Goal: Contribute content: Contribute content

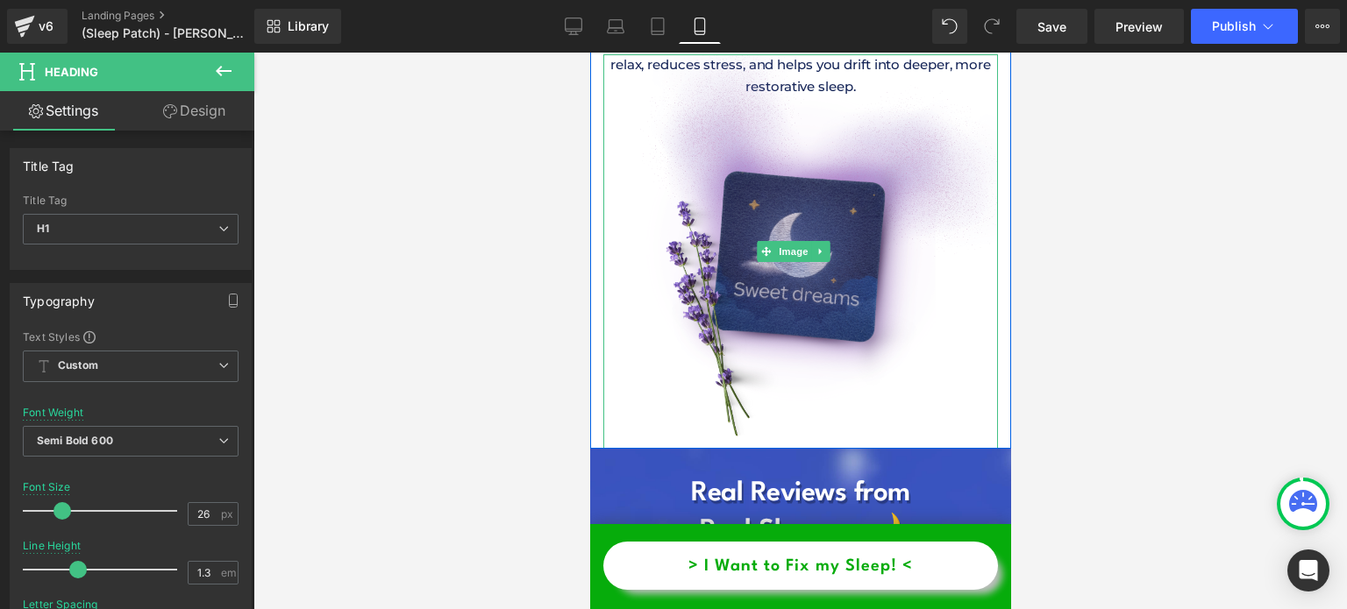
scroll to position [6858, 0]
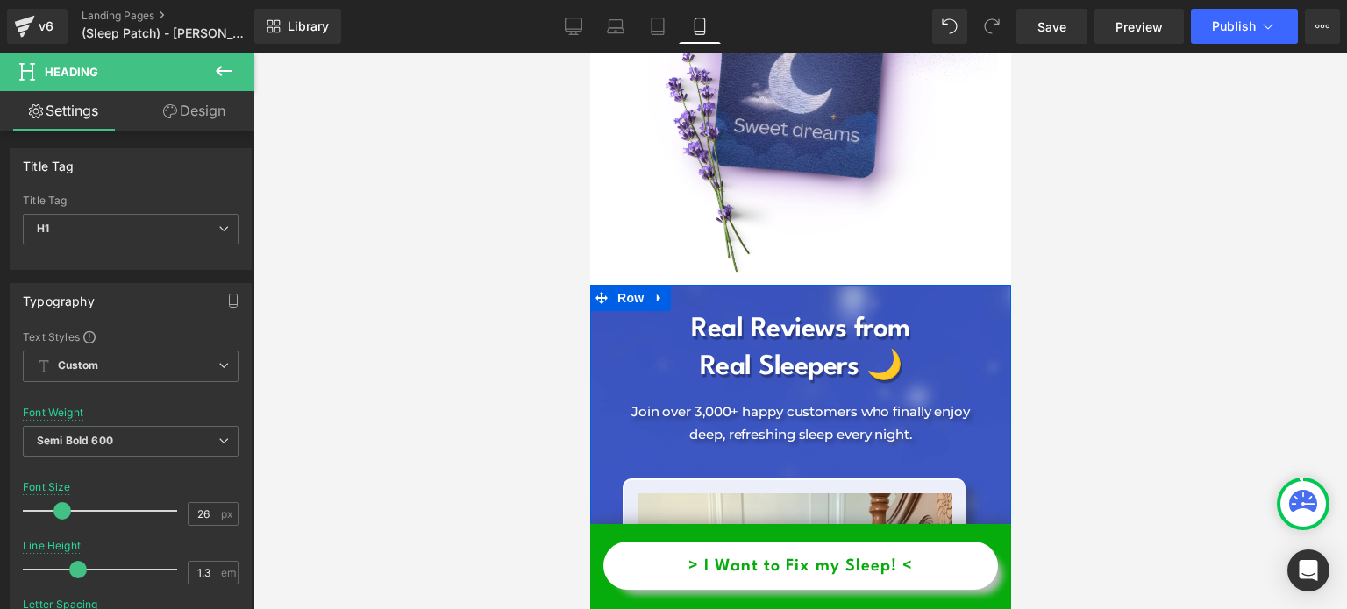
drag, startPoint x: 615, startPoint y: 185, endPoint x: 816, endPoint y: 248, distance: 211.4
click at [615, 285] on span "Row" at bounding box center [629, 298] width 35 height 26
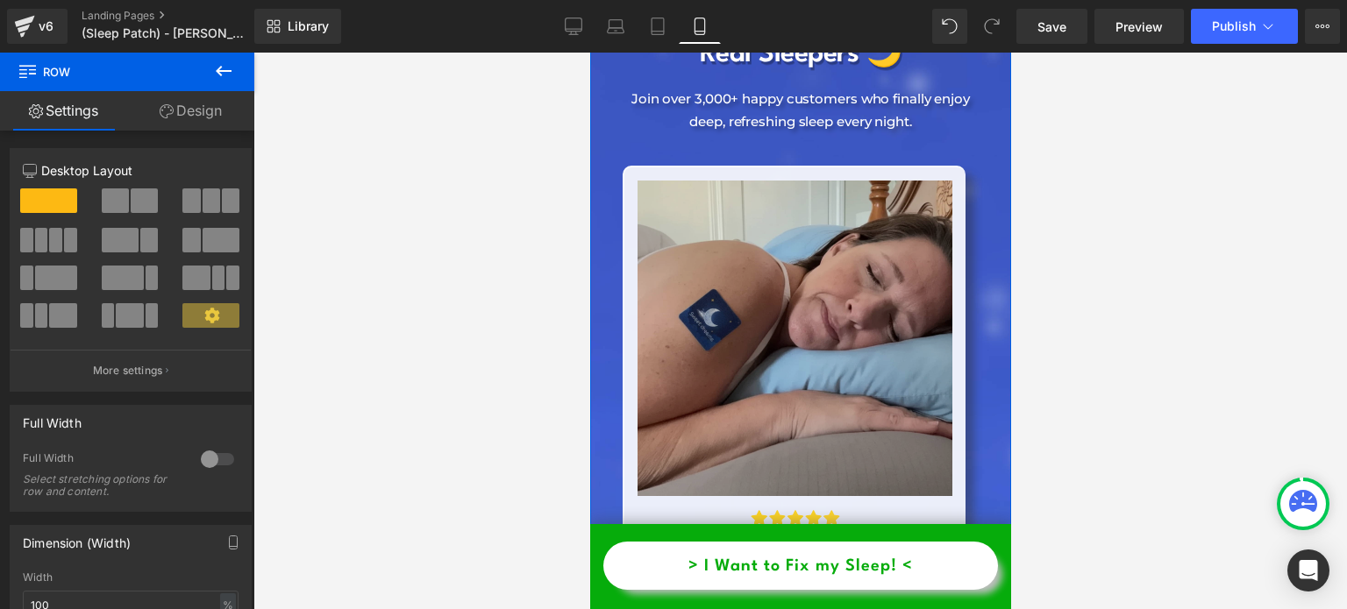
scroll to position [7033, 0]
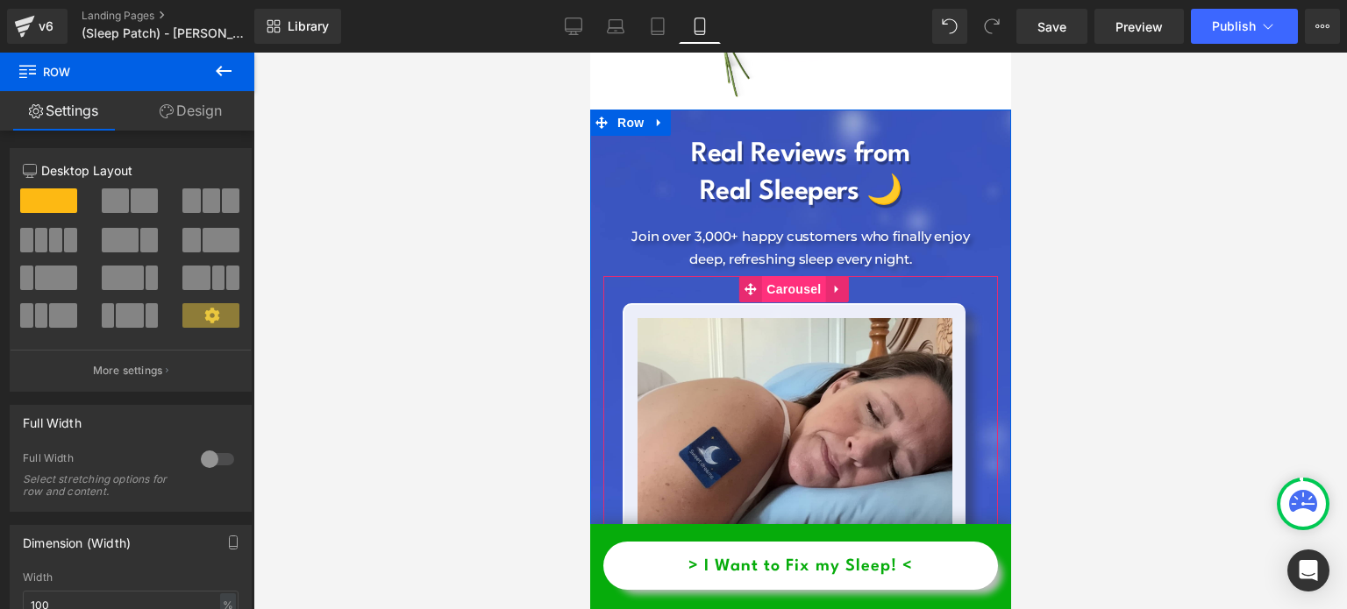
click at [786, 276] on span "Carousel" at bounding box center [792, 289] width 63 height 26
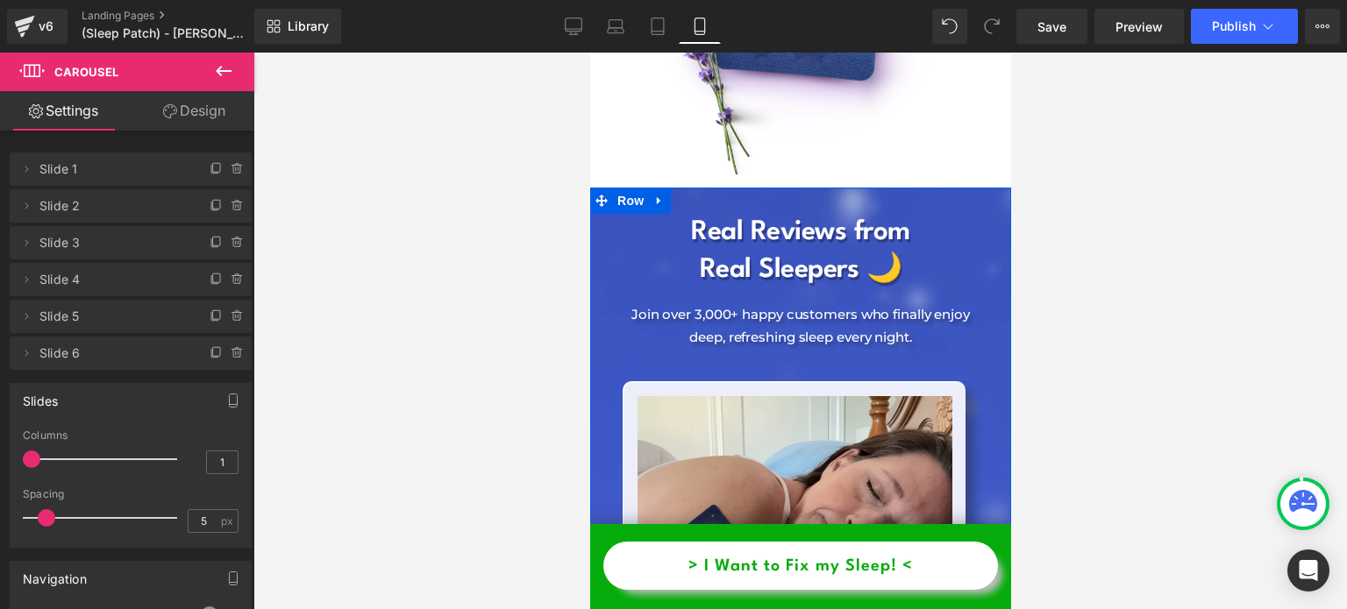
scroll to position [6946, 0]
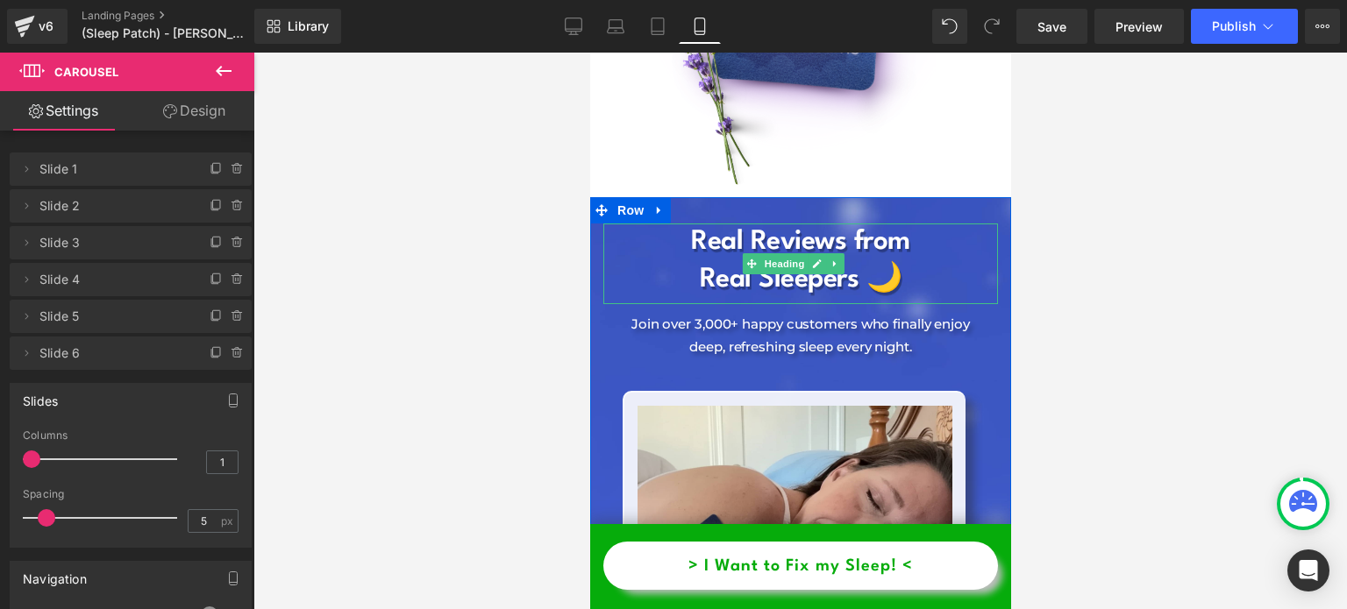
click at [764, 224] on h1 "Real Reviews from" at bounding box center [799, 243] width 395 height 38
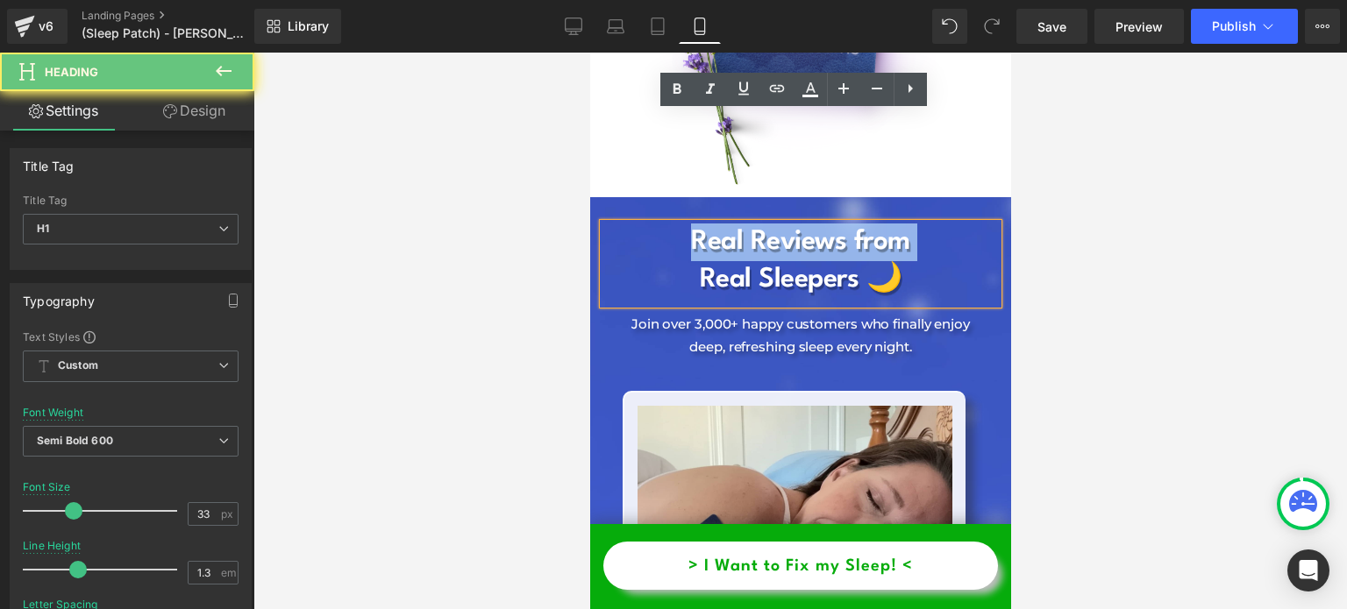
click at [764, 224] on h1 "Real Reviews from" at bounding box center [799, 243] width 395 height 38
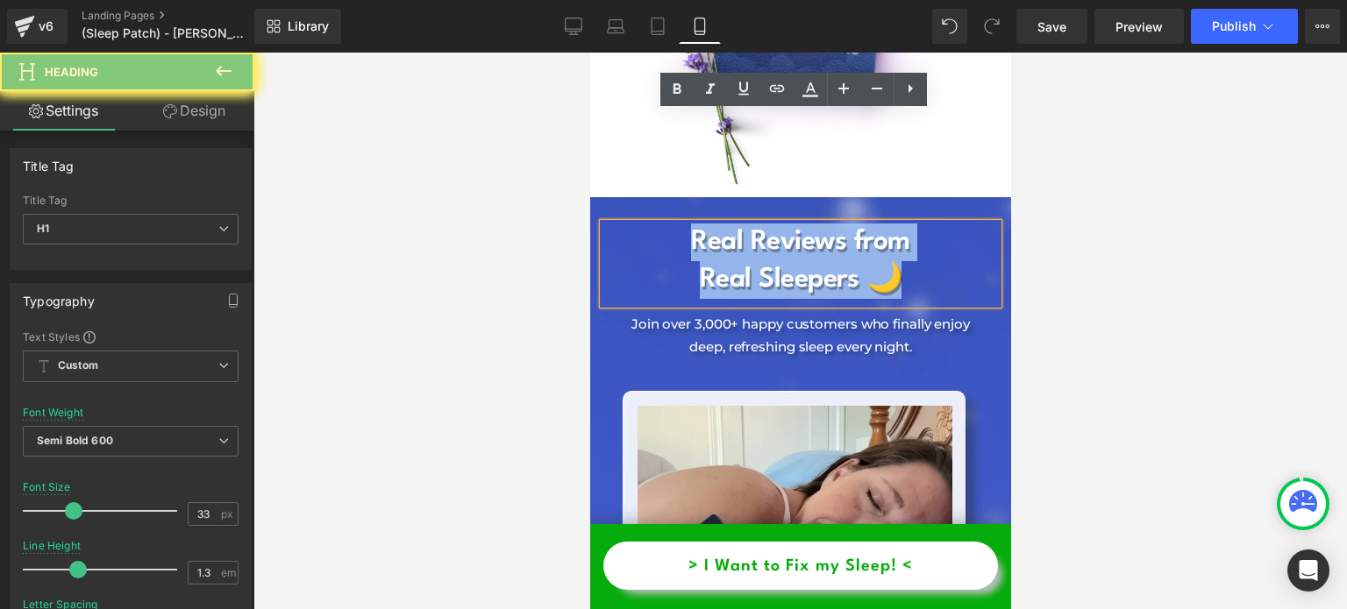
copy div "Real Reviews from Real Sleepers 🌙"
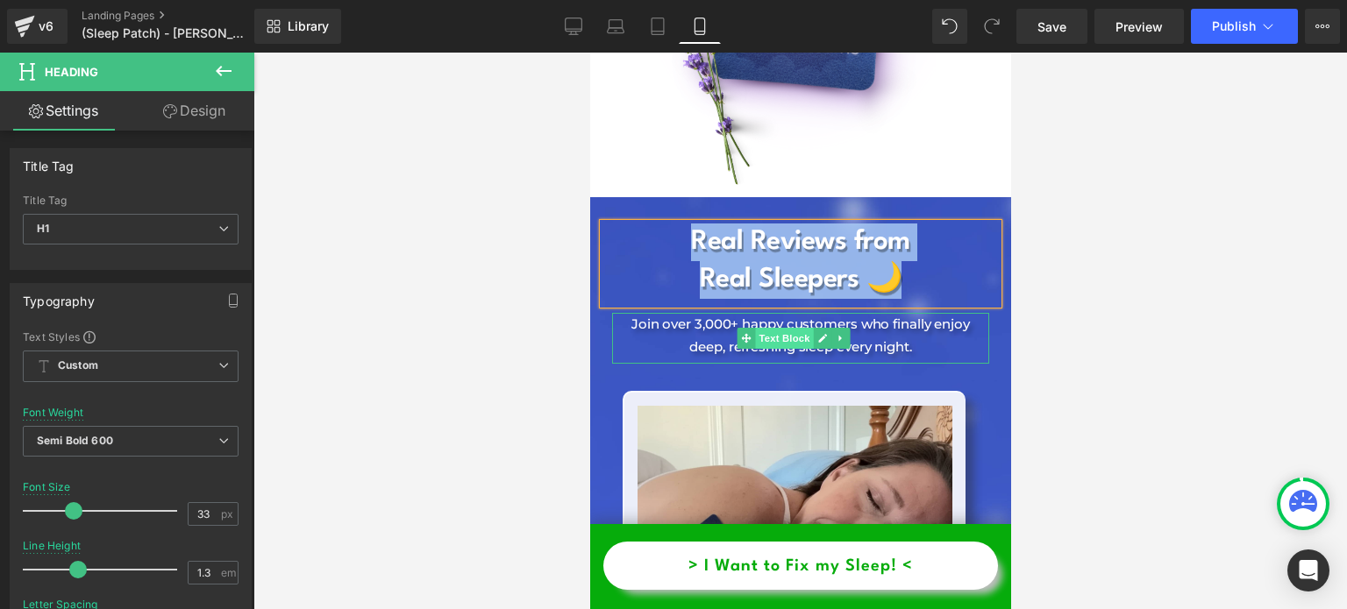
click at [769, 328] on span "Text Block" at bounding box center [784, 338] width 58 height 21
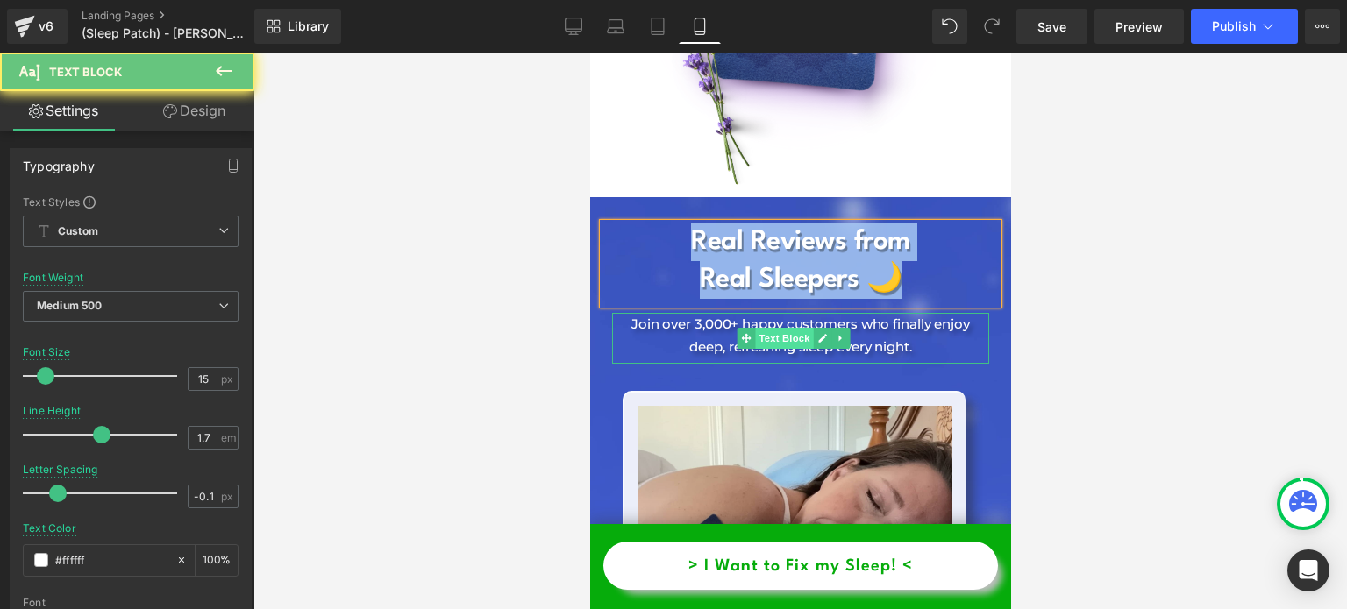
click at [769, 328] on span "Text Block" at bounding box center [784, 338] width 58 height 21
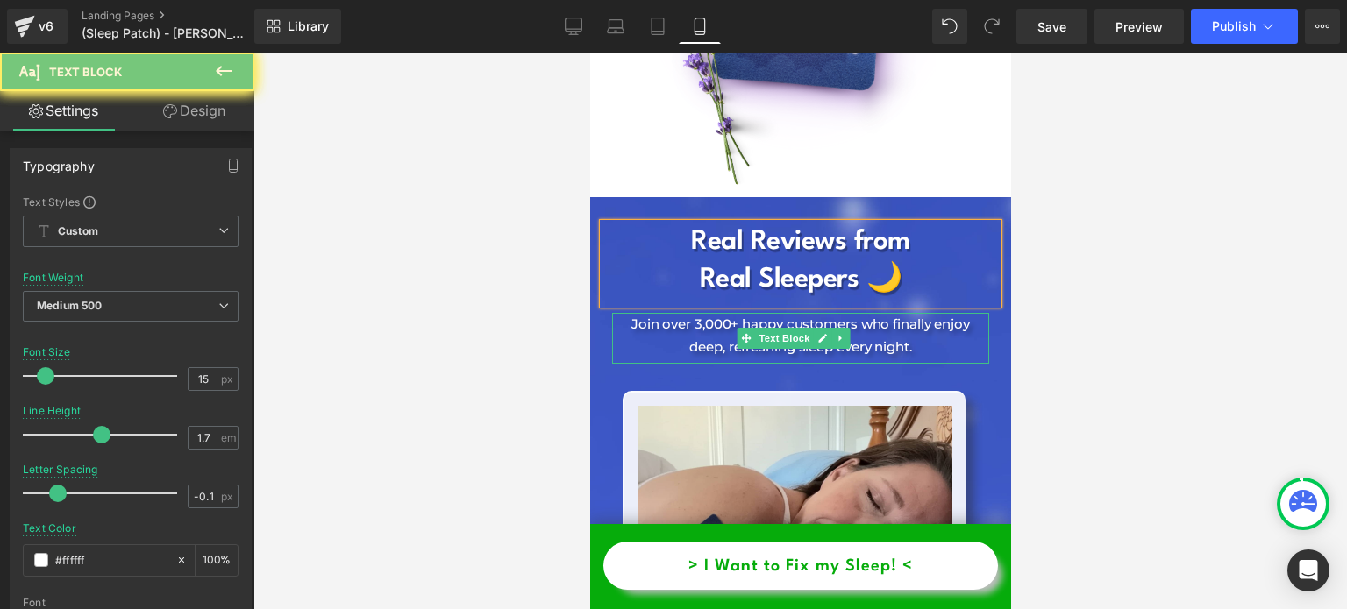
click at [697, 313] on p "Join over 3,000+ happy customers who finally enjoy deep, refreshing sleep every…" at bounding box center [799, 335] width 377 height 45
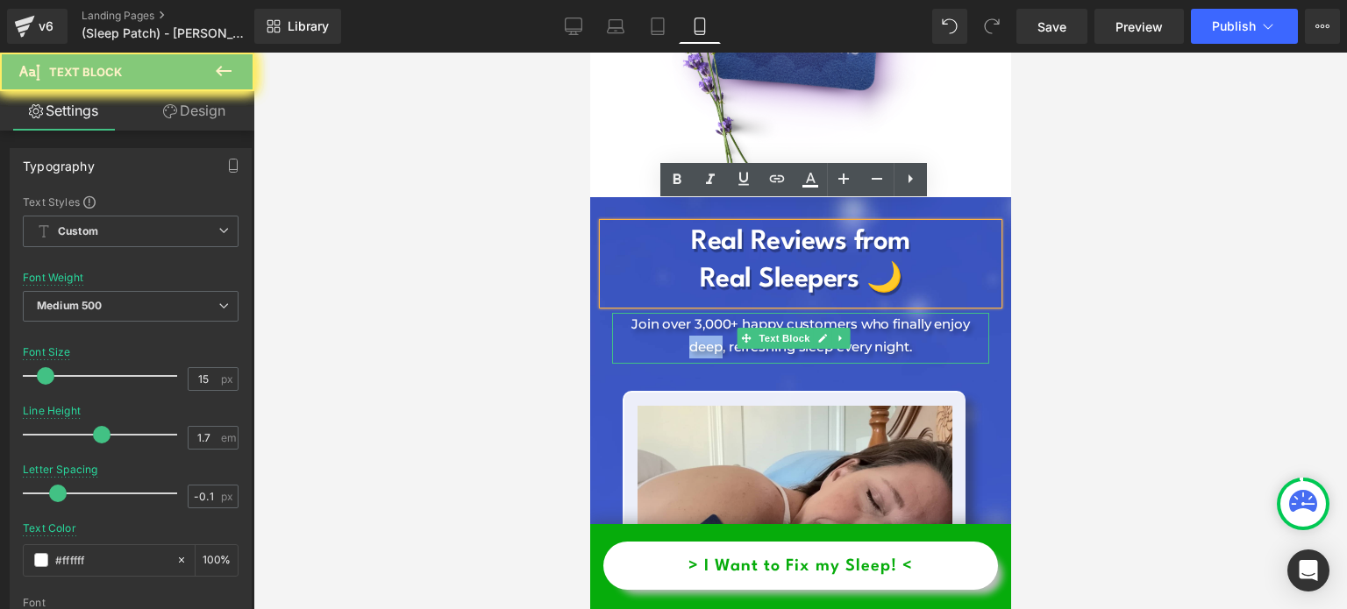
click at [697, 313] on p "Join over 3,000+ happy customers who finally enjoy deep, refreshing sleep every…" at bounding box center [799, 335] width 377 height 45
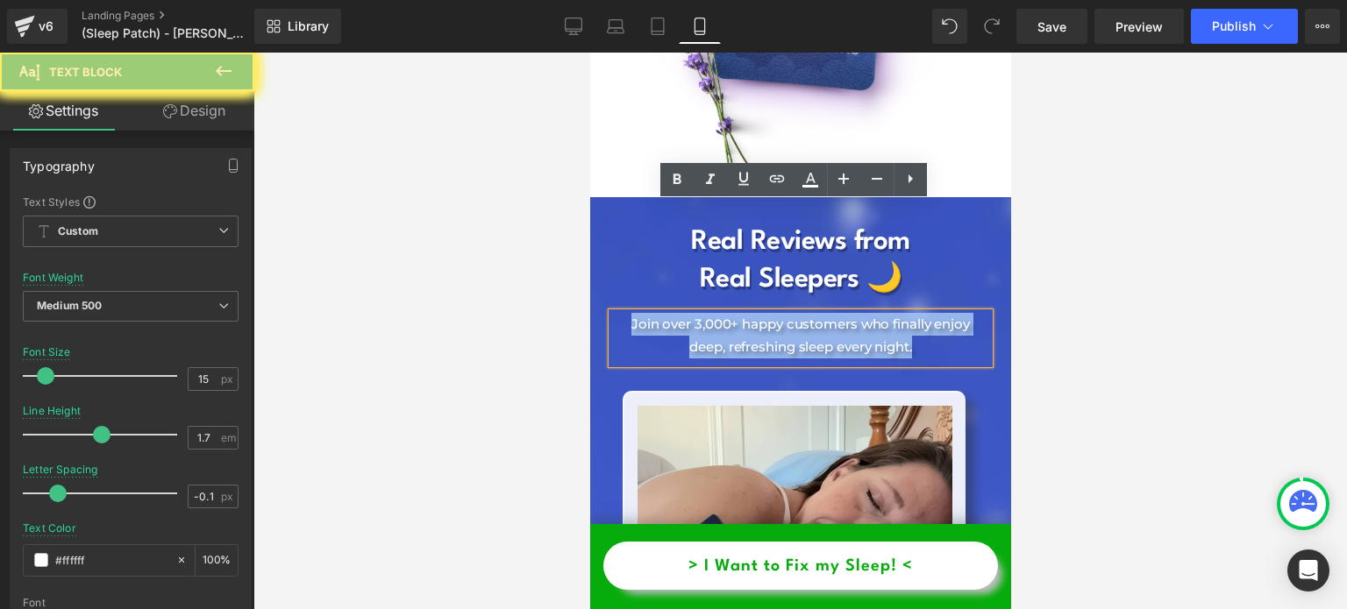
click at [697, 313] on p "Join over 3,000+ happy customers who finally enjoy deep, refreshing sleep every…" at bounding box center [799, 335] width 377 height 45
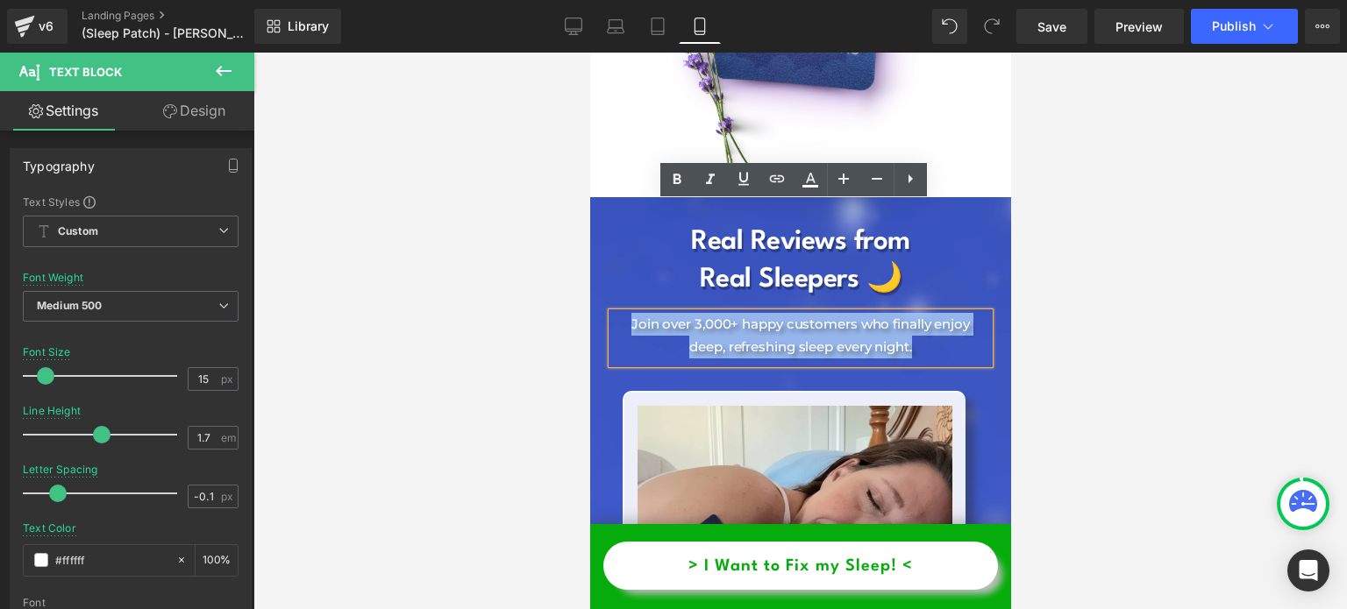
copy p "Join over 3,000+ happy customers who finally enjoy deep, refreshing sleep every…"
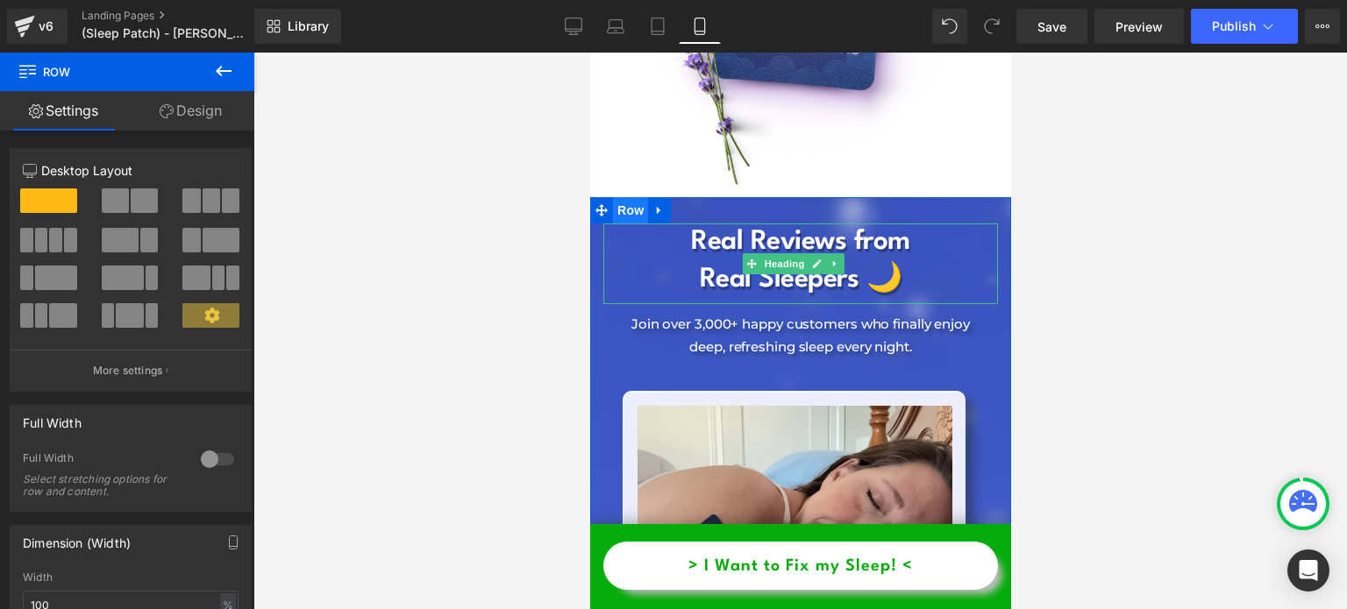
click at [613, 197] on span "Row" at bounding box center [629, 210] width 35 height 26
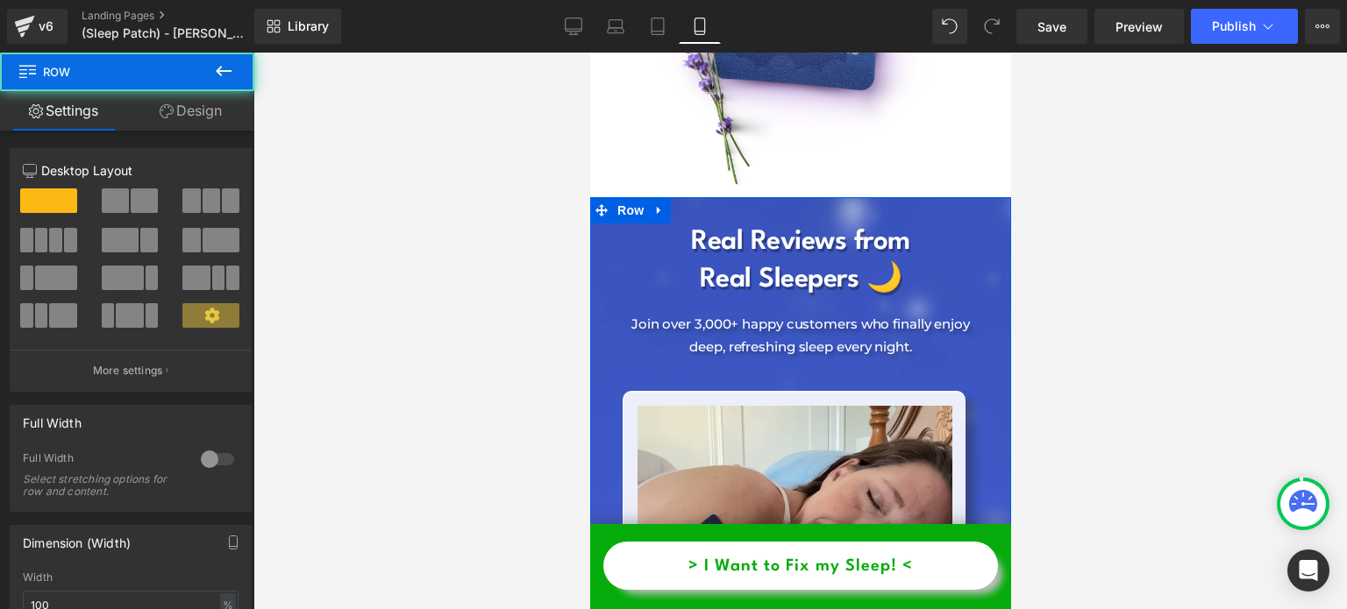
click at [196, 116] on link "Design" at bounding box center [190, 110] width 127 height 39
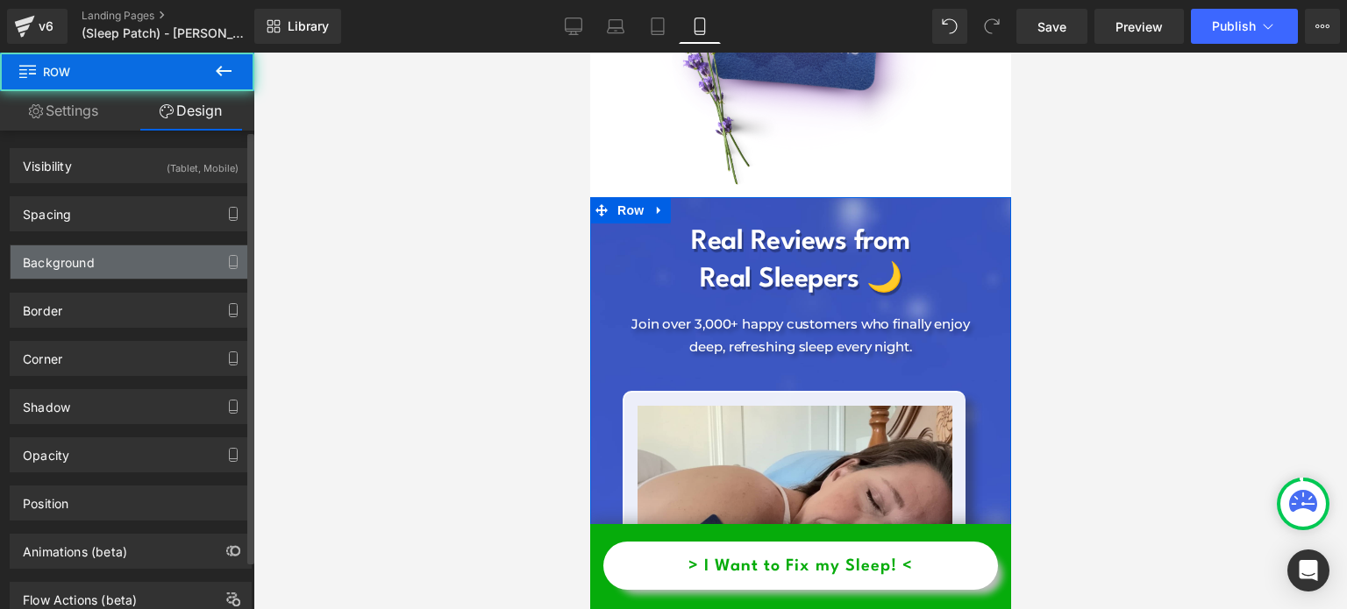
click at [123, 260] on div "Background" at bounding box center [131, 262] width 240 height 33
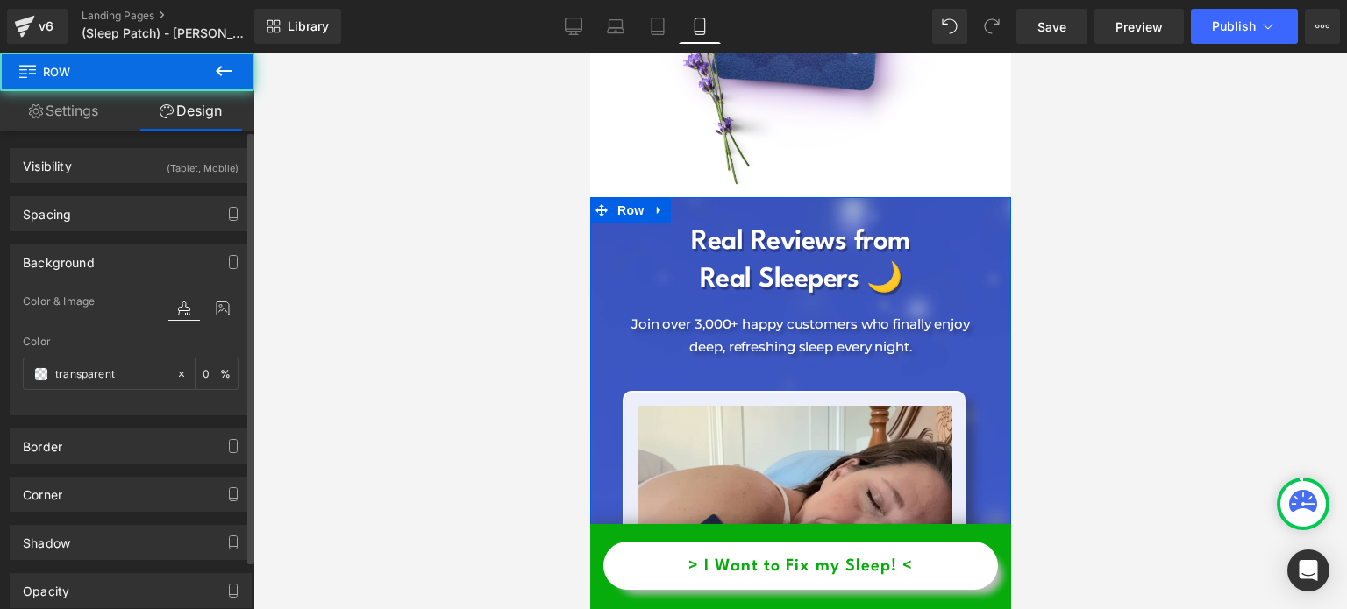
type input "transparent"
type input "0"
type input "[URL][DOMAIN_NAME]"
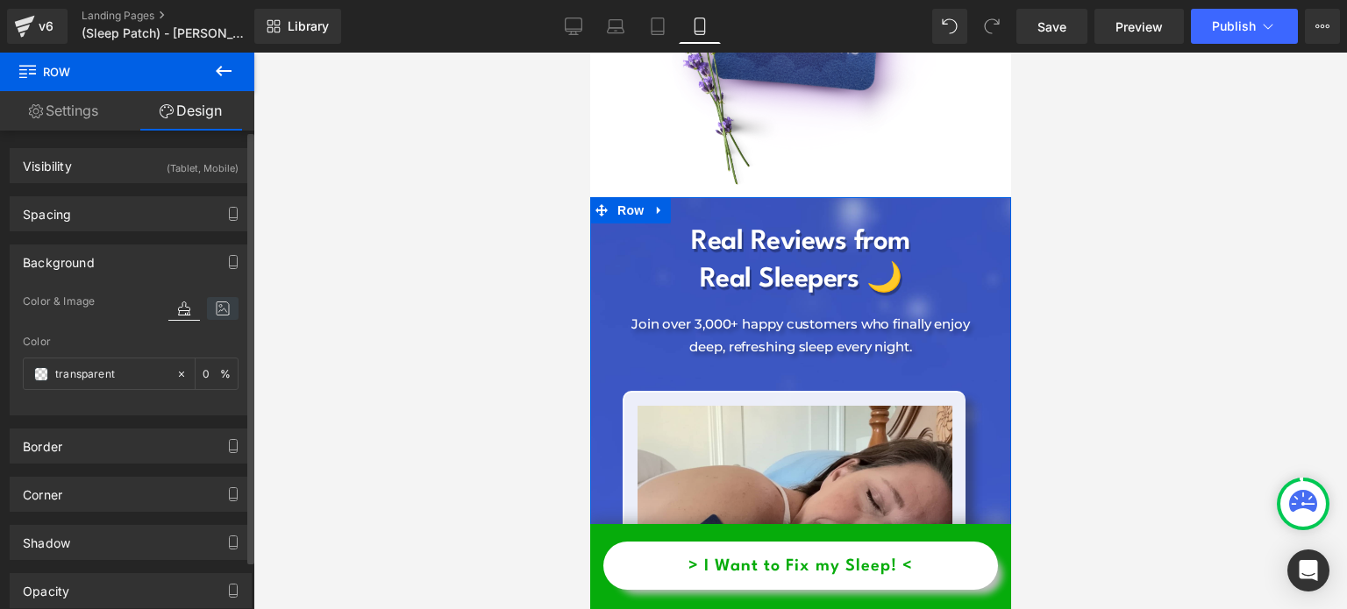
click at [207, 307] on icon at bounding box center [223, 308] width 32 height 23
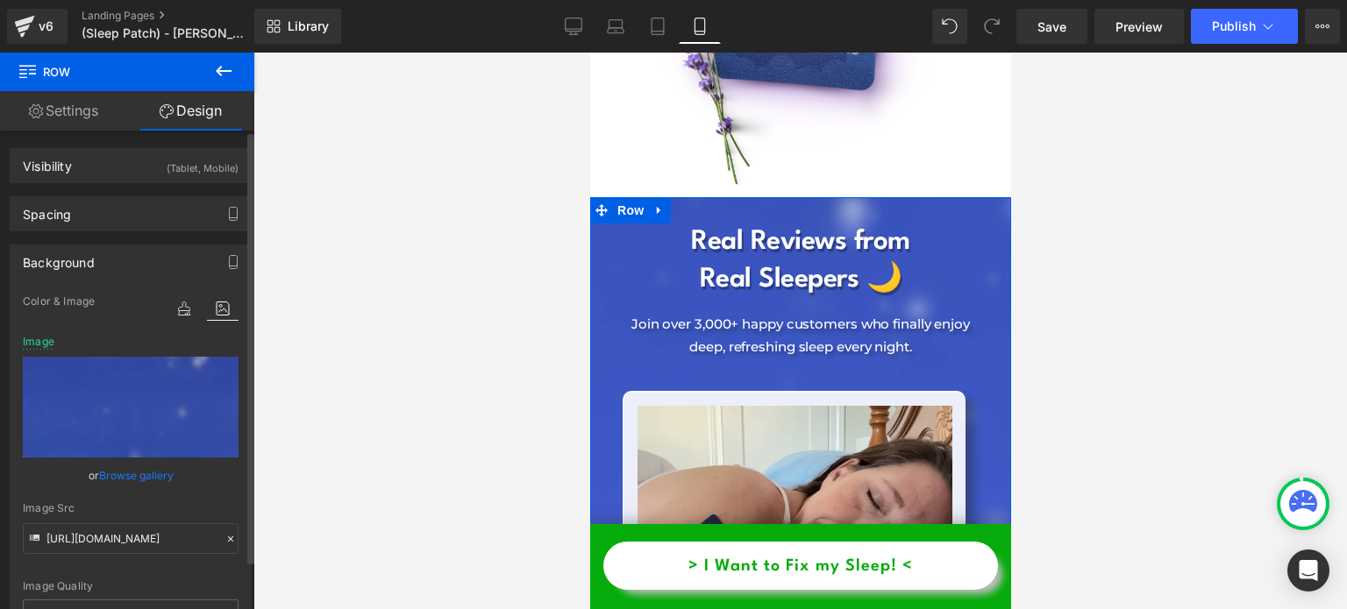
click at [101, 518] on div "Image Src [URL][DOMAIN_NAME]" at bounding box center [131, 529] width 216 height 52
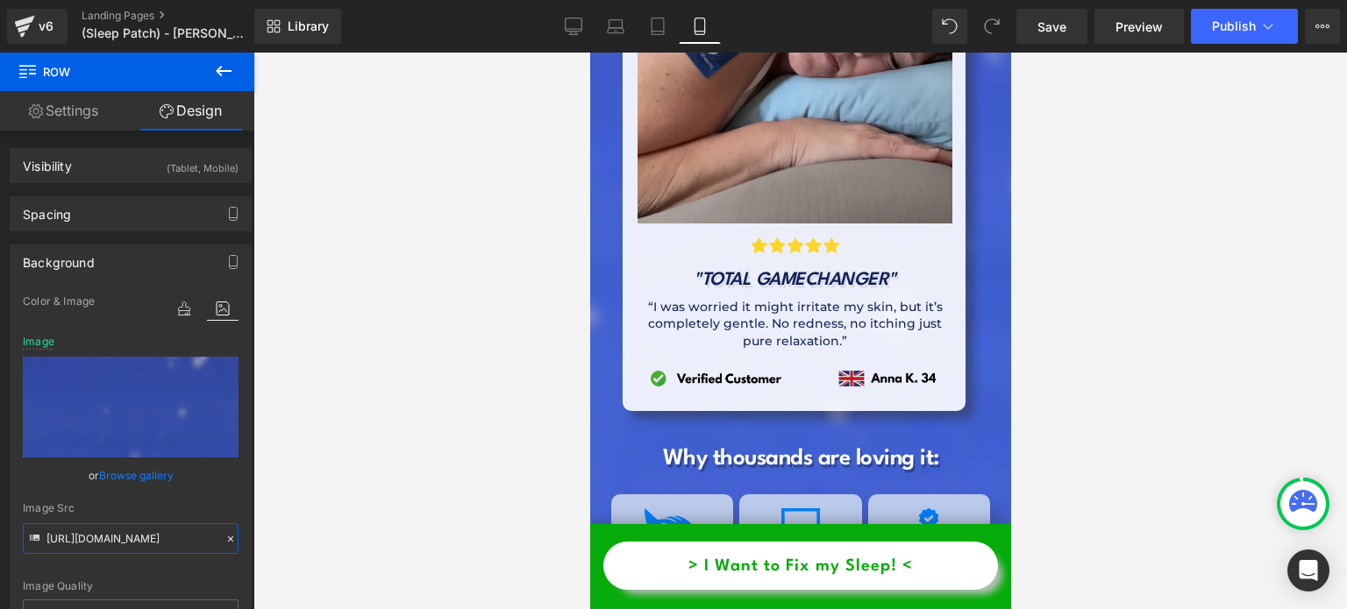
scroll to position [7384, 0]
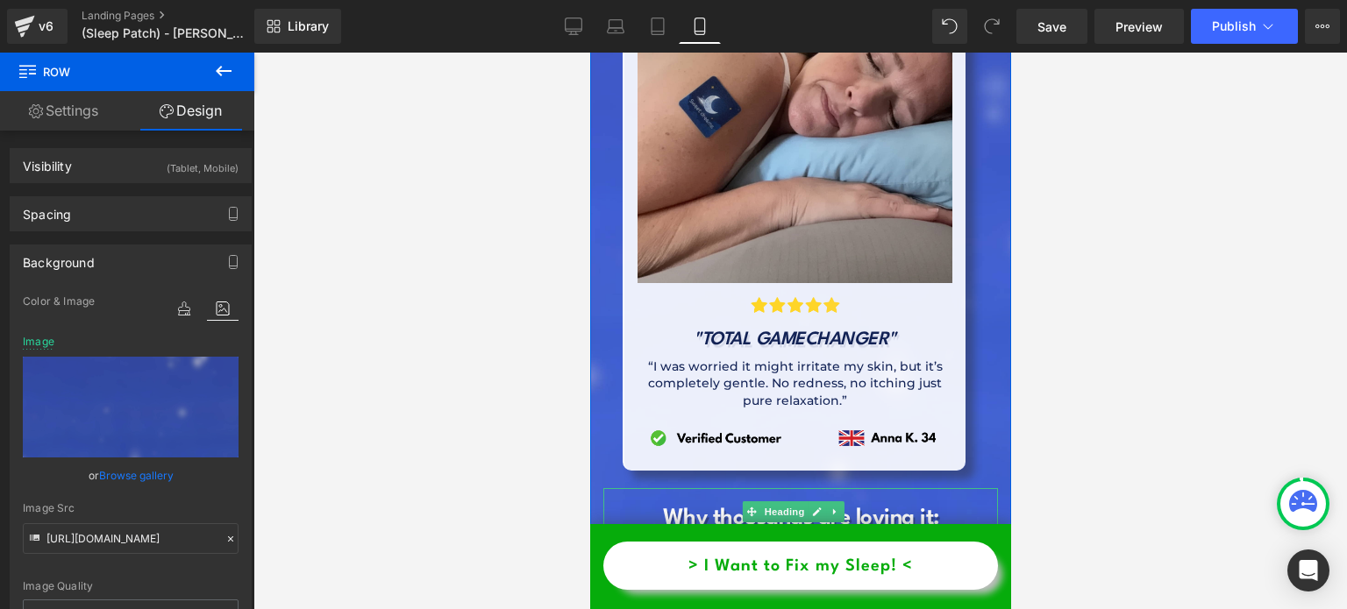
click at [690, 503] on h1 "Why thousands are loving it:" at bounding box center [799, 518] width 395 height 31
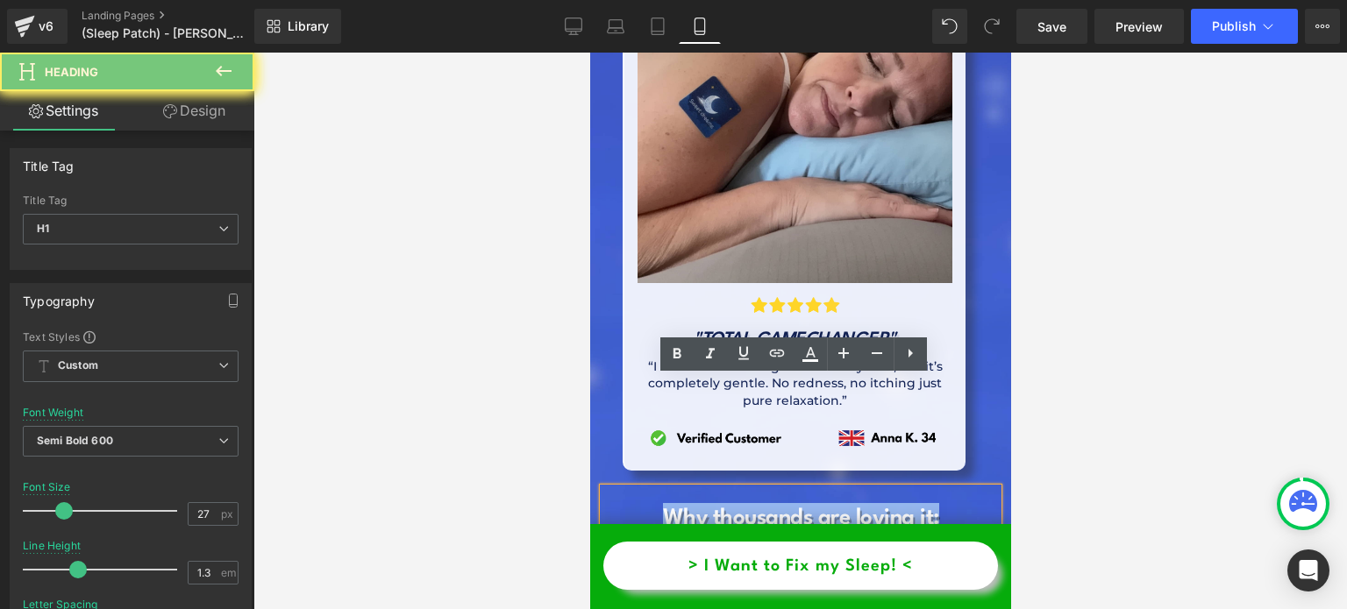
click at [690, 503] on h1 "Why thousands are loving it:" at bounding box center [799, 518] width 395 height 31
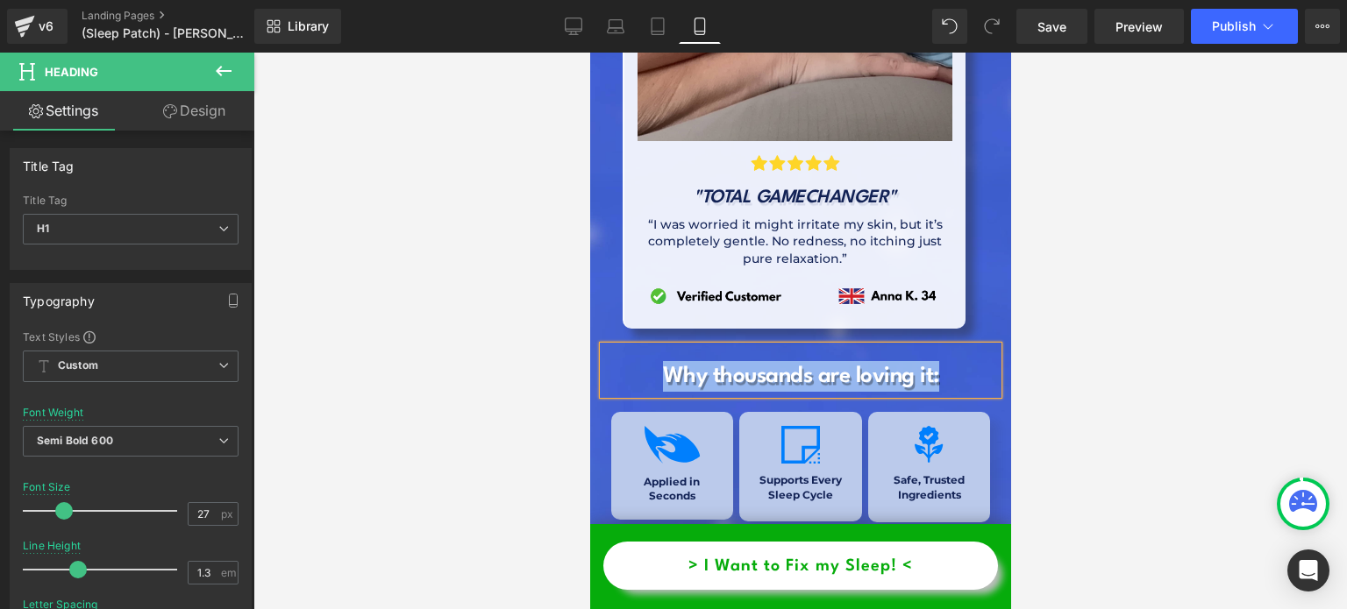
scroll to position [7559, 0]
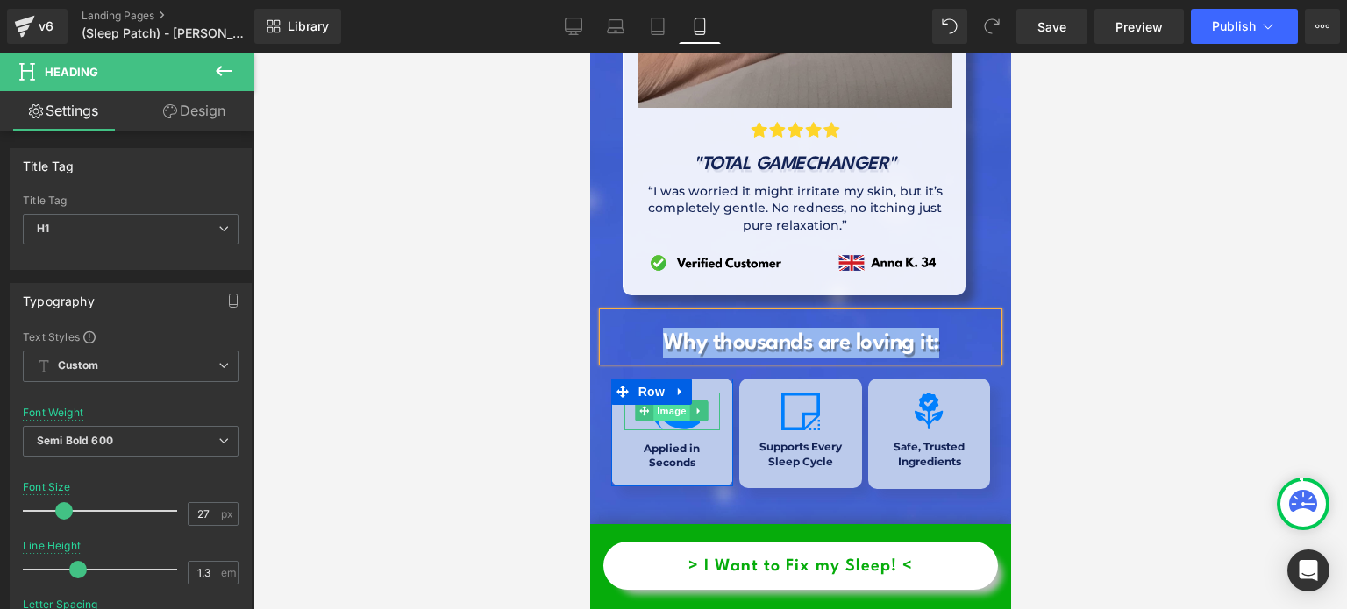
click at [676, 401] on span "Image" at bounding box center [671, 411] width 37 height 21
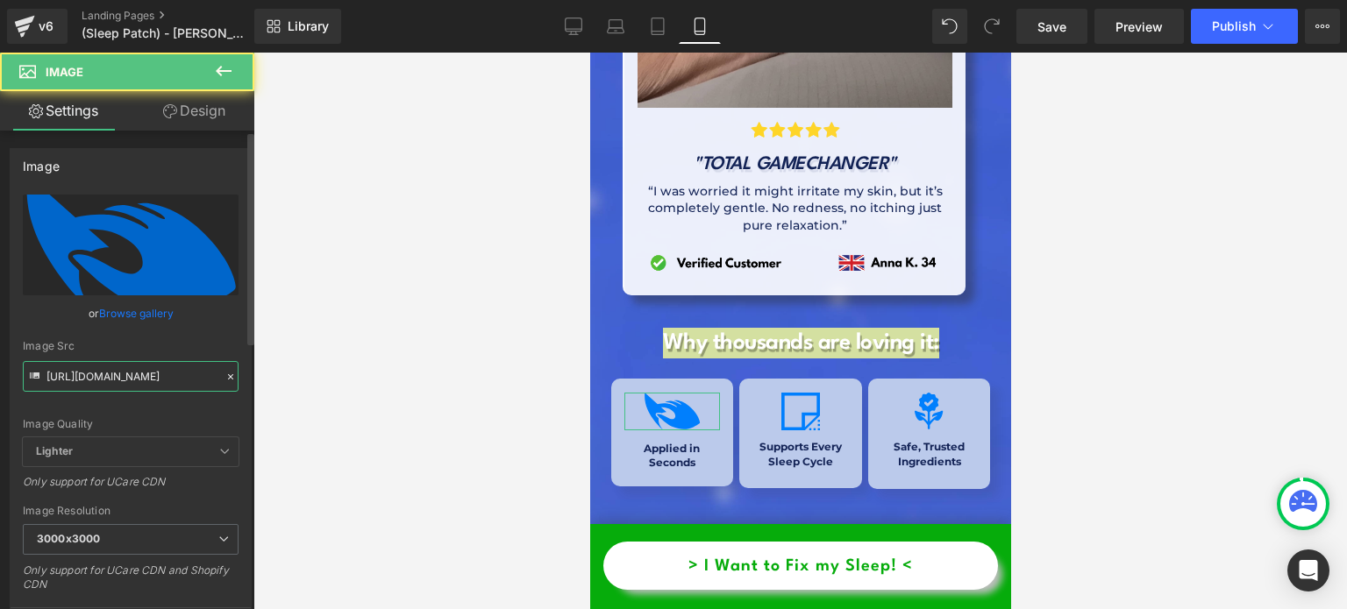
click at [176, 378] on input "[URL][DOMAIN_NAME]" at bounding box center [131, 376] width 216 height 31
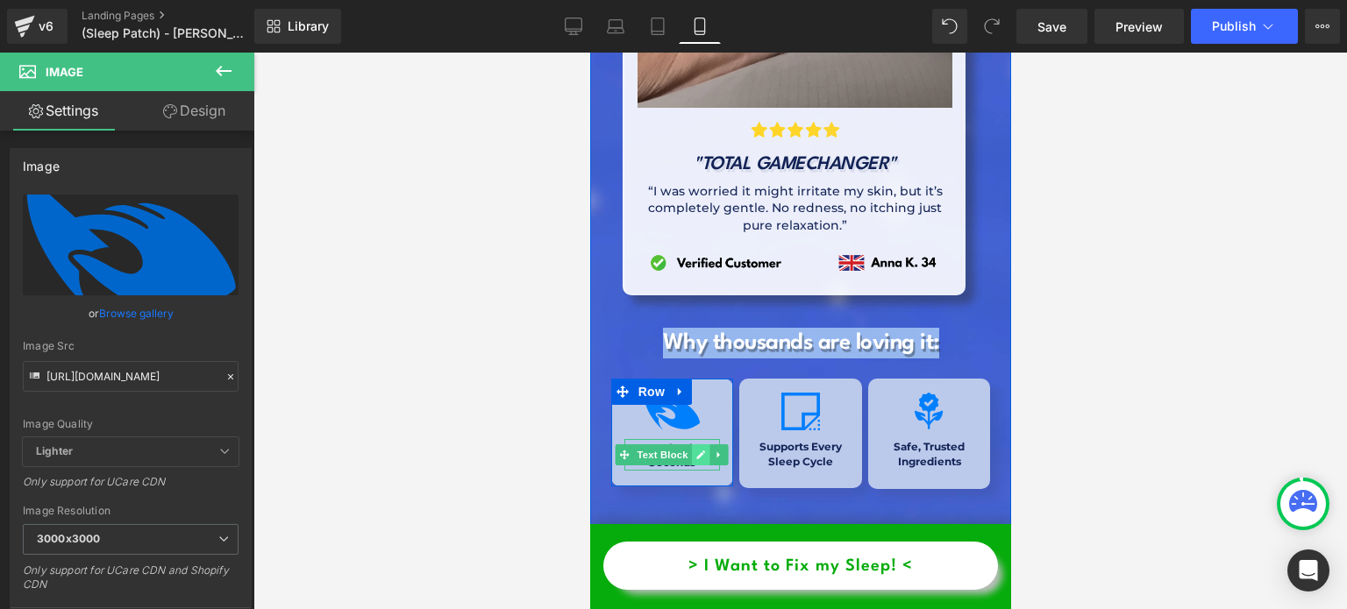
click at [695, 450] on icon at bounding box center [700, 455] width 10 height 11
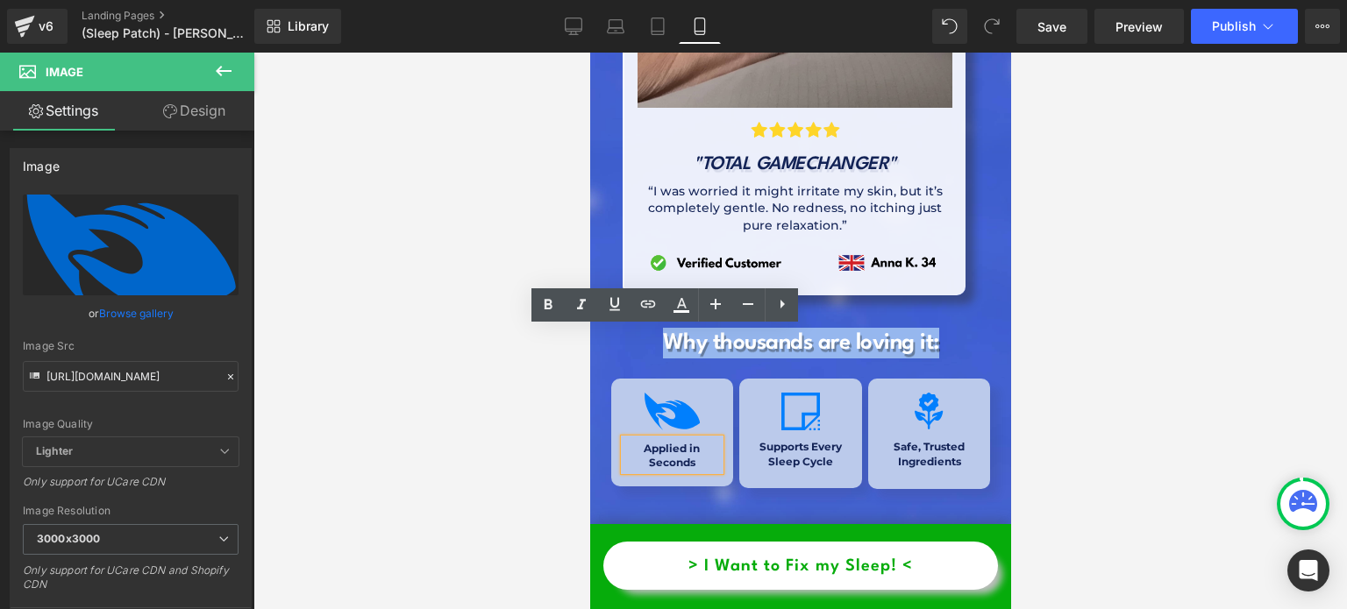
click at [691, 442] on b "Applied in Seconds" at bounding box center [671, 456] width 56 height 28
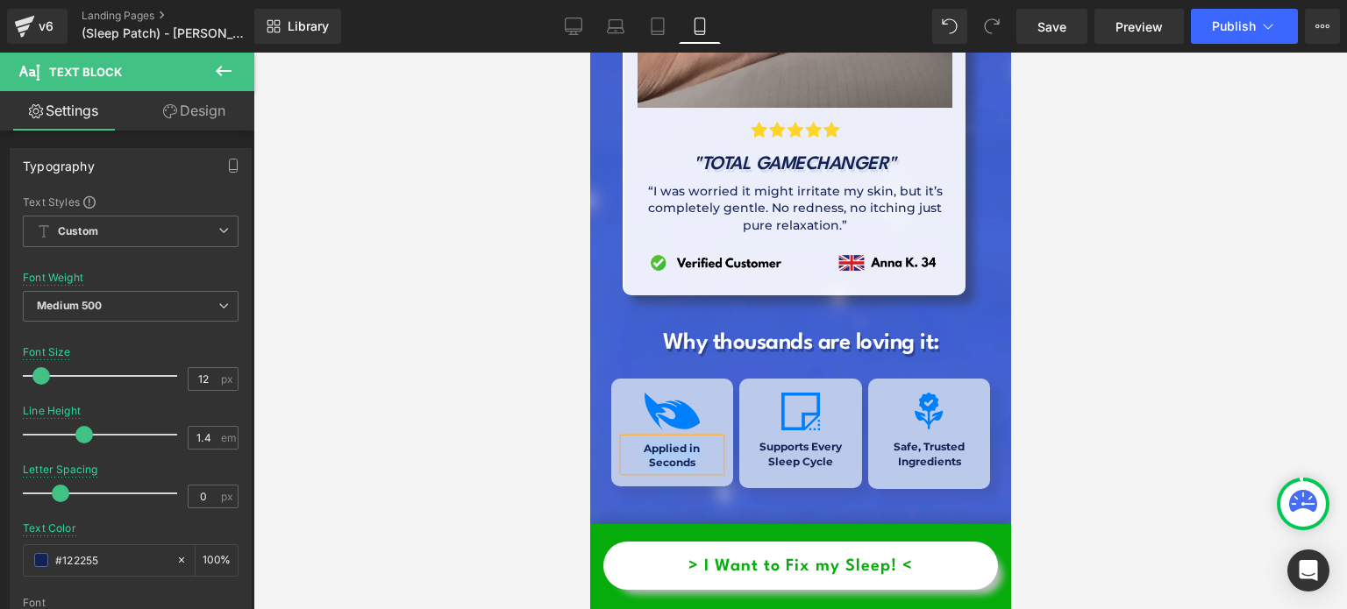
click at [617, 379] on div "Image Applied in Seconds Text Block Row" at bounding box center [671, 433] width 122 height 109
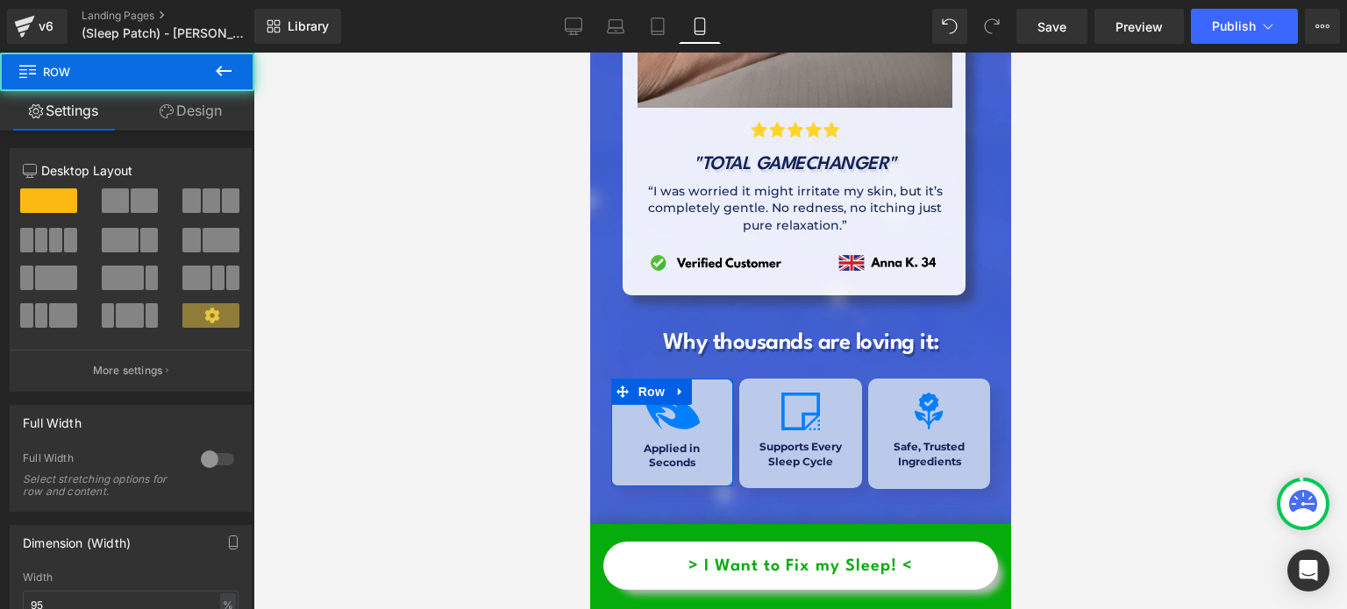
click at [150, 119] on link "Design" at bounding box center [190, 110] width 127 height 39
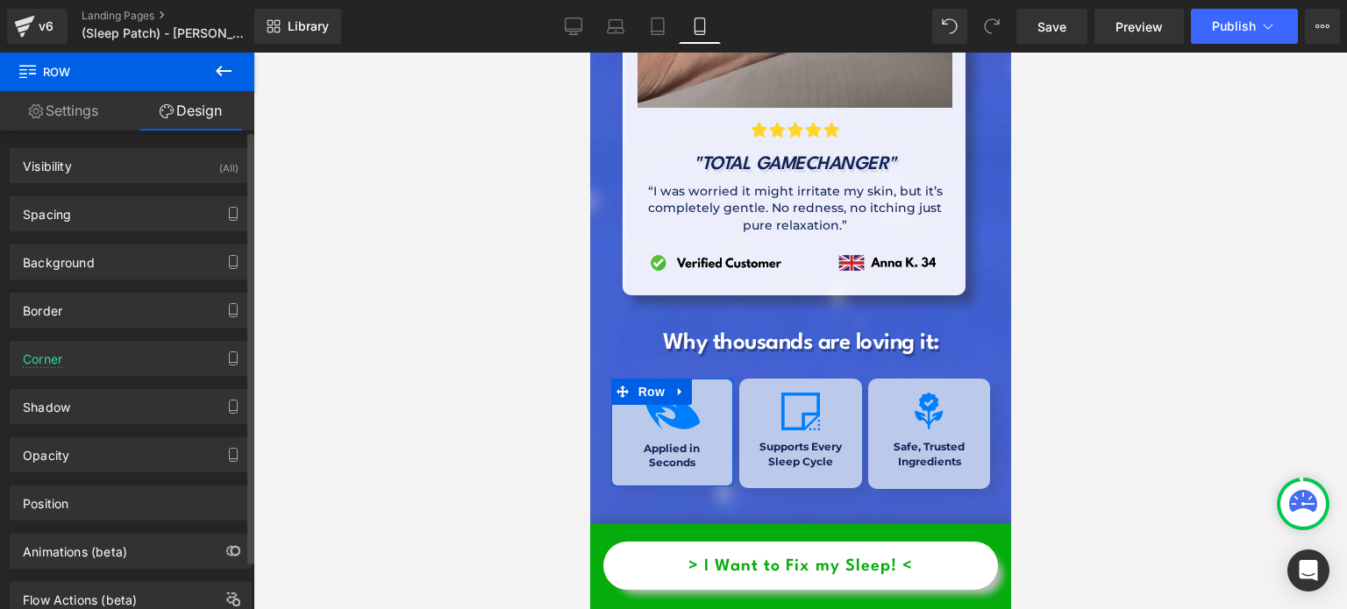
type input "#bbcaeb"
type input "100"
click at [120, 280] on div "Border Border Style Custom Custom Custom none Border Design rgba(255, 255, 255,…" at bounding box center [131, 304] width 262 height 48
click at [120, 268] on div "Background" at bounding box center [131, 262] width 240 height 33
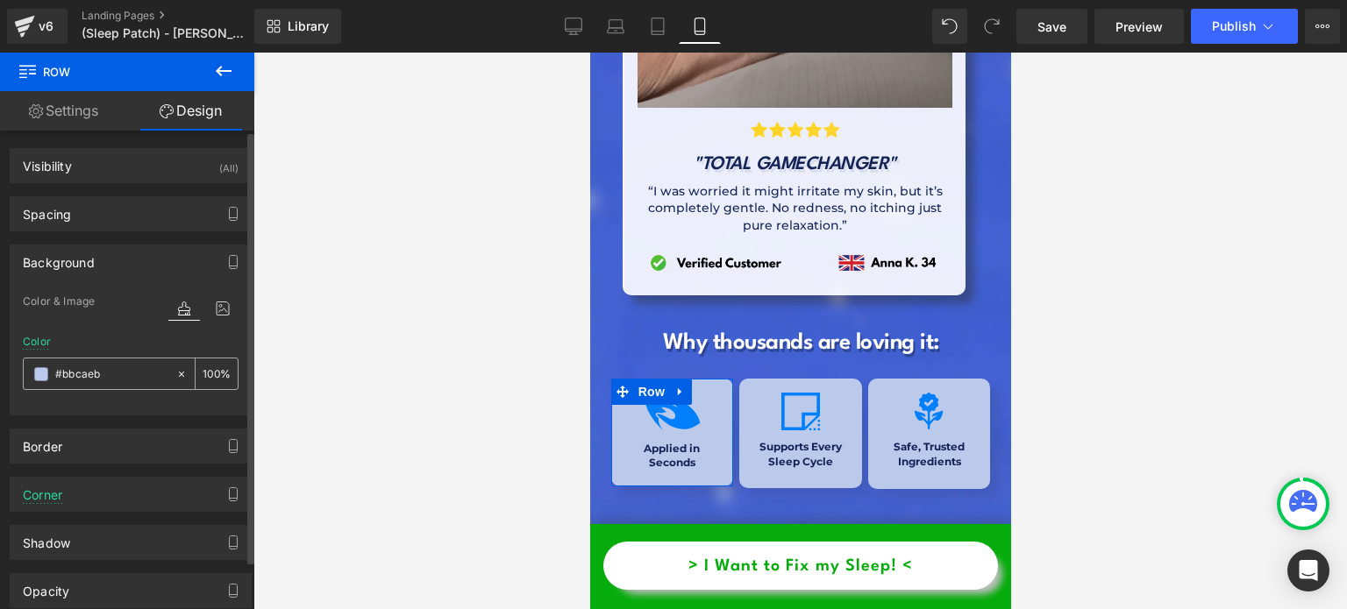
click at [133, 370] on input "#bbcaeb" at bounding box center [111, 374] width 112 height 19
click at [144, 382] on div "#bbcaeb" at bounding box center [100, 374] width 152 height 31
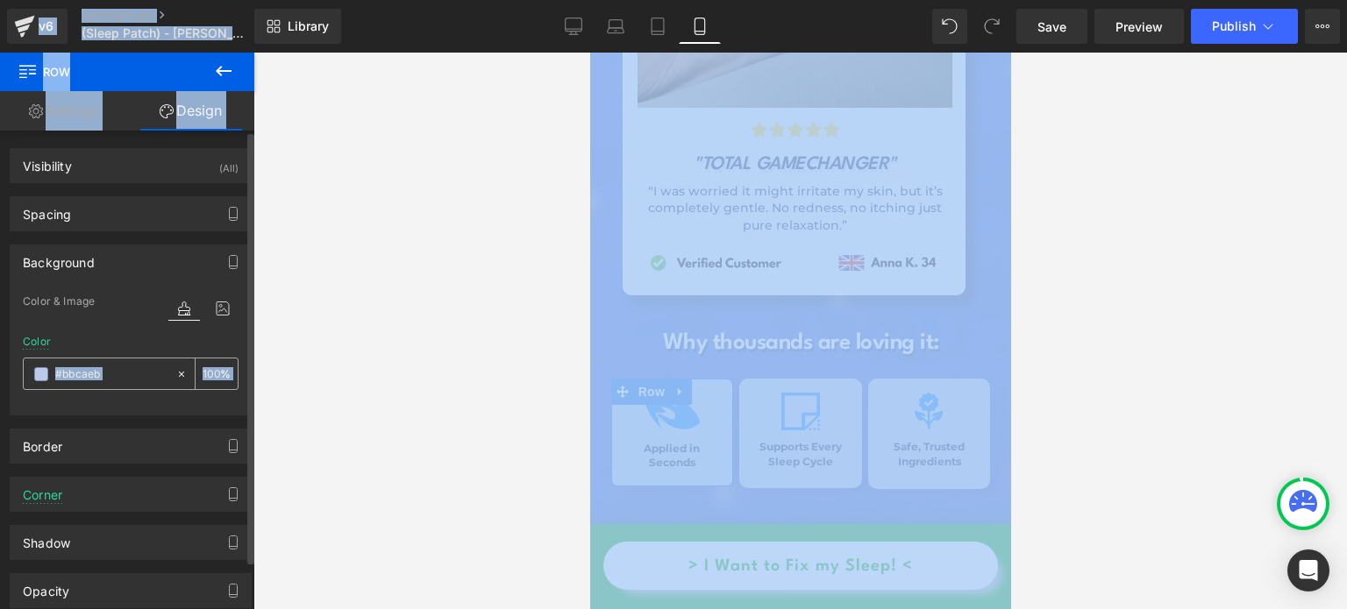
copy body "l3 Ipsumdo Sitam (Conse Adipi) - ELIT SEDD Eiusmod Tempor Incidid Utlabo Etdolo…"
click at [141, 377] on input "#bbcaeb" at bounding box center [111, 374] width 112 height 19
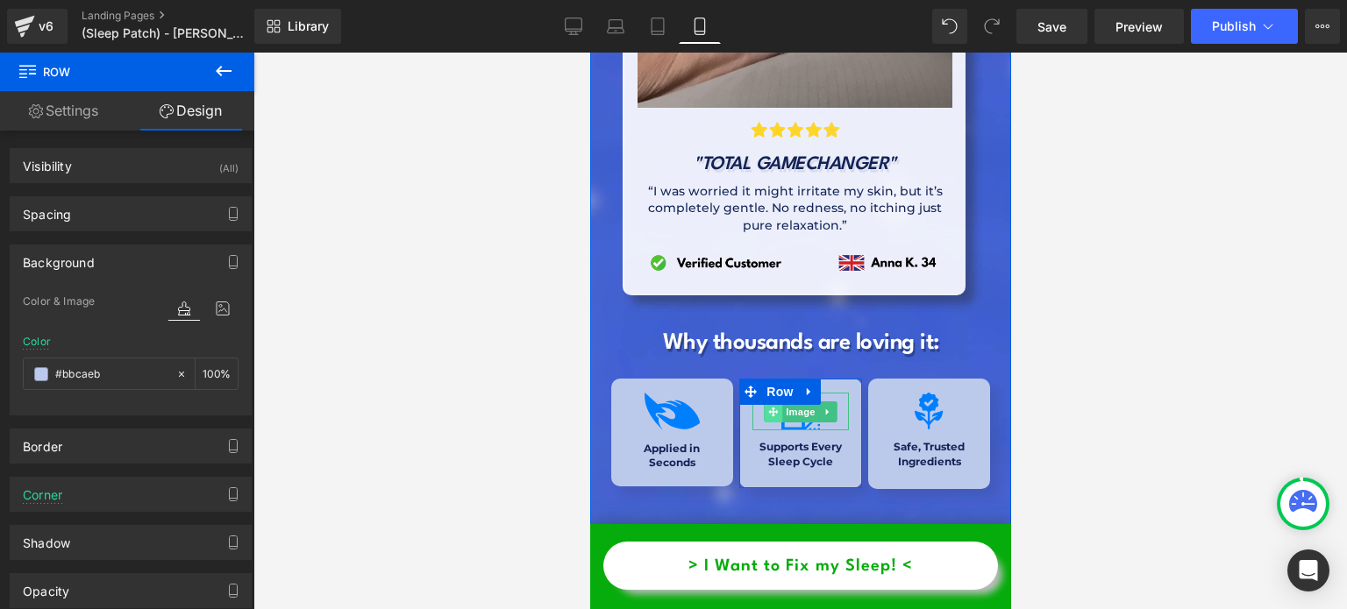
click at [773, 402] on span at bounding box center [772, 412] width 18 height 21
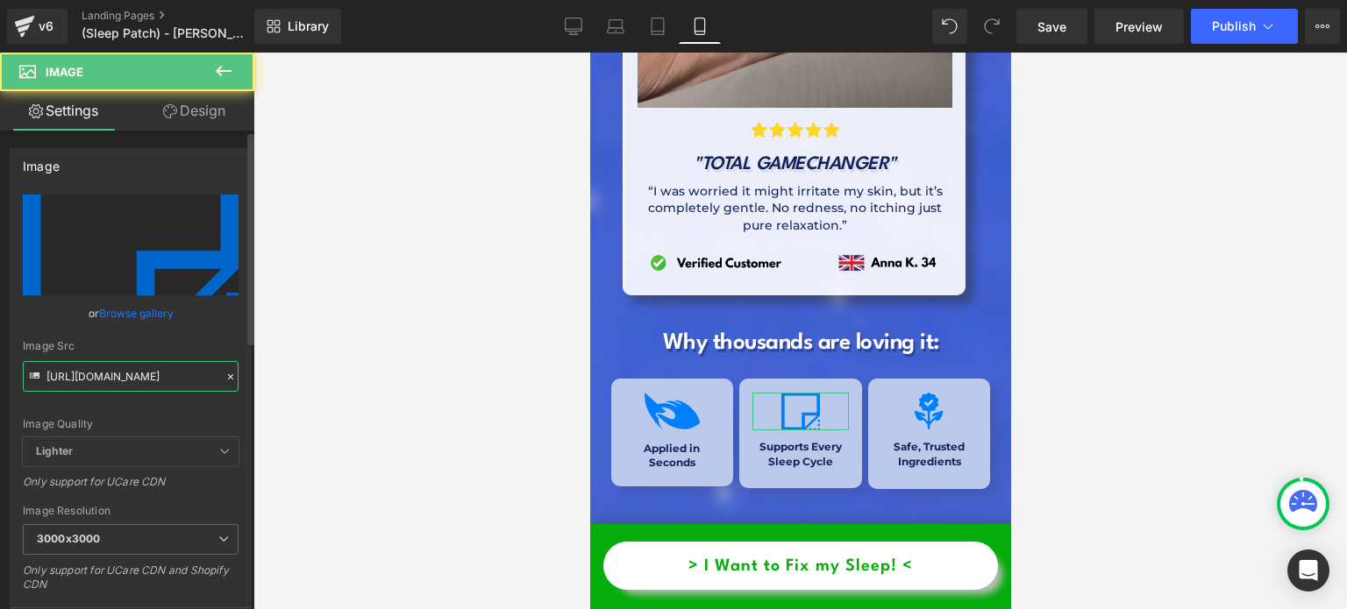
click at [173, 371] on input "[URL][DOMAIN_NAME]" at bounding box center [131, 376] width 216 height 31
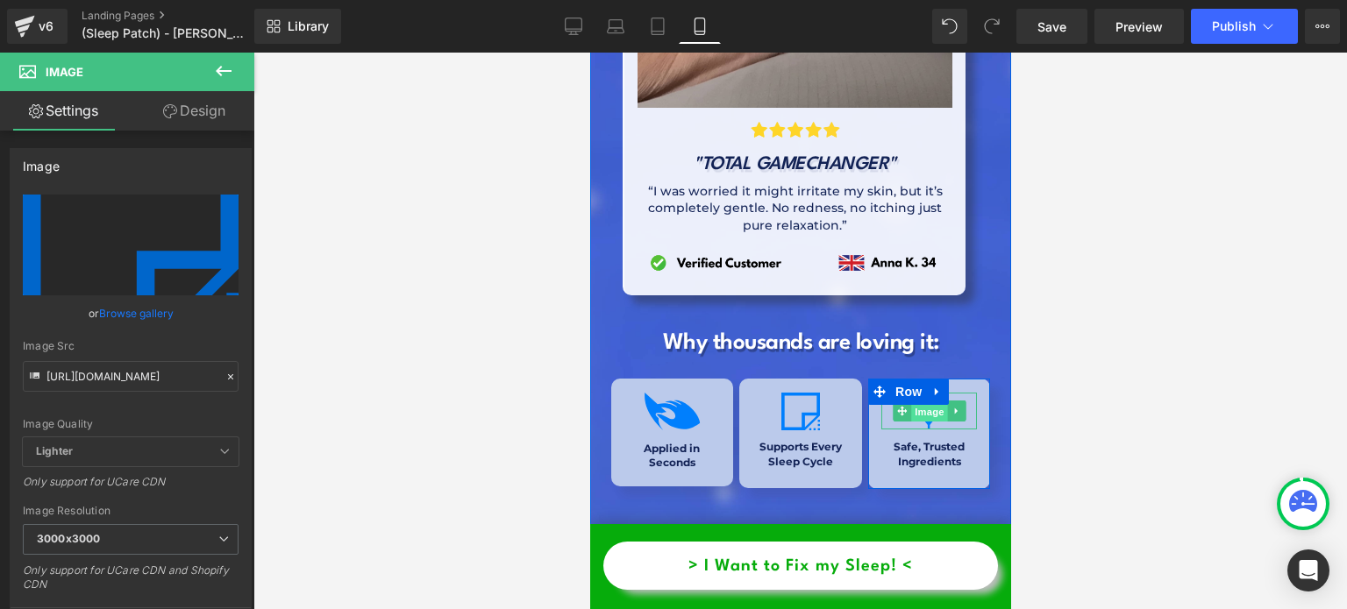
click at [923, 402] on span "Image" at bounding box center [928, 412] width 37 height 21
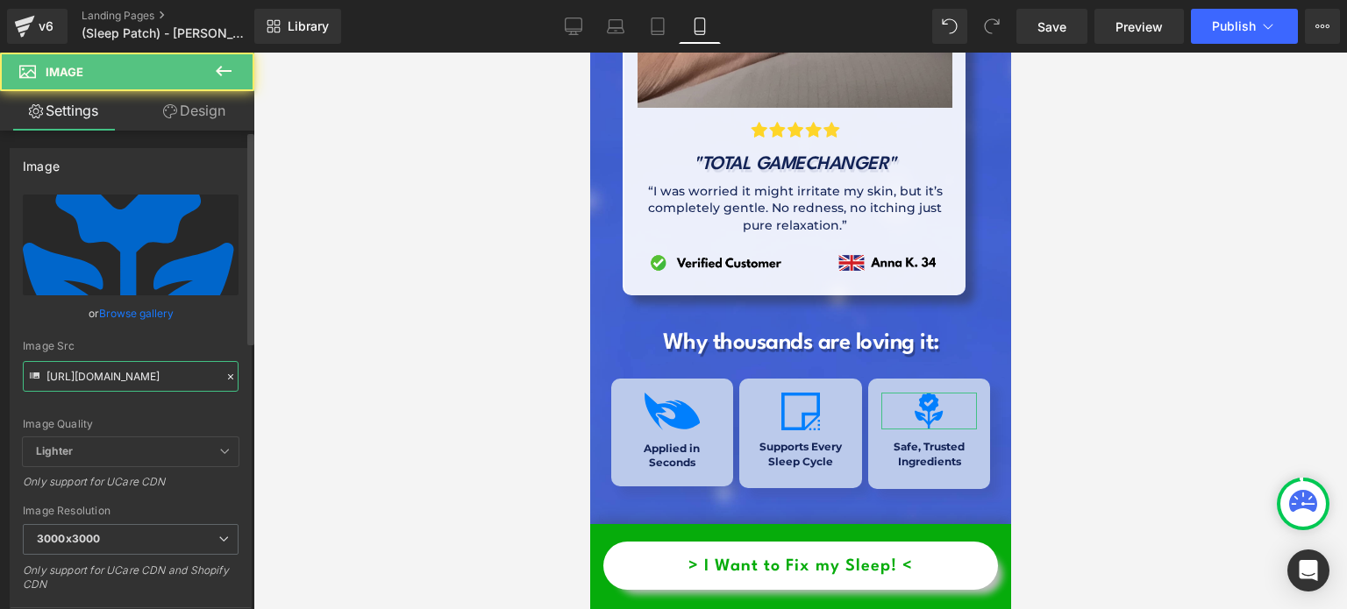
click at [149, 381] on input "[URL][DOMAIN_NAME]" at bounding box center [131, 376] width 216 height 31
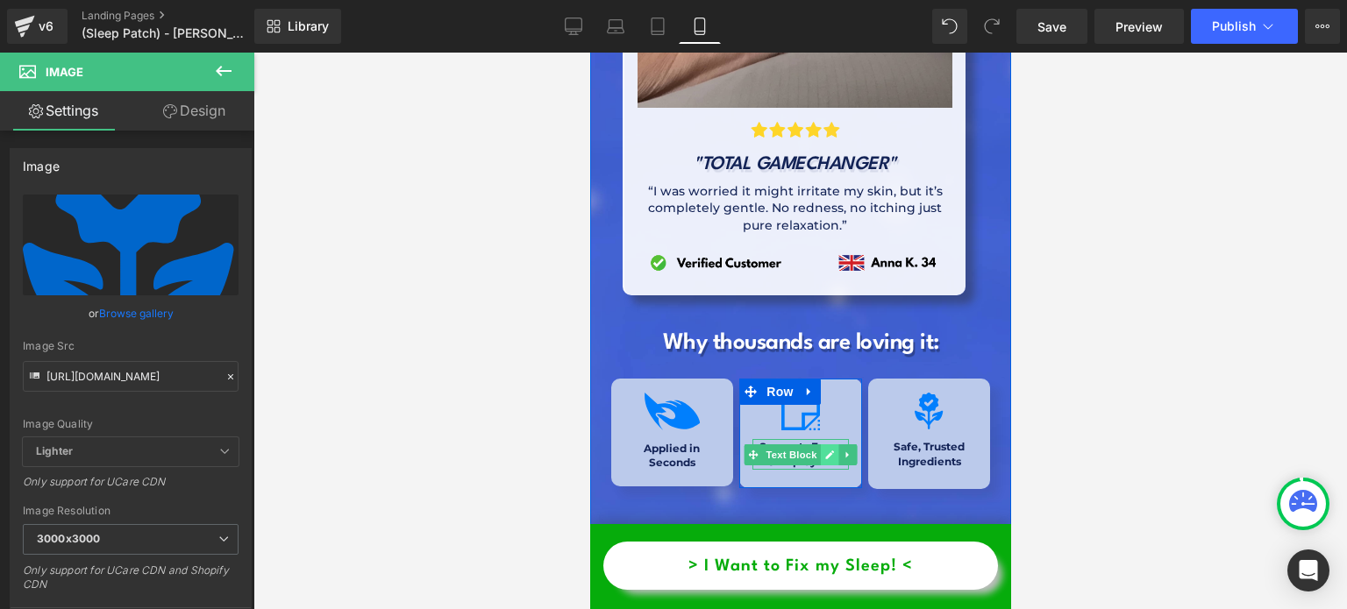
click at [823, 450] on icon at bounding box center [828, 455] width 10 height 11
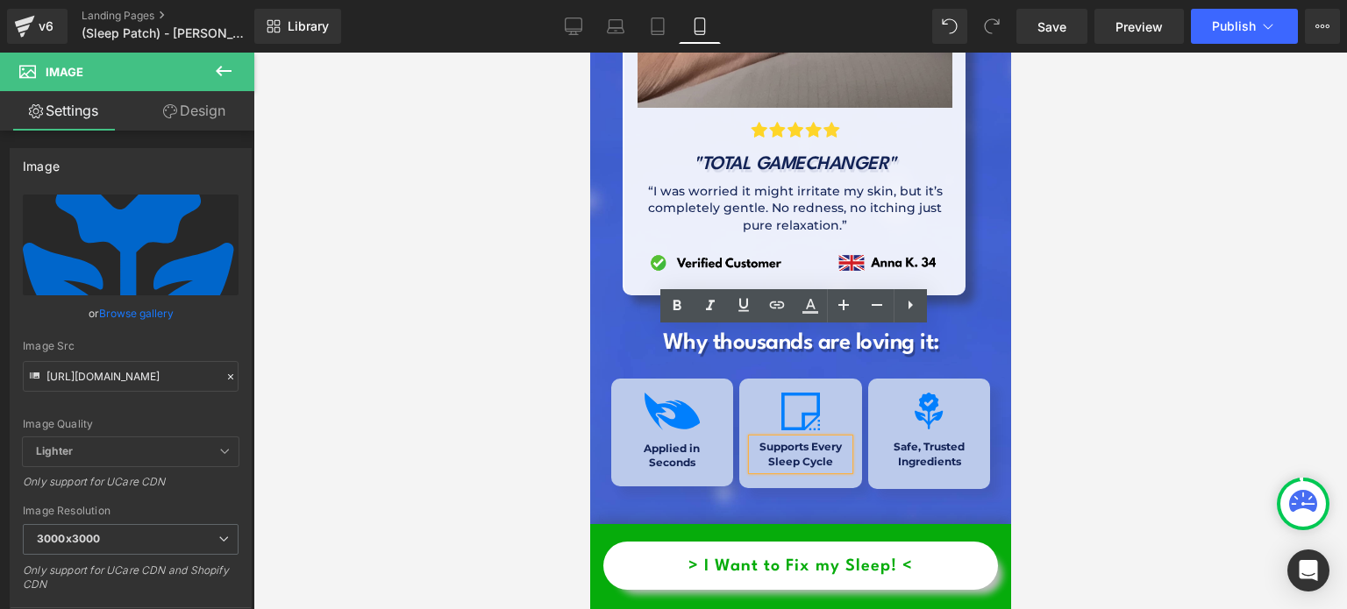
click at [816, 440] on b "Supports Every Sleep Cycle" at bounding box center [800, 454] width 82 height 28
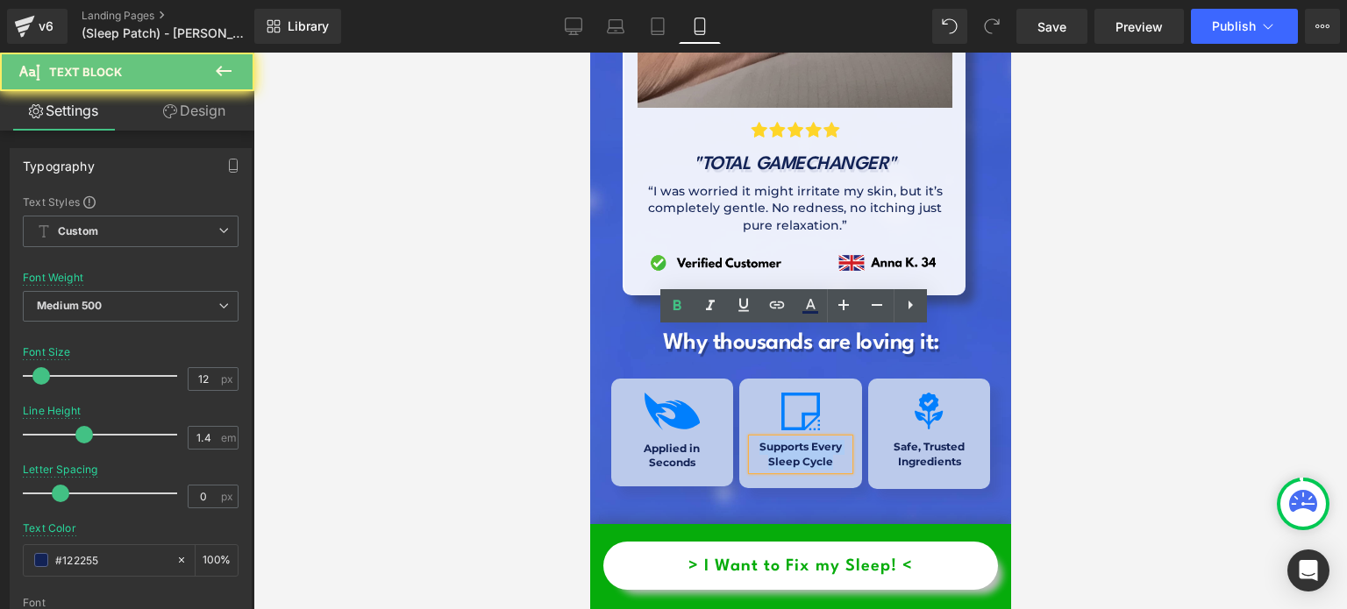
click at [816, 440] on b "Supports Every Sleep Cycle" at bounding box center [800, 454] width 82 height 28
copy b "Supports Every Sleep Cycle"
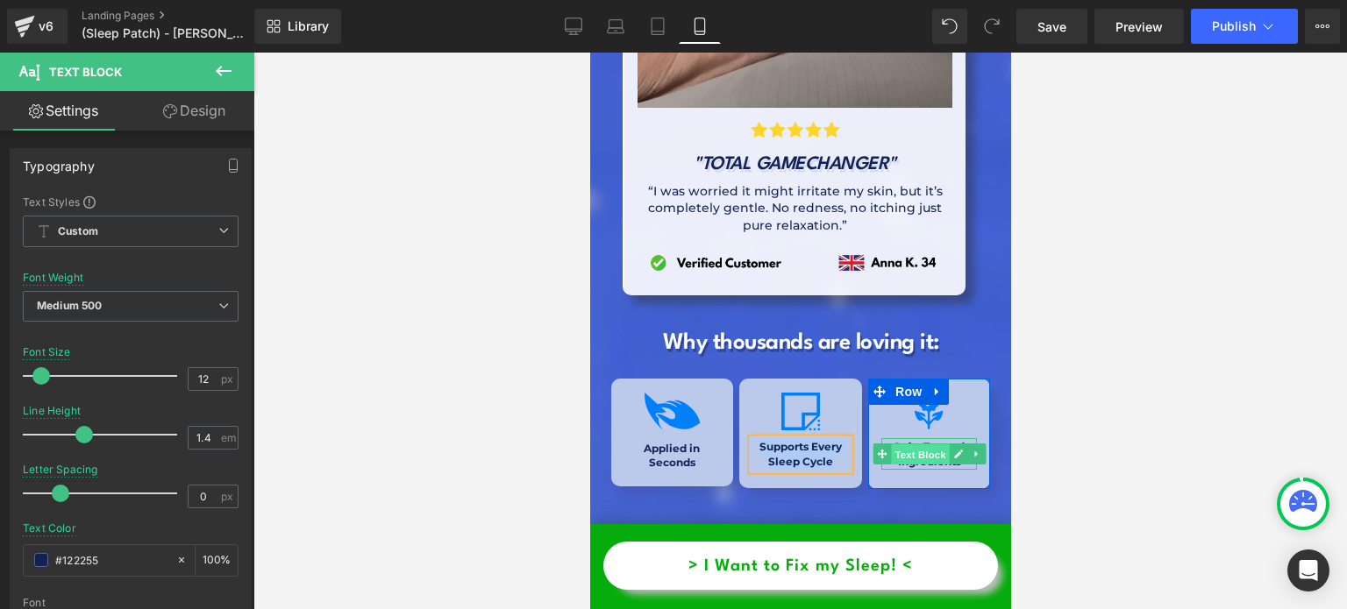
click at [923, 445] on span "Text Block" at bounding box center [919, 455] width 58 height 21
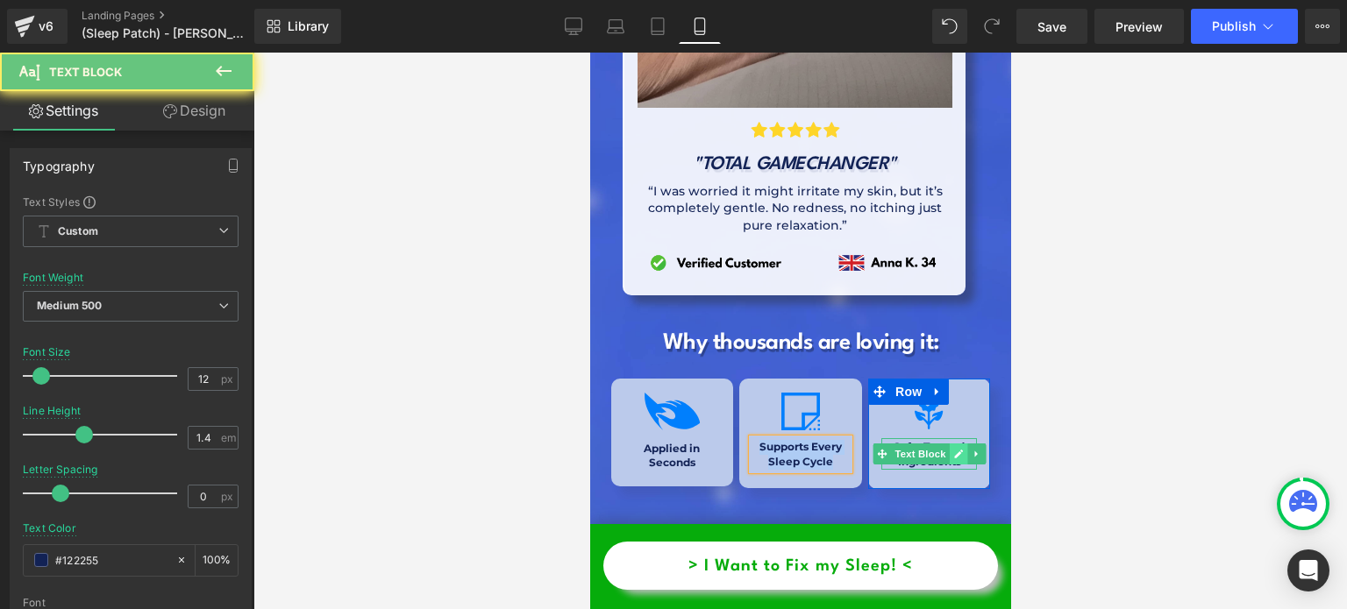
click at [953, 450] on icon at bounding box center [957, 454] width 9 height 9
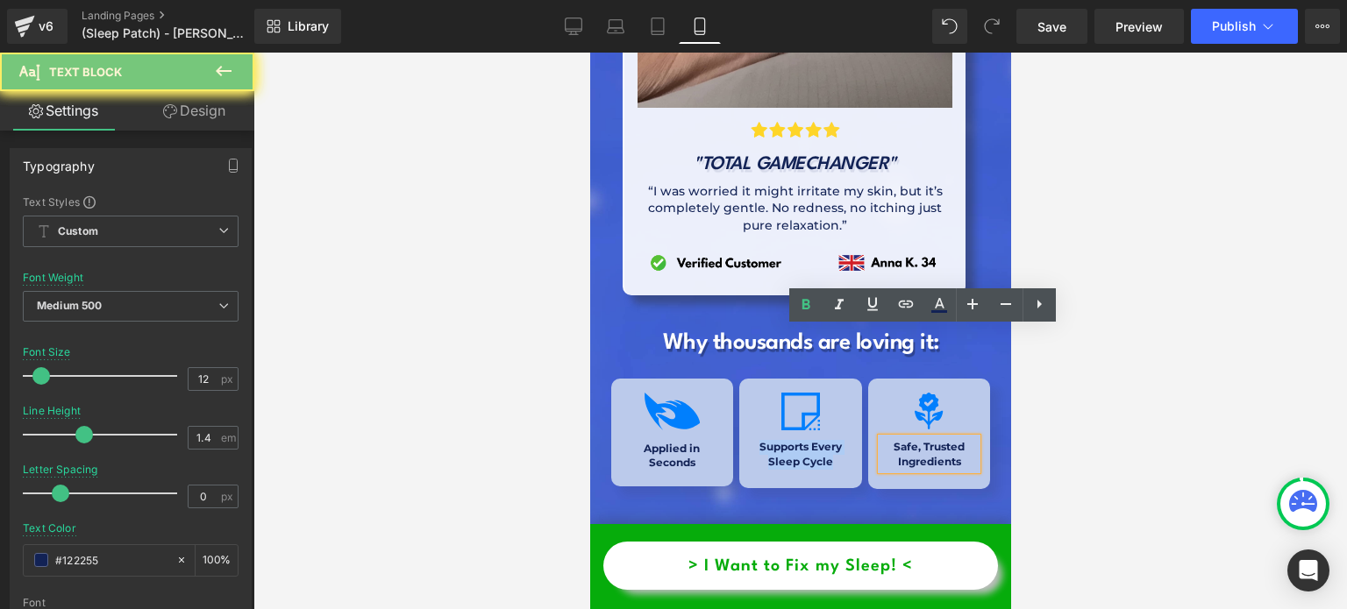
click at [948, 440] on b "Safe, Trusted Ingredients" at bounding box center [928, 454] width 71 height 28
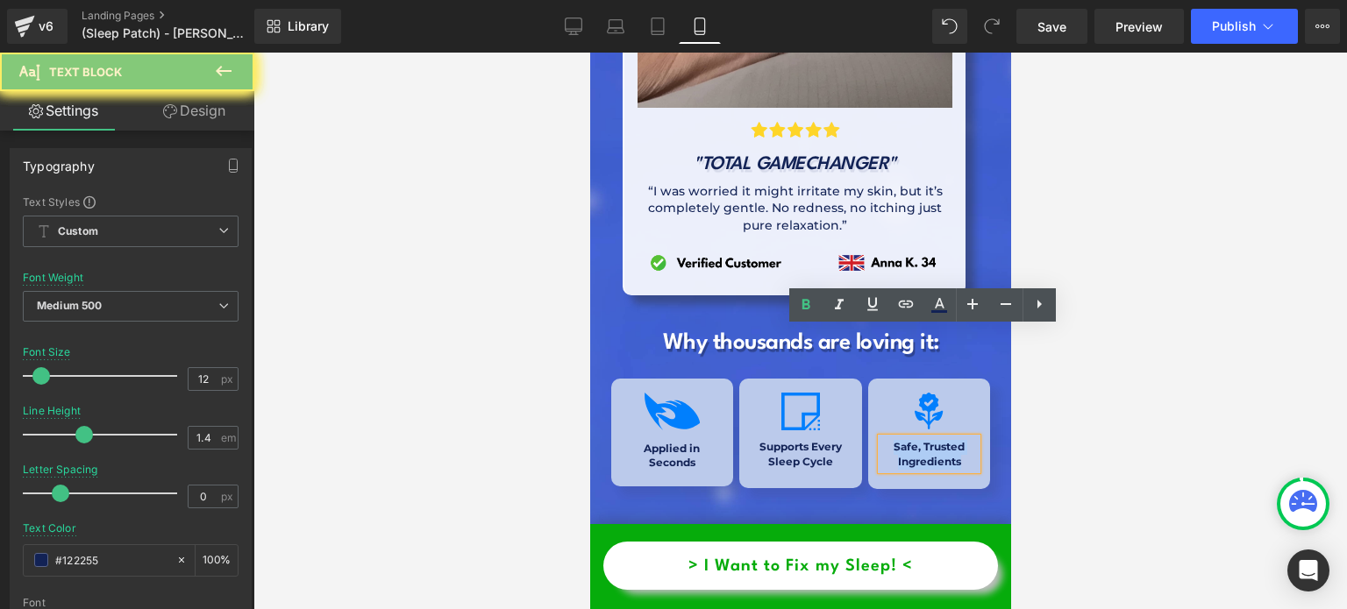
copy b "Safe, Trusted Ingredients"
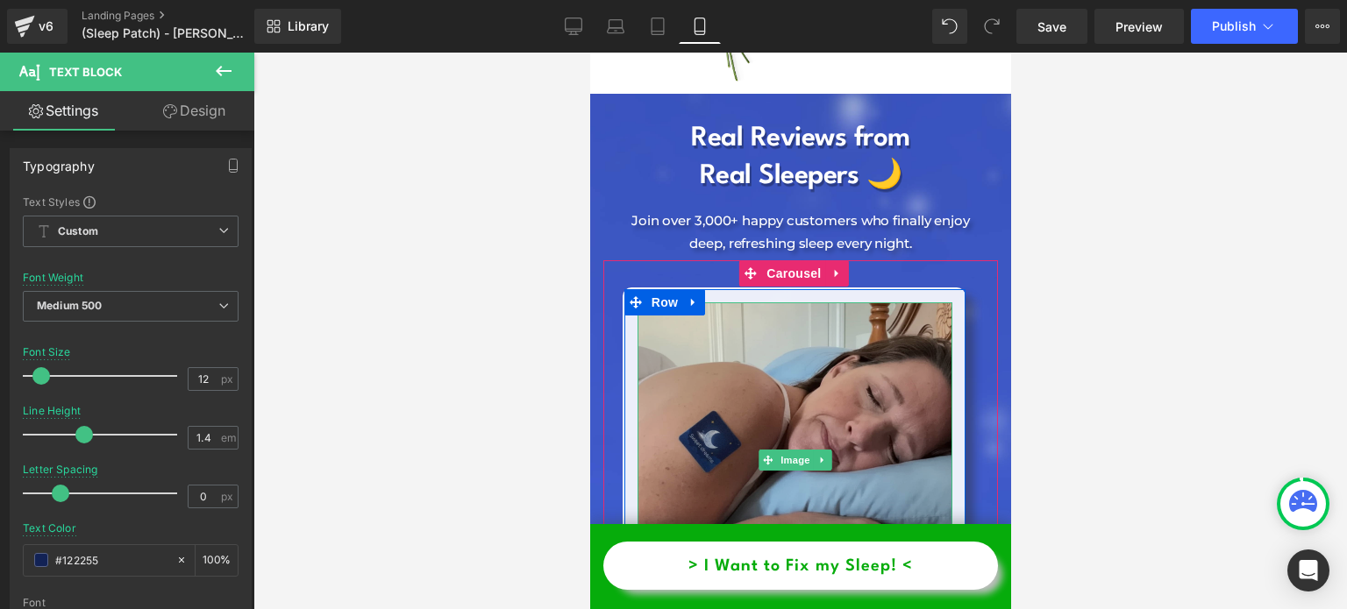
scroll to position [7033, 0]
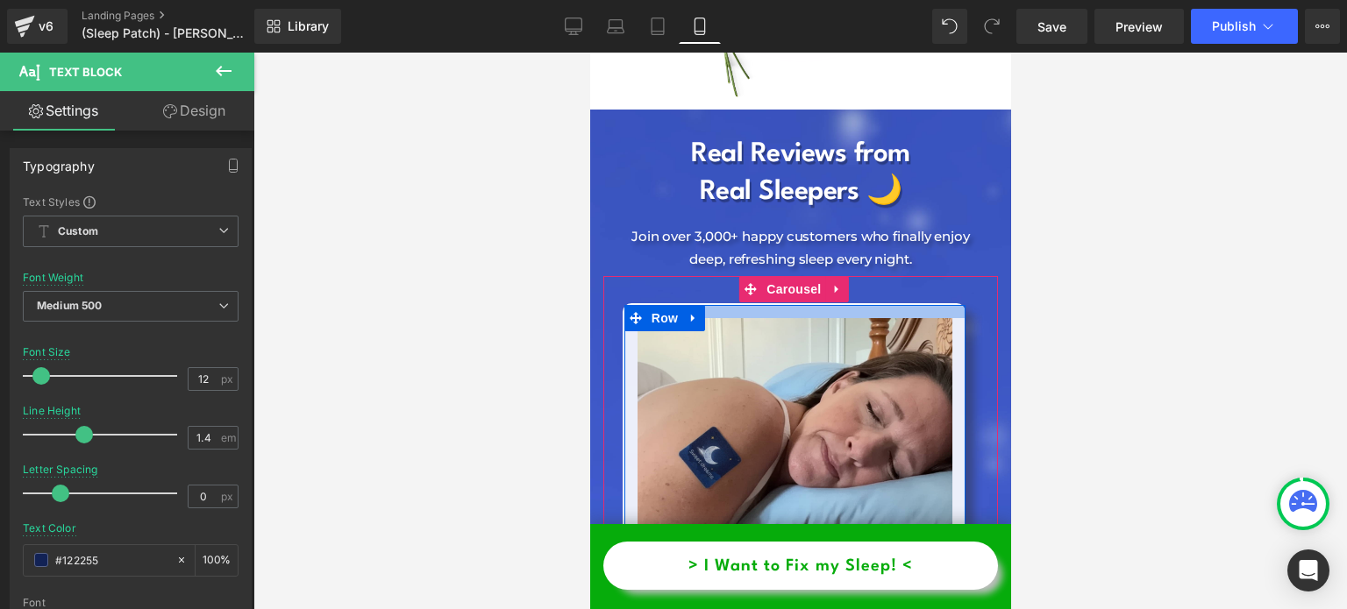
click at [716, 305] on div at bounding box center [795, 311] width 342 height 13
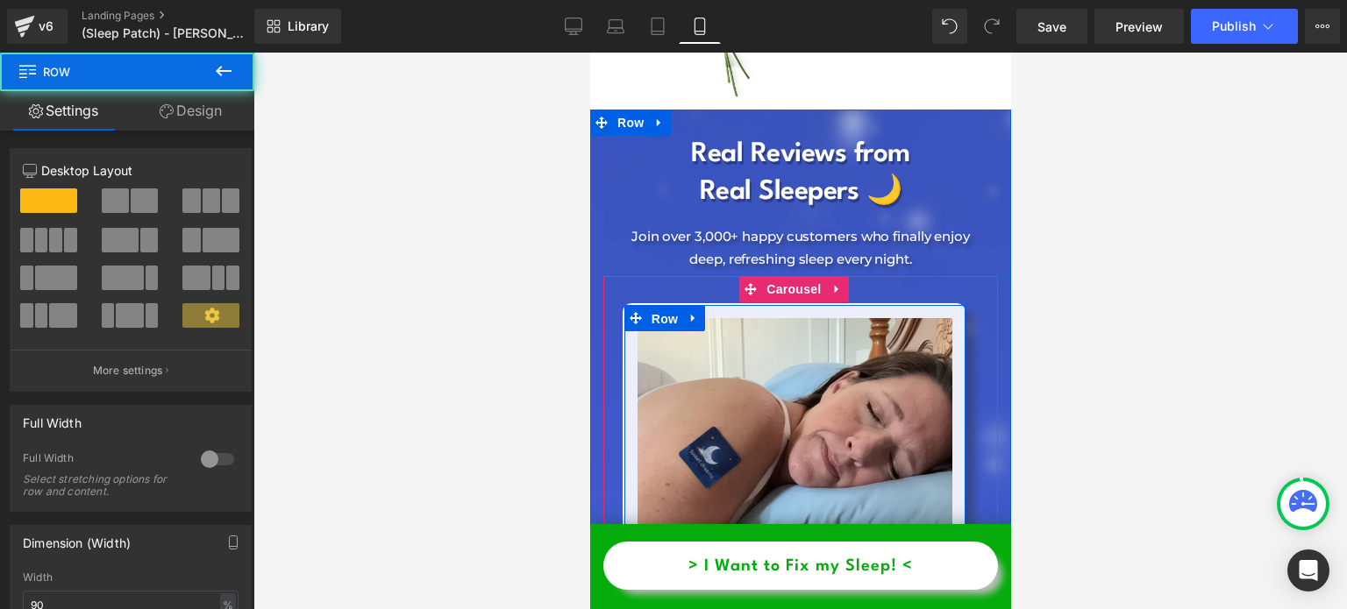
drag, startPoint x: 678, startPoint y: 206, endPoint x: 597, endPoint y: 195, distance: 81.5
click at [678, 306] on span "Row" at bounding box center [663, 319] width 35 height 26
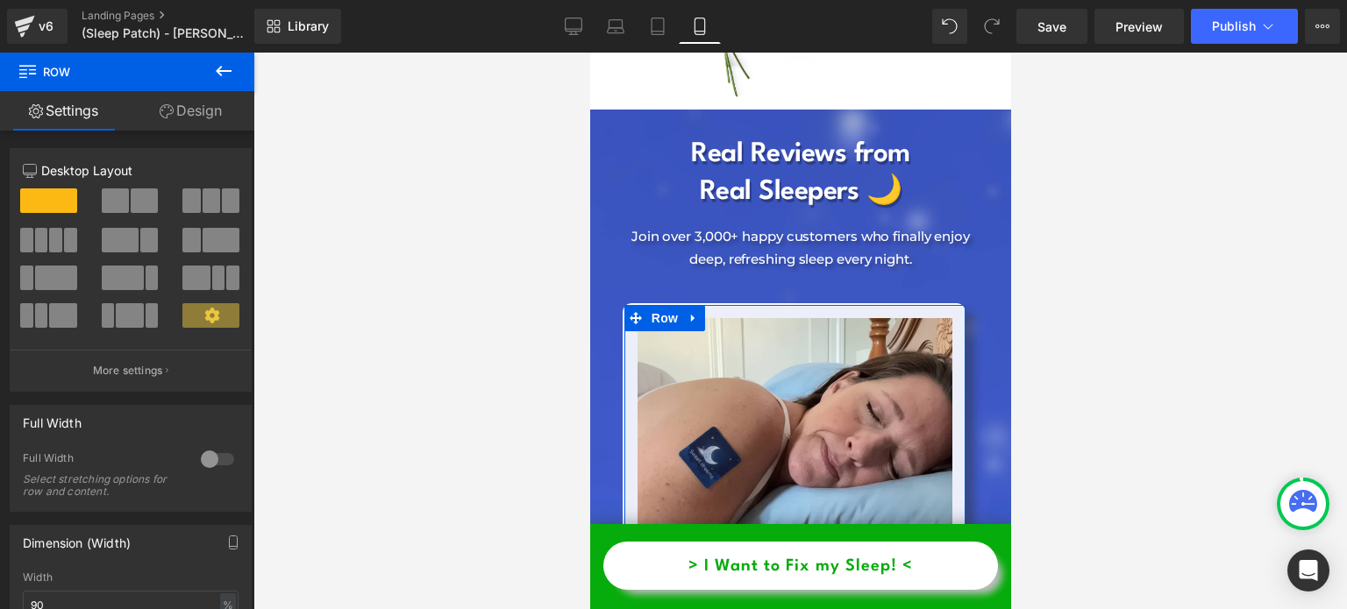
click at [192, 118] on link "Design" at bounding box center [190, 110] width 127 height 39
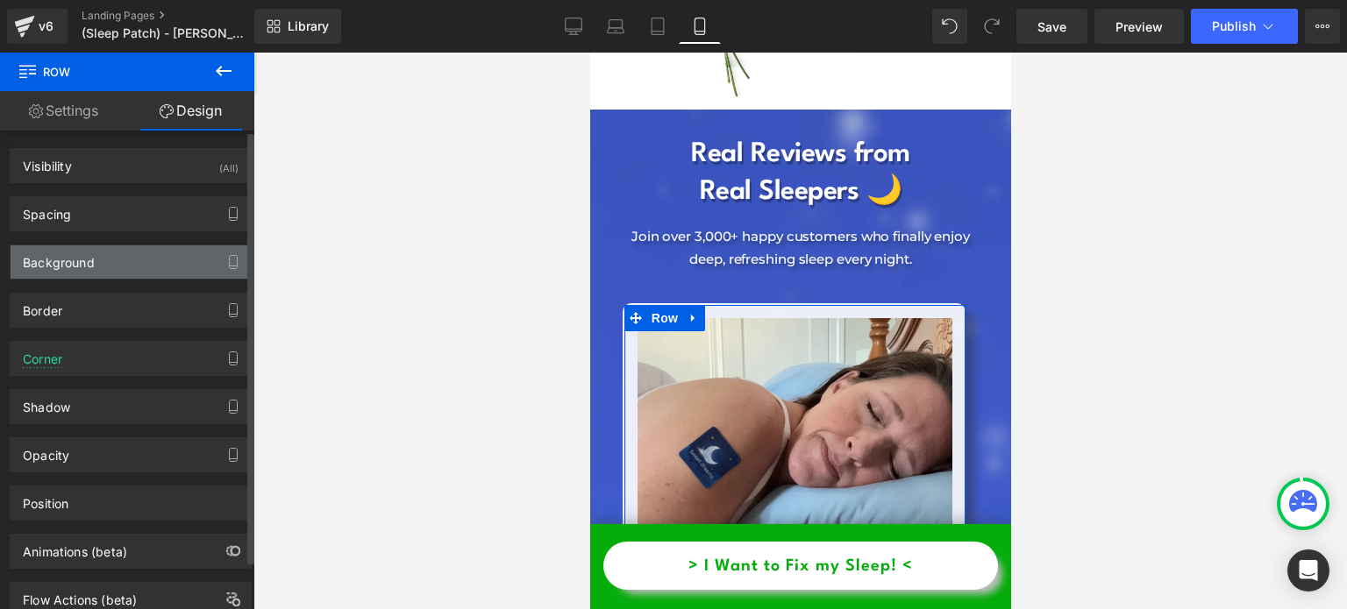
click at [85, 267] on div "Background" at bounding box center [59, 258] width 72 height 25
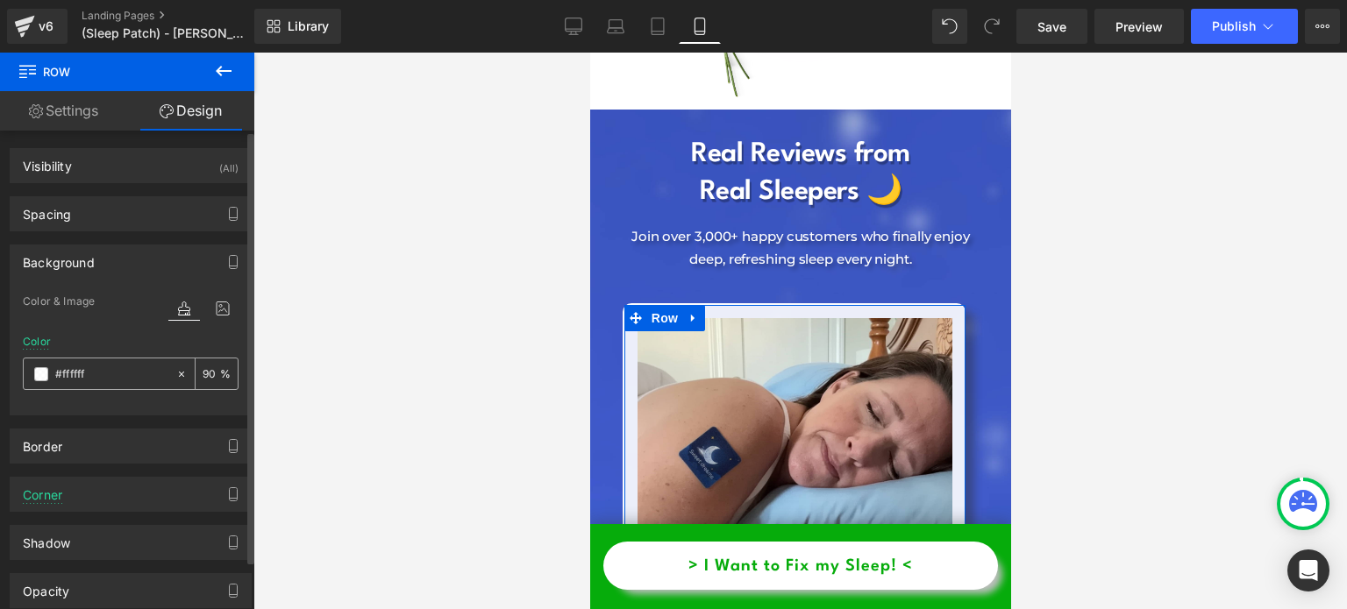
click at [127, 374] on input "#ffffff" at bounding box center [111, 374] width 112 height 19
click at [207, 314] on icon at bounding box center [223, 308] width 32 height 23
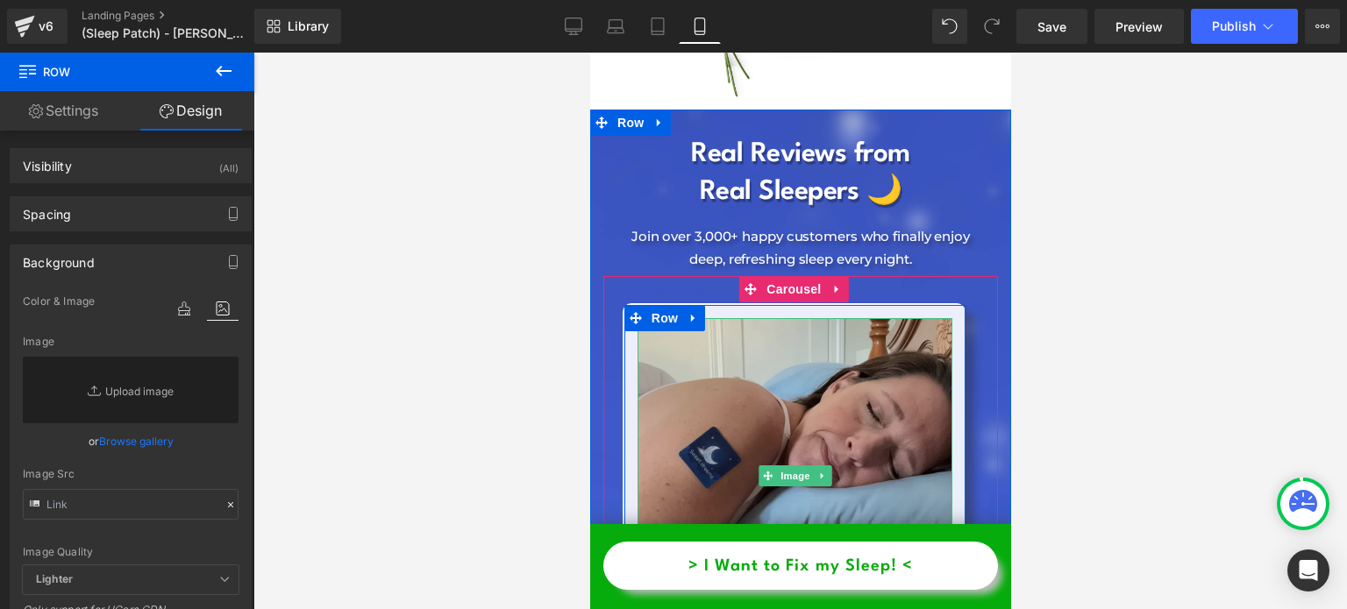
scroll to position [7209, 0]
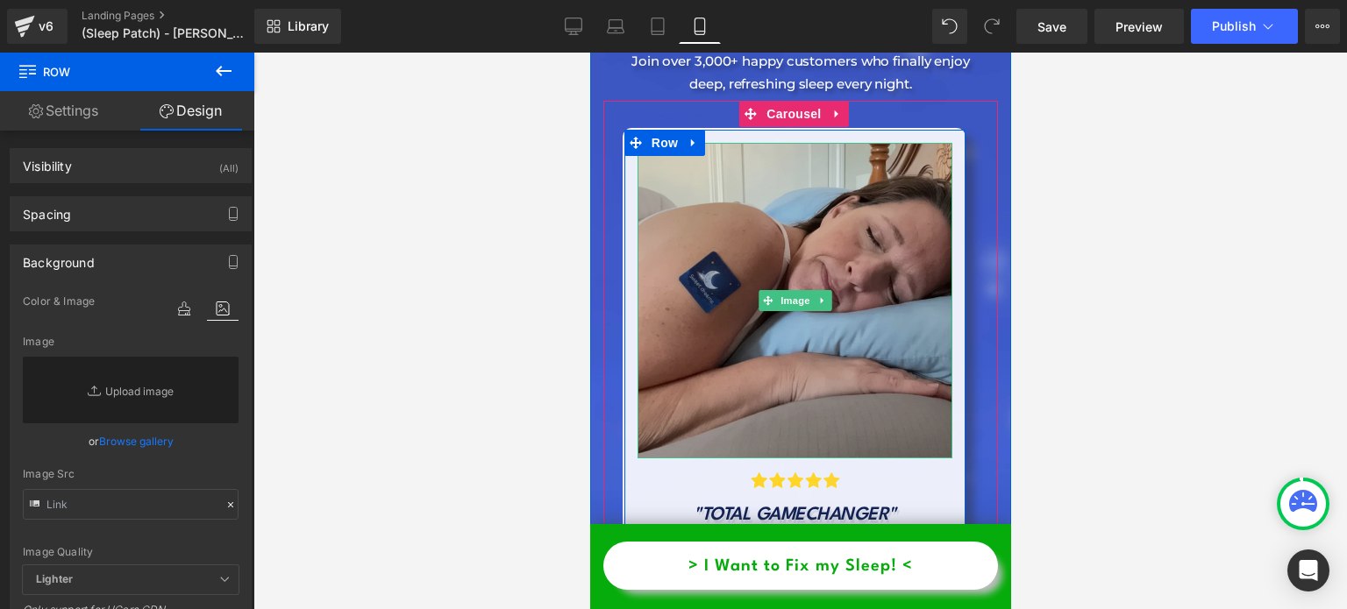
click at [842, 259] on img at bounding box center [795, 301] width 316 height 316
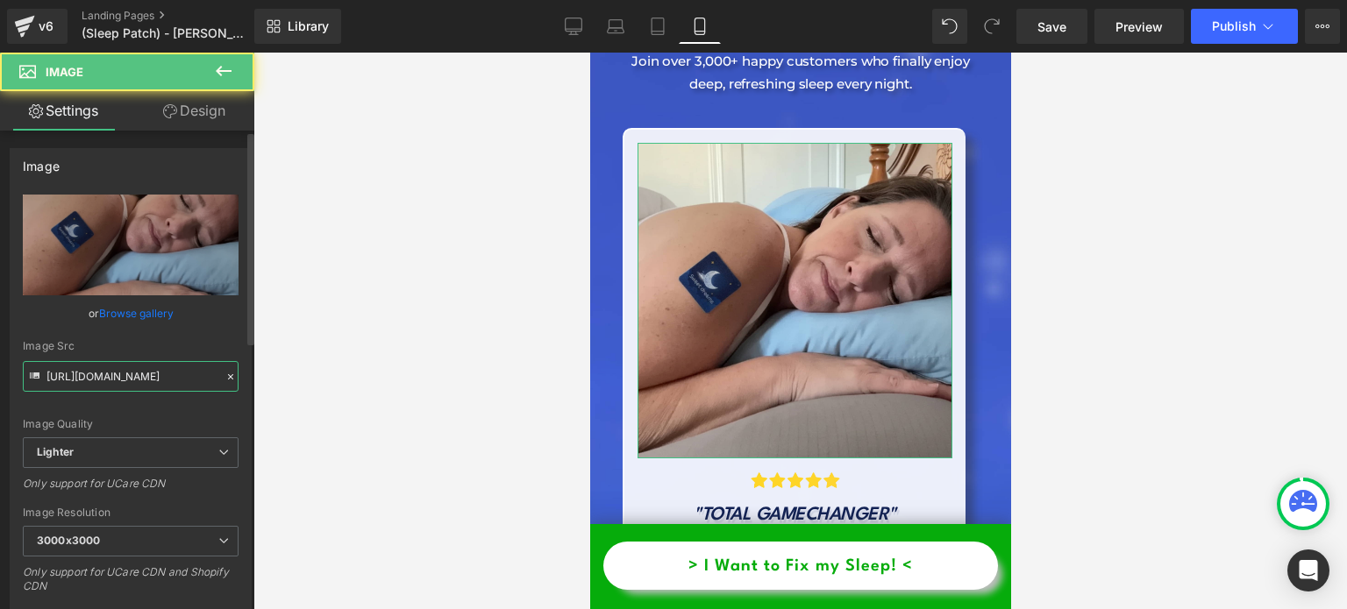
click at [140, 372] on input "[URL][DOMAIN_NAME]" at bounding box center [131, 376] width 216 height 31
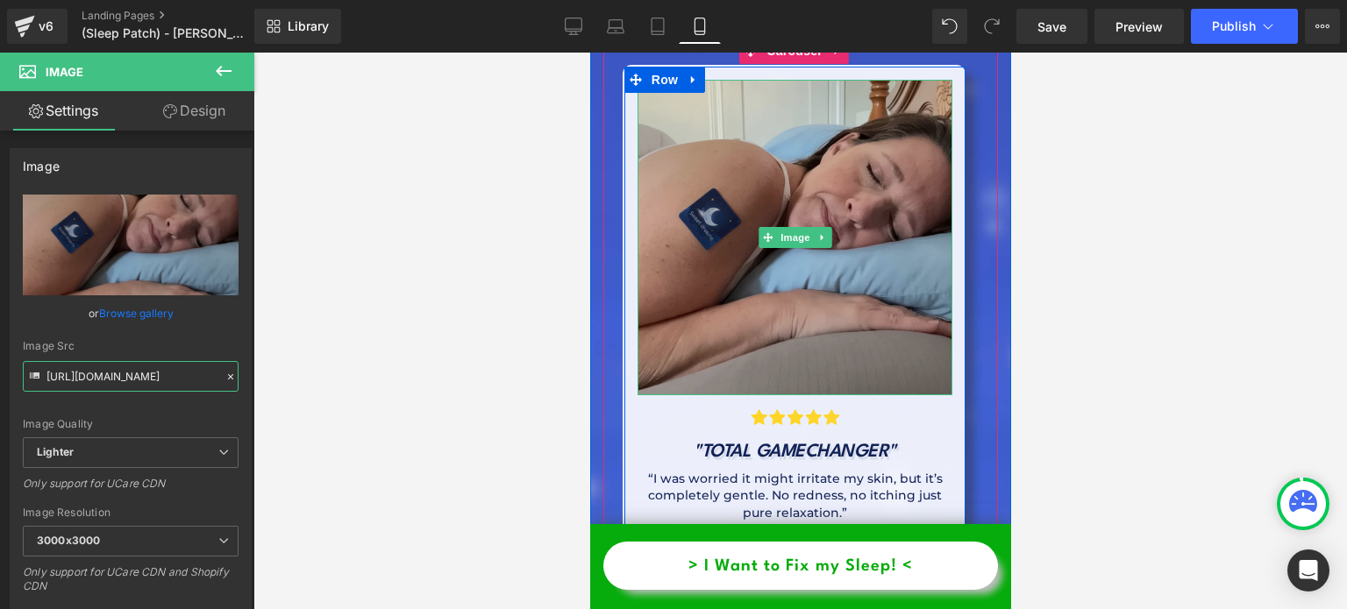
scroll to position [7296, 0]
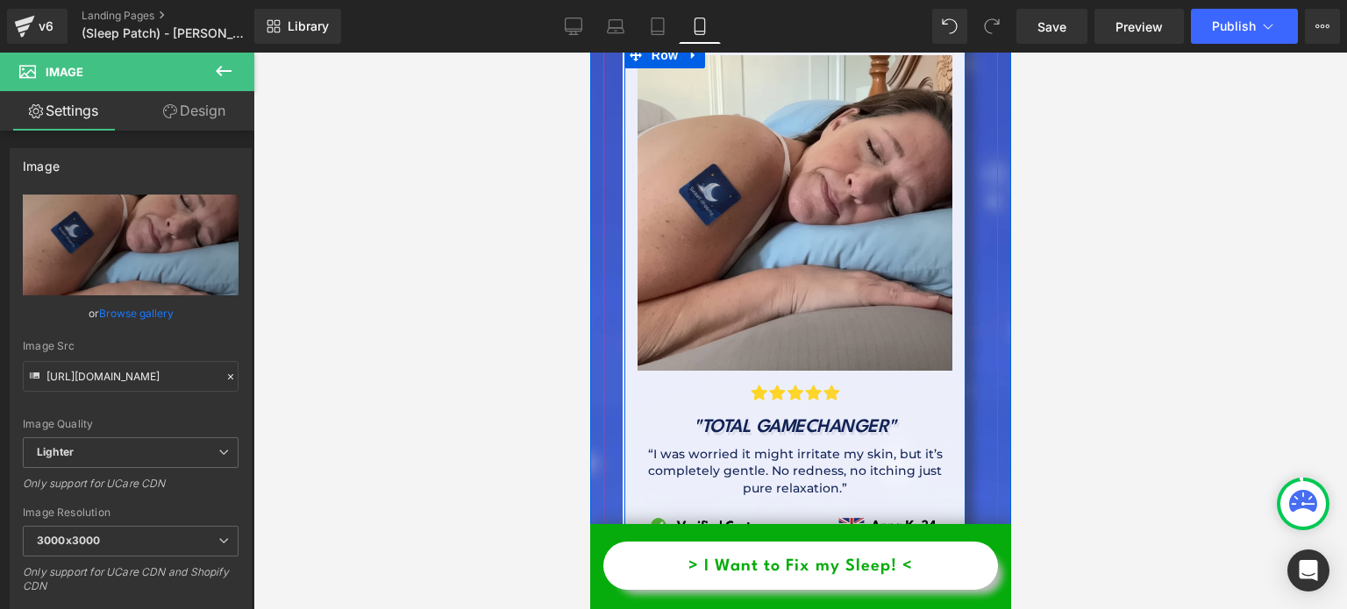
click at [884, 419] on icon ""TOTAL GAMECHANGER"" at bounding box center [794, 428] width 203 height 18
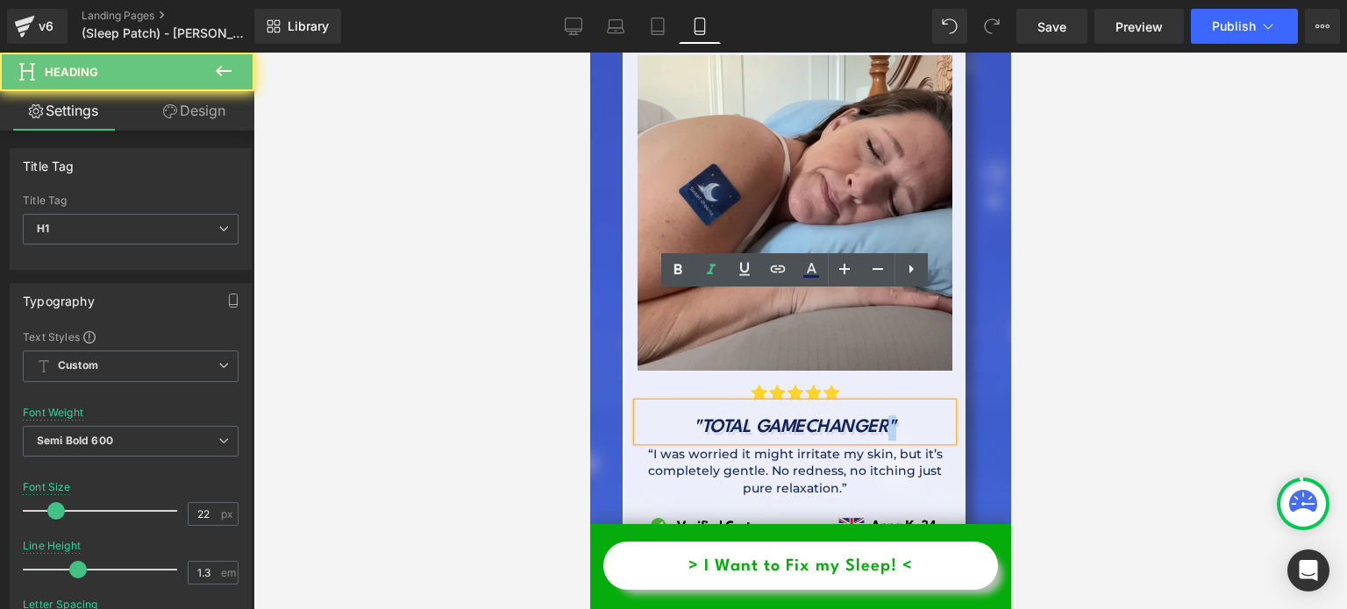
click at [884, 419] on icon ""TOTAL GAMECHANGER"" at bounding box center [794, 428] width 203 height 18
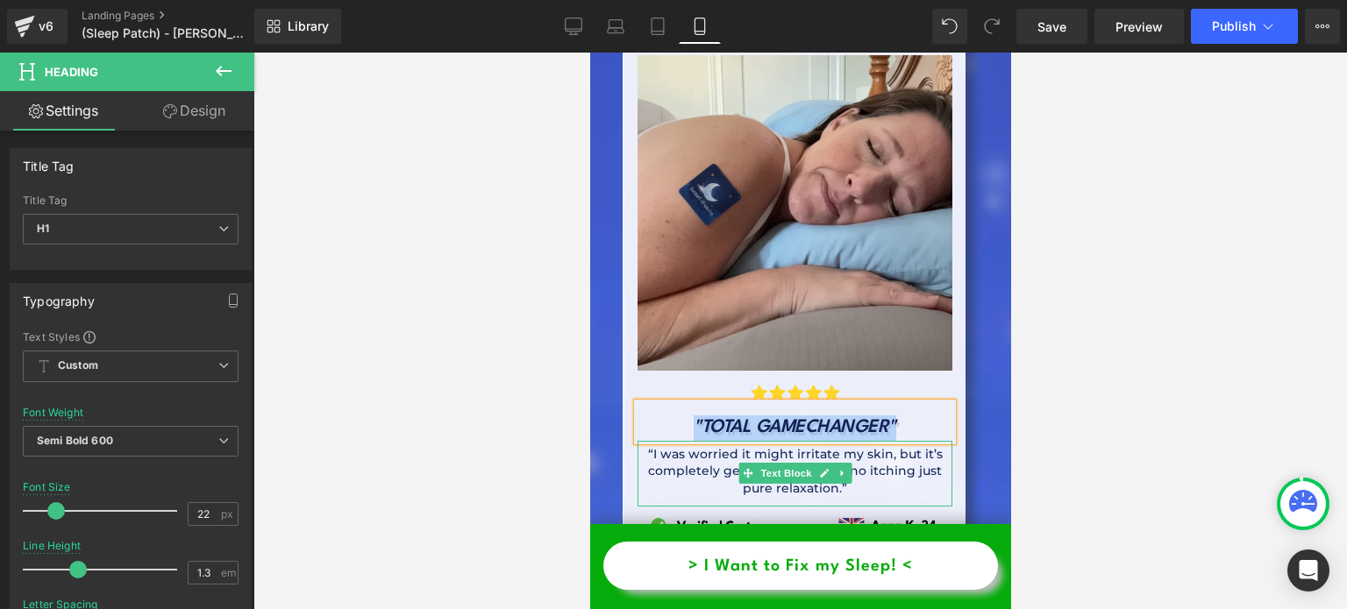
click at [683, 446] on p "“I was worried it might irritate my skin, but it’s completely gentle. No rednes…" at bounding box center [795, 472] width 316 height 52
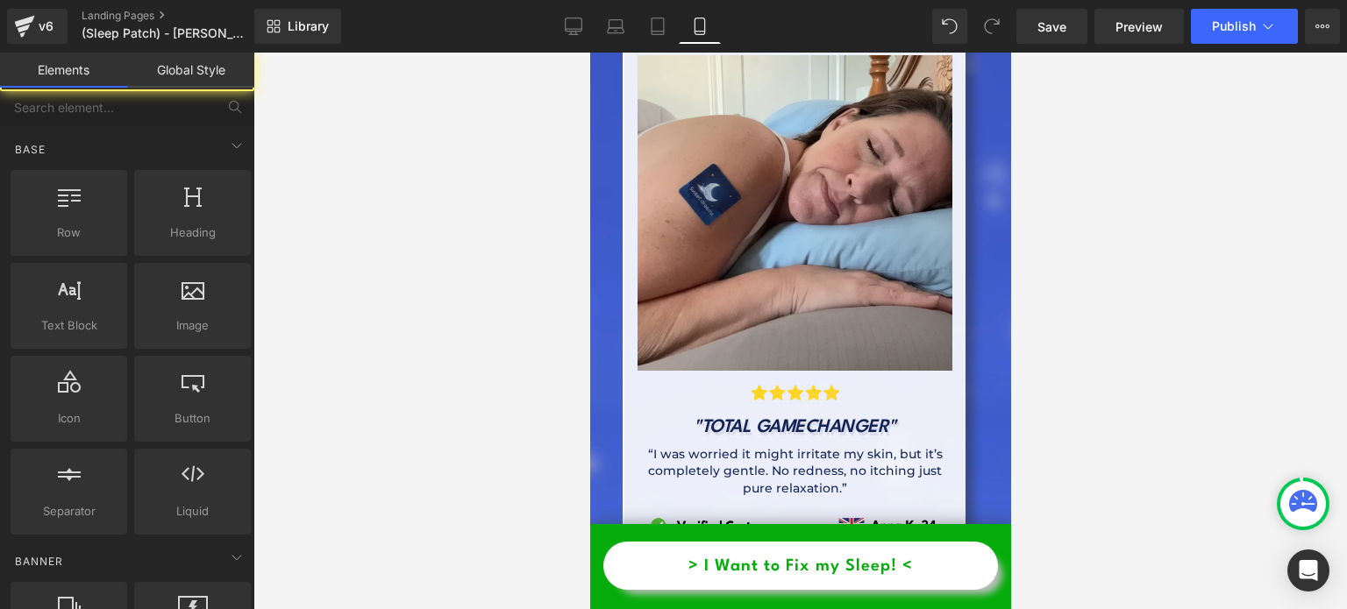
click at [498, 360] on div at bounding box center [800, 331] width 1094 height 557
click at [700, 446] on p "“I was worried it might irritate my skin, but it’s completely gentle. No rednes…" at bounding box center [795, 472] width 316 height 52
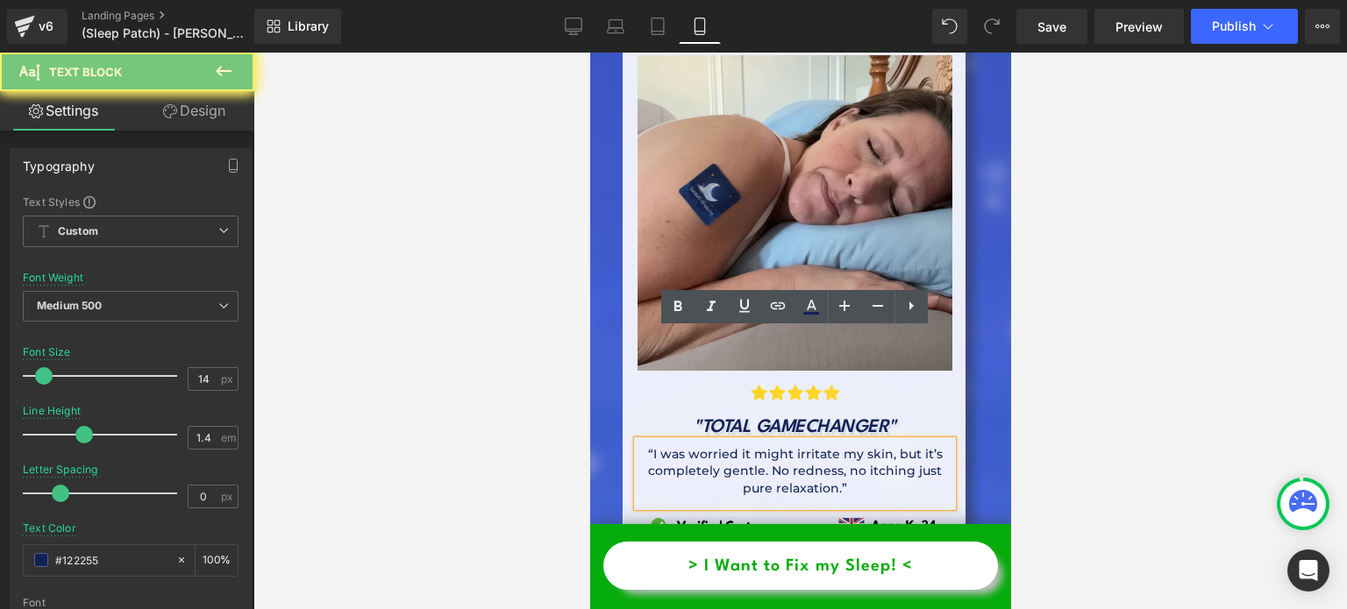
click at [700, 446] on p "“I was worried it might irritate my skin, but it’s completely gentle. No rednes…" at bounding box center [795, 472] width 316 height 52
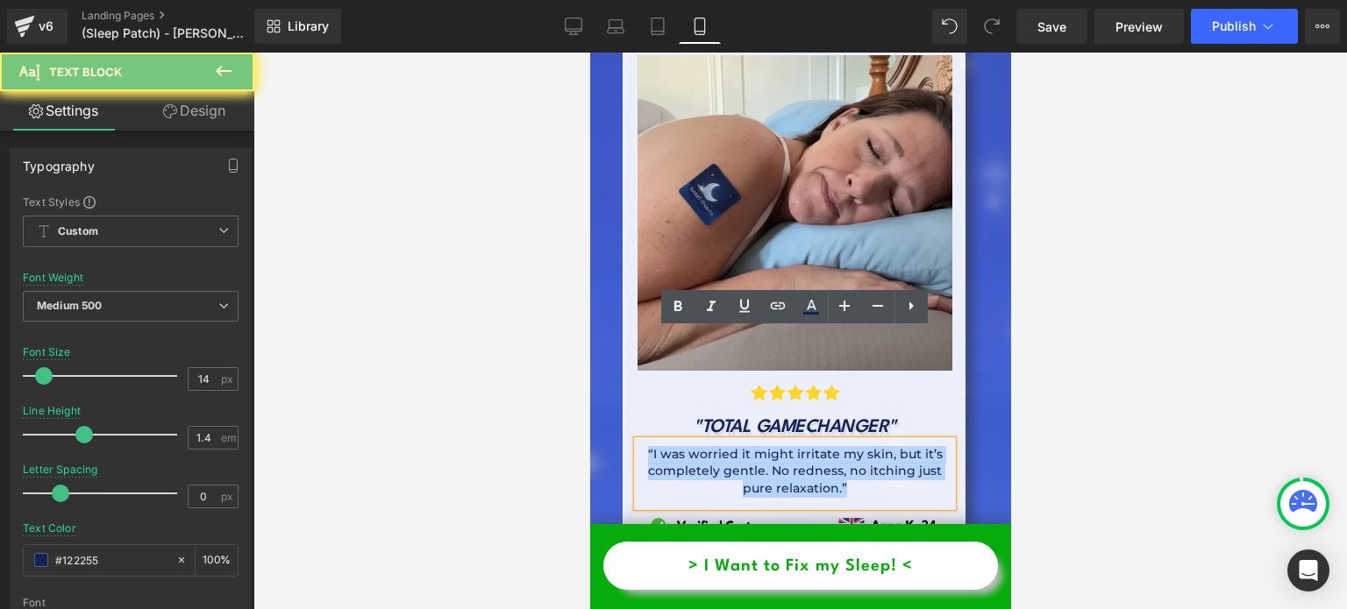
copy p "“I was worried it might irritate my skin, but it’s completely gentle. No rednes…"
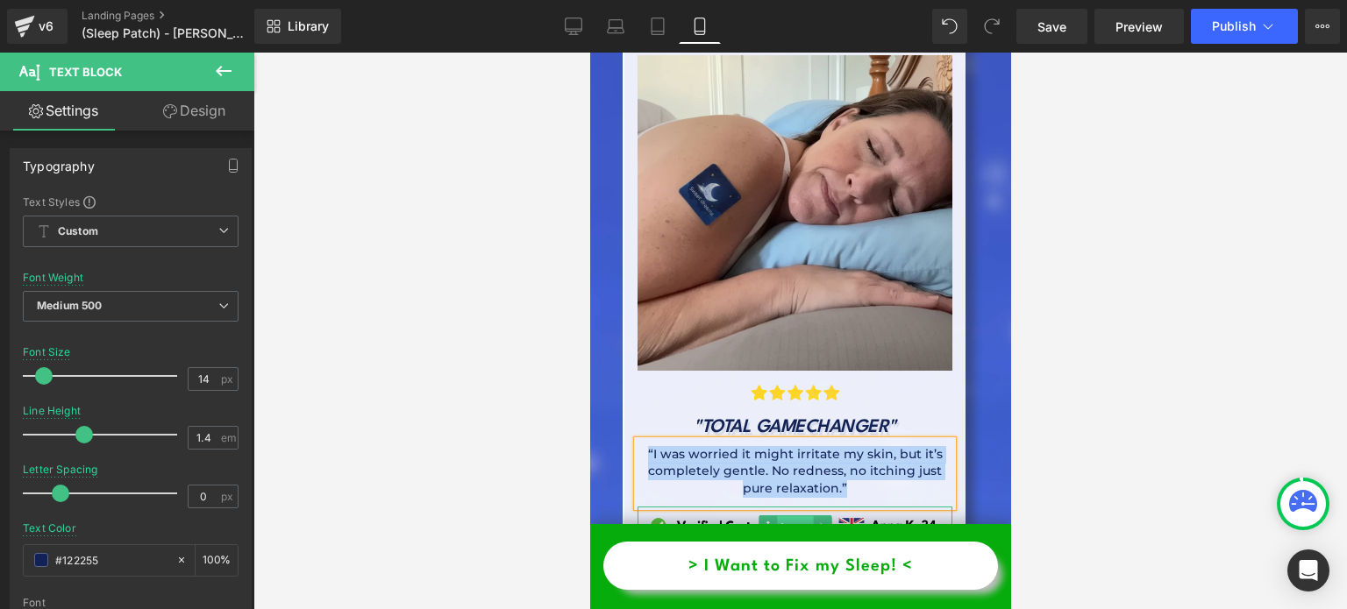
click at [804, 517] on span "Image" at bounding box center [794, 527] width 37 height 21
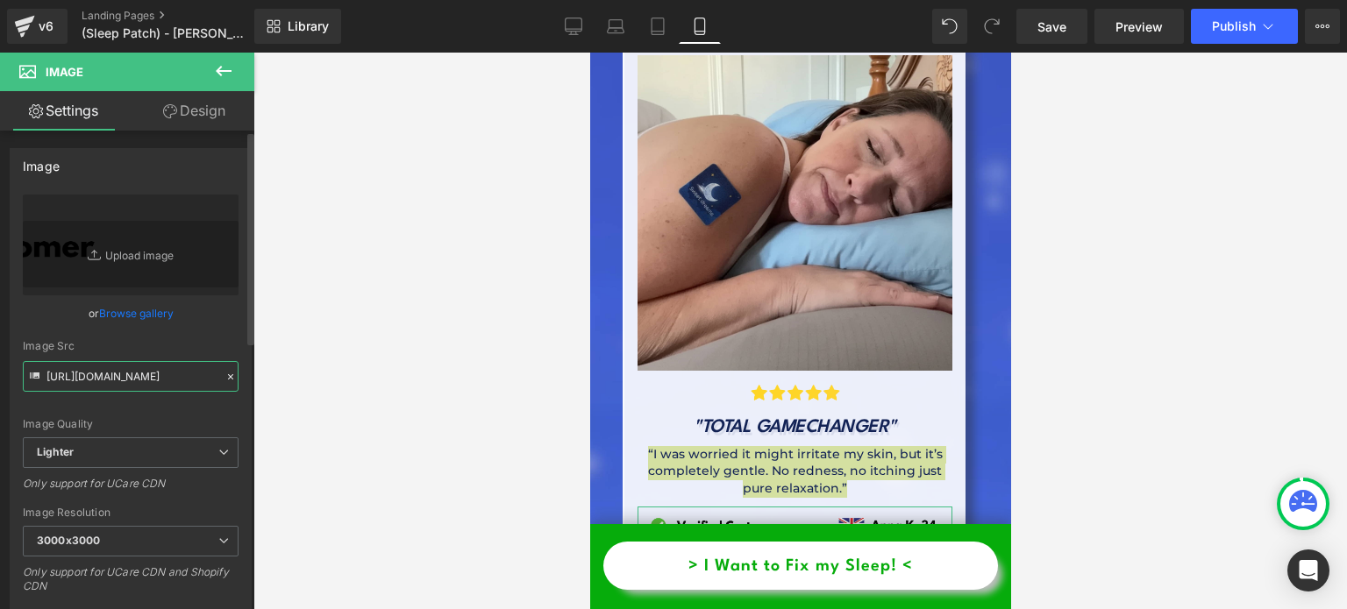
click at [159, 370] on input "[URL][DOMAIN_NAME]" at bounding box center [131, 376] width 216 height 31
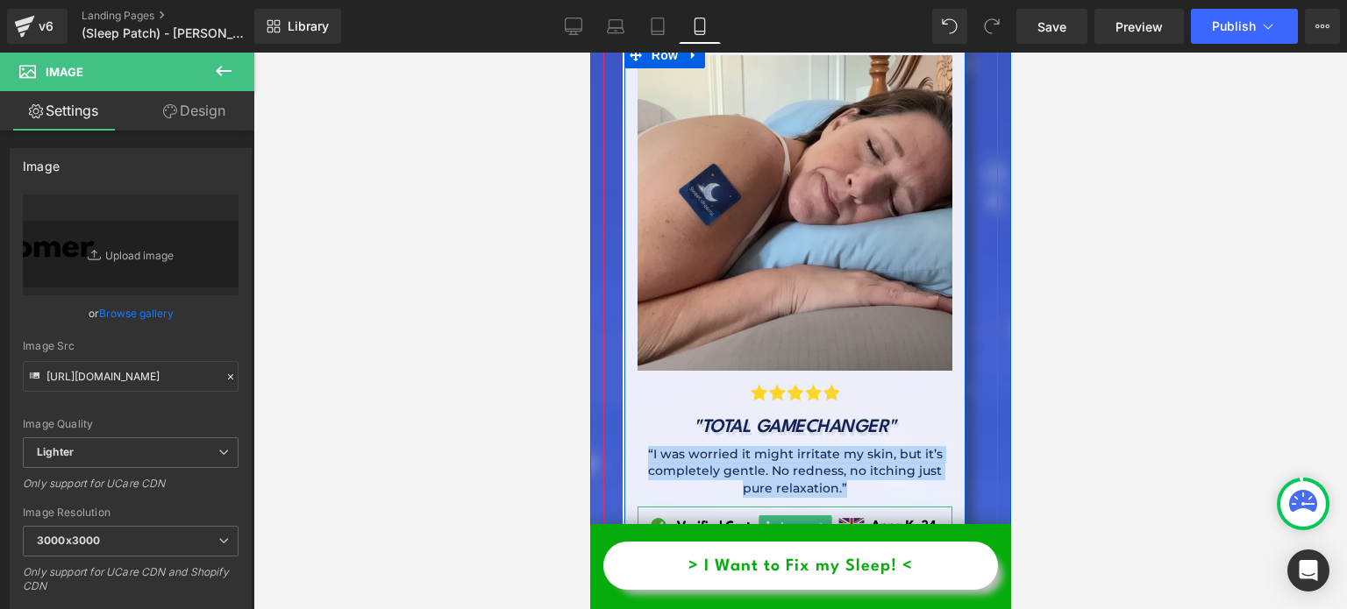
click at [753, 507] on img at bounding box center [795, 526] width 316 height 38
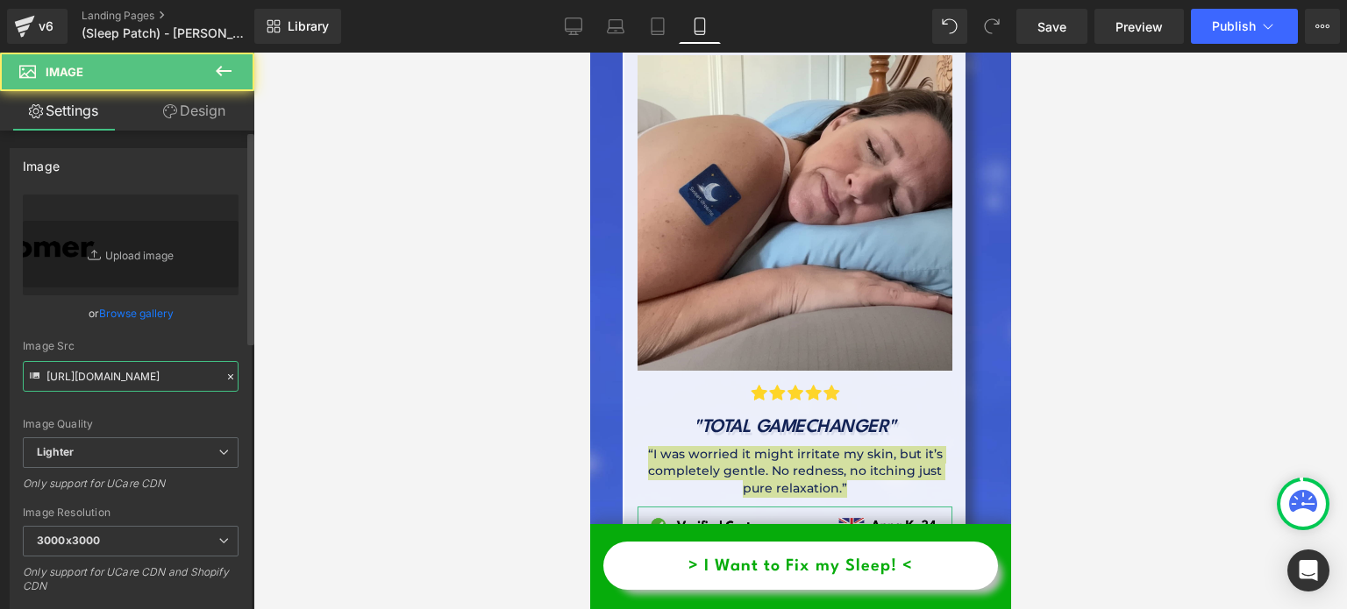
click at [132, 376] on input "[URL][DOMAIN_NAME]" at bounding box center [131, 376] width 216 height 31
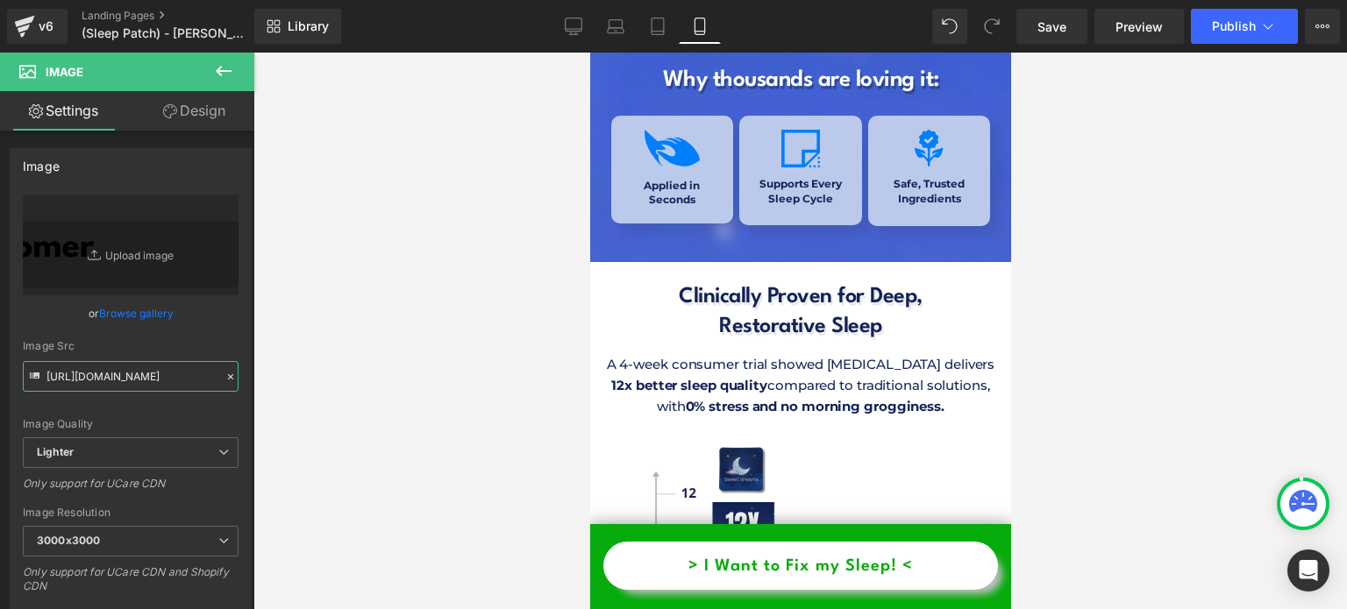
scroll to position [7910, 0]
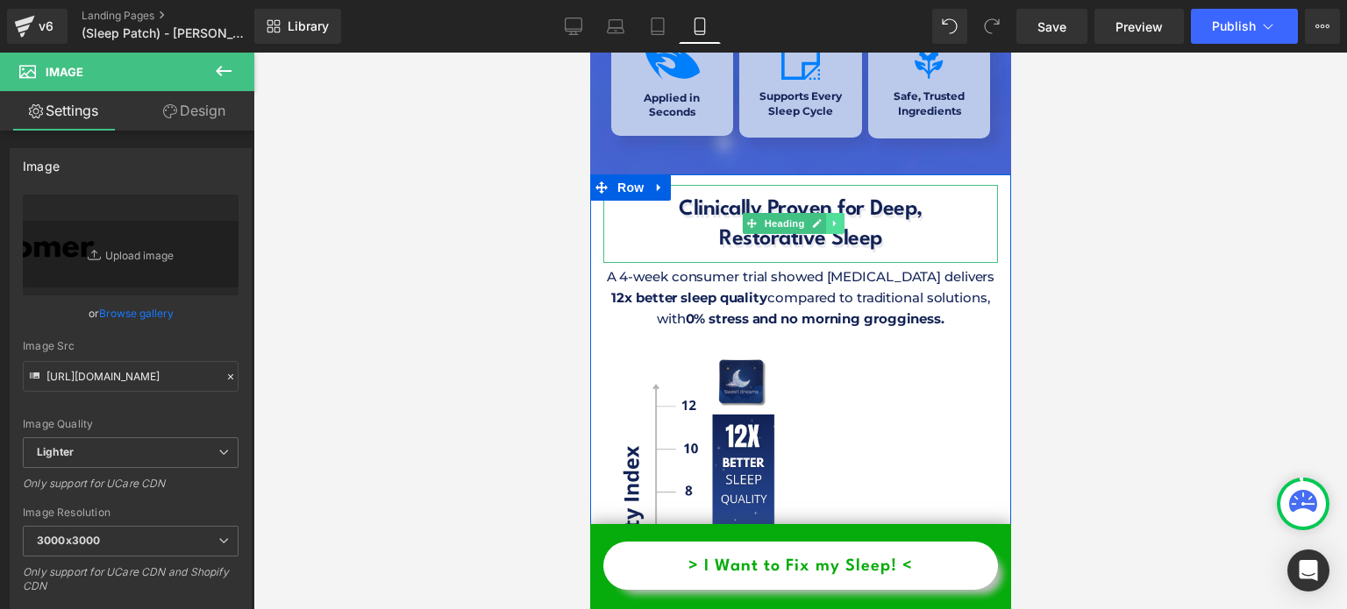
click at [843, 213] on link at bounding box center [835, 223] width 18 height 21
click at [902, 196] on h1 "Clinically Proven for Deep," at bounding box center [799, 211] width 395 height 30
click at [0, 0] on icon at bounding box center [0, 0] width 0 height 0
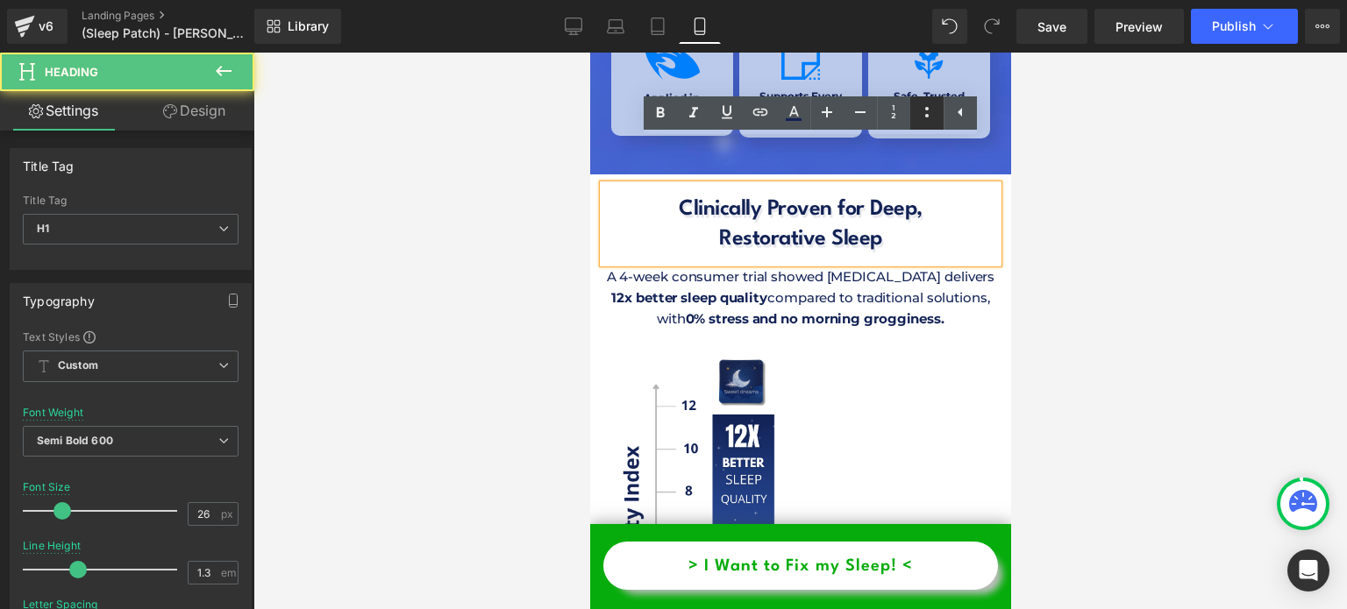
drag, startPoint x: 313, startPoint y: 56, endPoint x: 903, endPoint y: 109, distance: 592.5
click at [910, 109] on link at bounding box center [926, 112] width 33 height 33
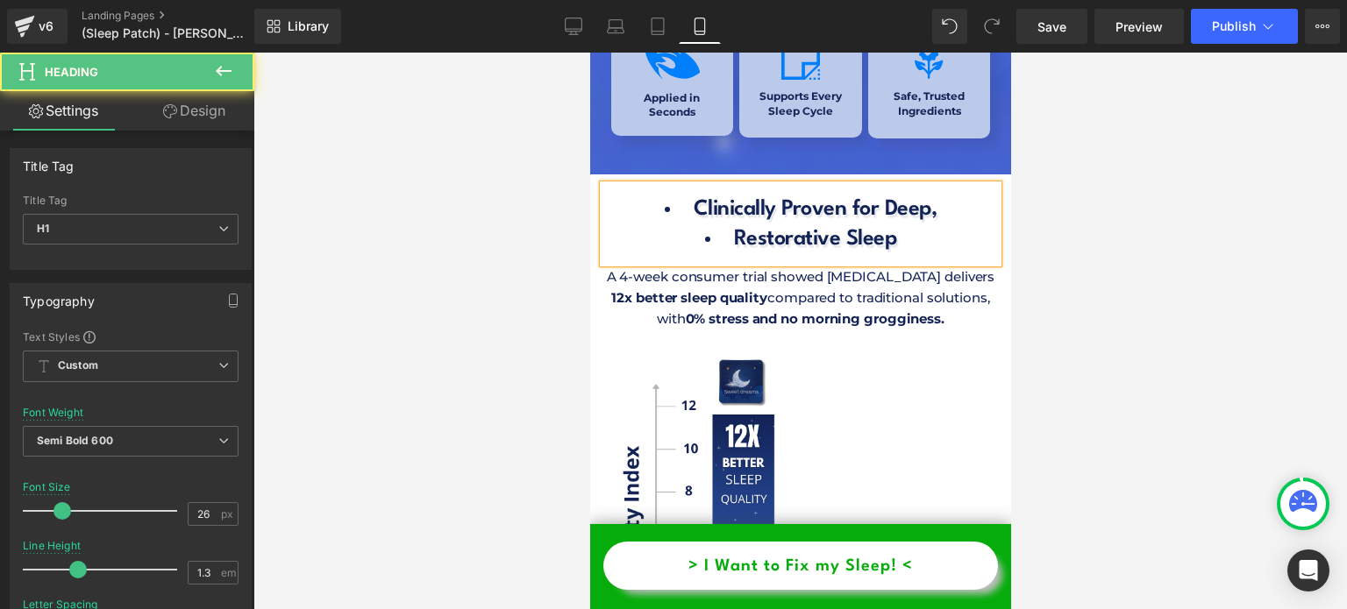
click at [928, 225] on li "Restorative Sleep" at bounding box center [799, 240] width 395 height 30
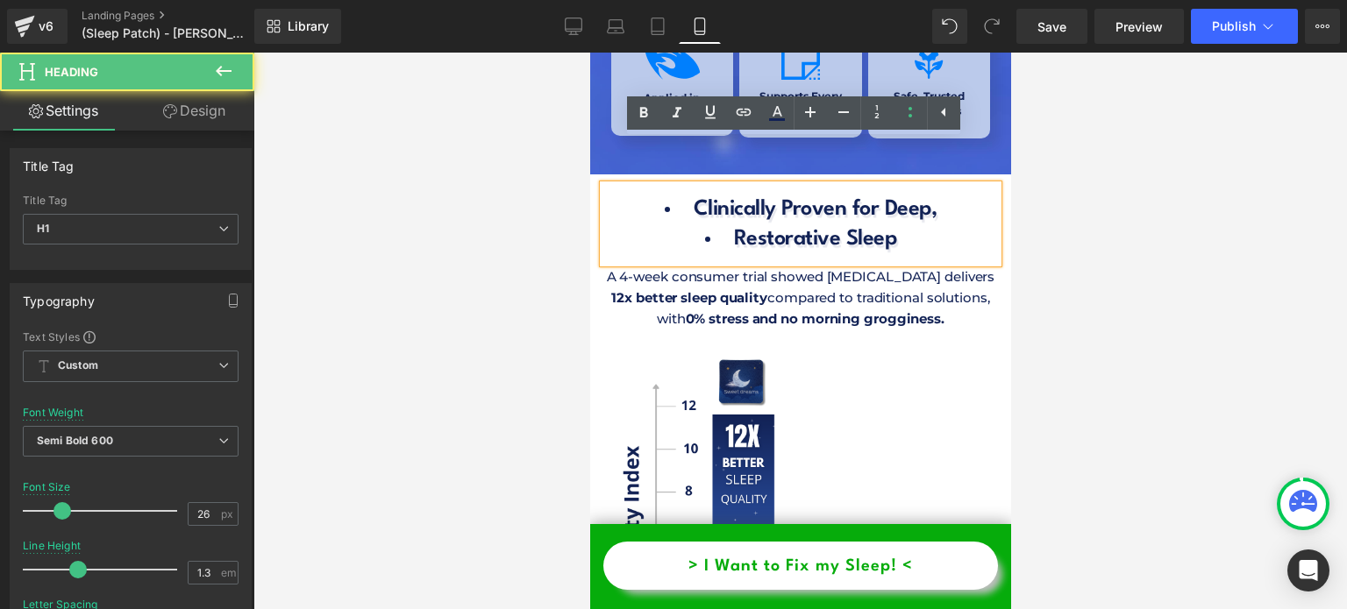
click at [929, 122] on link at bounding box center [943, 112] width 33 height 33
click at [920, 225] on li "Restorative Sleep" at bounding box center [799, 240] width 395 height 30
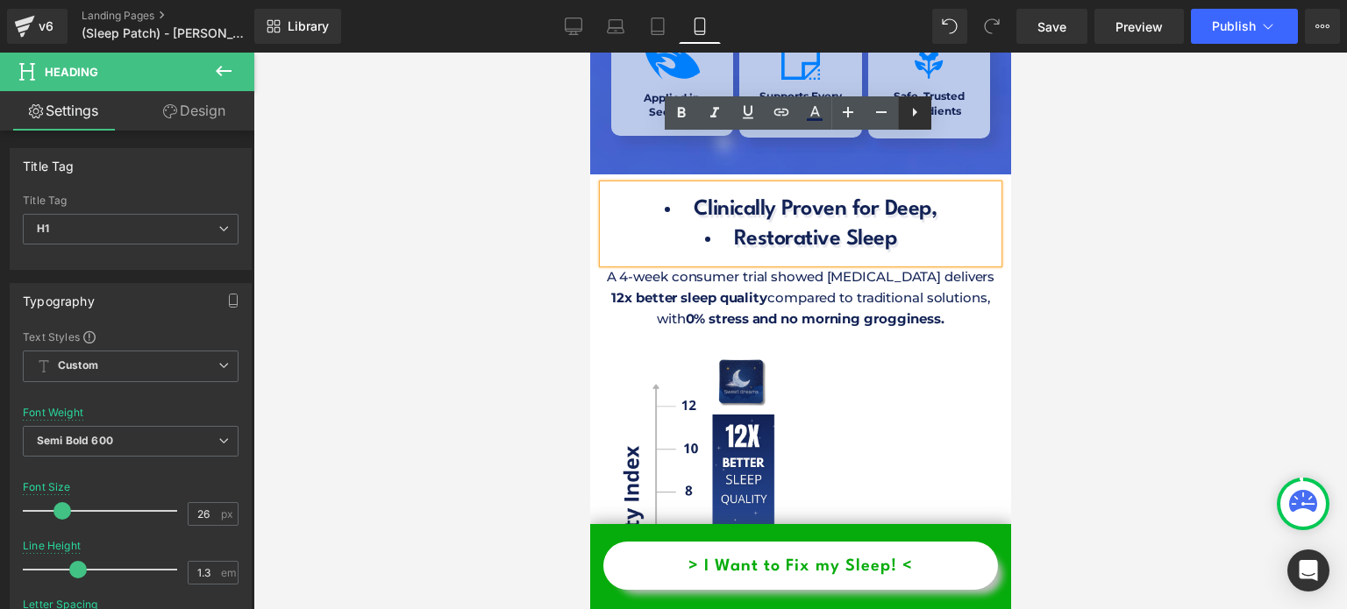
click at [915, 121] on icon at bounding box center [914, 112] width 21 height 21
click at [905, 120] on icon at bounding box center [914, 112] width 21 height 21
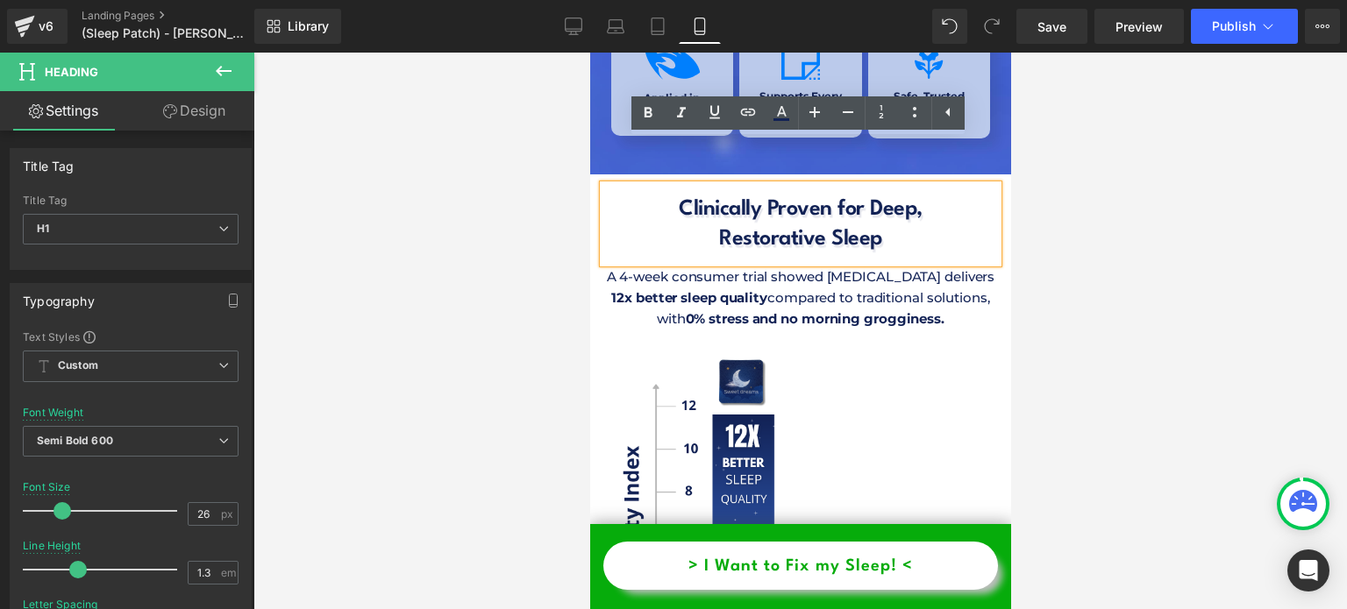
click at [889, 196] on h1 "Clinically Proven for Deep, Restorative Sleep" at bounding box center [799, 226] width 395 height 60
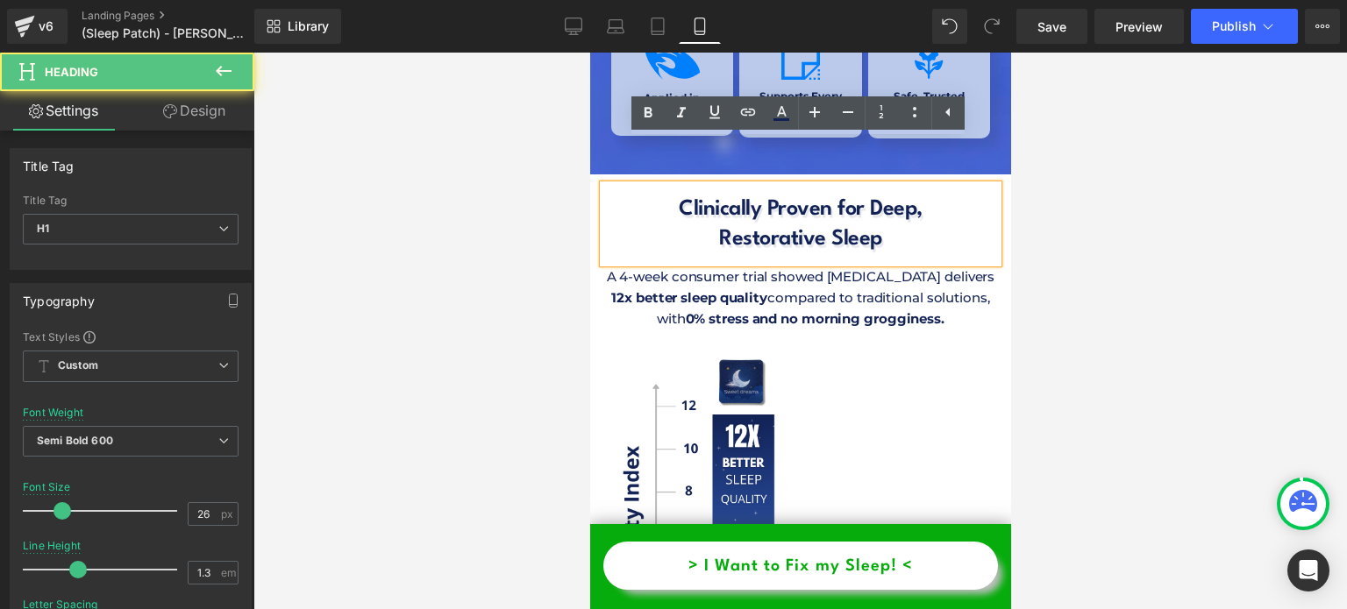
click at [889, 196] on h1 "Clinically Proven for Deep, Restorative Sleep" at bounding box center [799, 226] width 395 height 60
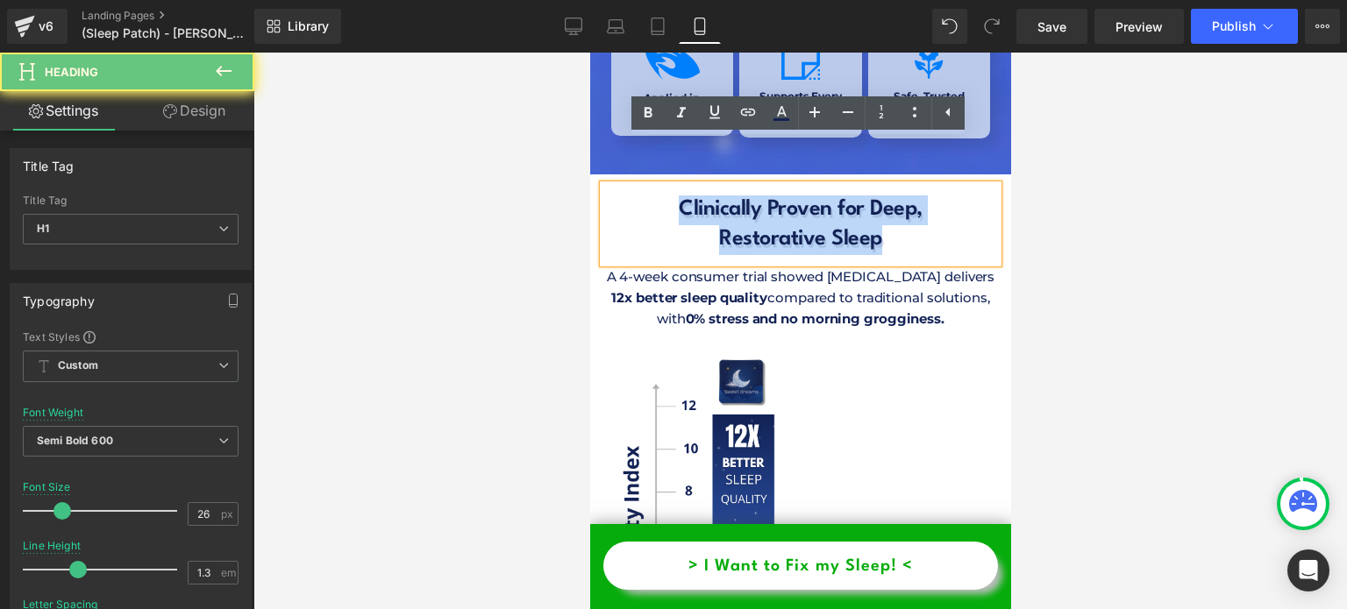
copy h1 "Clinically Proven for Deep, Restorative Sleep"
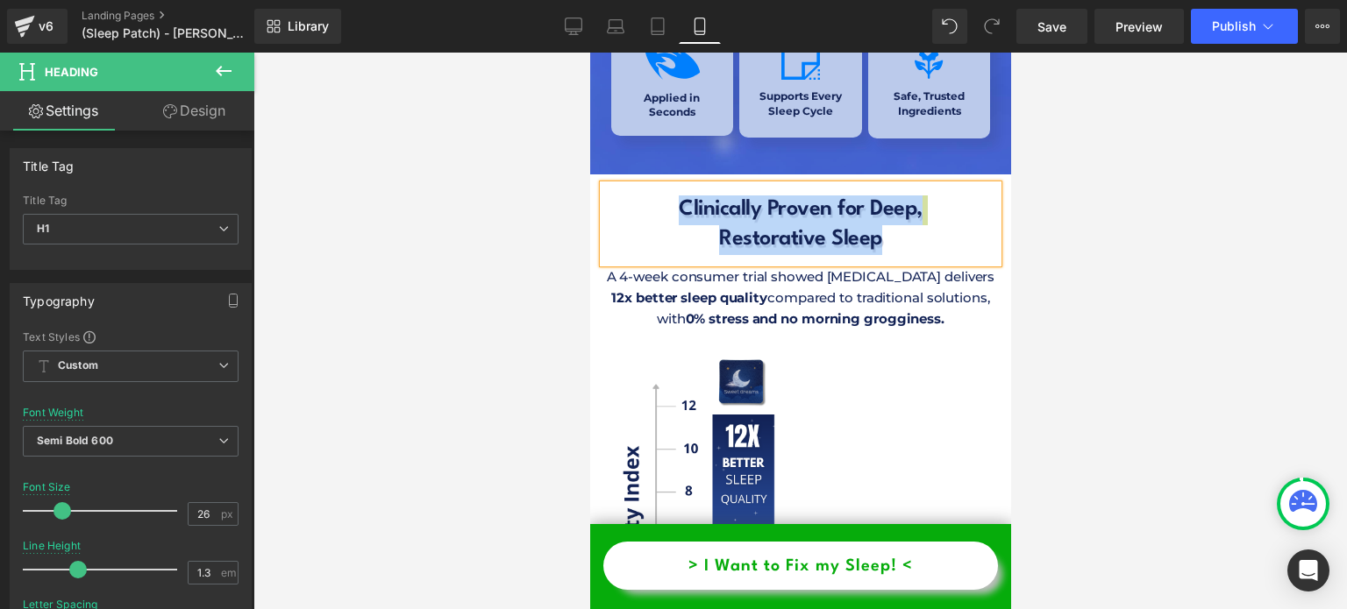
click at [647, 288] on p "1 2x better sleep quality compared to traditional solutions, with 0% stress and…" at bounding box center [799, 309] width 395 height 42
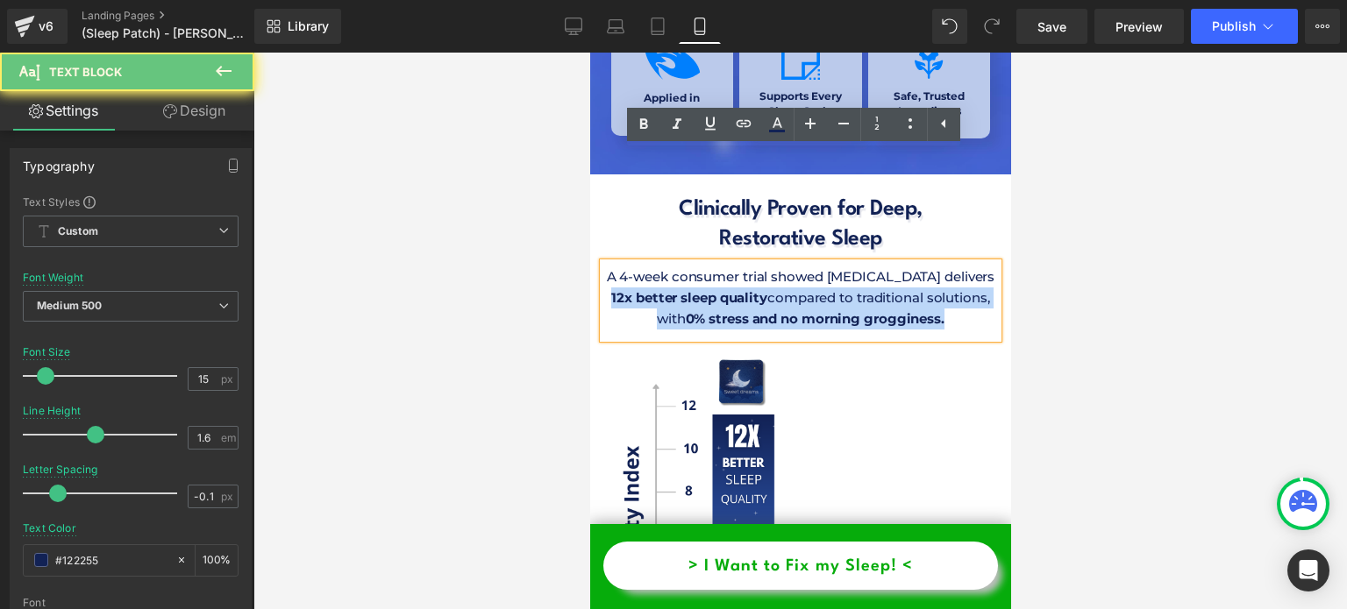
click at [647, 288] on p "1 2x better sleep quality compared to traditional solutions, with 0% stress and…" at bounding box center [799, 309] width 395 height 42
copy p "1 2x better sleep quality compared to traditional solutions, with 0% stress and…"
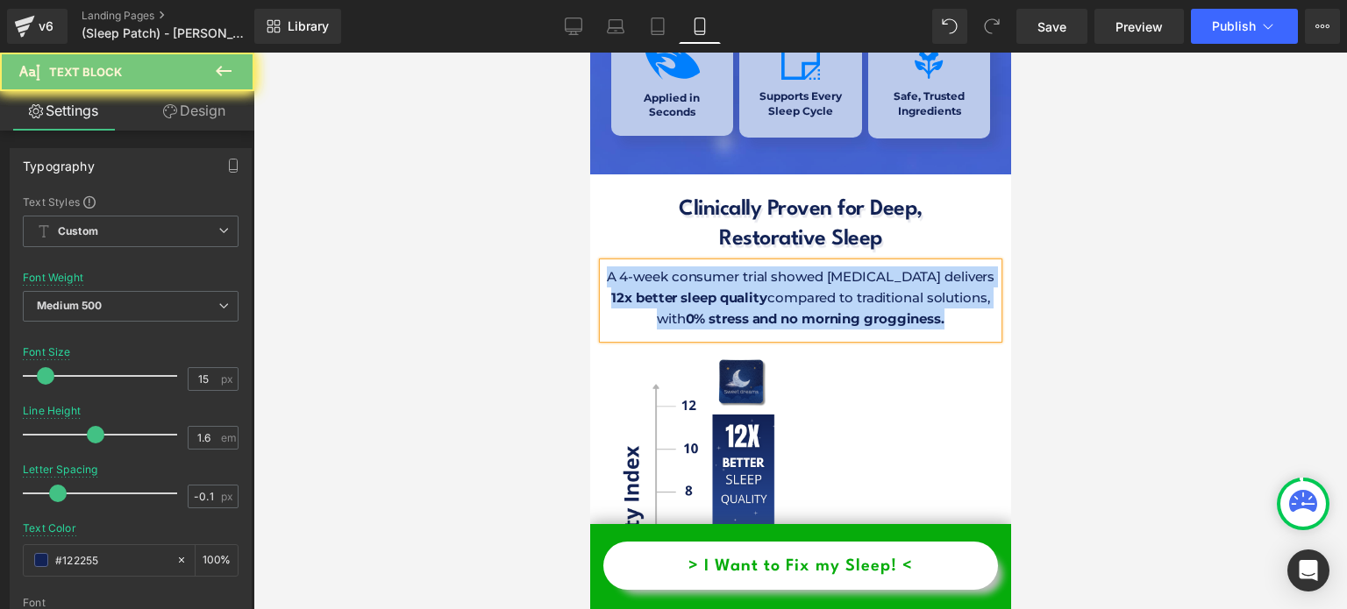
copy div "A 4-week consumer trial showed [MEDICAL_DATA] delivers 1 2x better sleep qualit…"
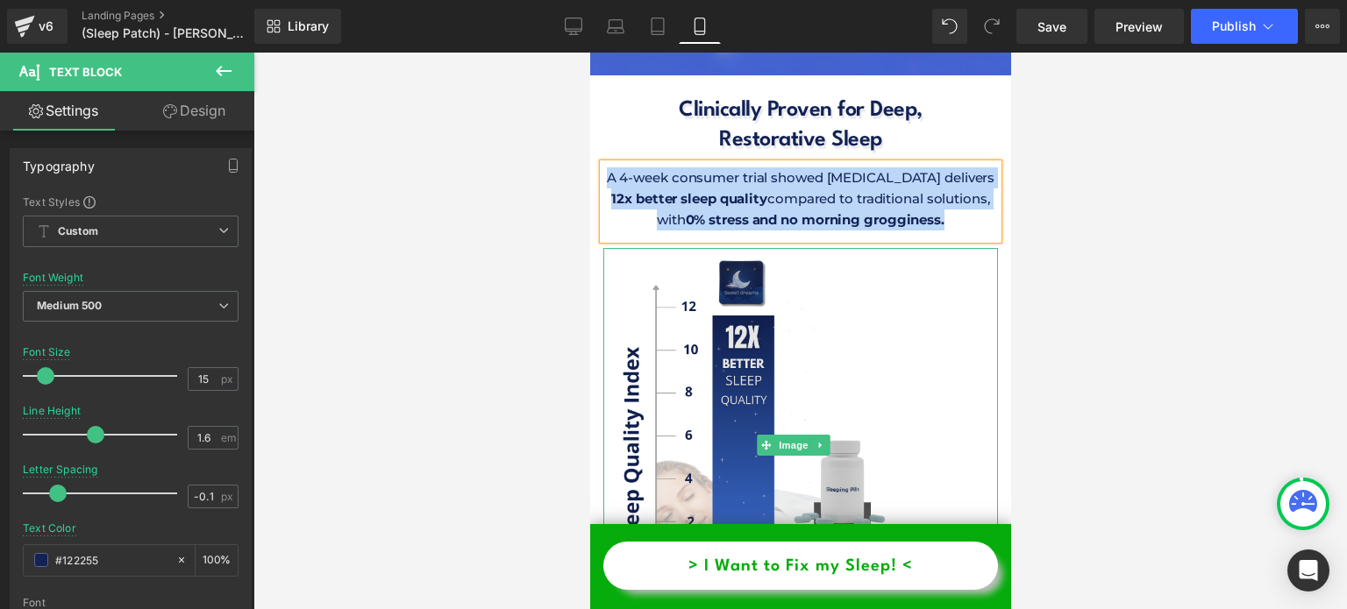
scroll to position [7998, 0]
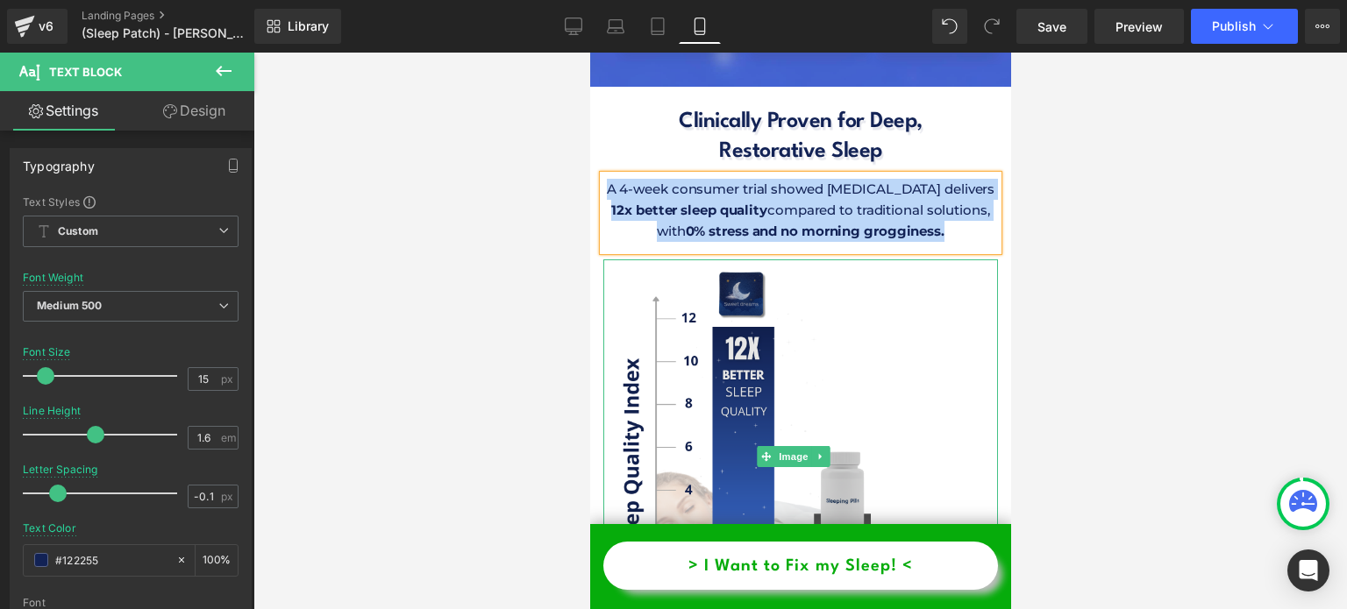
click at [688, 289] on img at bounding box center [799, 457] width 395 height 395
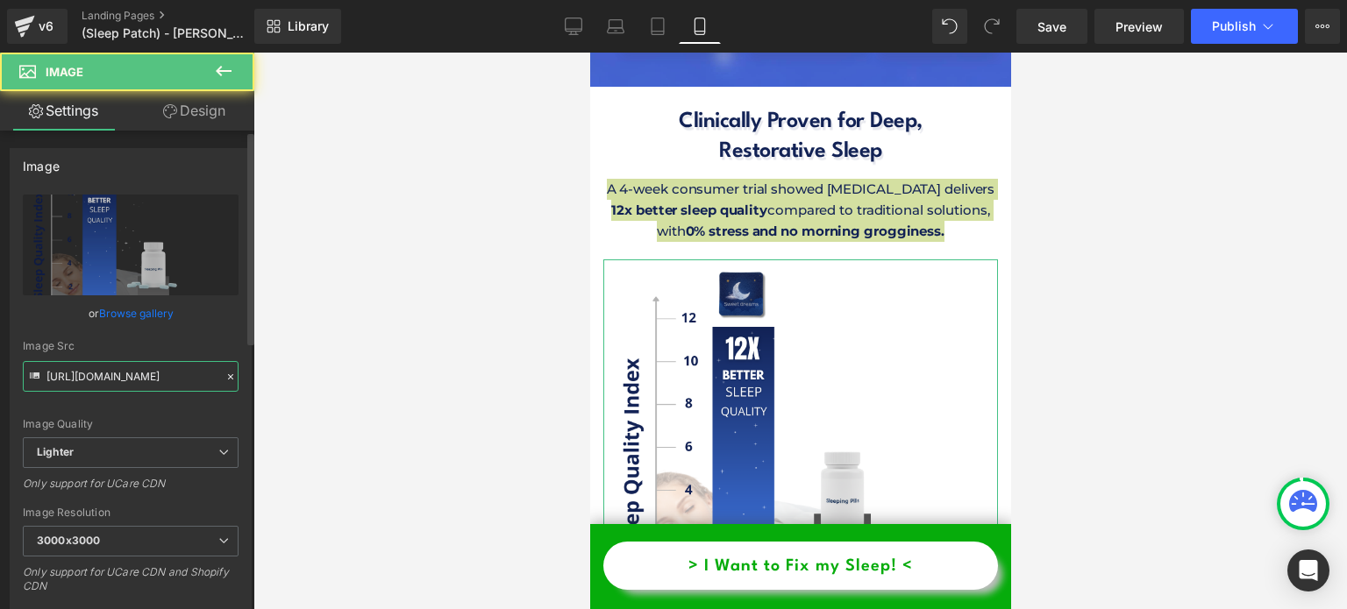
click at [151, 372] on input "[URL][DOMAIN_NAME]" at bounding box center [131, 376] width 216 height 31
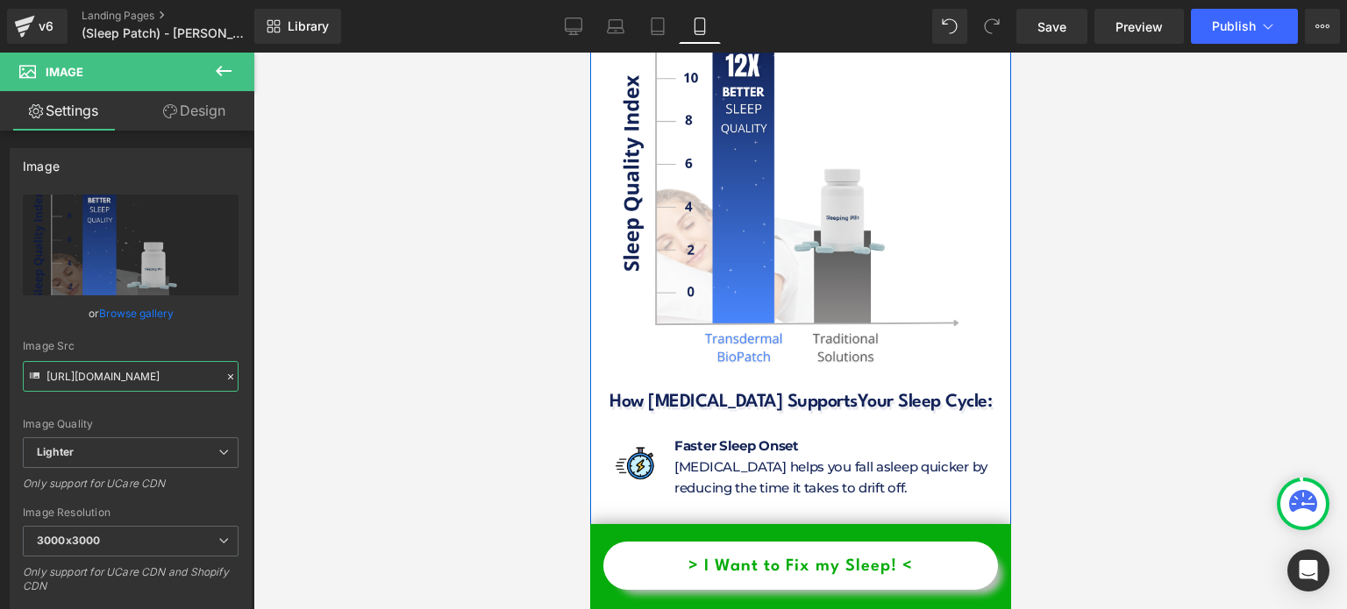
scroll to position [8261, 0]
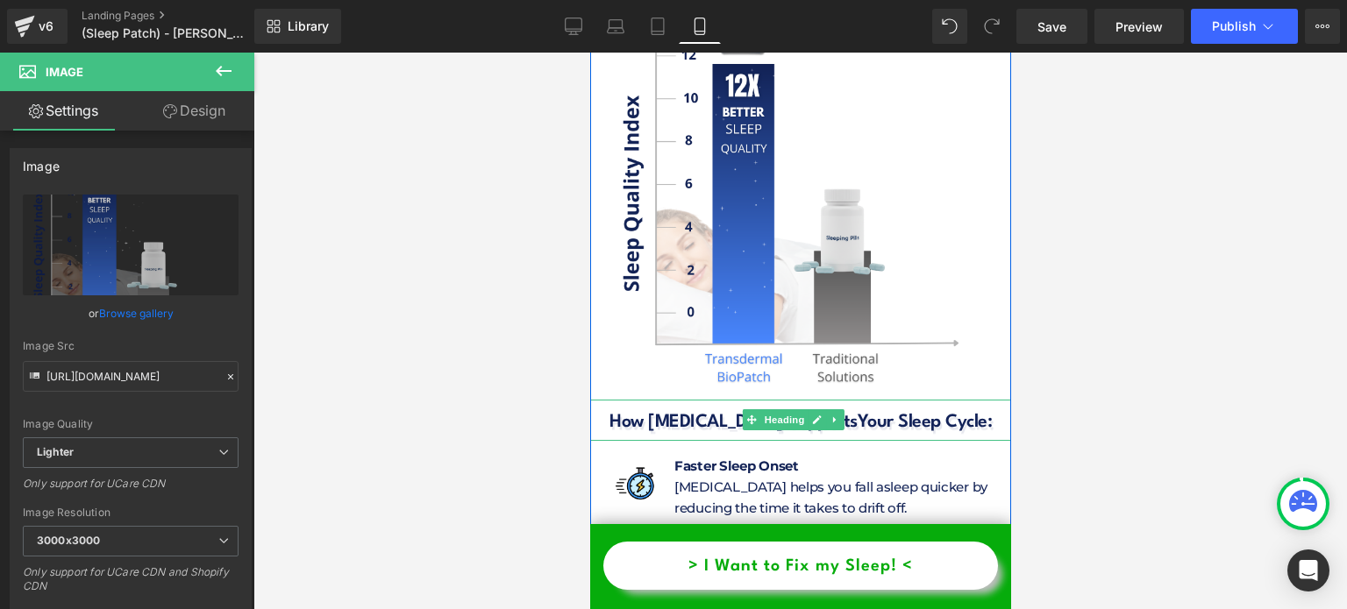
click at [913, 414] on span "Your Sleep Cycle:" at bounding box center [924, 423] width 135 height 18
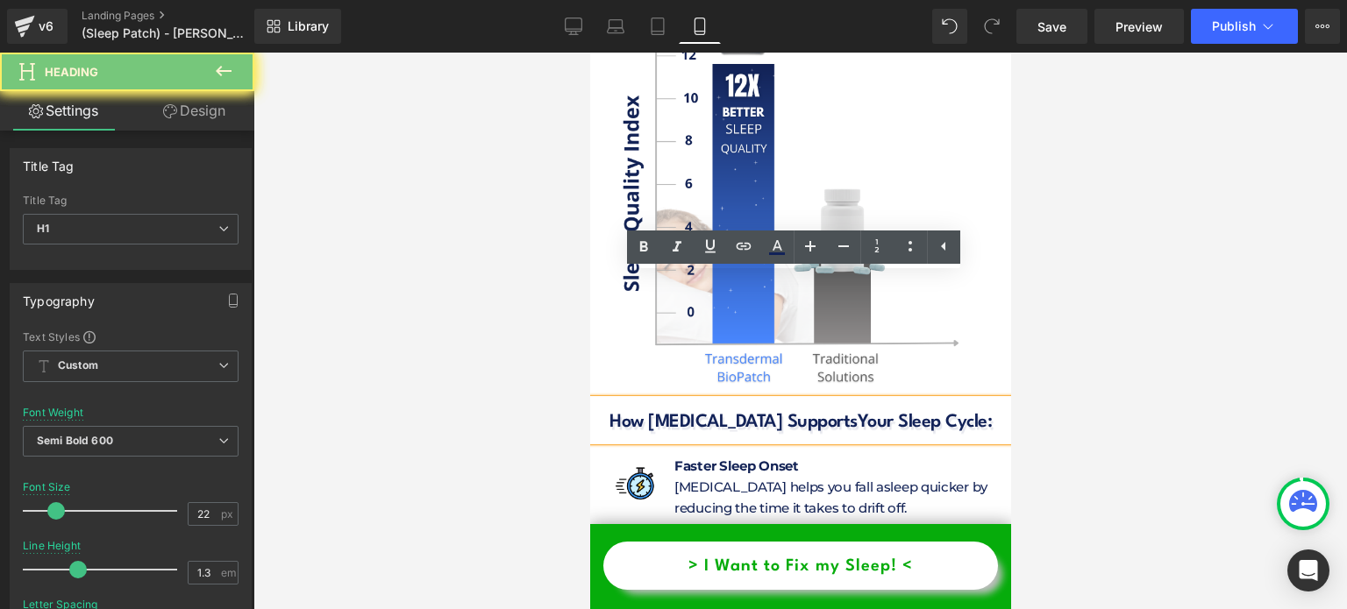
click at [913, 414] on span "Your Sleep Cycle:" at bounding box center [924, 423] width 135 height 18
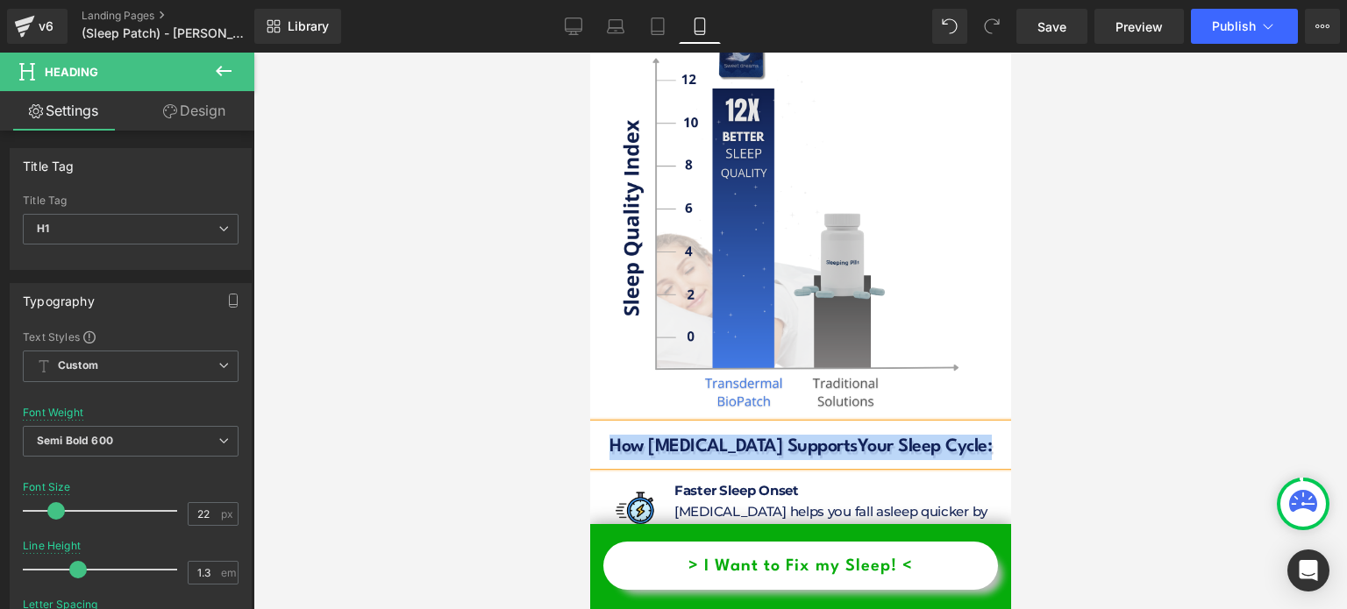
scroll to position [8349, 0]
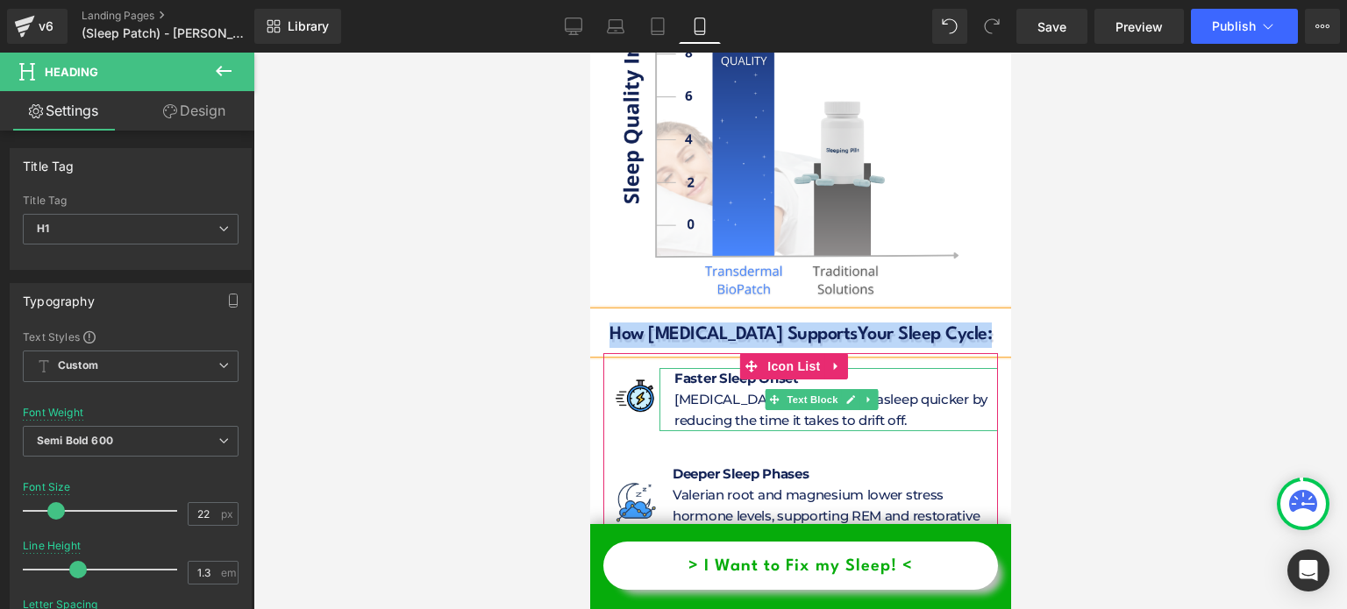
click at [708, 389] on p "[MEDICAL_DATA] helps you fall asleep quicker by reducing the time it takes to d…" at bounding box center [836, 410] width 324 height 42
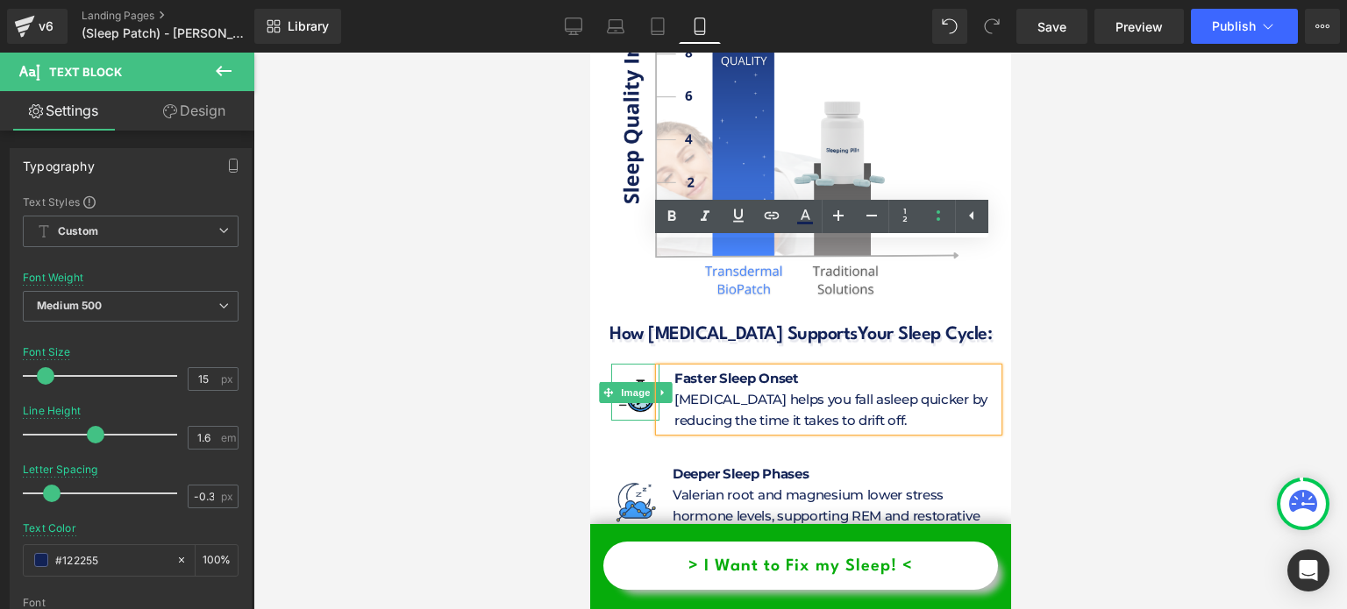
click at [632, 364] on img at bounding box center [634, 392] width 48 height 57
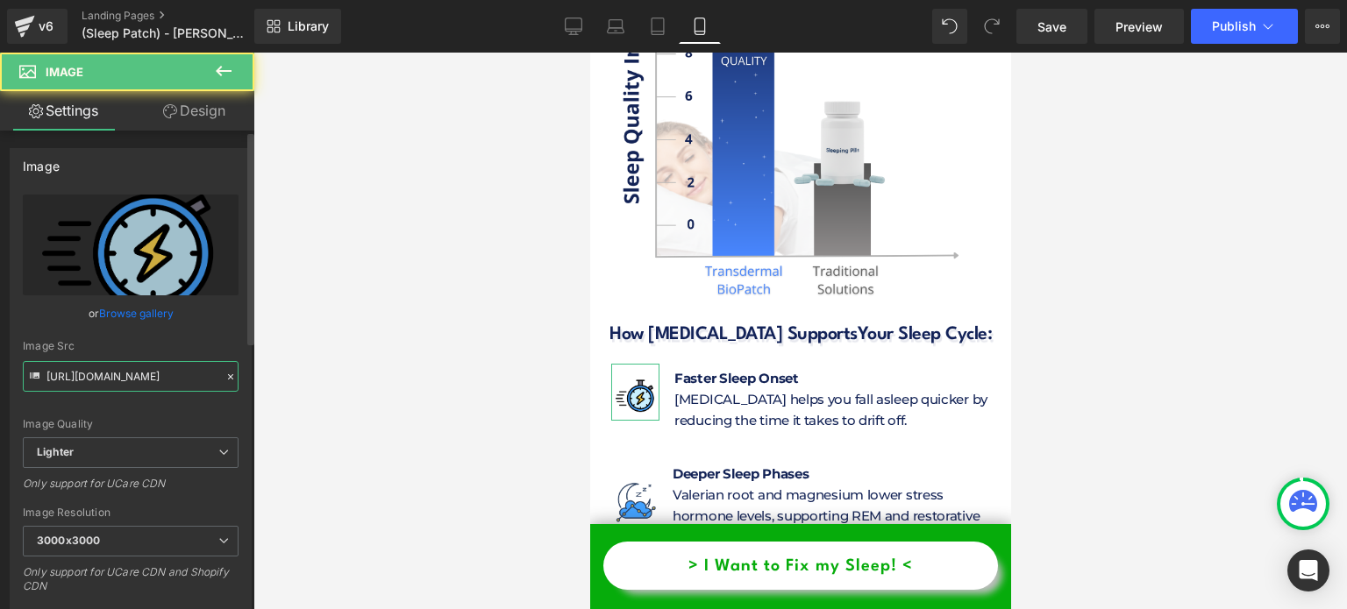
click at [153, 373] on input "[URL][DOMAIN_NAME]" at bounding box center [131, 376] width 216 height 31
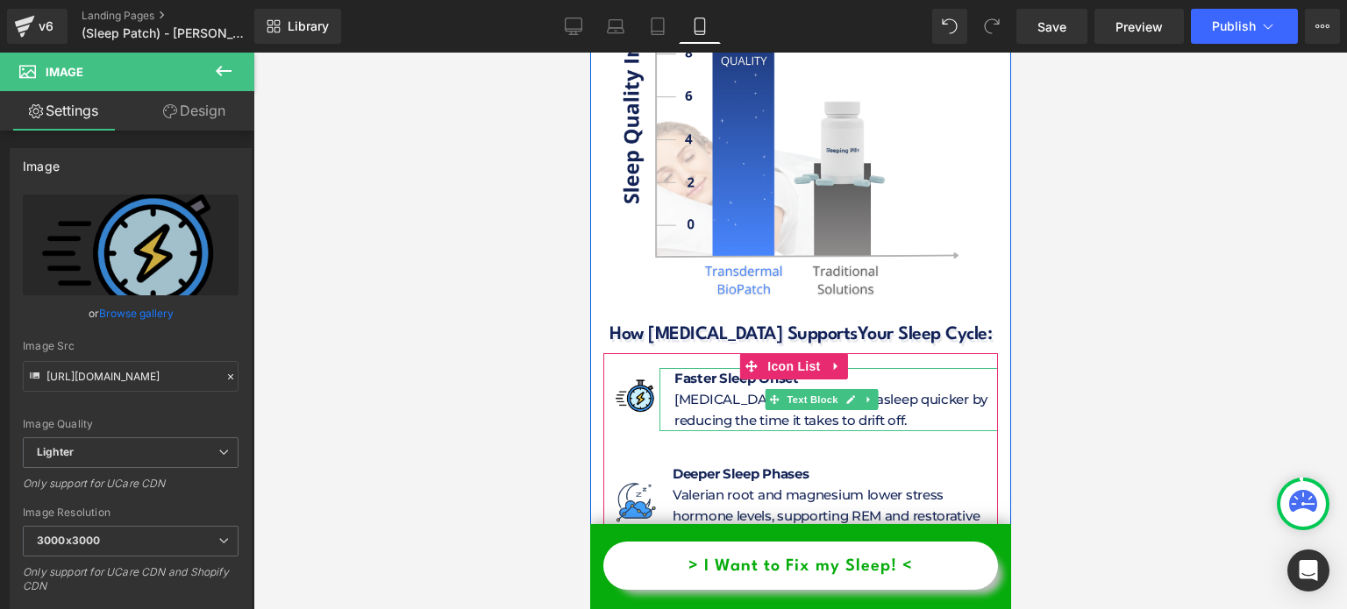
click at [736, 389] on p "[MEDICAL_DATA] helps you fall asleep quicker by reducing the time it takes to d…" at bounding box center [836, 410] width 324 height 42
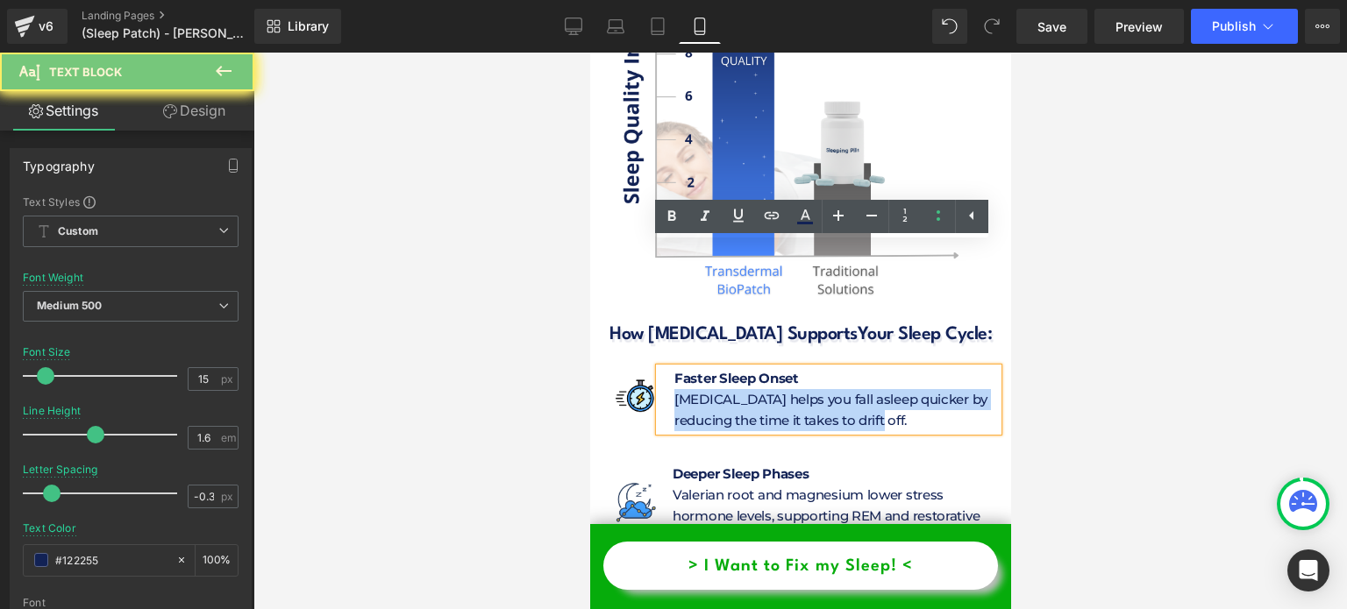
click at [736, 389] on p "[MEDICAL_DATA] helps you fall asleep quicker by reducing the time it takes to d…" at bounding box center [836, 410] width 324 height 42
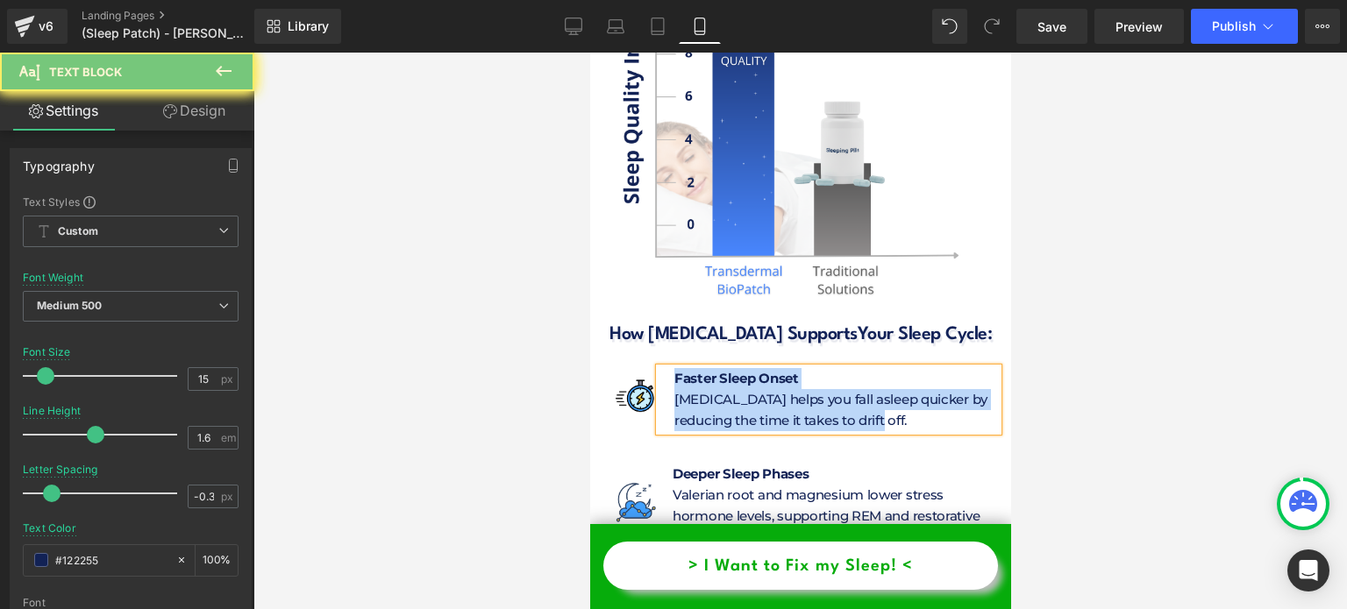
copy div "Faster Sleep Onset [MEDICAL_DATA] helps you fall asleep quicker by reducing the…"
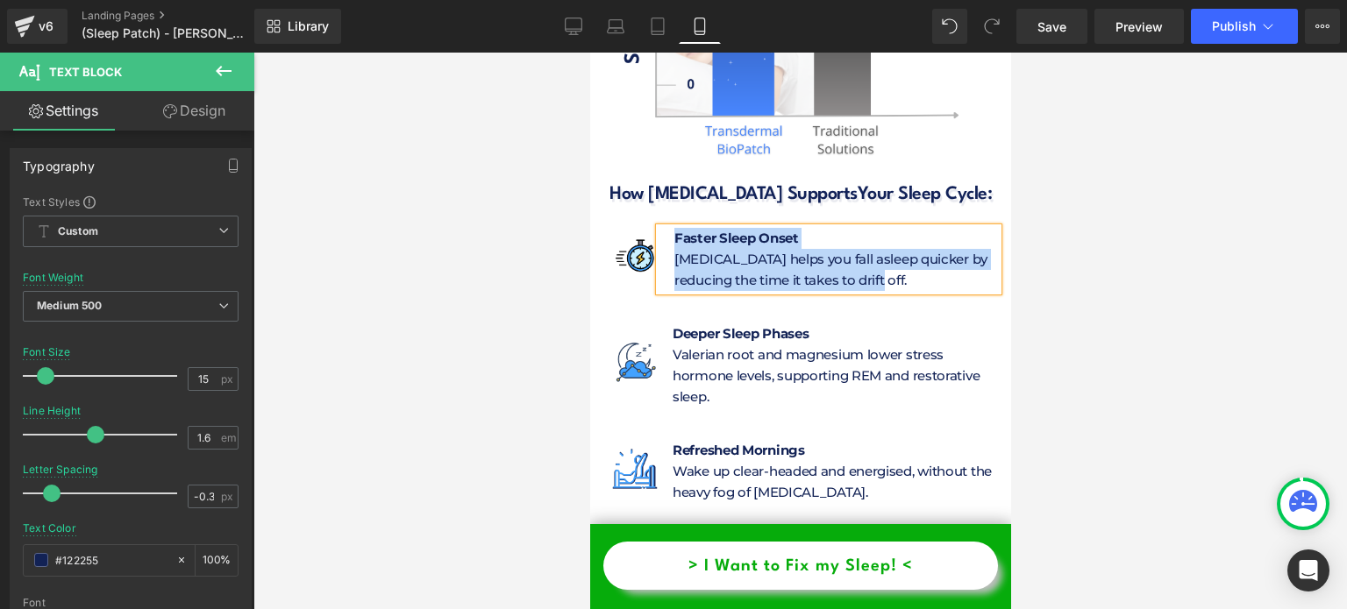
scroll to position [8524, 0]
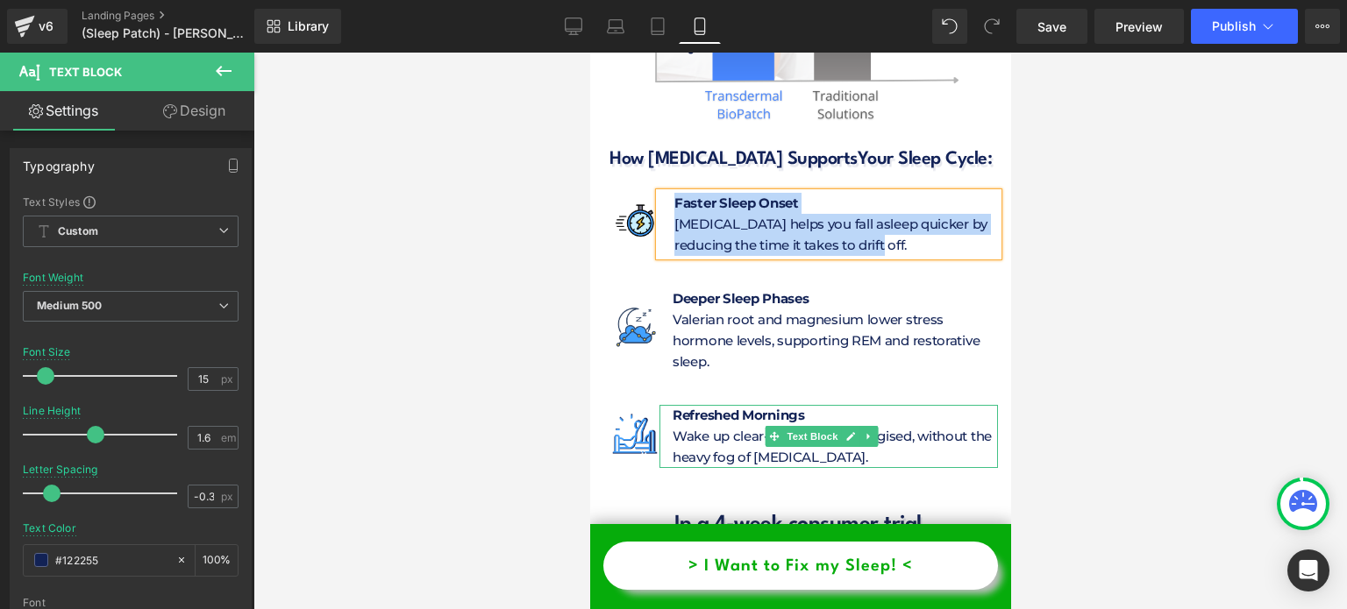
click at [713, 310] on p "Valerian root and magnesium lower stress hormone levels, supporting REM and res…" at bounding box center [834, 341] width 325 height 63
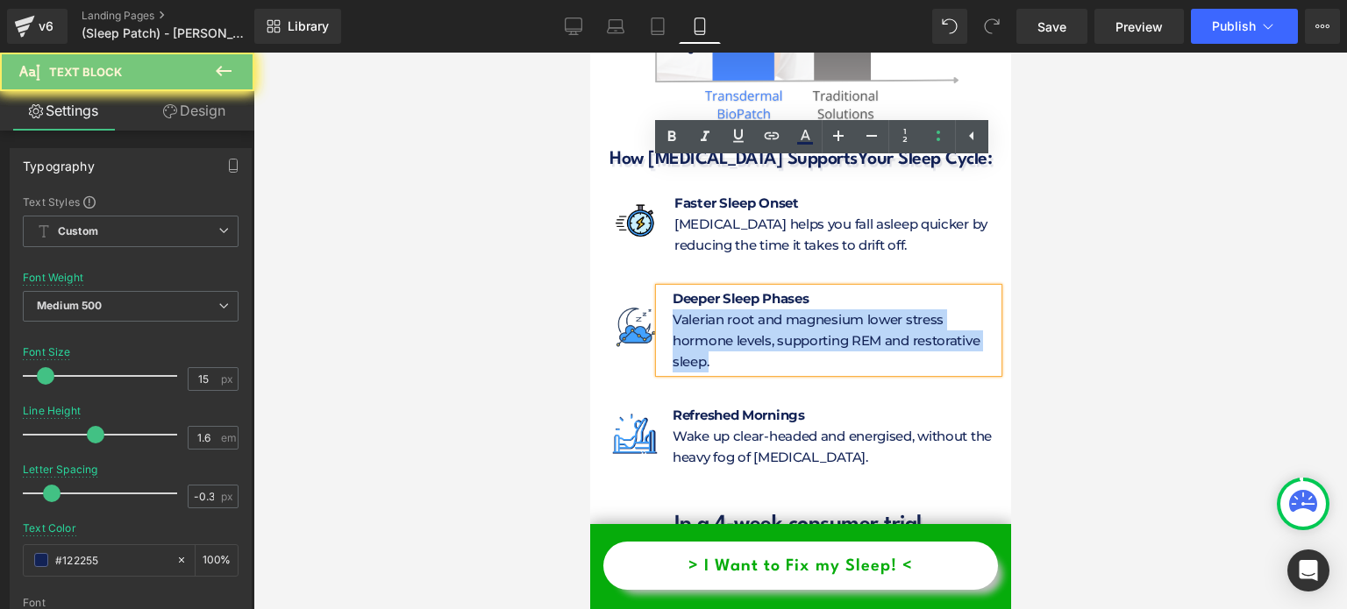
click at [713, 310] on p "Valerian root and magnesium lower stress hormone levels, supporting REM and res…" at bounding box center [834, 341] width 325 height 63
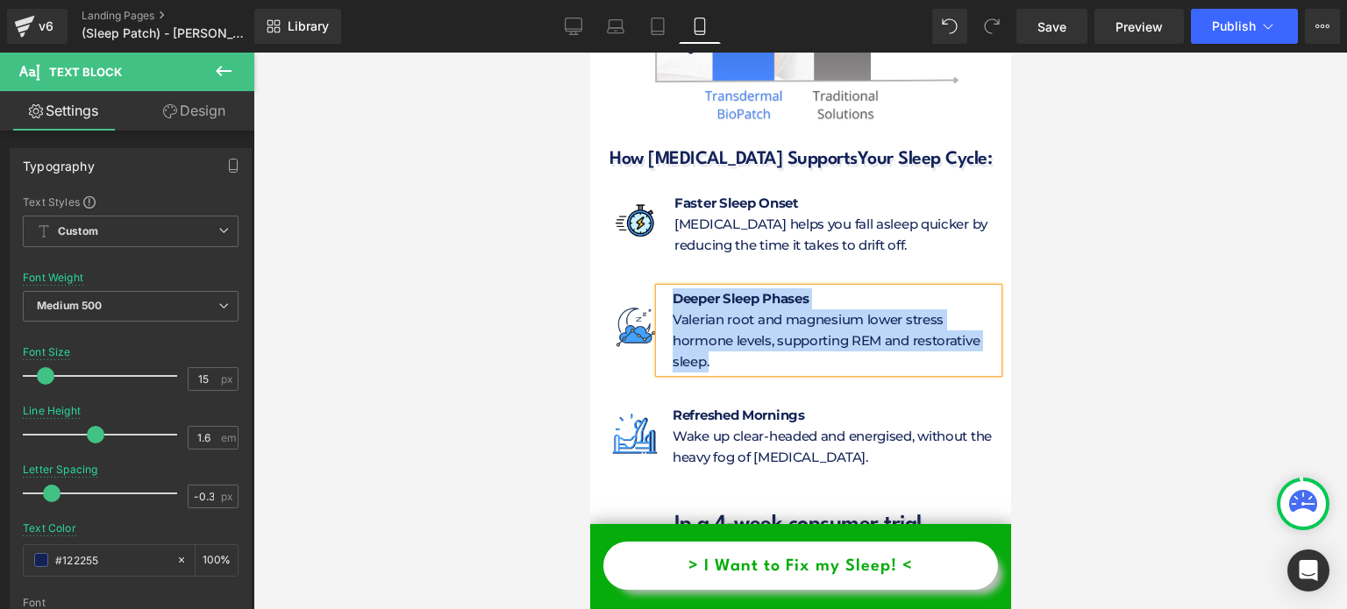
click at [745, 426] on p "Wake up clear-headed and energised, without the heavy fog of [MEDICAL_DATA]." at bounding box center [834, 447] width 325 height 42
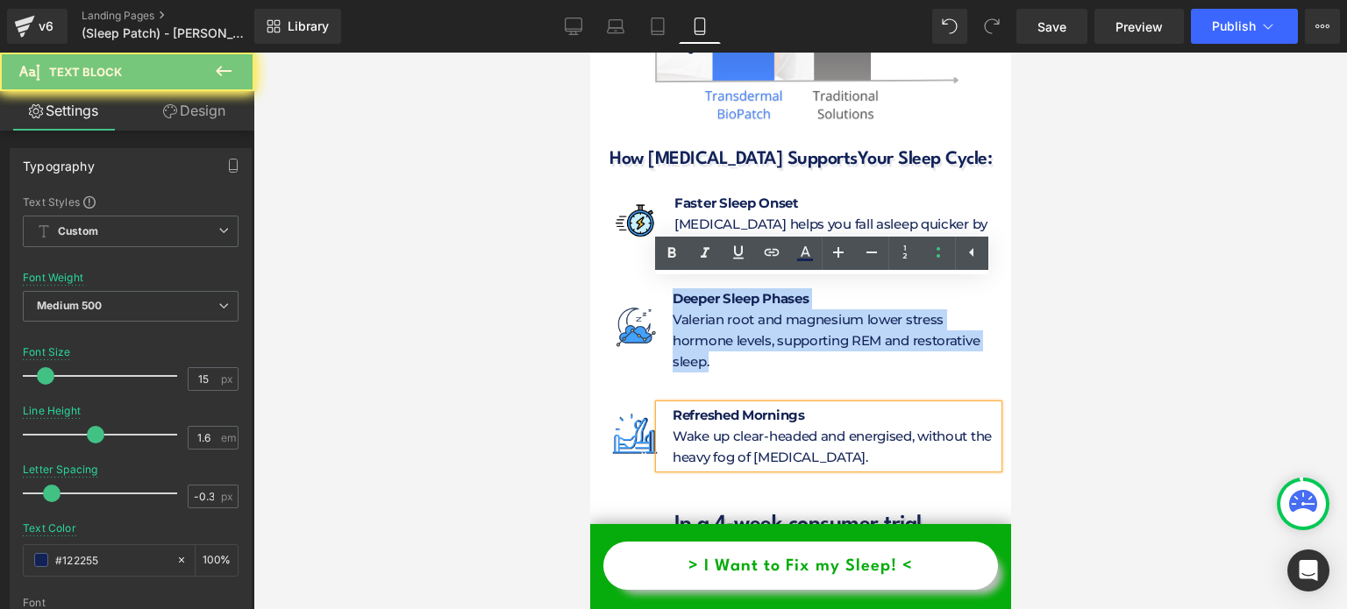
click at [745, 426] on p "Wake up clear-headed and energised, without the heavy fog of [MEDICAL_DATA]." at bounding box center [834, 447] width 325 height 42
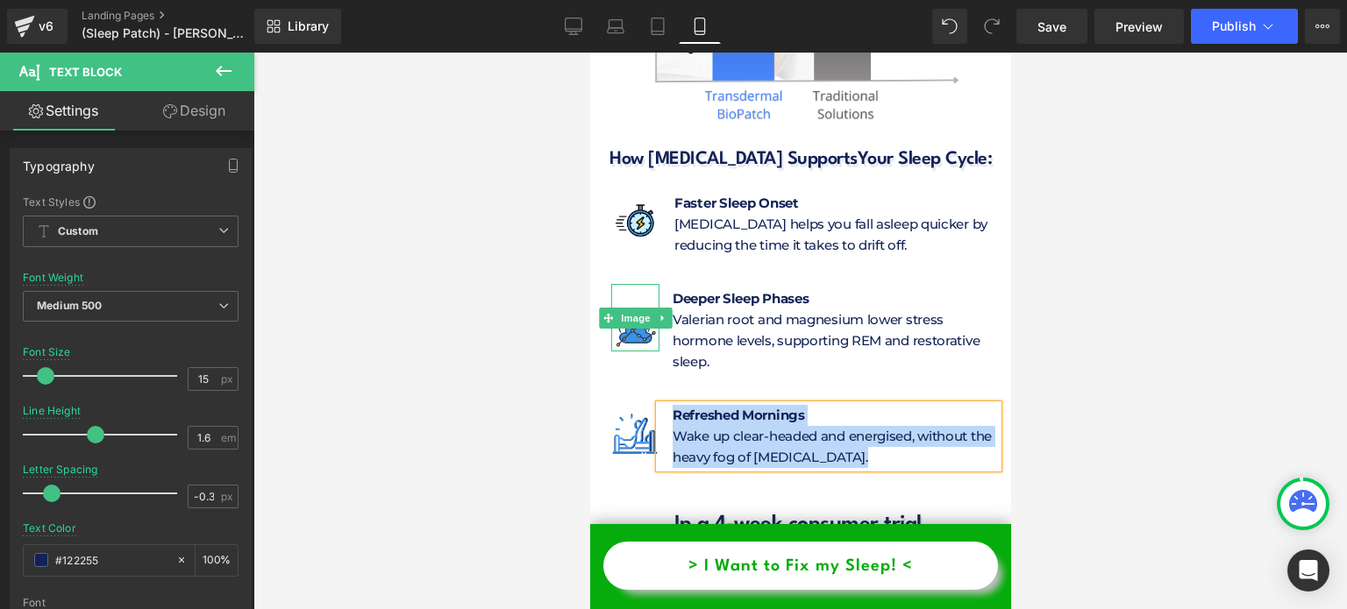
click at [630, 308] on span "Image" at bounding box center [635, 318] width 37 height 21
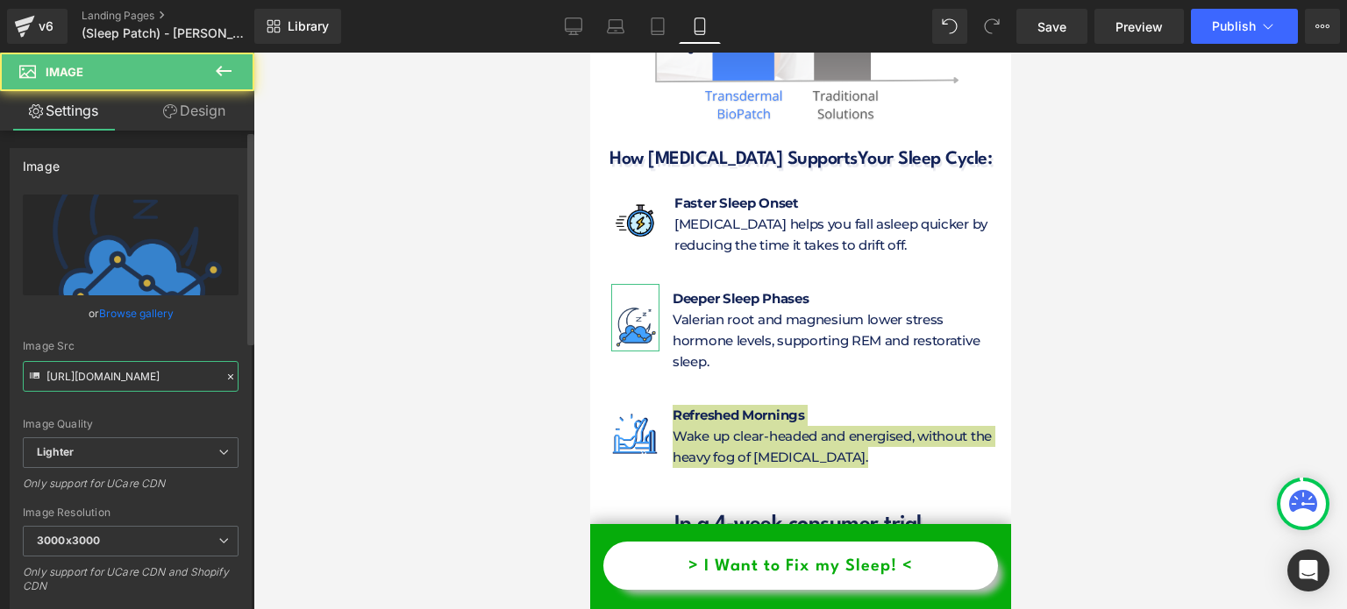
click at [146, 382] on input "[URL][DOMAIN_NAME]" at bounding box center [131, 376] width 216 height 31
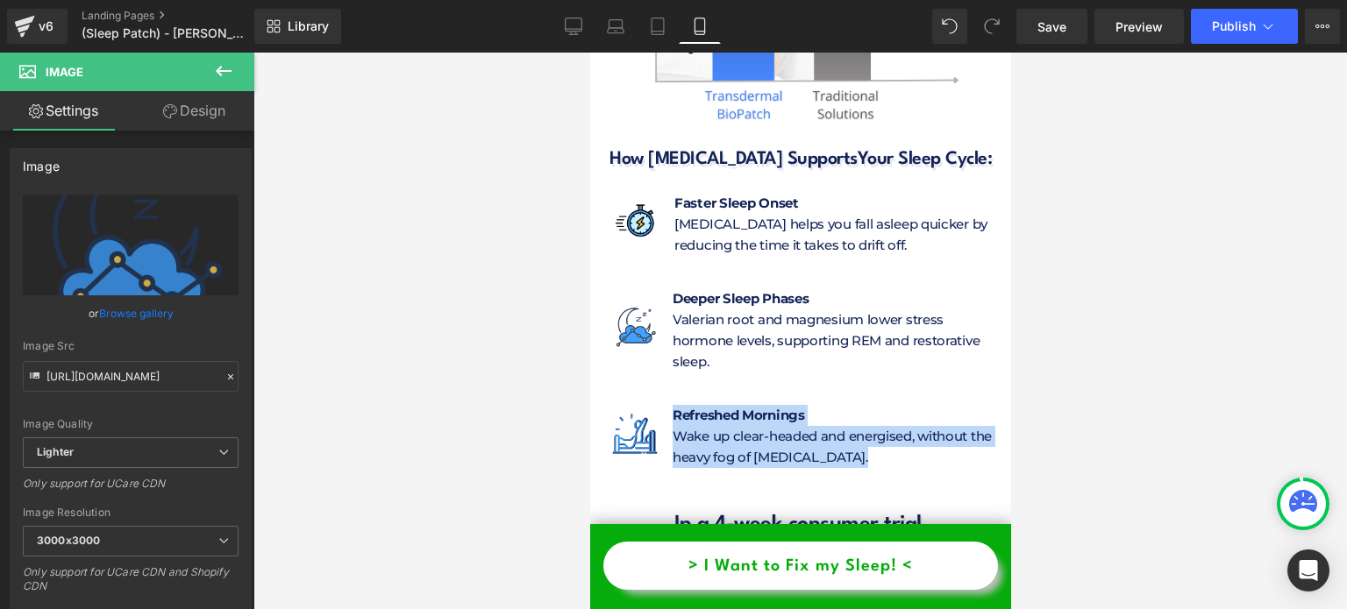
click at [624, 401] on img at bounding box center [634, 429] width 48 height 57
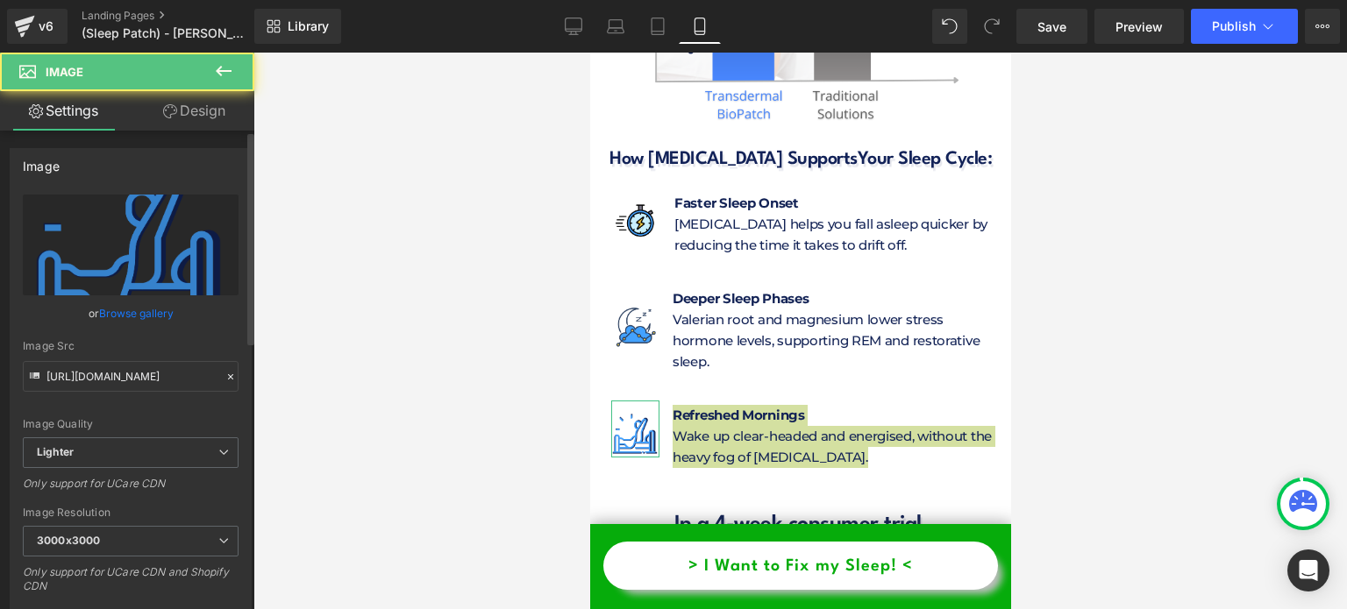
click at [106, 392] on div "Image Quality Lighter Lightest Lighter Lighter Lightest Only support for UCare …" at bounding box center [131, 316] width 216 height 243
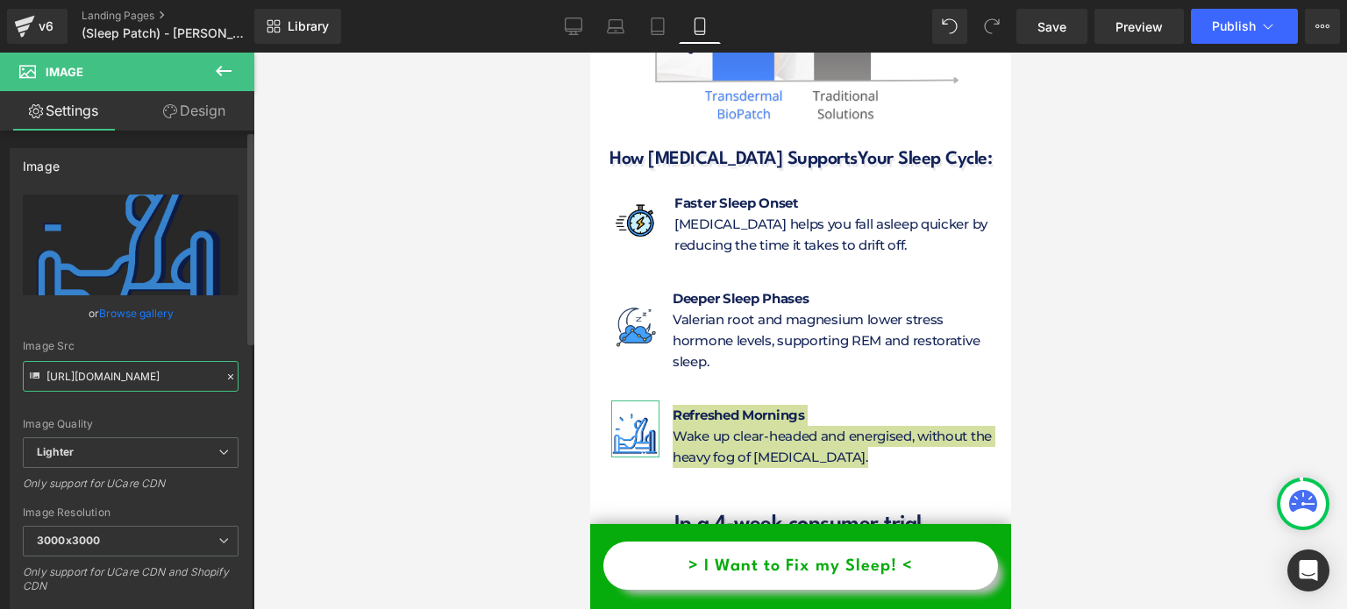
click at [106, 384] on input "[URL][DOMAIN_NAME]" at bounding box center [131, 376] width 216 height 31
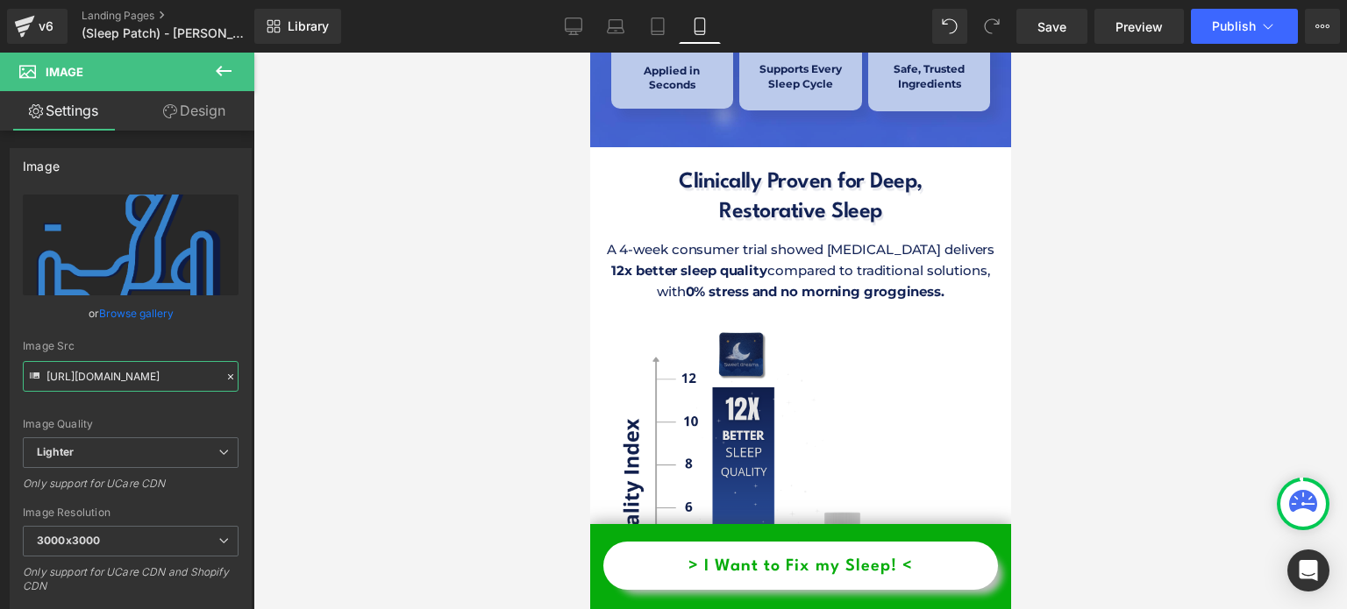
scroll to position [8173, 0]
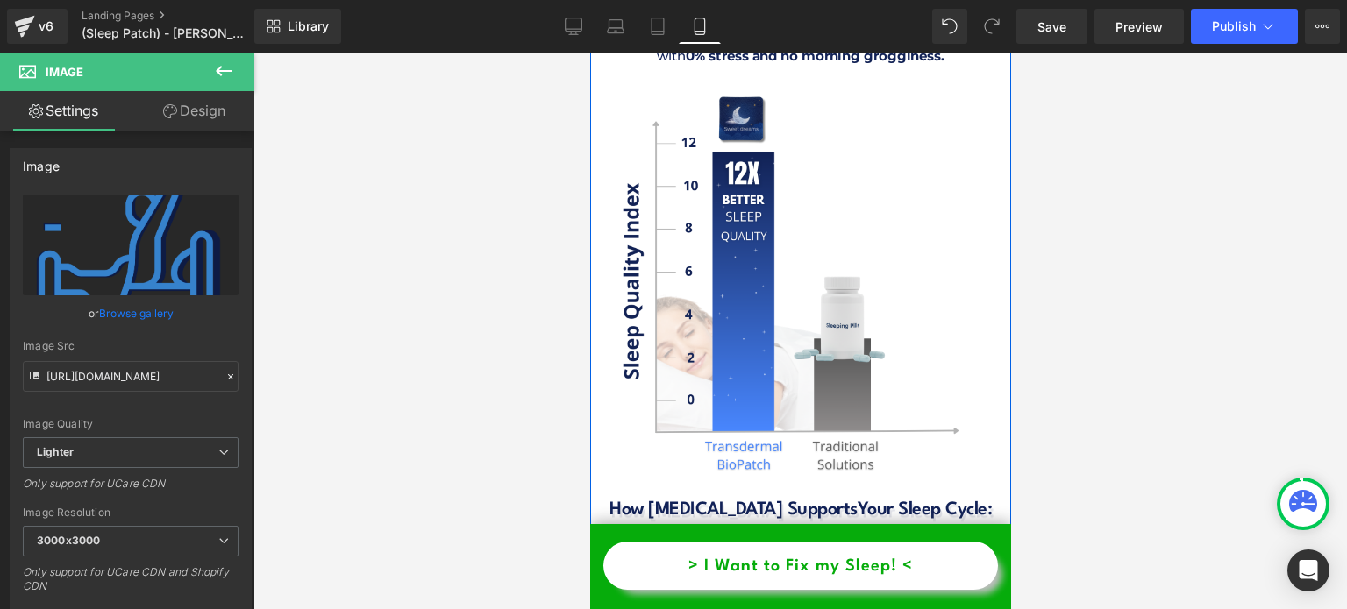
click at [705, 502] on span "How [MEDICAL_DATA] Supports" at bounding box center [733, 511] width 248 height 18
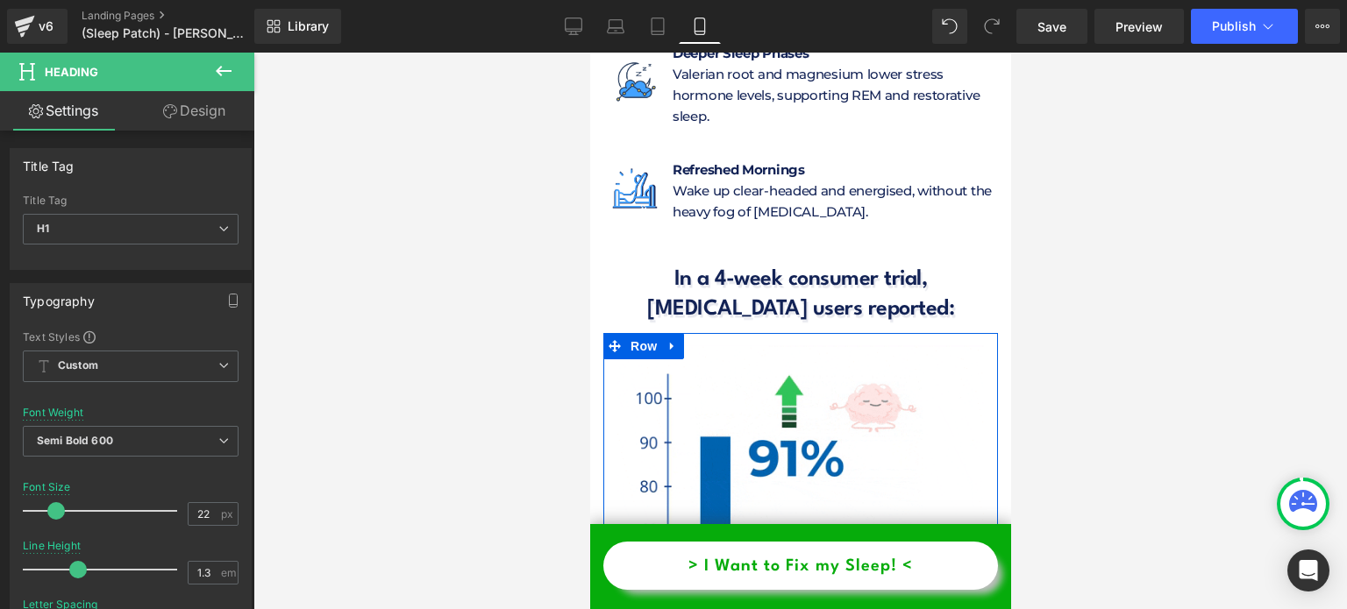
scroll to position [8700, 0]
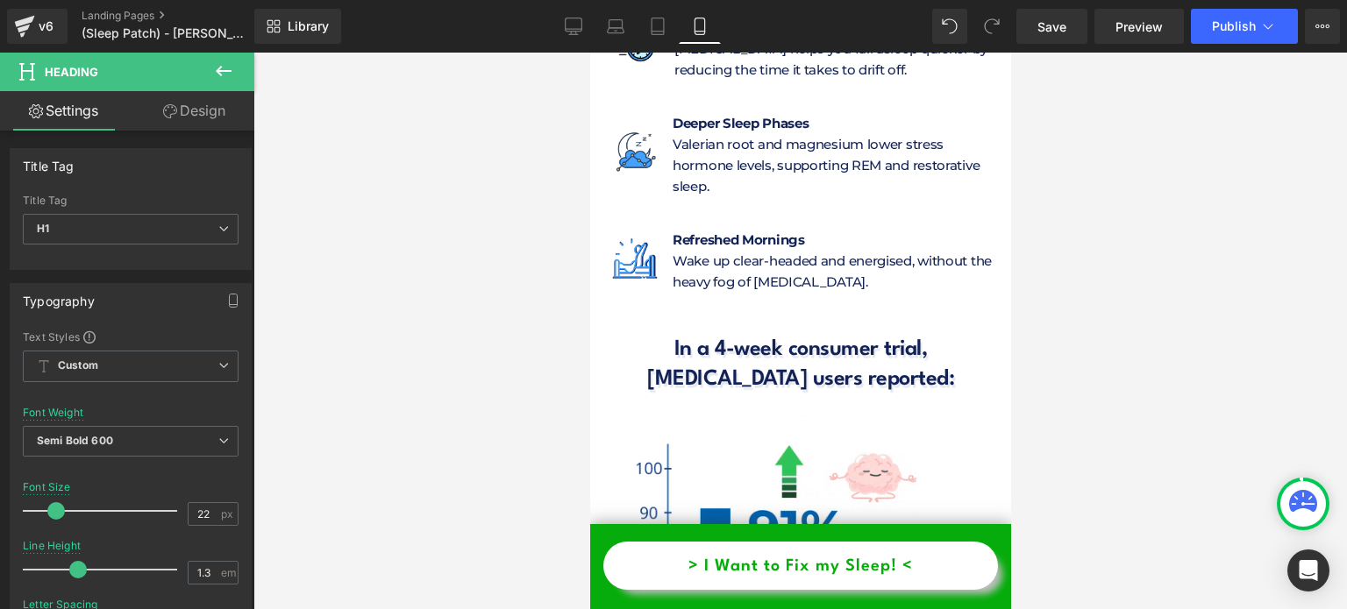
click at [712, 336] on h1 "In a 4-week consumer trial," at bounding box center [799, 351] width 395 height 30
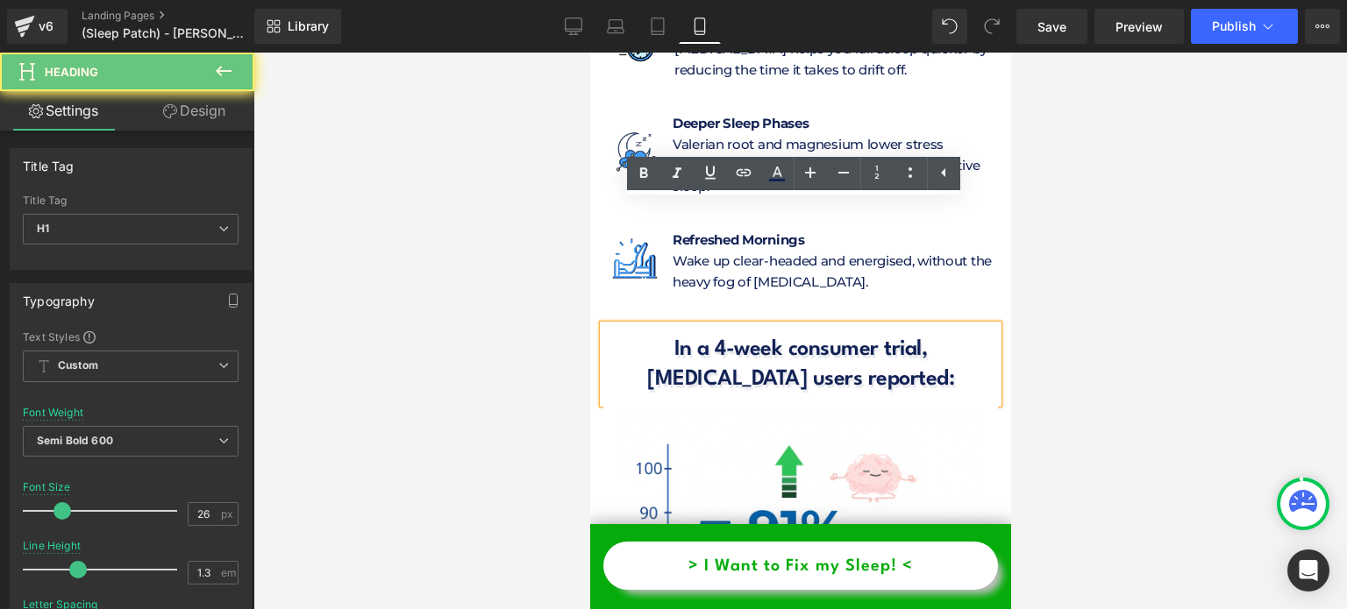
click at [712, 336] on h1 "In a 4-week consumer trial," at bounding box center [799, 351] width 395 height 30
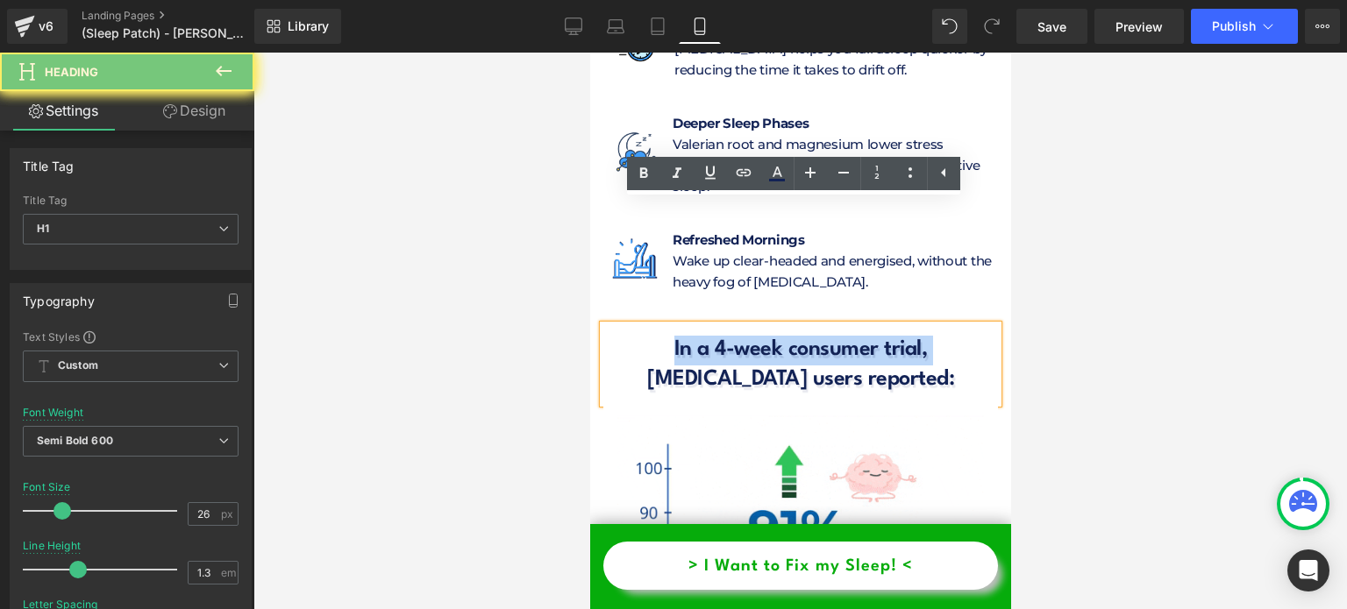
click at [712, 336] on h1 "In a 4-week consumer trial," at bounding box center [799, 351] width 395 height 30
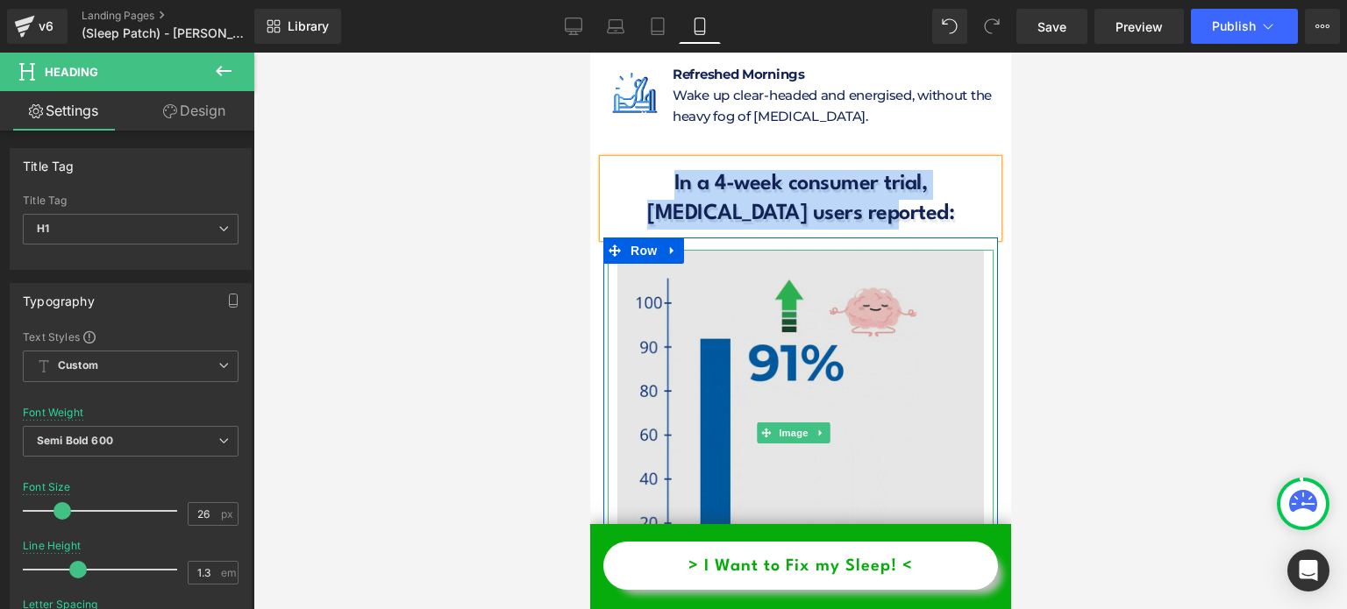
scroll to position [8875, 0]
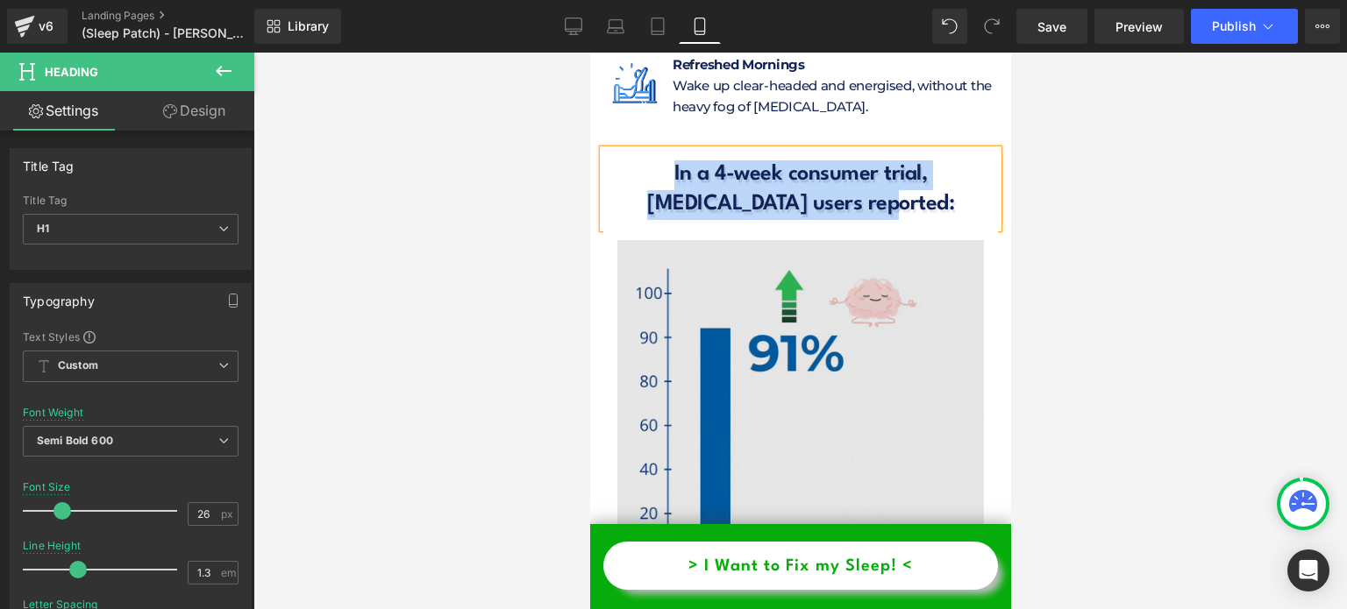
click at [745, 270] on img at bounding box center [800, 423] width 367 height 367
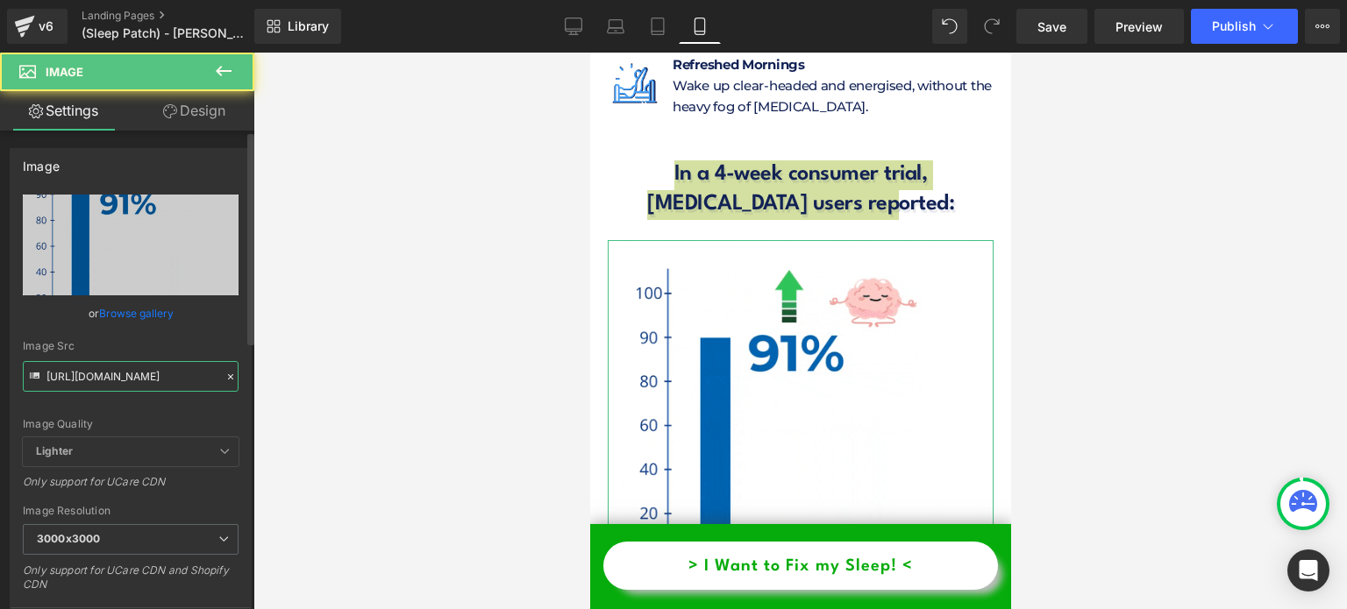
click at [126, 375] on input "[URL][DOMAIN_NAME]" at bounding box center [131, 376] width 216 height 31
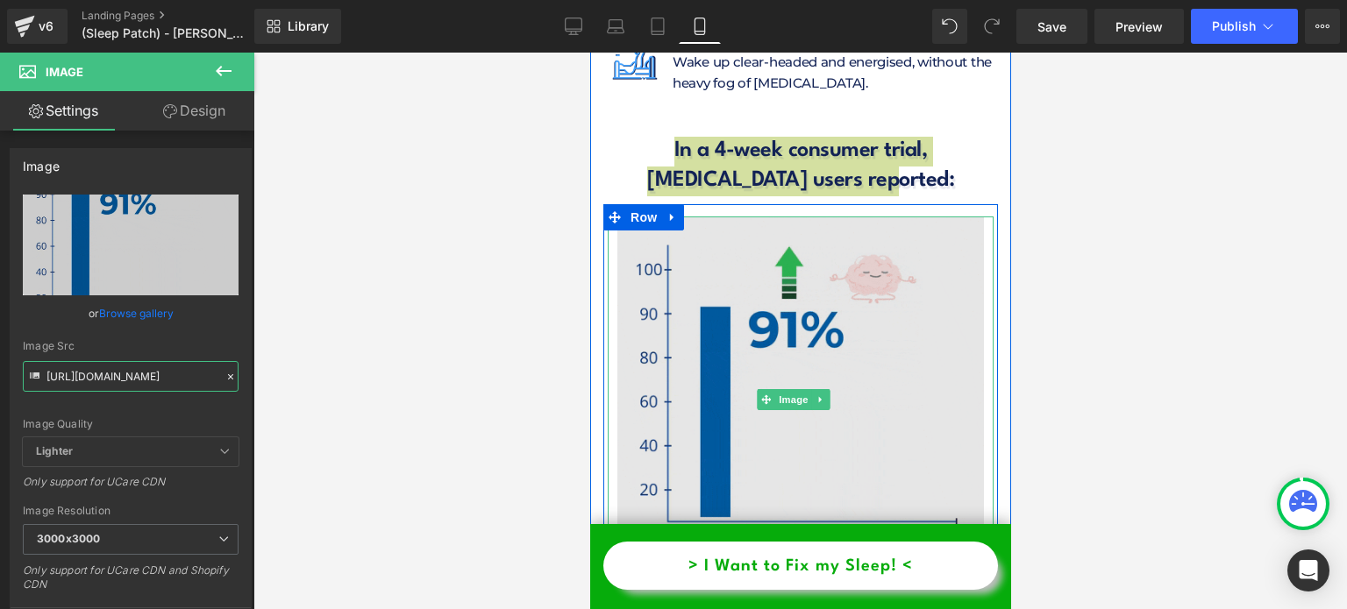
scroll to position [8963, 0]
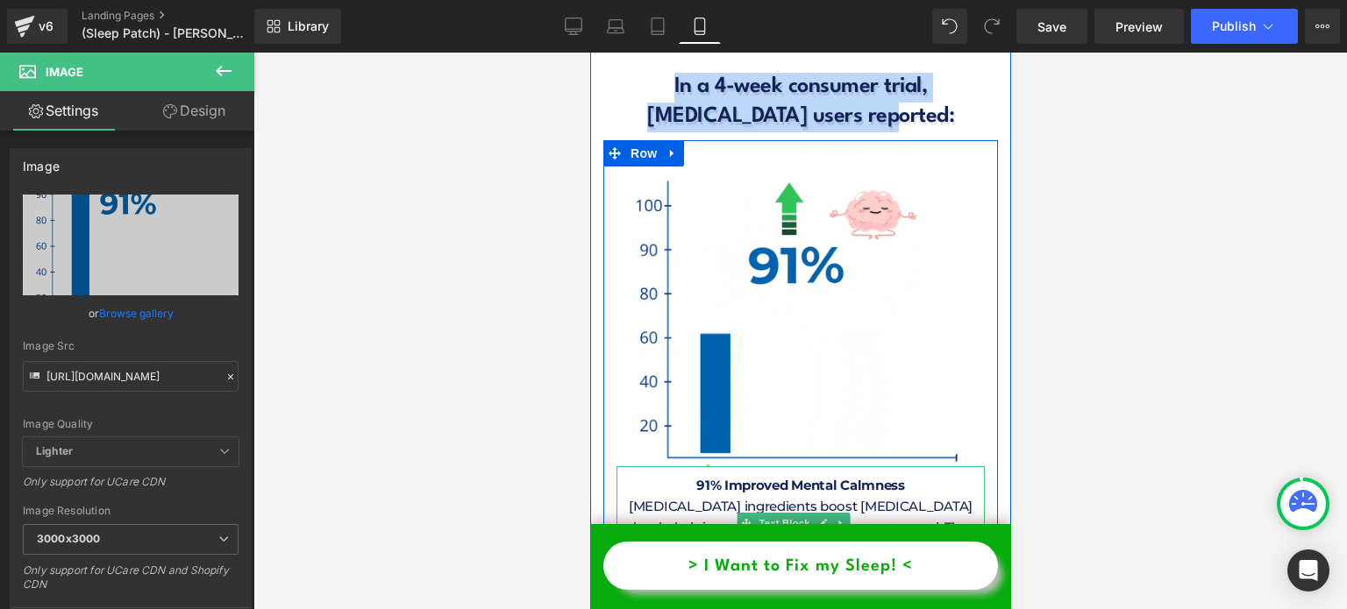
click at [830, 477] on span "91% Improved Mental Calmness" at bounding box center [799, 485] width 209 height 17
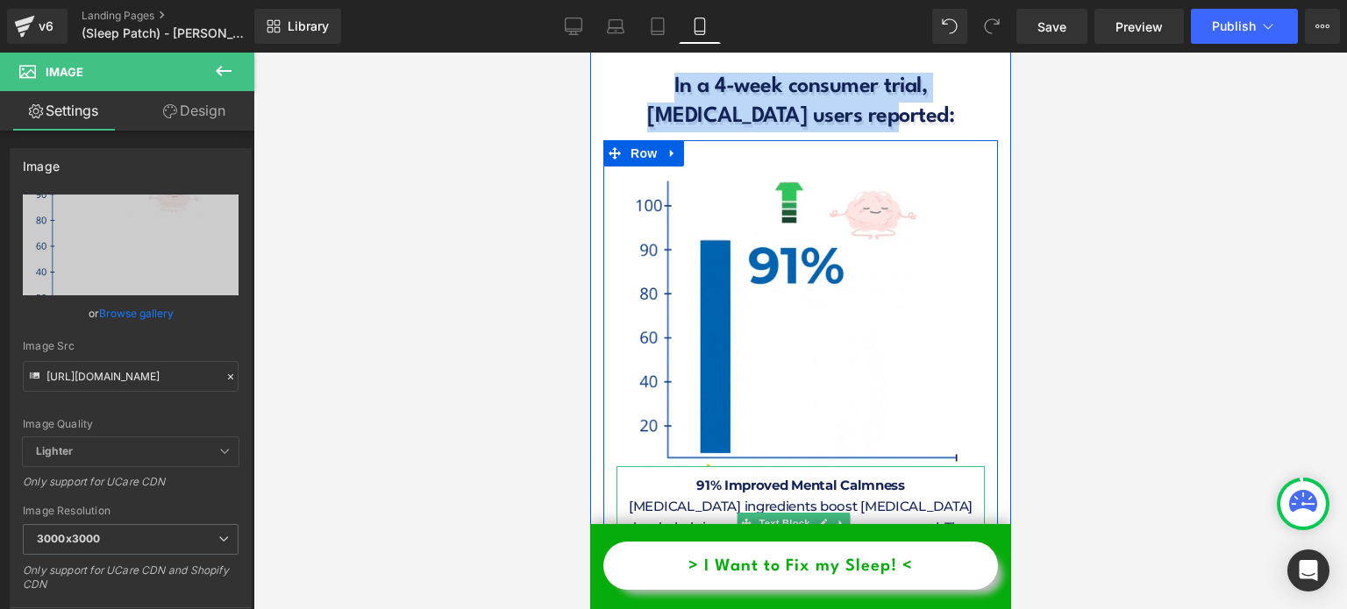
click at [830, 477] on span "91% Improved Mental Calmness" at bounding box center [799, 485] width 209 height 17
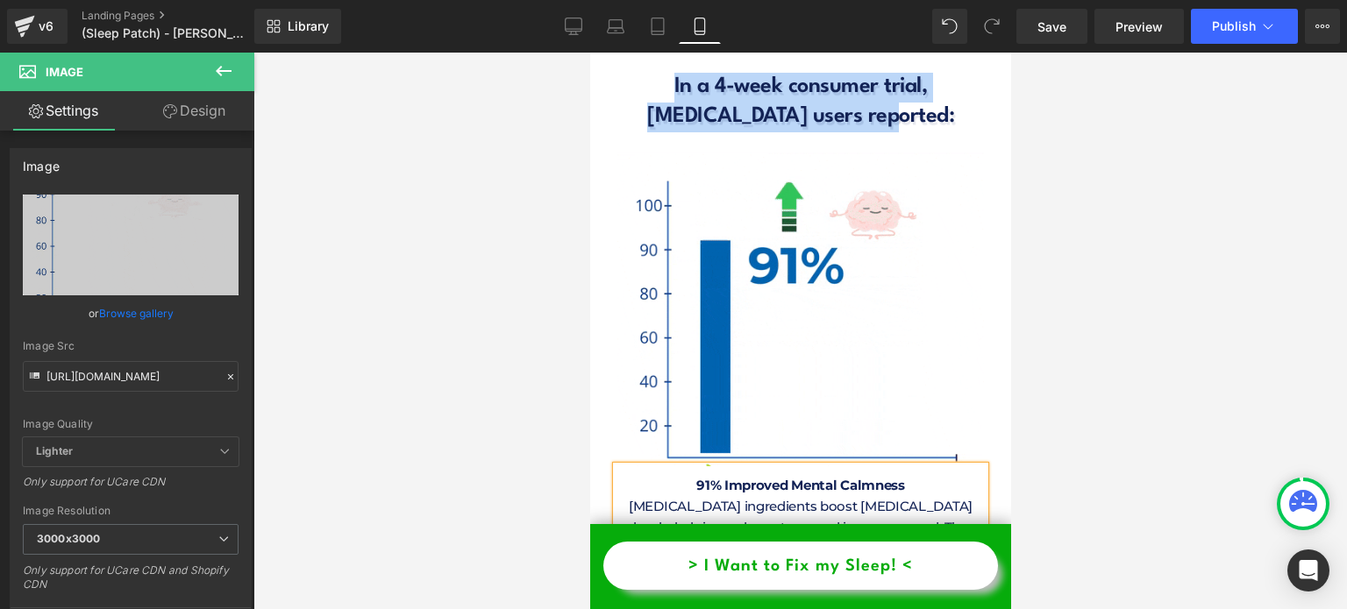
click at [830, 477] on span "91% Improved Mental Calmness" at bounding box center [799, 485] width 209 height 17
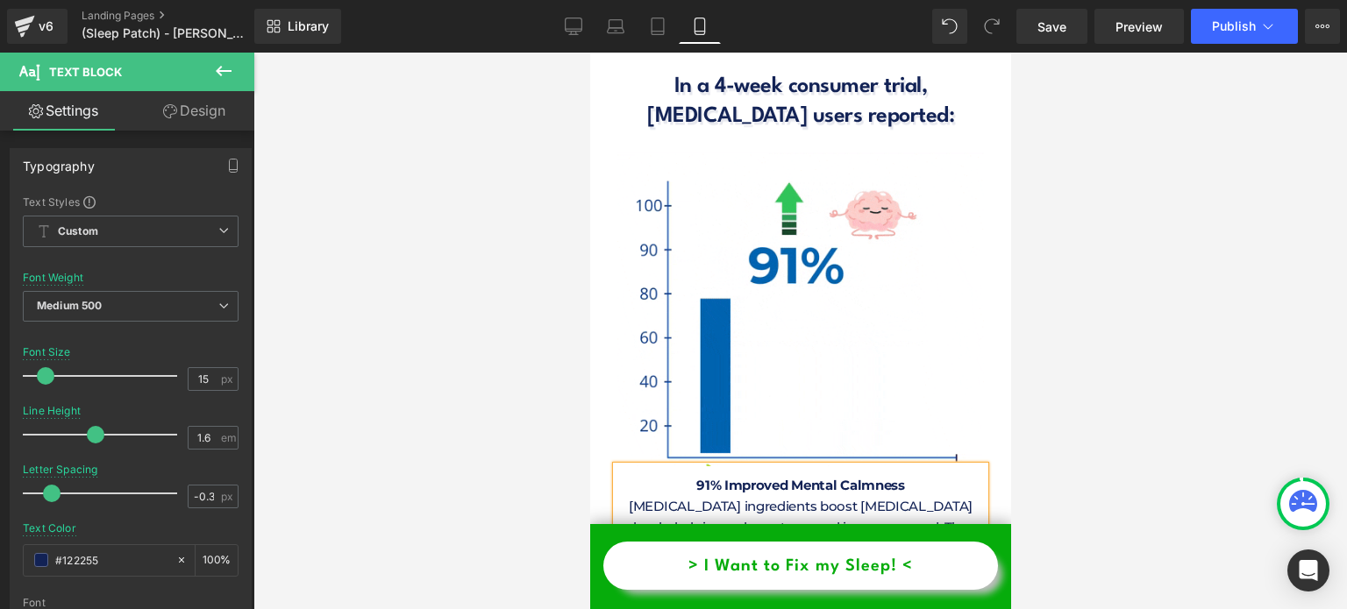
click at [701, 496] on p "[MEDICAL_DATA] ingredients boost [MEDICAL_DATA] levels, helping reduce stress a…" at bounding box center [800, 538] width 368 height 84
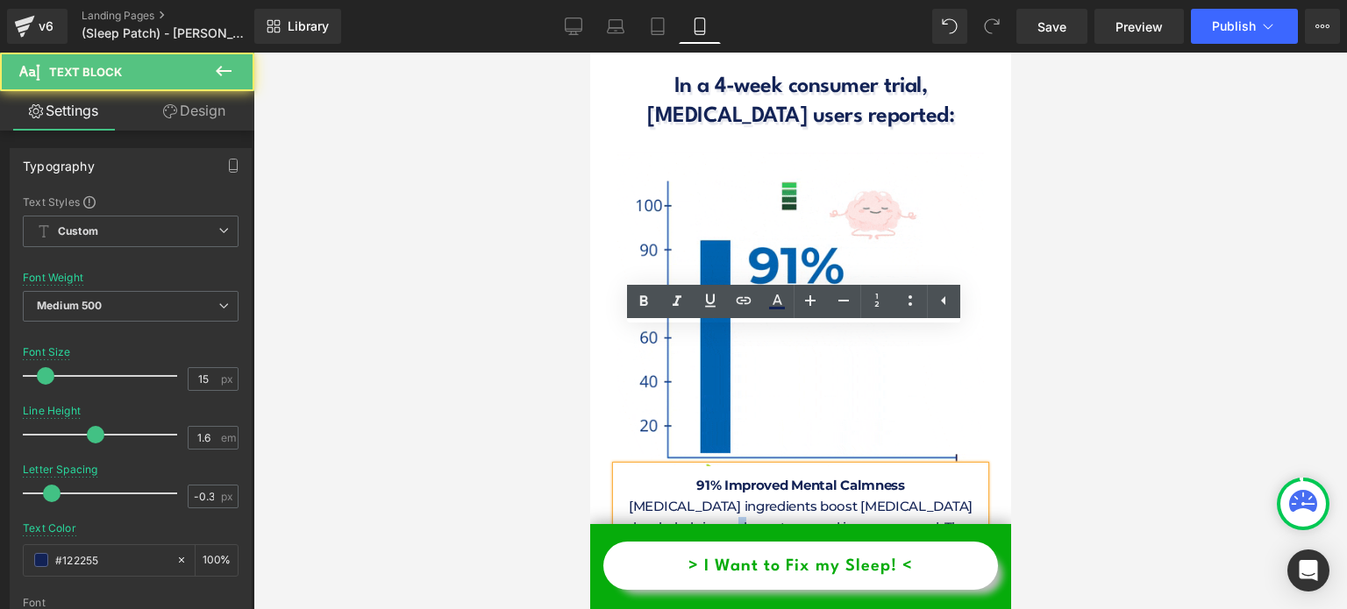
click at [701, 496] on p "[MEDICAL_DATA] ingredients boost [MEDICAL_DATA] levels, helping reduce stress a…" at bounding box center [800, 538] width 368 height 84
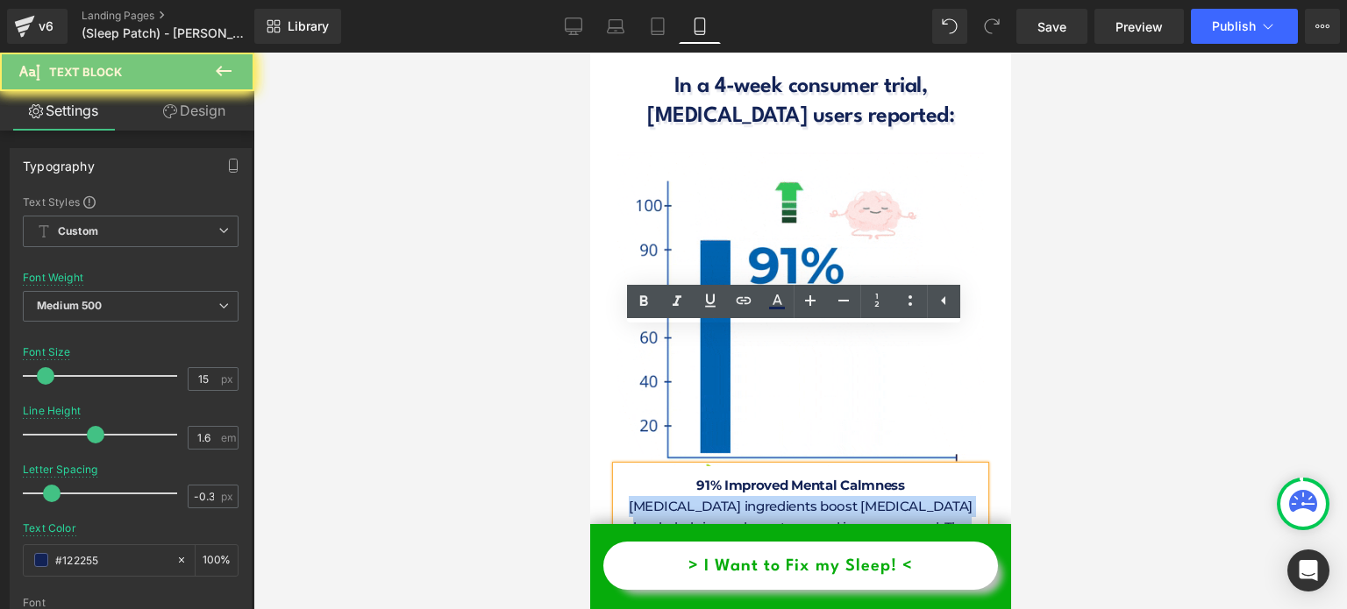
click at [701, 496] on p "[MEDICAL_DATA] ingredients boost [MEDICAL_DATA] levels, helping reduce stress a…" at bounding box center [800, 538] width 368 height 84
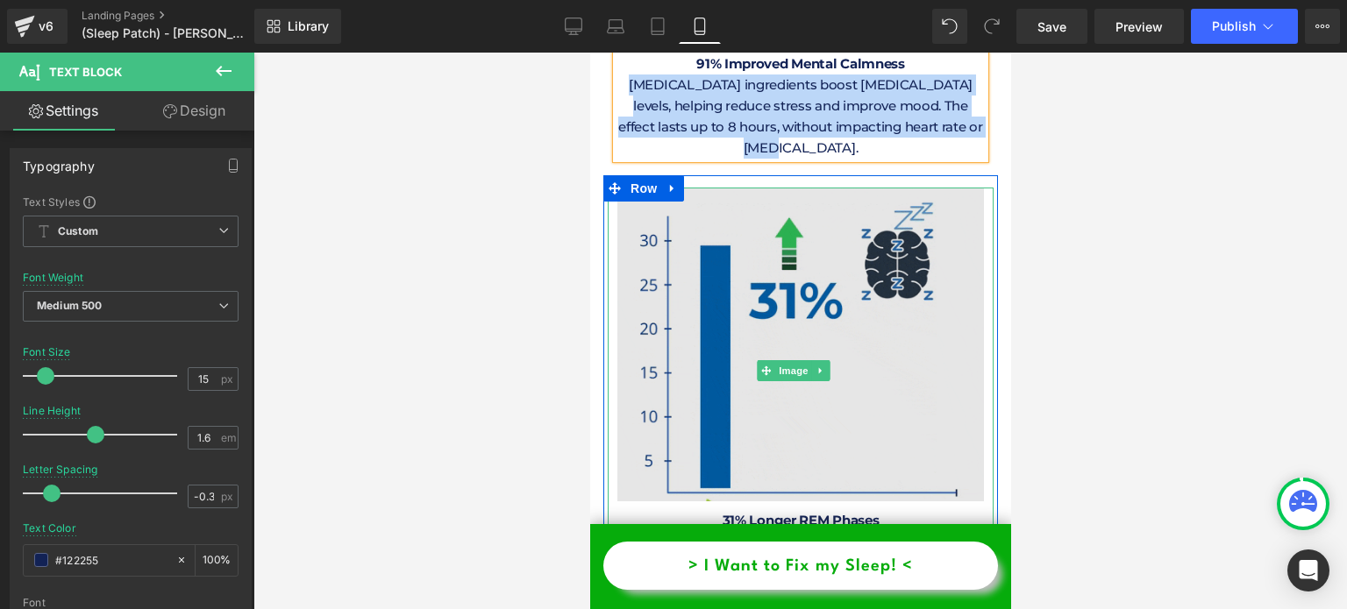
scroll to position [9401, 0]
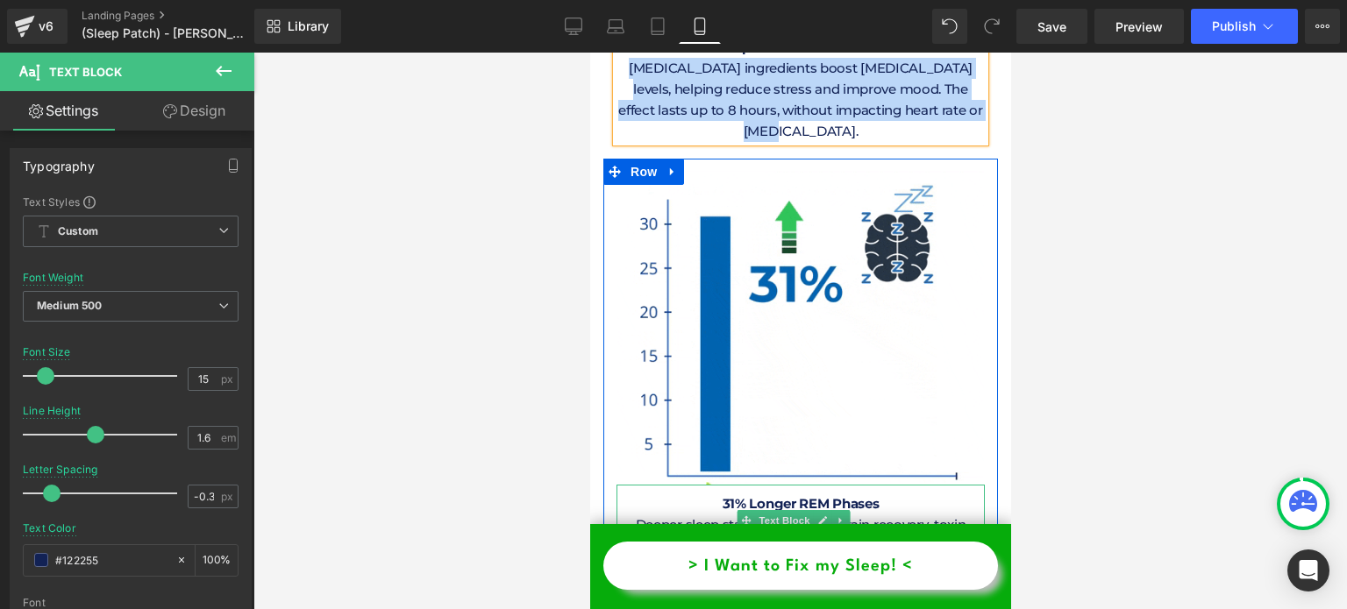
click at [746, 495] on span "31% Longer REM Phases" at bounding box center [800, 503] width 157 height 17
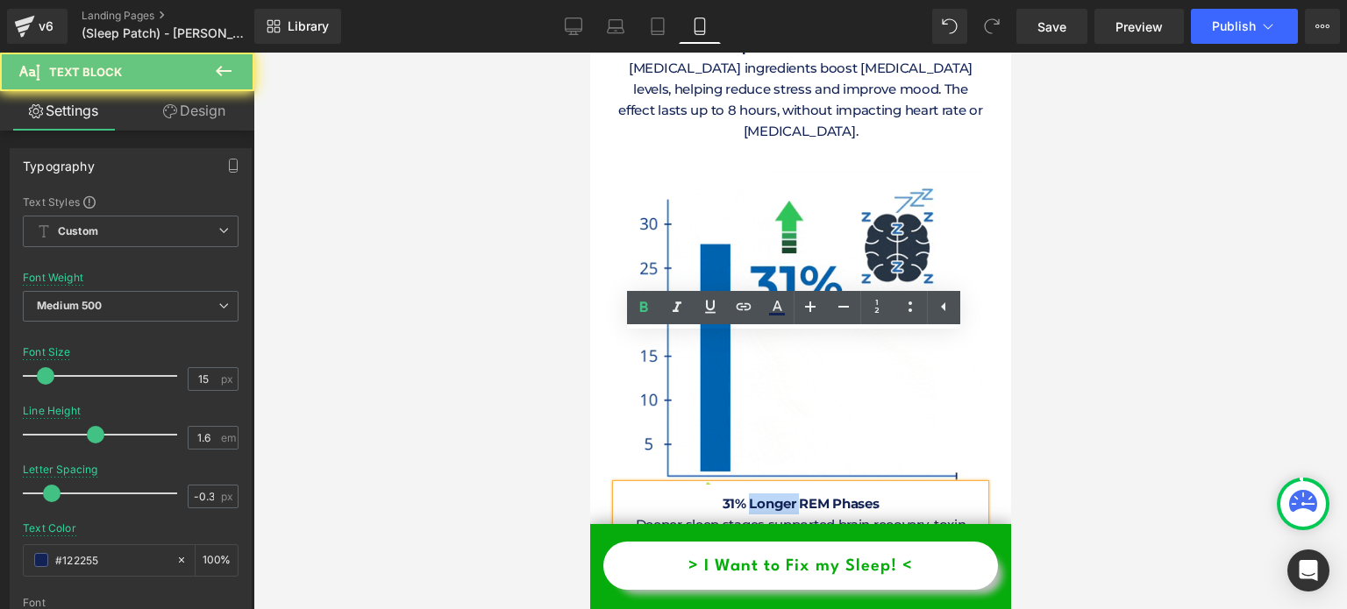
click at [746, 495] on span "31% Longer REM Phases" at bounding box center [800, 503] width 157 height 17
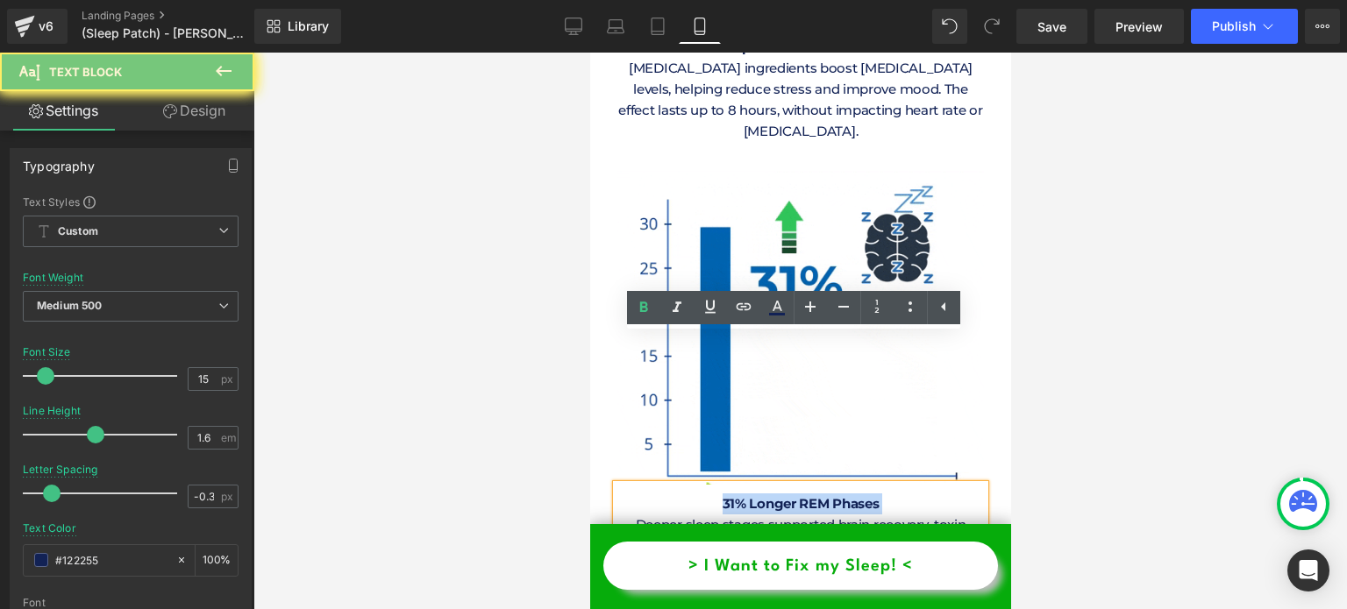
click at [746, 495] on span "31% Longer REM Phases" at bounding box center [800, 503] width 157 height 17
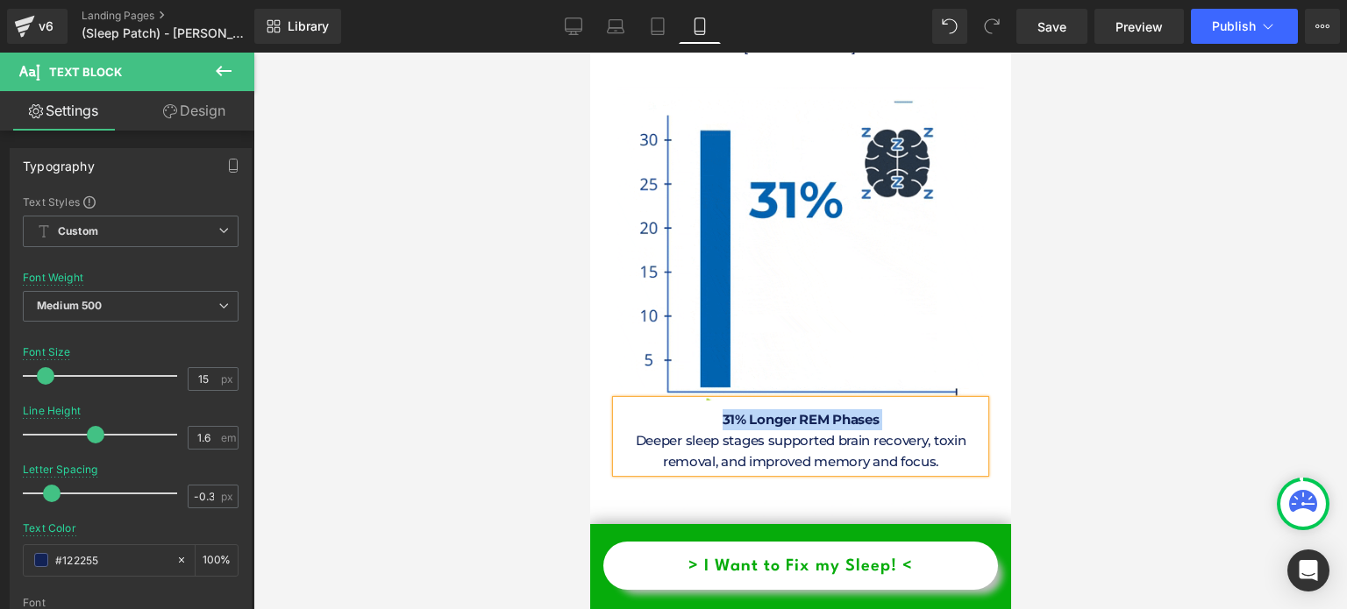
scroll to position [9489, 0]
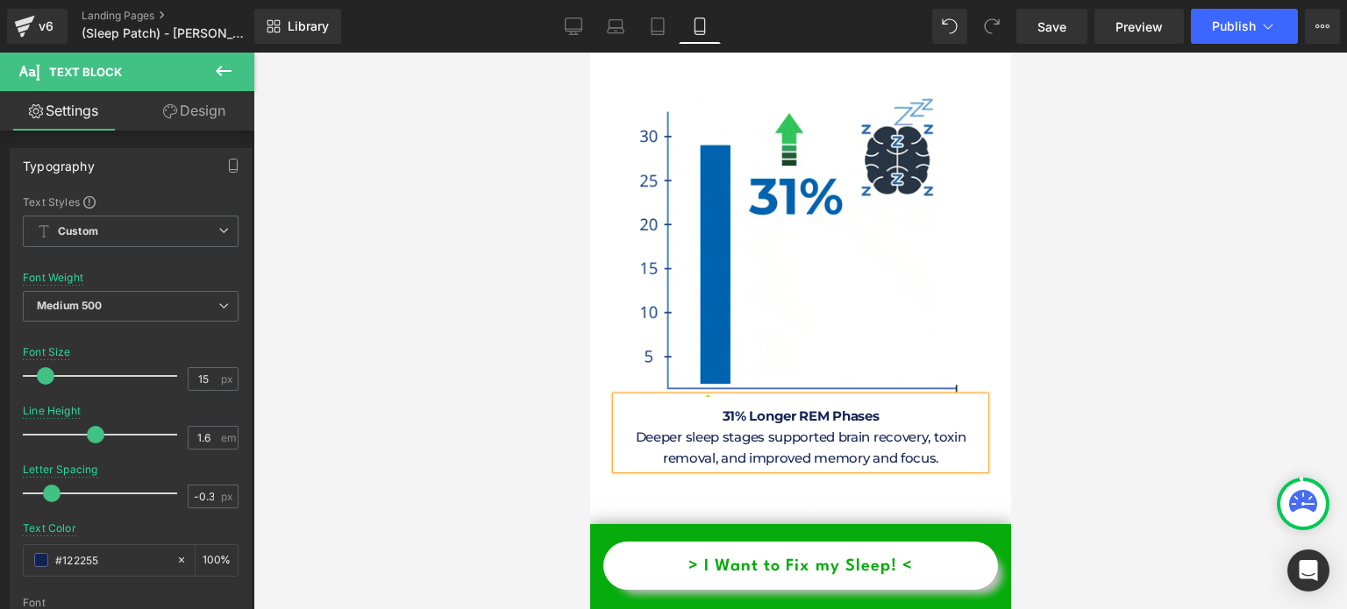
click at [743, 427] on p "Deeper sleep stages supported brain recovery, toxin removal, and improved memor…" at bounding box center [800, 448] width 368 height 42
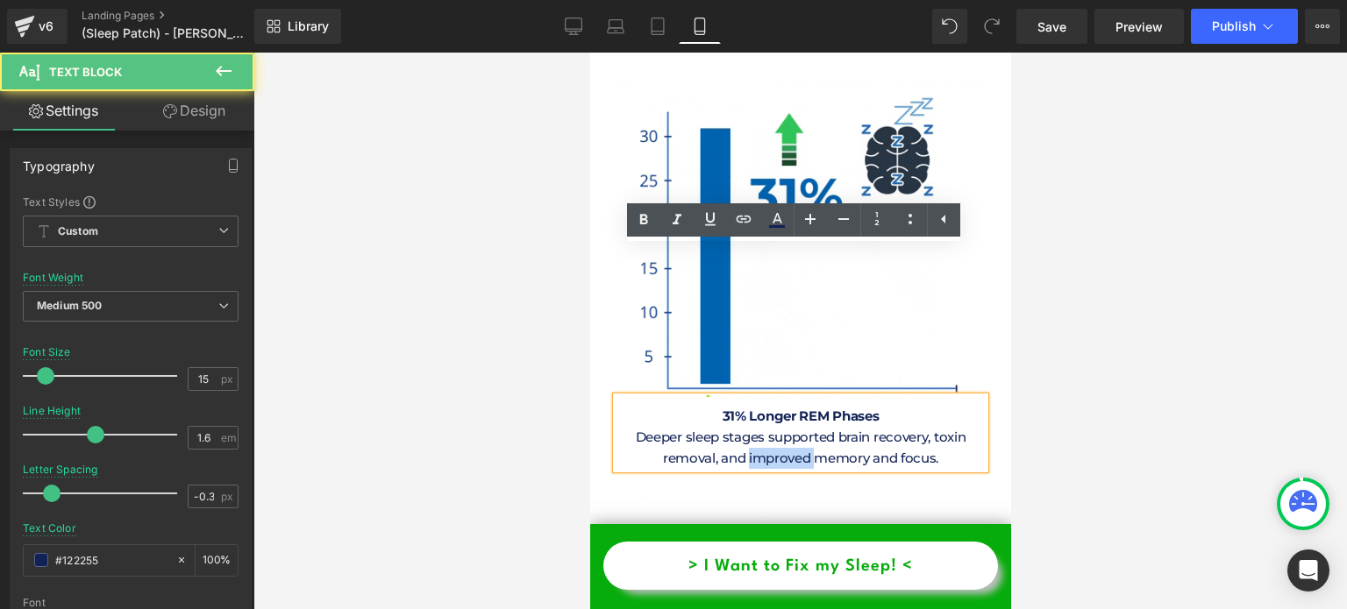
click at [743, 427] on p "Deeper sleep stages supported brain recovery, toxin removal, and improved memor…" at bounding box center [800, 448] width 368 height 42
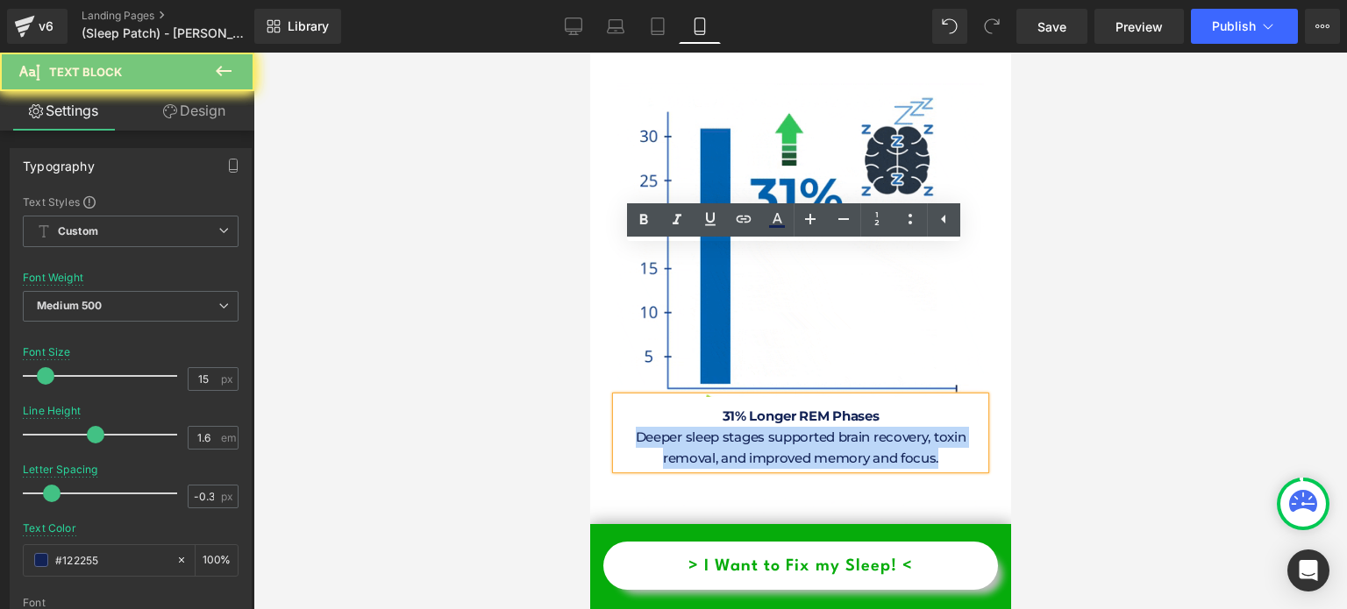
click at [743, 427] on p "Deeper sleep stages supported brain recovery, toxin removal, and improved memor…" at bounding box center [800, 448] width 368 height 42
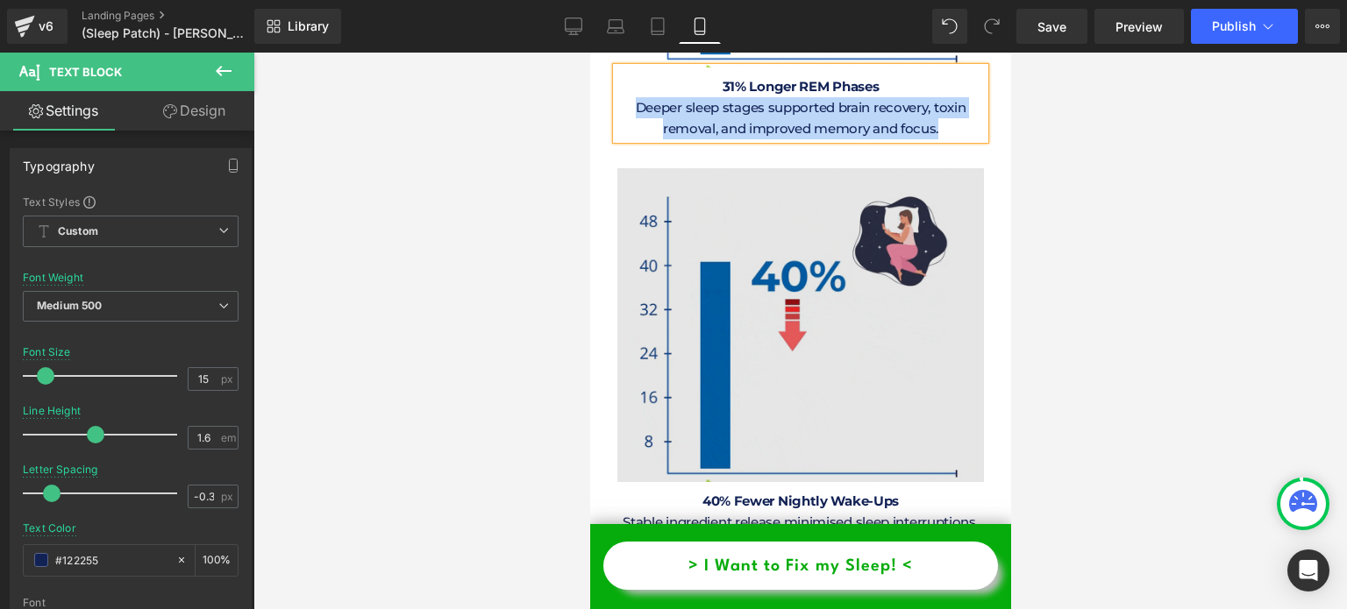
scroll to position [9752, 0]
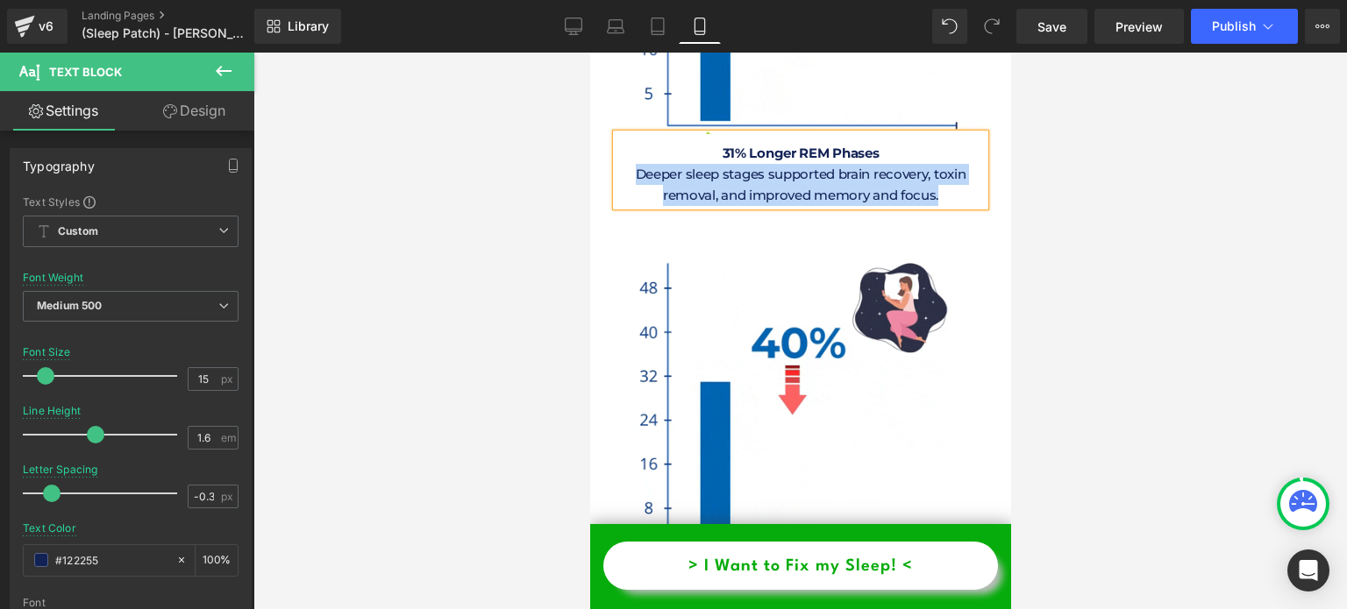
click at [753, 560] on span "40% Fewer Nightly Wake-Ups" at bounding box center [800, 568] width 196 height 17
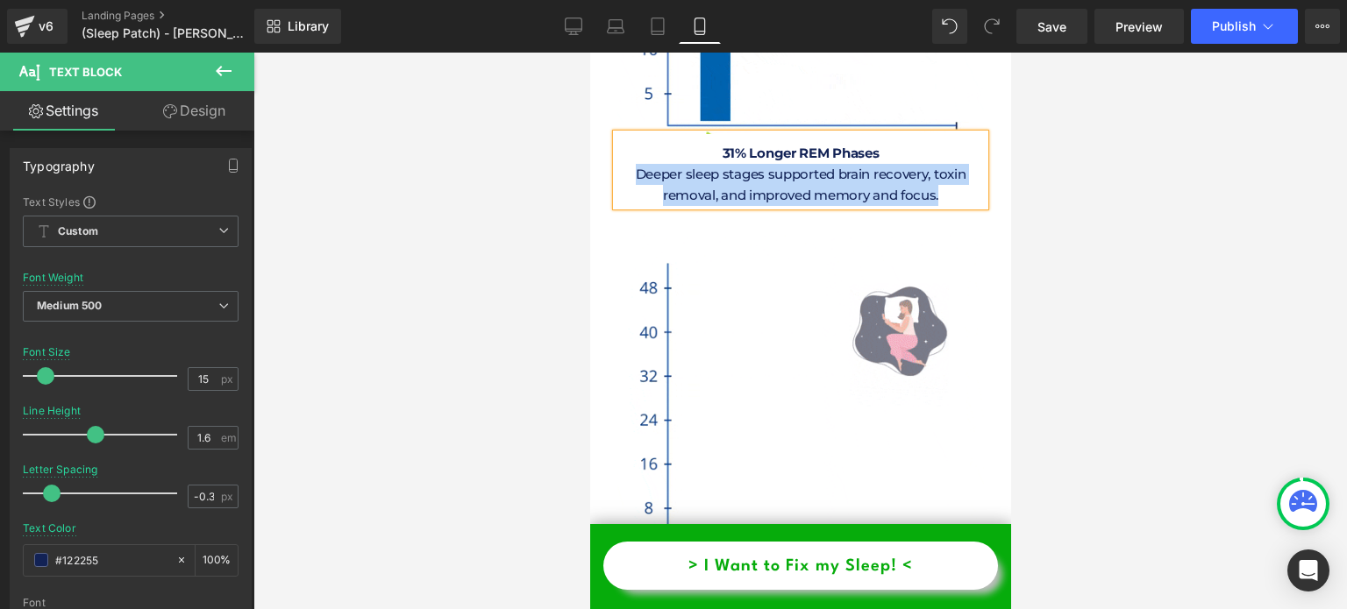
click at [753, 560] on span "40% Fewer Nightly Wake-Ups" at bounding box center [800, 568] width 196 height 17
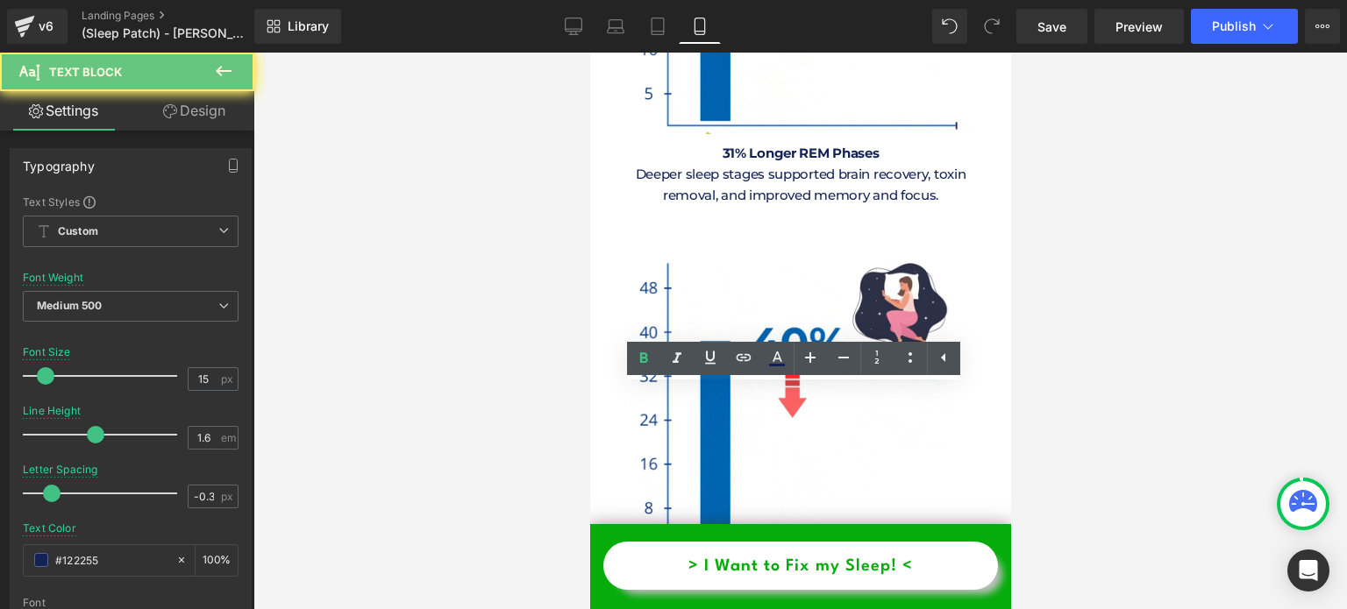
click at [753, 560] on span "40% Fewer Nightly Wake-Ups" at bounding box center [800, 568] width 196 height 17
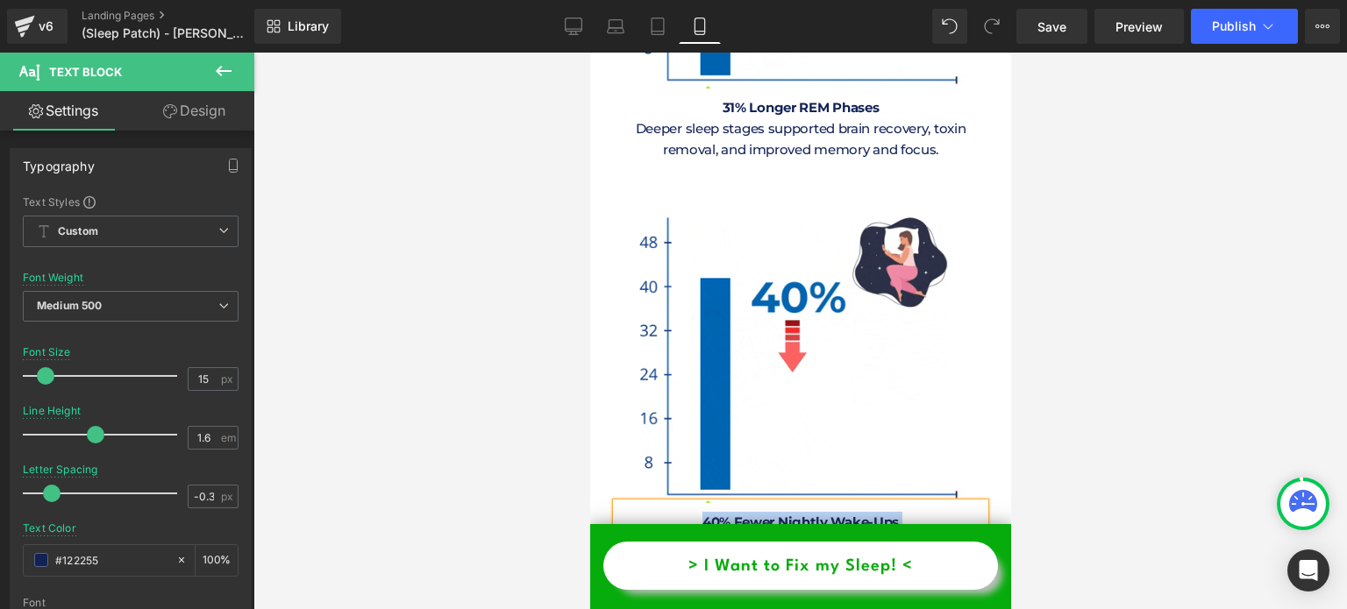
scroll to position [9840, 0]
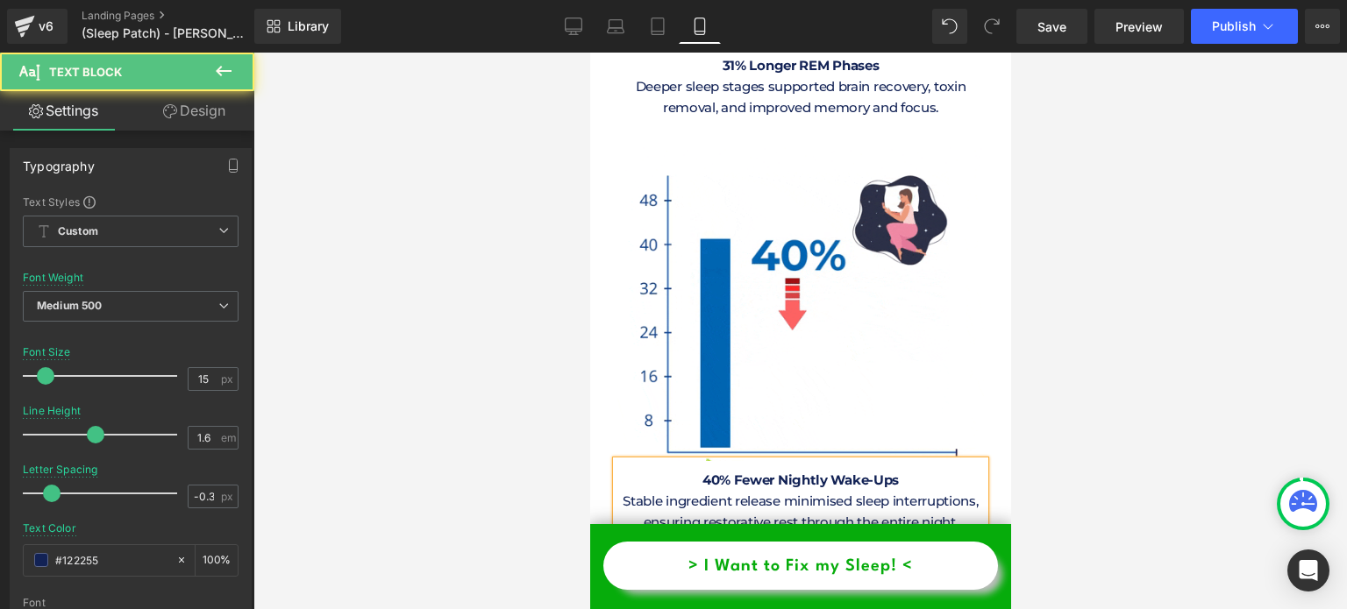
click at [787, 491] on p "Stable ingredient release minimised sleep interruptions, ensuring restorative r…" at bounding box center [800, 512] width 368 height 42
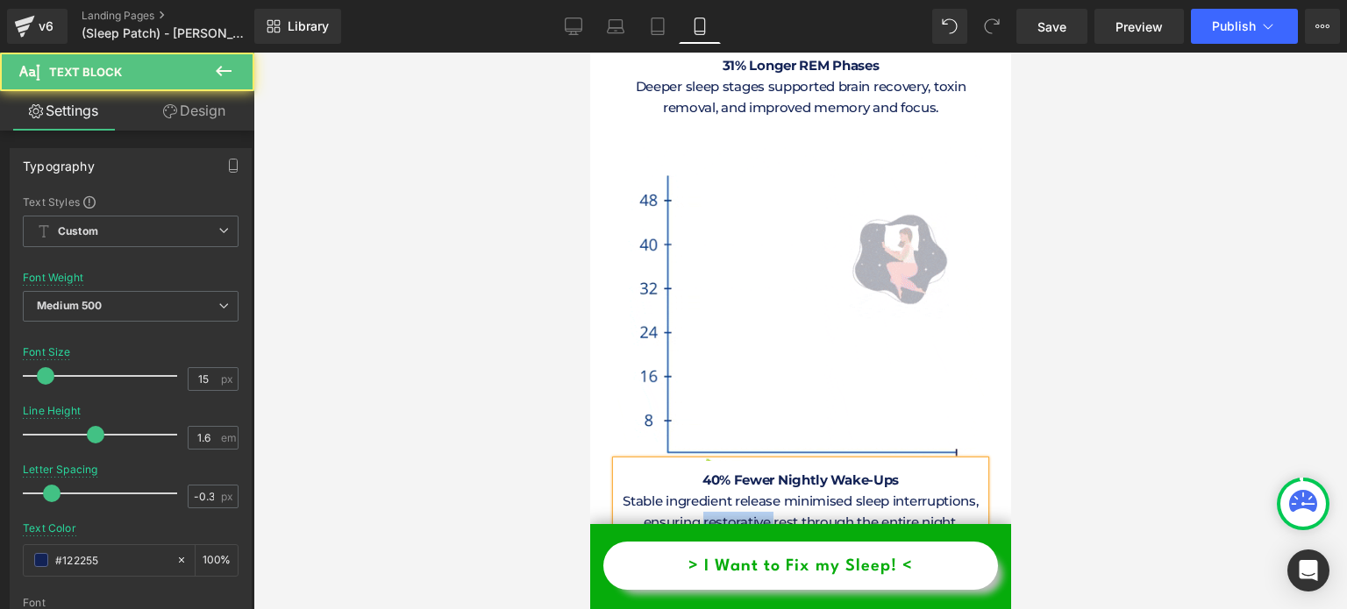
click at [787, 491] on p "Stable ingredient release minimised sleep interruptions, ensuring restorative r…" at bounding box center [800, 512] width 368 height 42
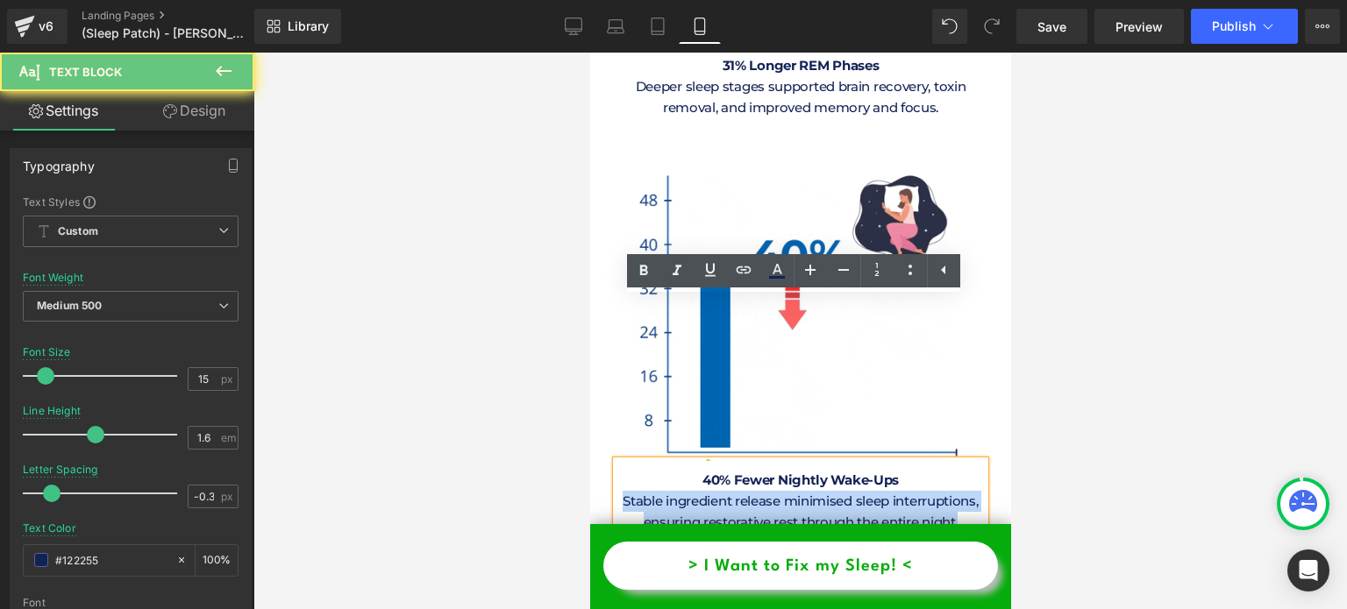
click at [787, 491] on p "Stable ingredient release minimised sleep interruptions, ensuring restorative r…" at bounding box center [800, 512] width 368 height 42
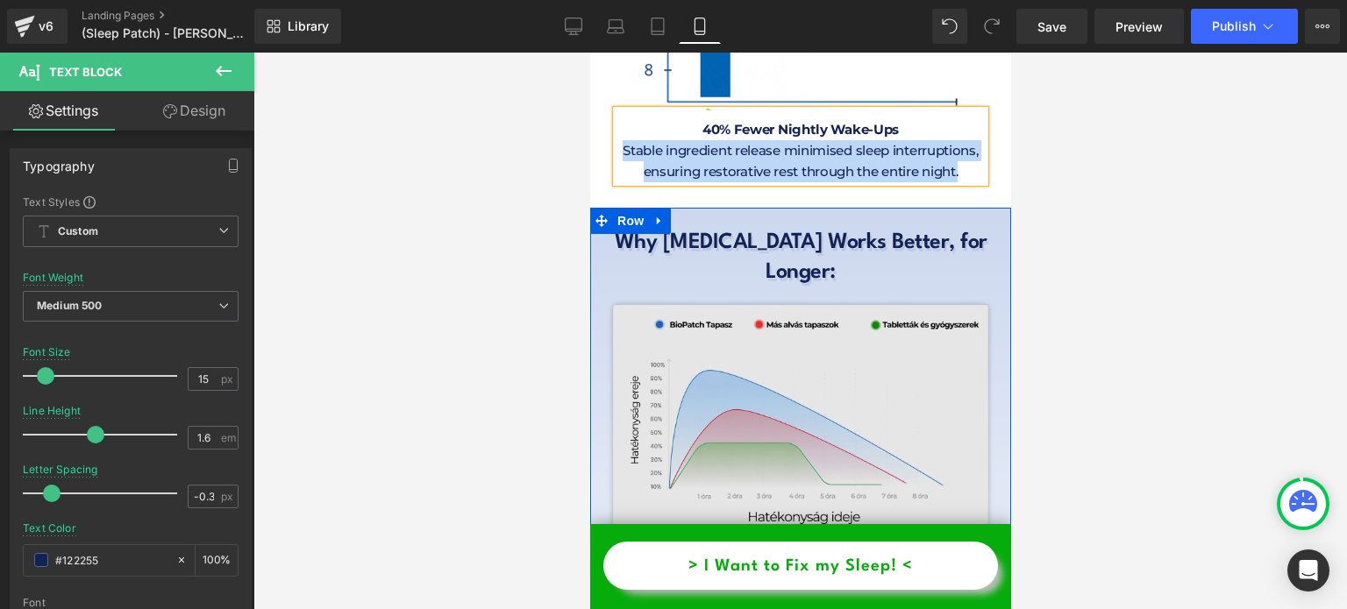
scroll to position [10190, 0]
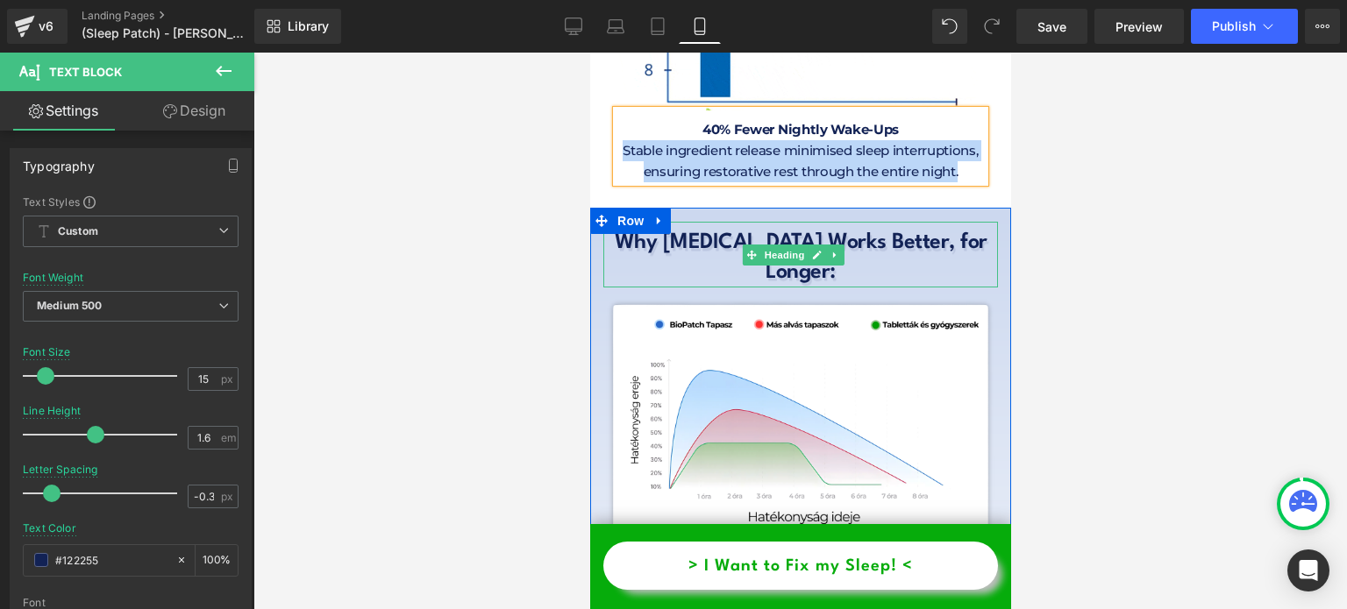
click at [702, 229] on h1 "Why [MEDICAL_DATA] Works Better, for Longer:" at bounding box center [799, 259] width 395 height 60
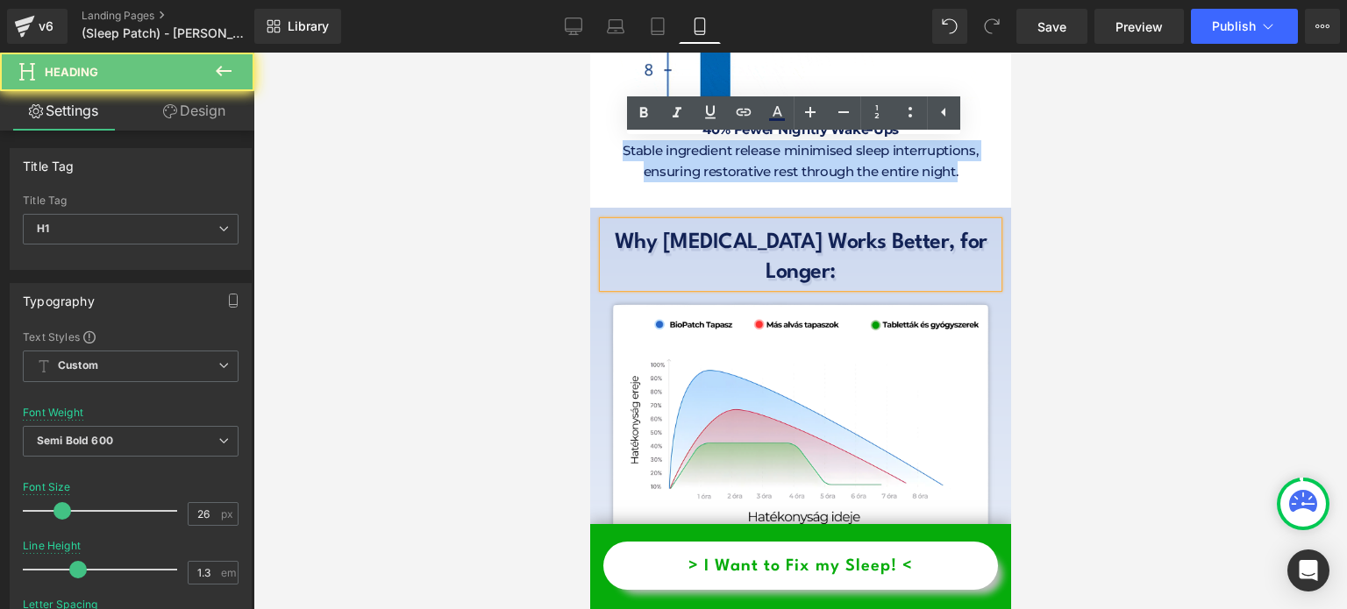
click at [702, 229] on h1 "Why [MEDICAL_DATA] Works Better, for Longer:" at bounding box center [799, 259] width 395 height 60
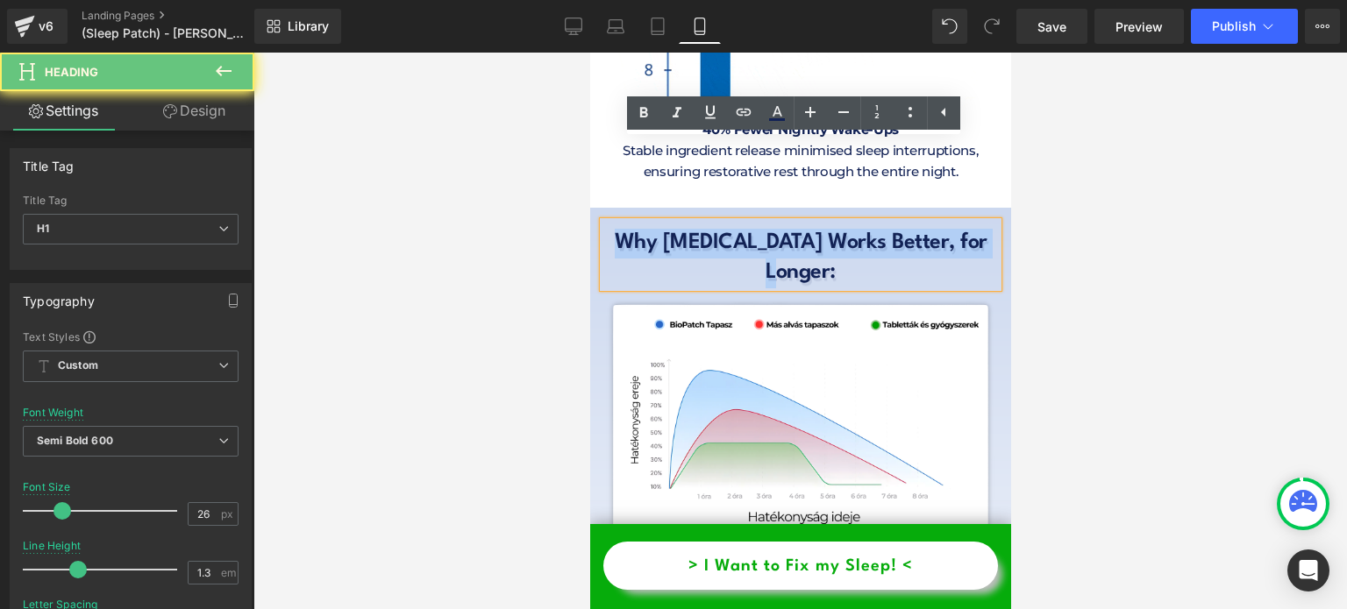
click at [702, 229] on h1 "Why [MEDICAL_DATA] Works Better, for Longer:" at bounding box center [799, 259] width 395 height 60
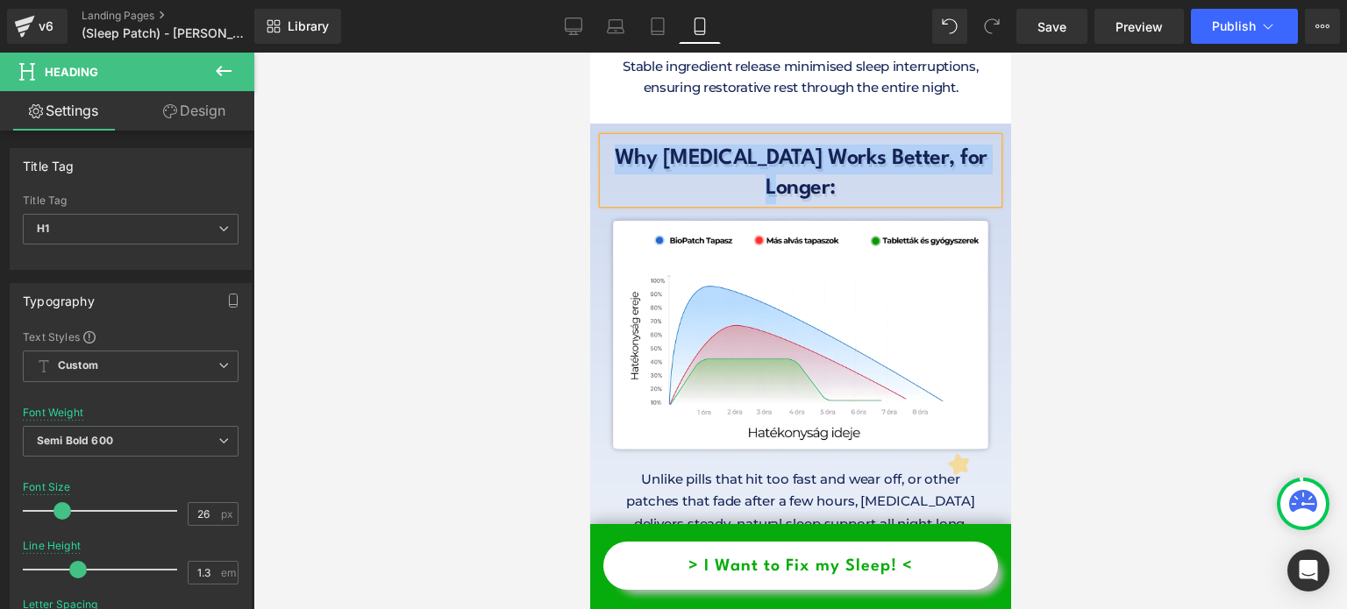
scroll to position [10278, 0]
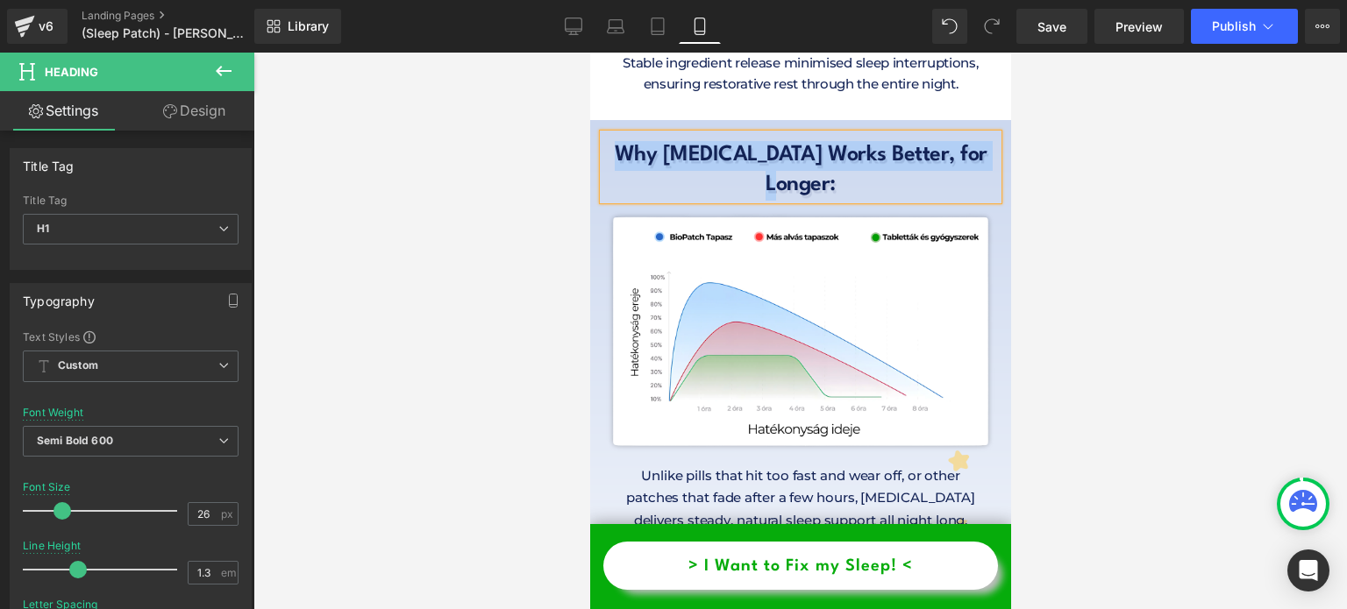
click at [797, 465] on p "Unlike pills that hit too fast and wear off, or other patches that fade after a…" at bounding box center [800, 499] width 360 height 68
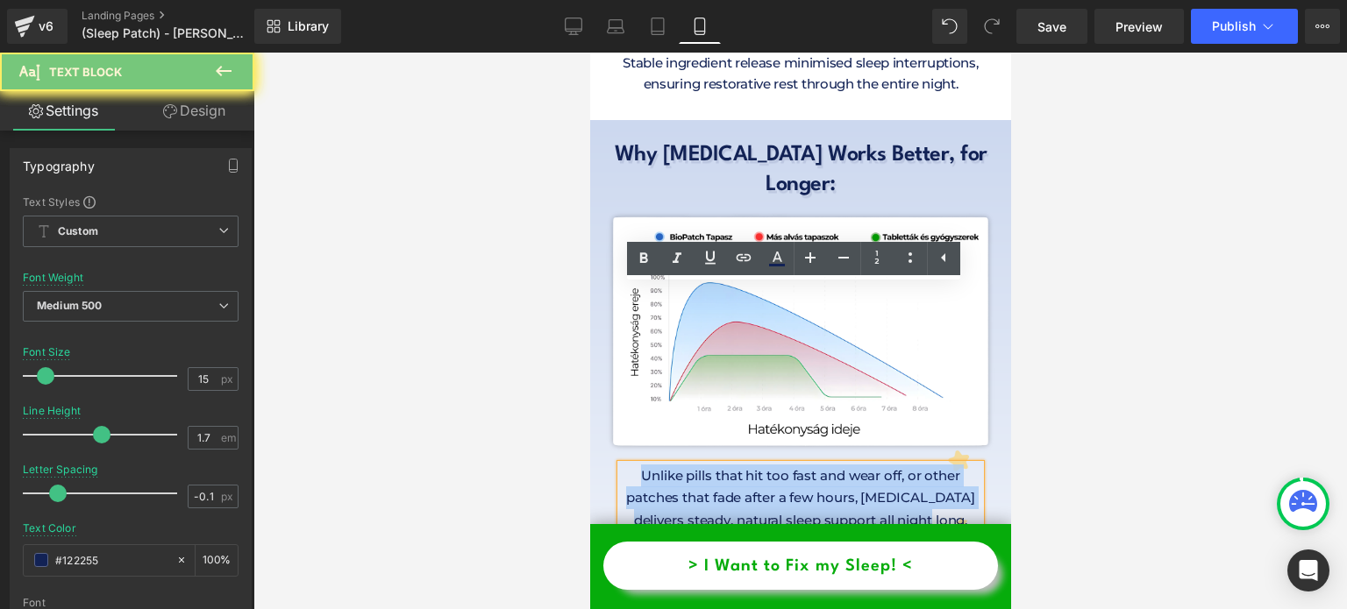
click at [797, 465] on p "Unlike pills that hit too fast and wear off, or other patches that fade after a…" at bounding box center [800, 499] width 360 height 68
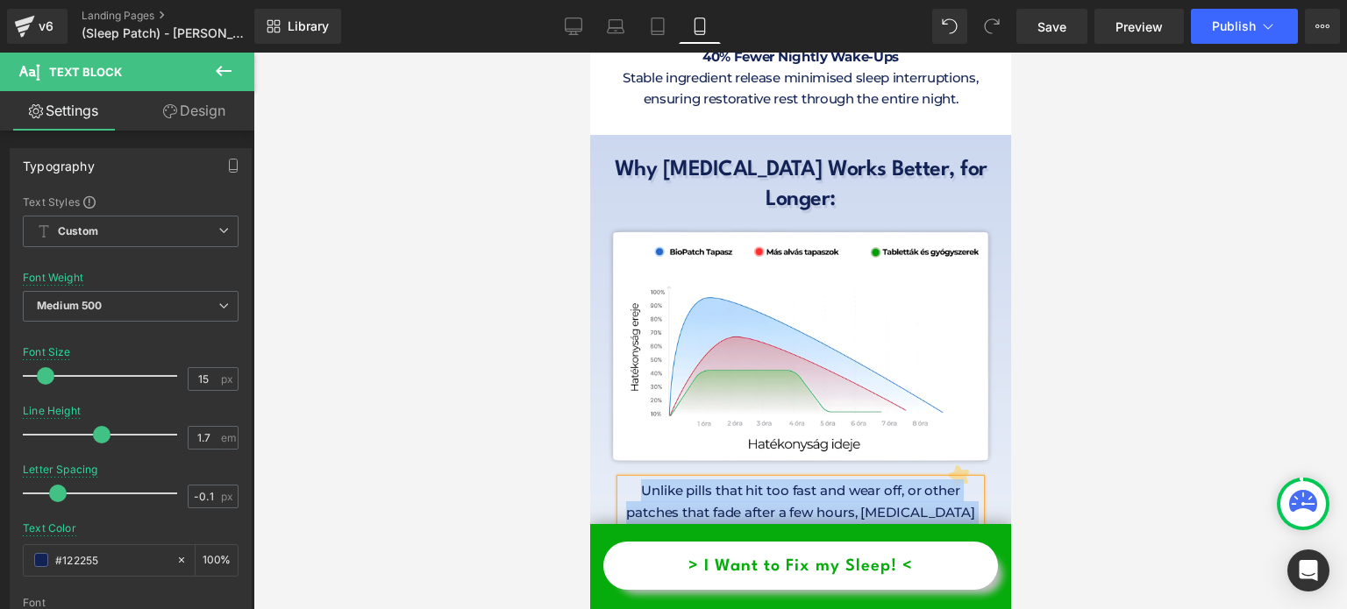
scroll to position [10366, 0]
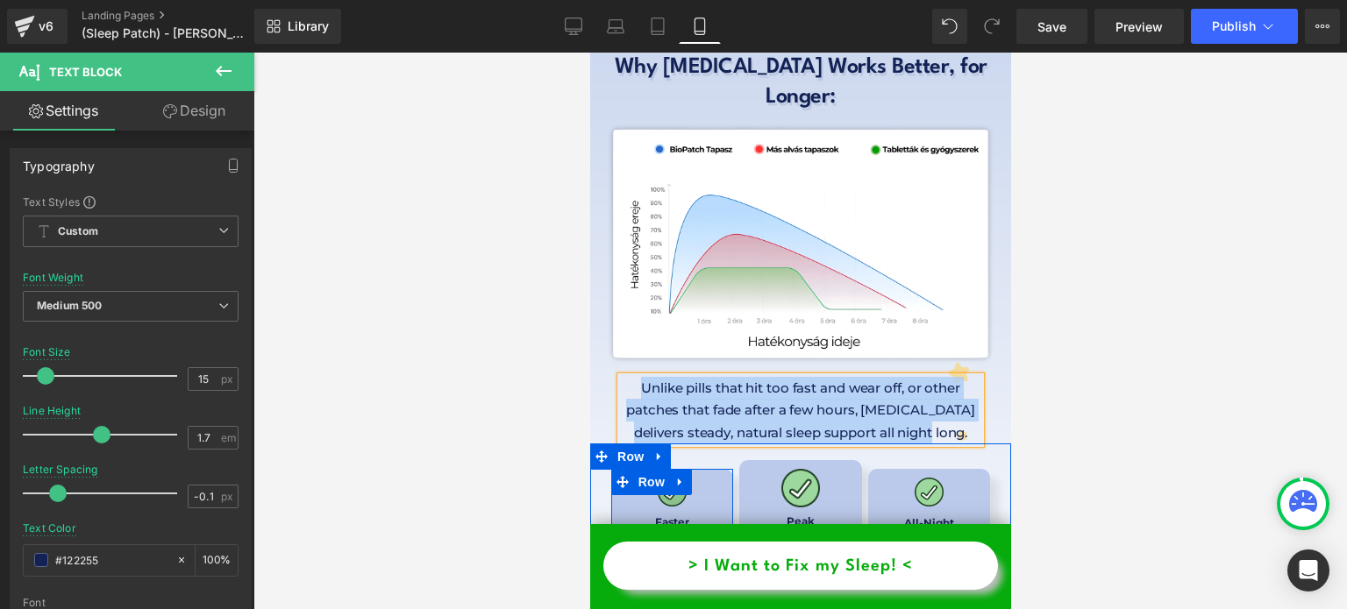
click at [662, 482] on span "Image" at bounding box center [671, 492] width 37 height 21
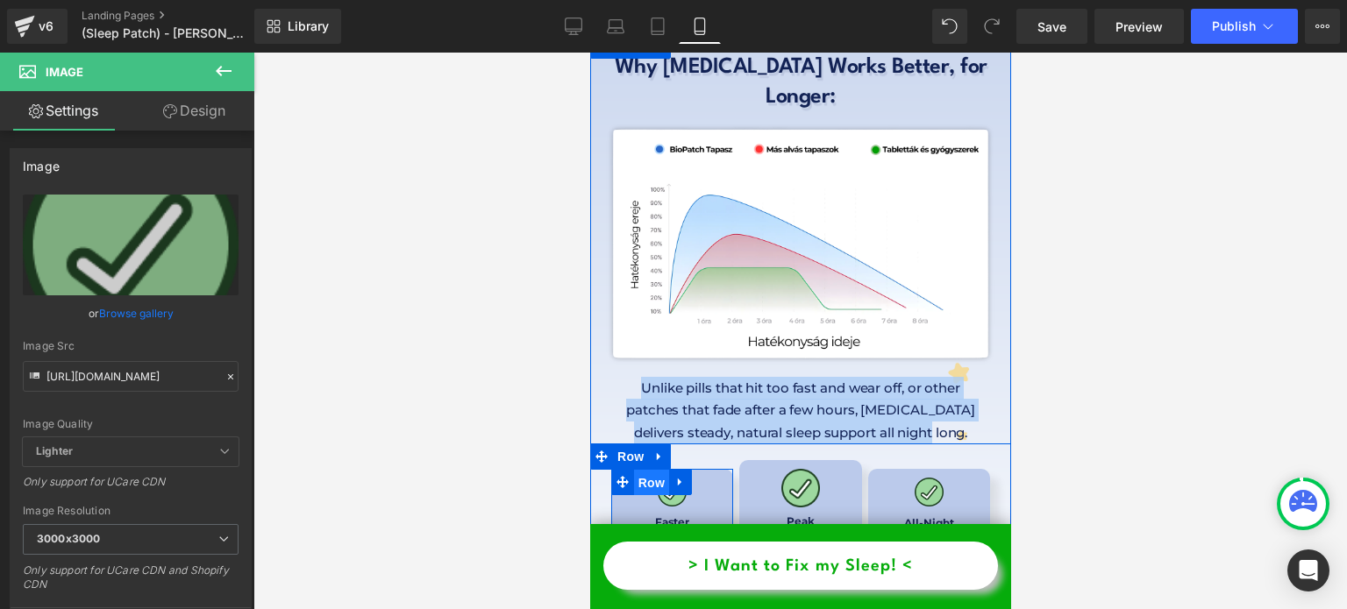
click at [633, 470] on span "Row" at bounding box center [650, 483] width 35 height 26
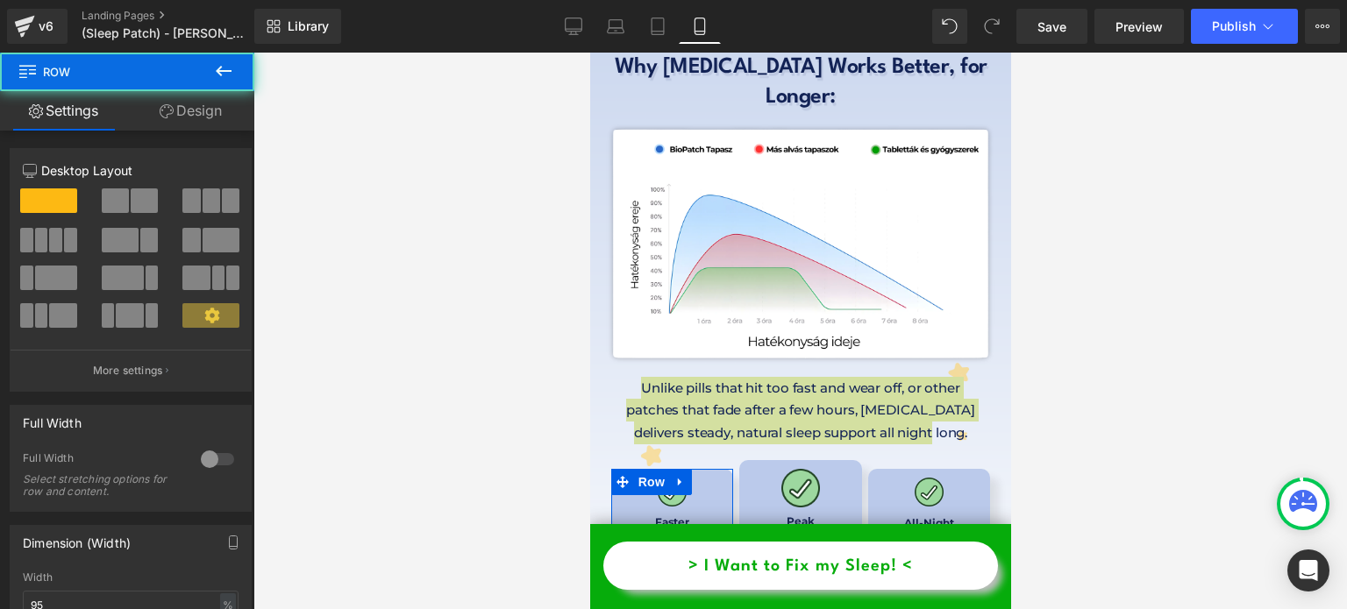
click at [203, 124] on link "Design" at bounding box center [190, 110] width 127 height 39
click at [0, 0] on div "Background" at bounding box center [0, 0] width 0 height 0
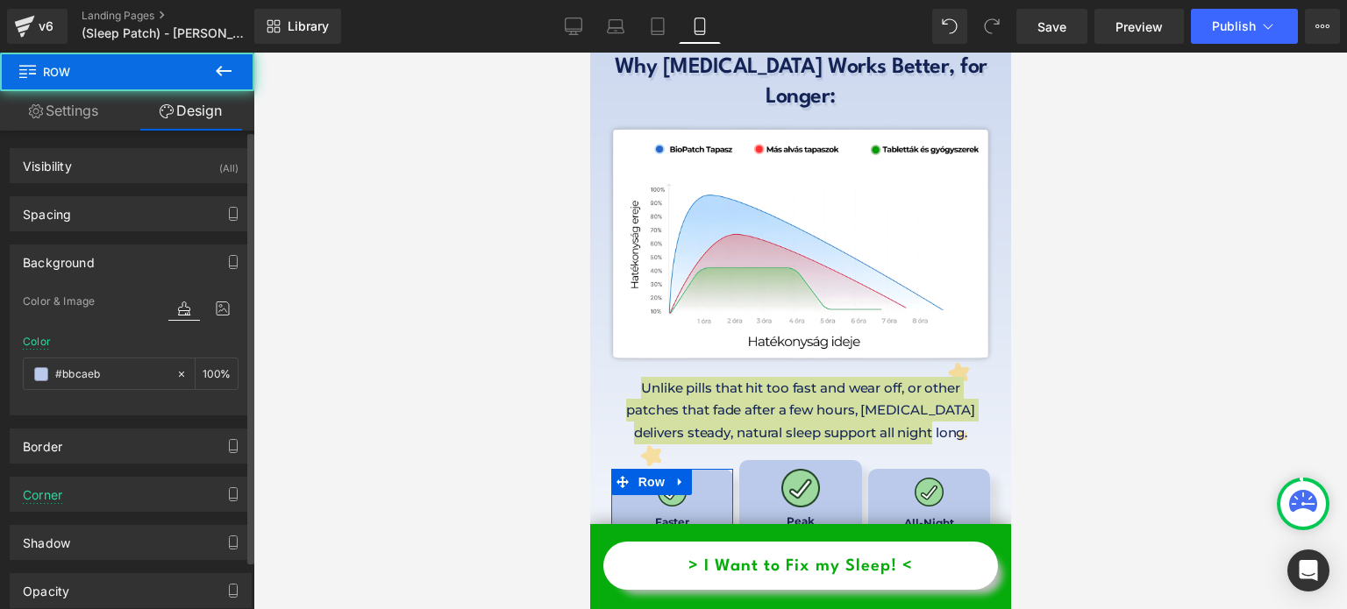
type input "#bbcaeb"
type input "100"
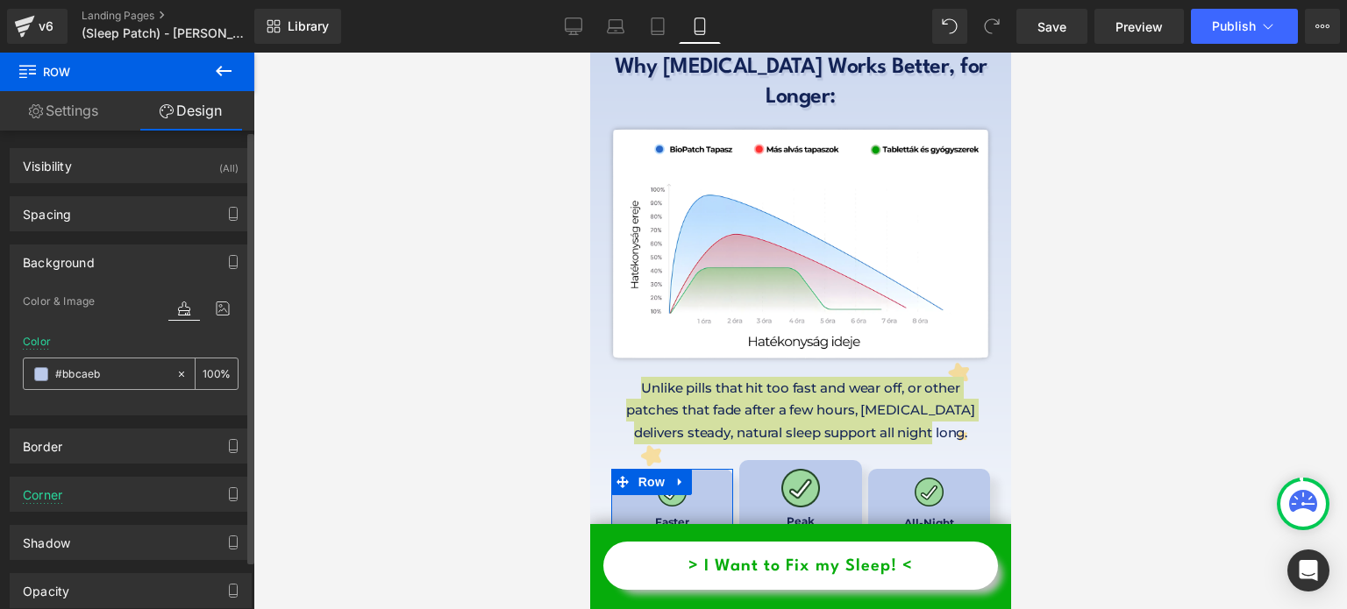
click at [95, 373] on input "#bbcaeb" at bounding box center [111, 374] width 112 height 19
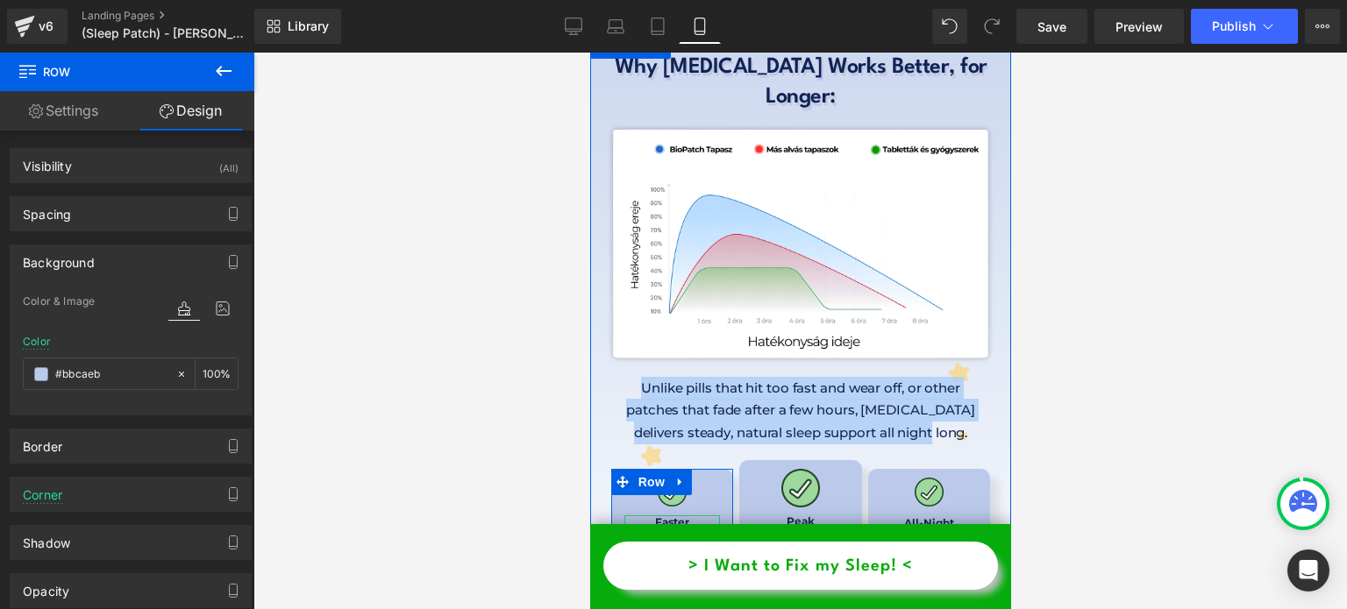
click at [691, 527] on link at bounding box center [700, 537] width 18 height 21
click at [685, 516] on p "Faster Onset Works within the first hour." at bounding box center [672, 545] width 96 height 59
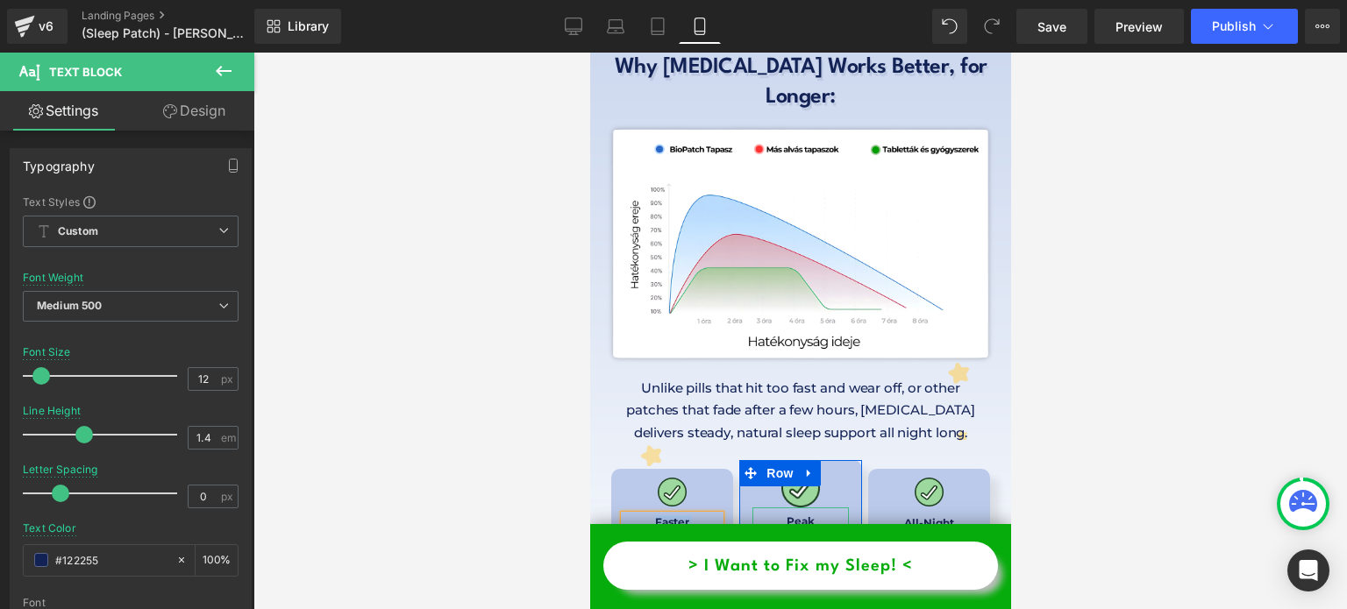
click at [773, 515] on p "Peak Effectiveness" at bounding box center [800, 530] width 96 height 30
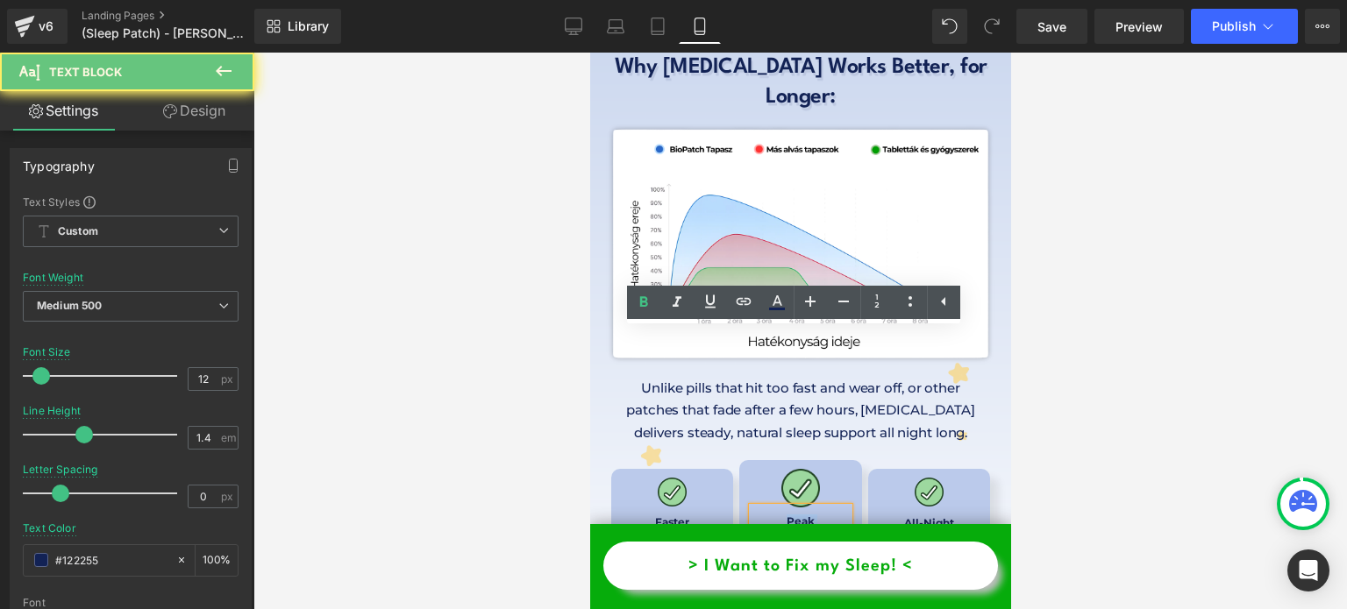
click at [773, 515] on p "Peak Effectiveness" at bounding box center [800, 530] width 96 height 30
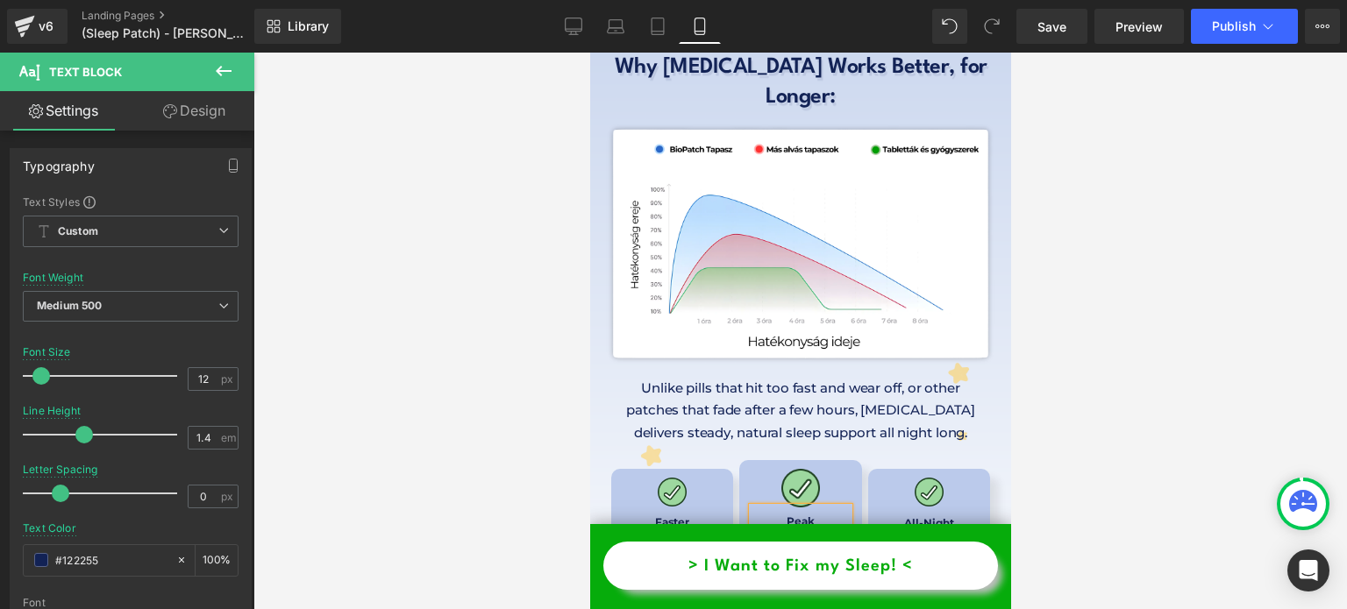
click at [839, 545] on p "Stronger impact compared to other solutions." at bounding box center [800, 567] width 96 height 44
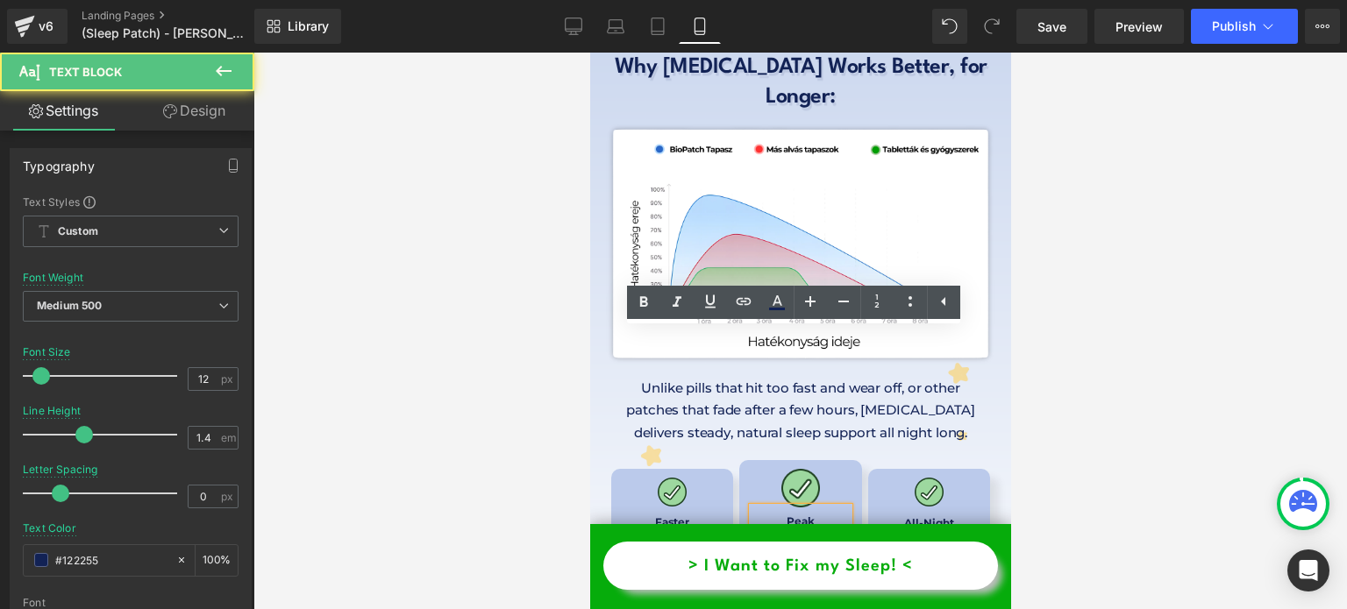
drag, startPoint x: 745, startPoint y: 374, endPoint x: 839, endPoint y: 400, distance: 97.2
click at [839, 545] on p "Stronger impact compared to other solutions." at bounding box center [800, 567] width 96 height 44
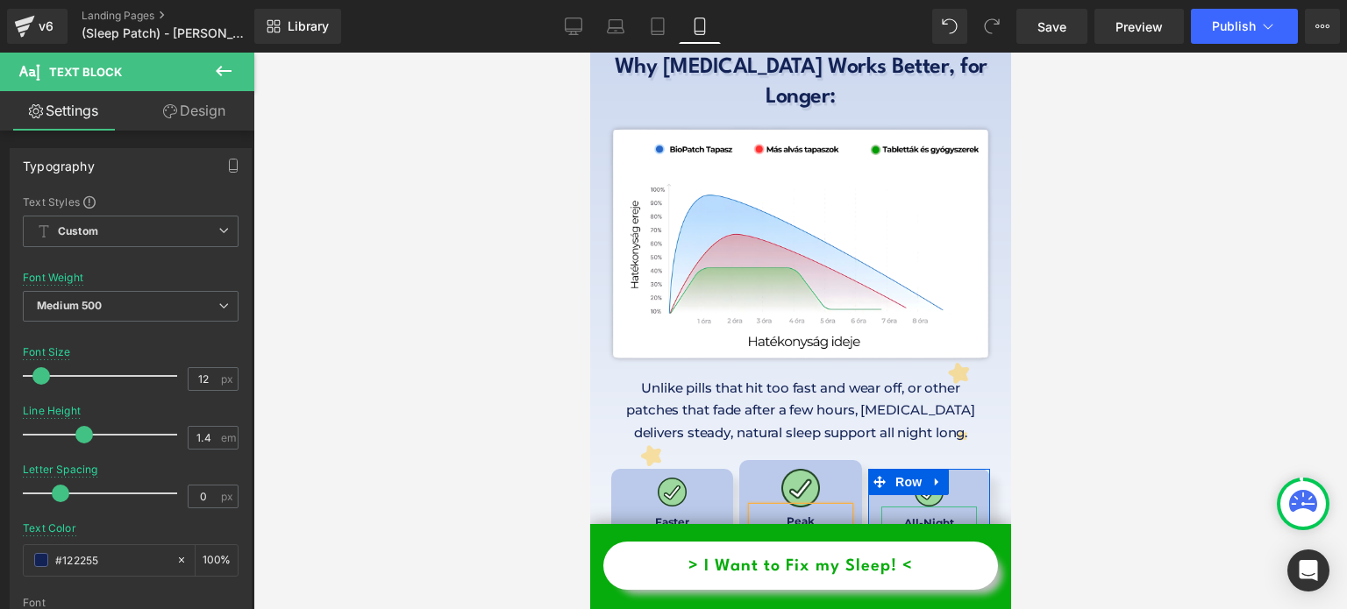
click at [902, 538] on span "Text Block" at bounding box center [919, 548] width 58 height 21
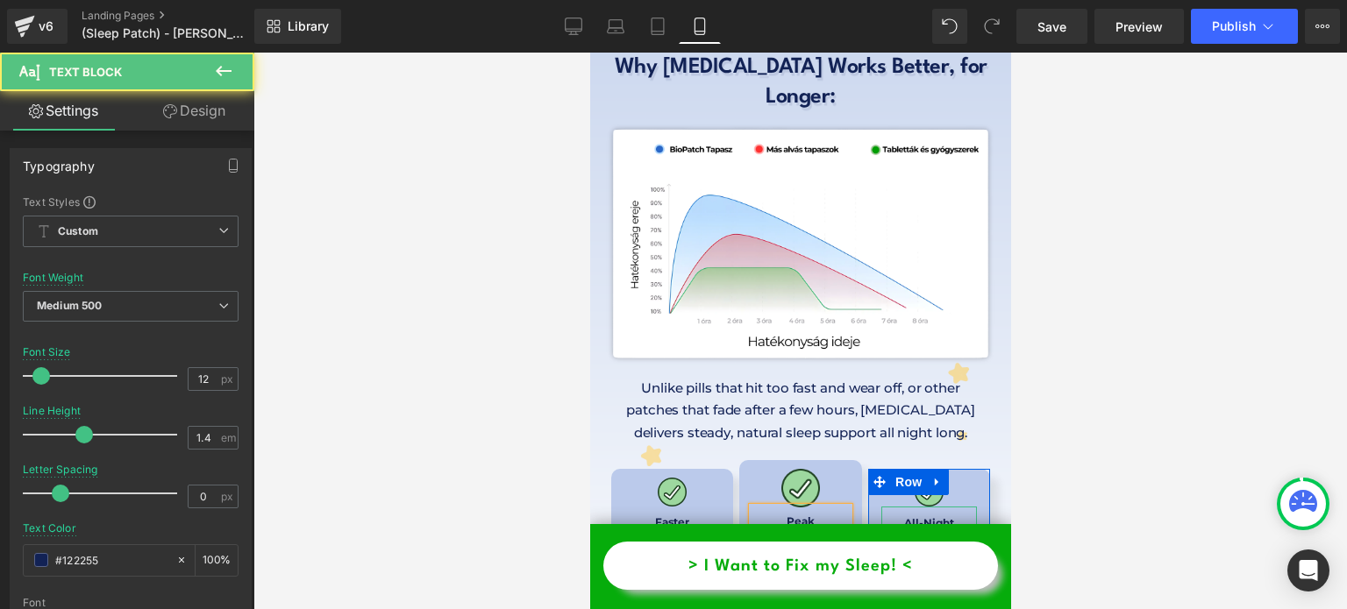
click at [903, 517] on span "All-Night Support" at bounding box center [928, 531] width 50 height 28
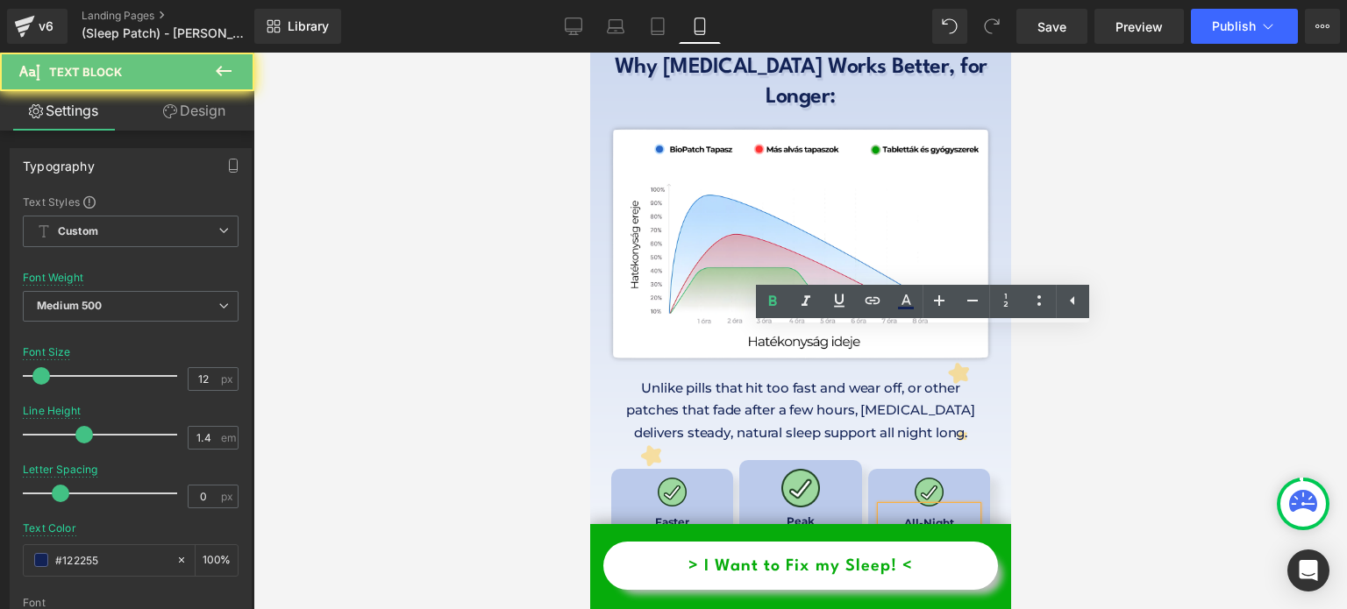
click at [903, 517] on span "All-Night Support" at bounding box center [928, 531] width 50 height 28
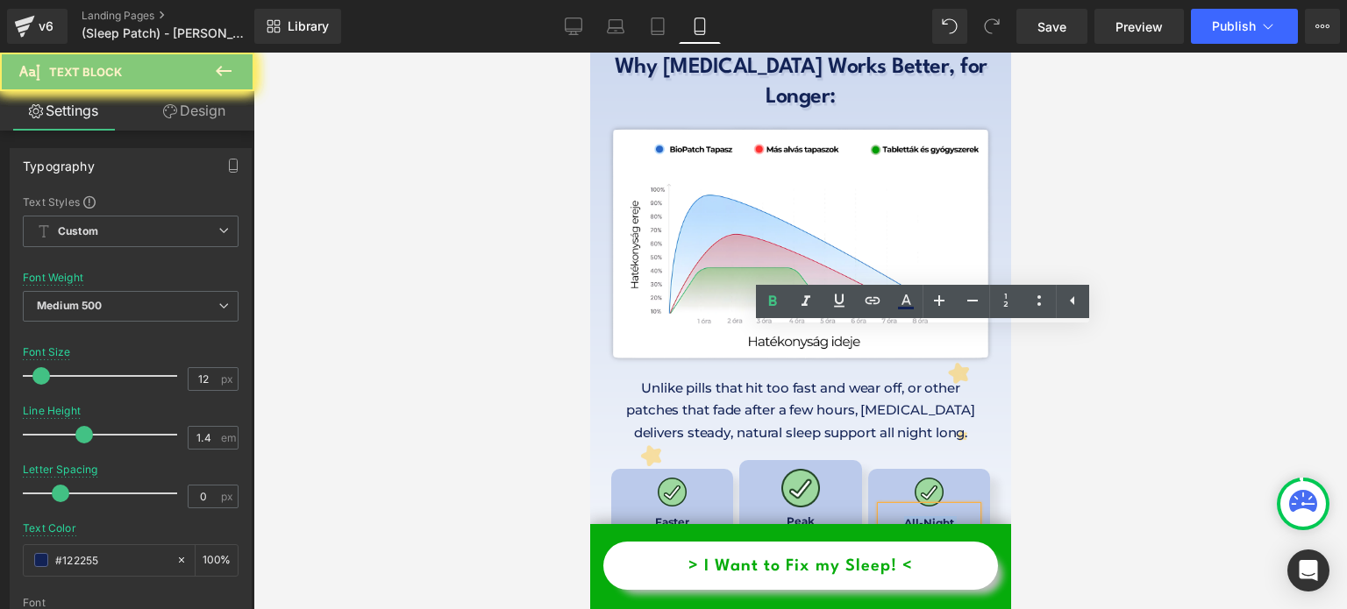
click at [903, 517] on span "All-Night Support" at bounding box center [928, 531] width 50 height 28
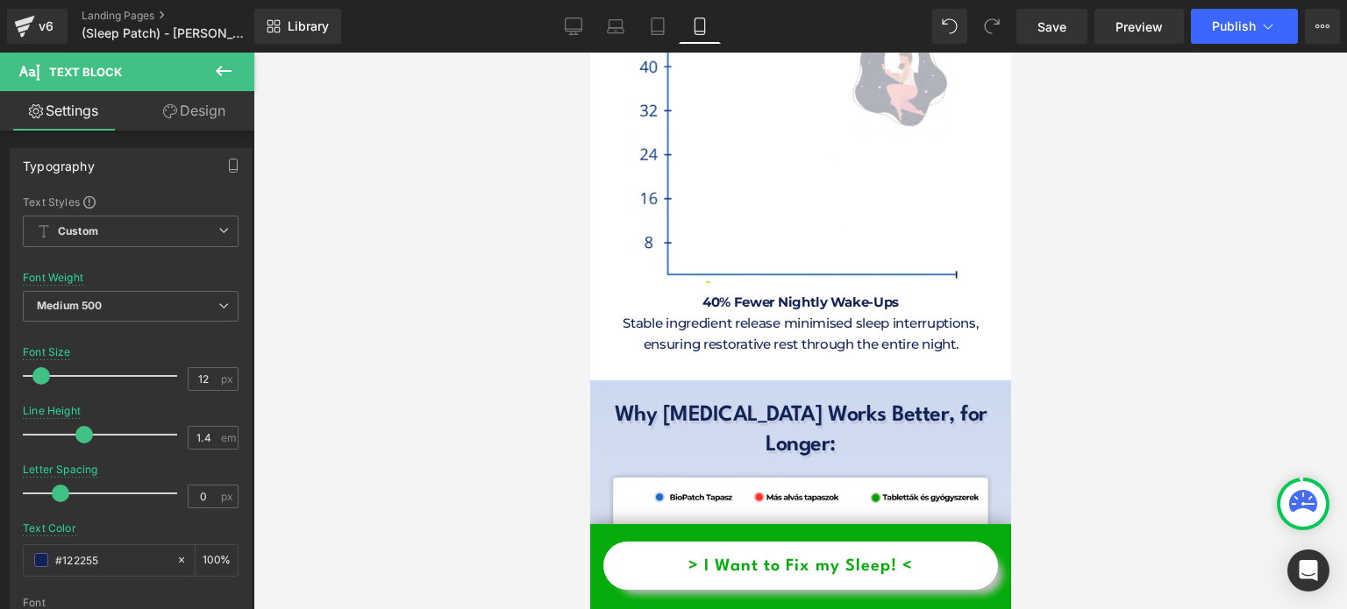
scroll to position [10015, 0]
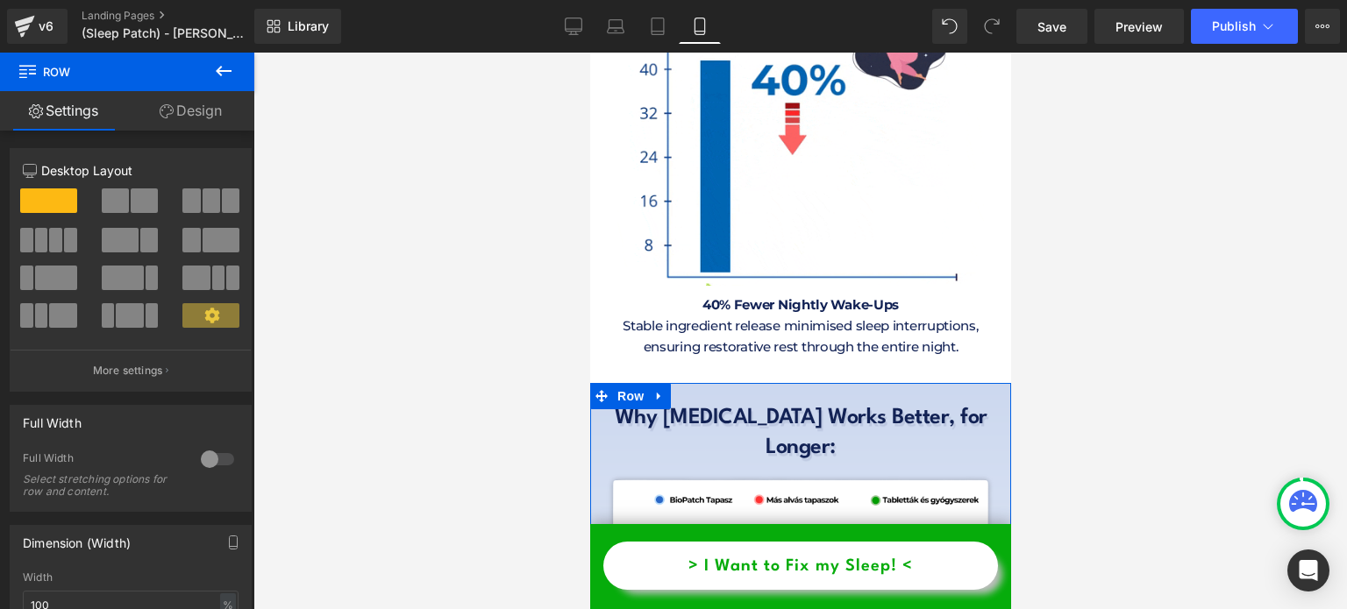
click at [196, 108] on link "Design" at bounding box center [190, 110] width 127 height 39
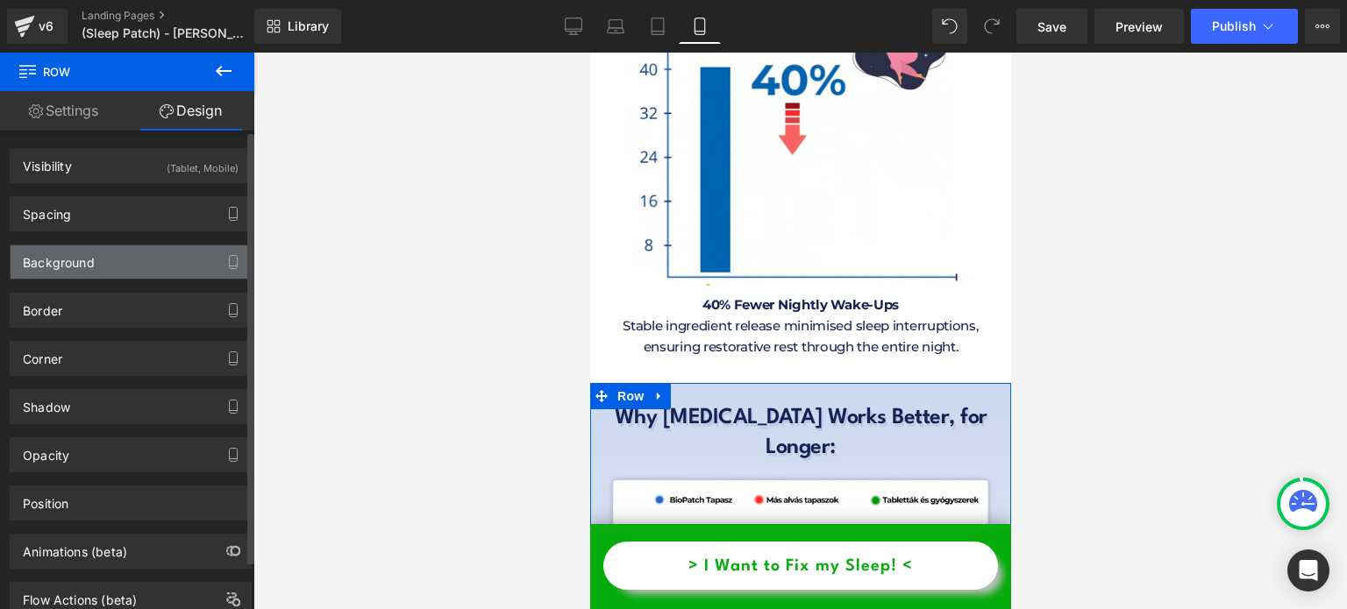
type input "[URL][DOMAIN_NAME]"
click at [75, 267] on div "Background" at bounding box center [59, 258] width 72 height 25
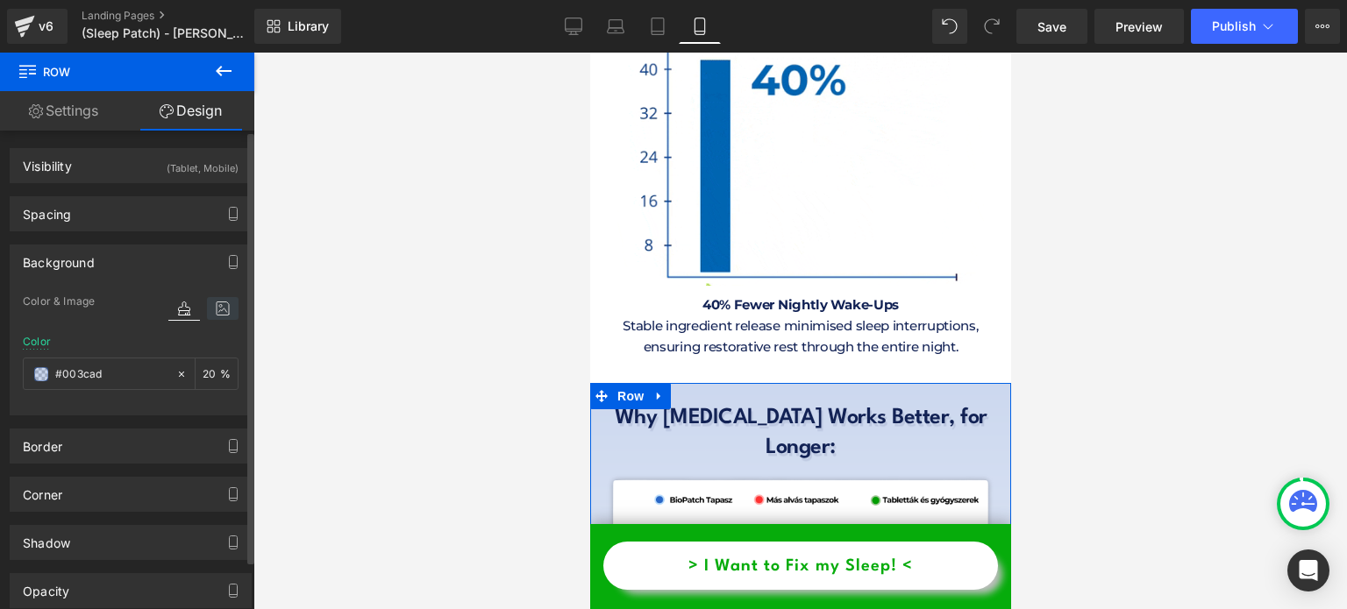
click at [218, 314] on icon at bounding box center [223, 308] width 32 height 23
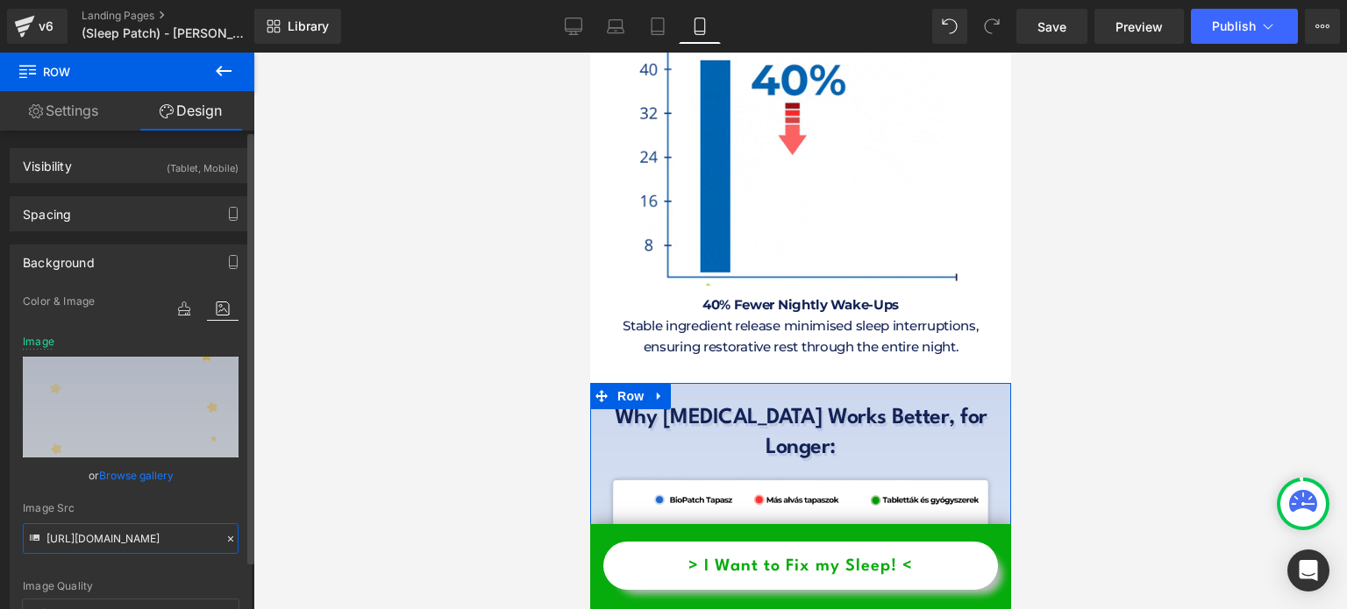
click at [115, 531] on input "[URL][DOMAIN_NAME]" at bounding box center [131, 539] width 216 height 31
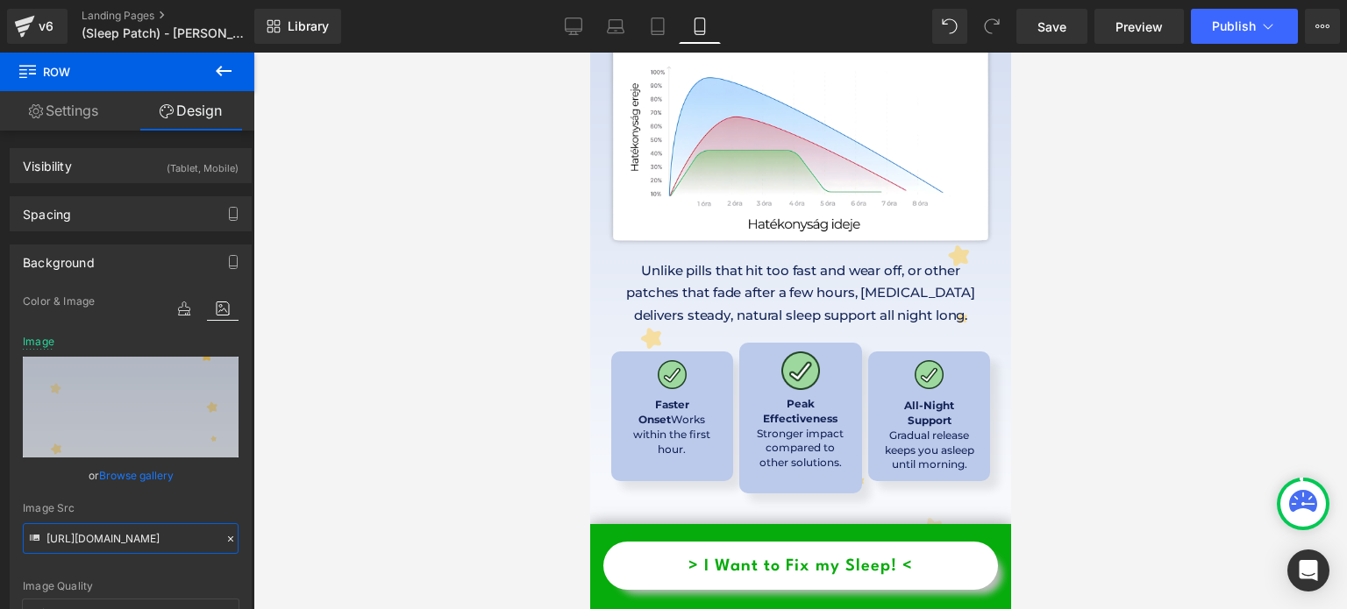
scroll to position [10190, 0]
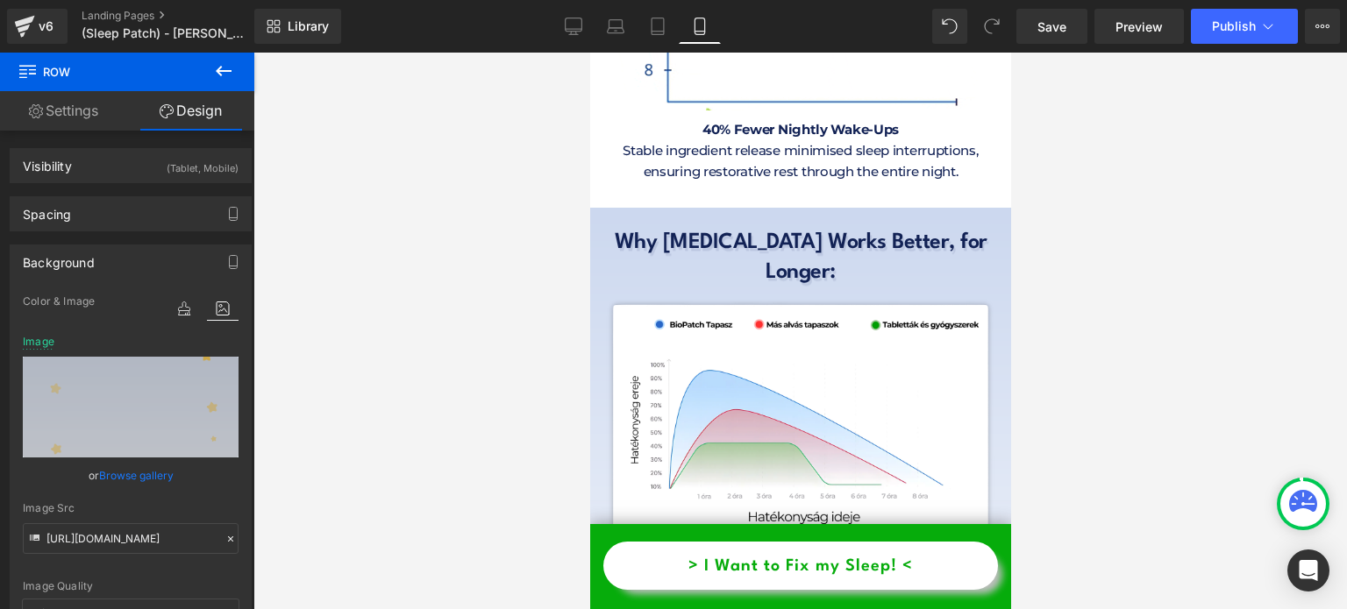
click at [212, 110] on img at bounding box center [106, 103] width 212 height 14
type input "#cddaf1"
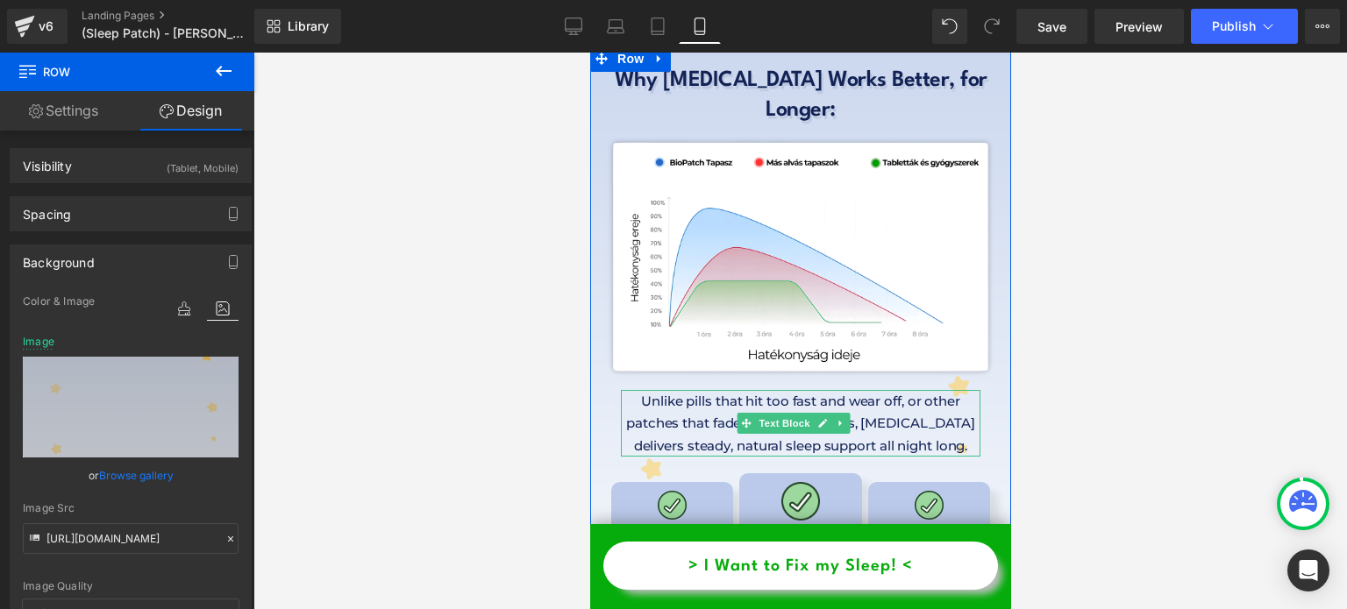
scroll to position [10541, 0]
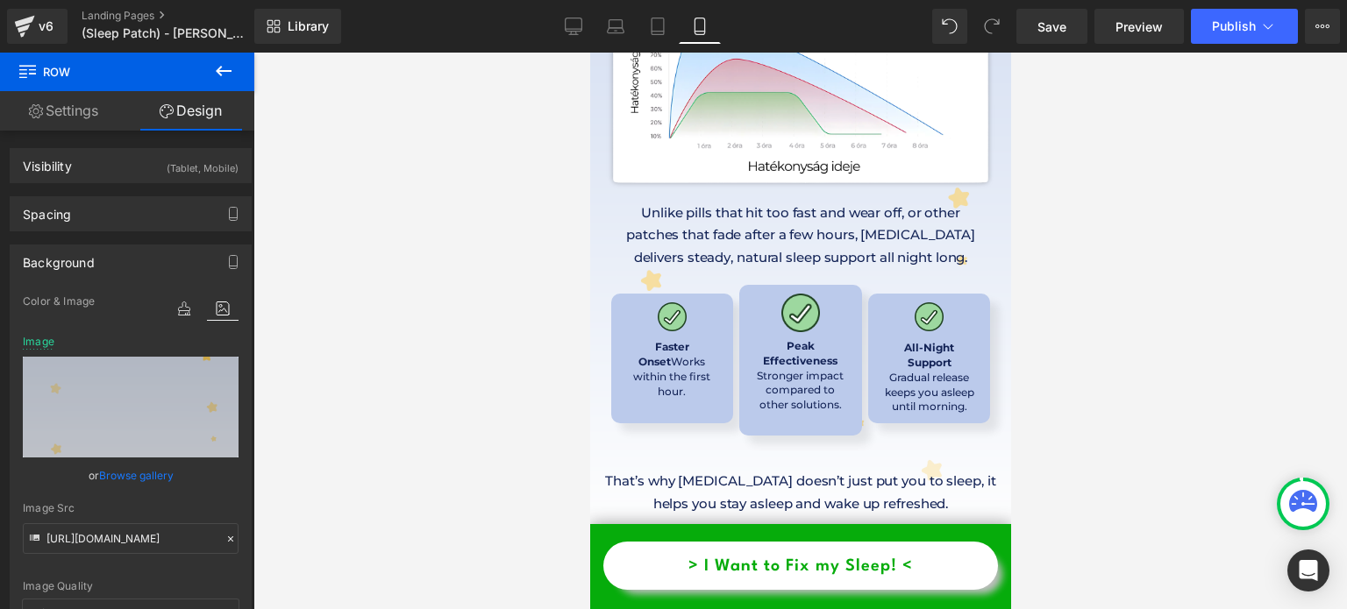
click at [854, 470] on p "That’s why [MEDICAL_DATA] doesn’t just put you to sleep, it helps you stay asle…" at bounding box center [799, 492] width 395 height 45
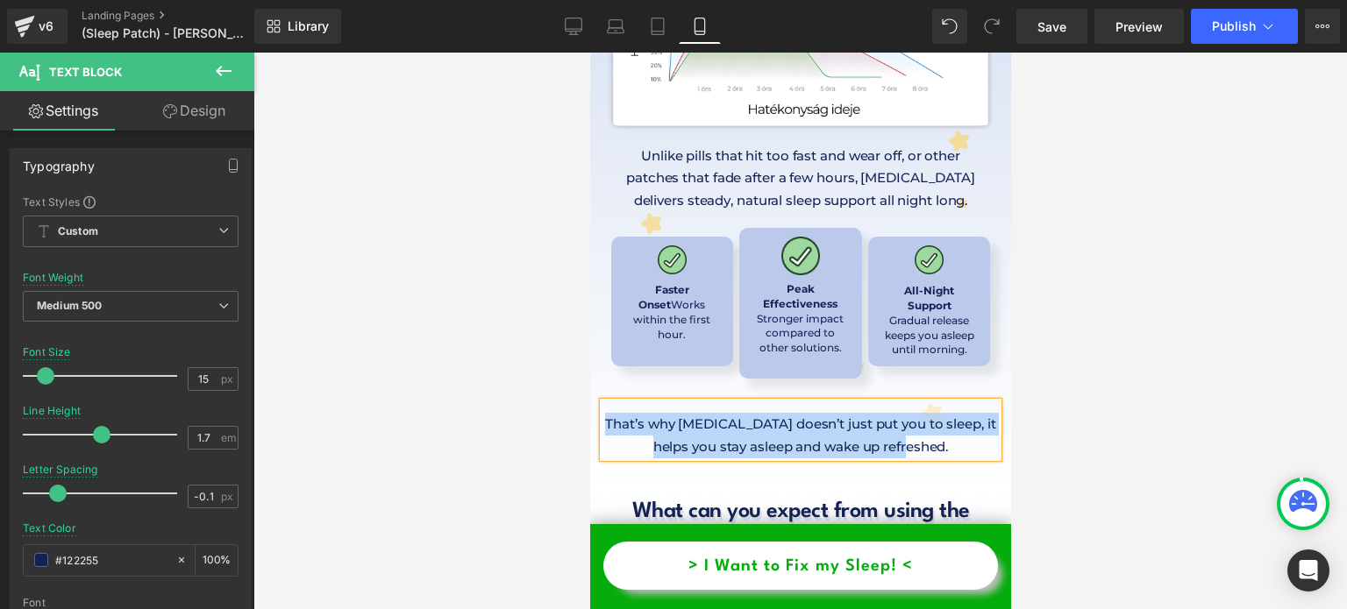
scroll to position [10629, 0]
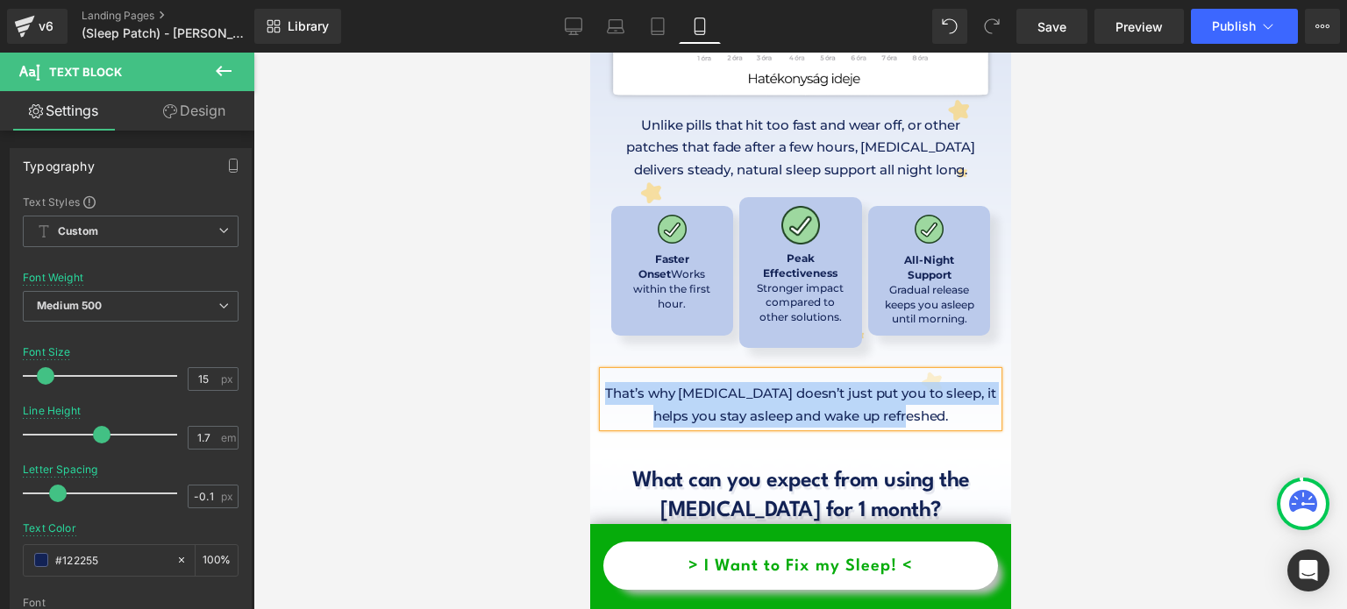
click at [685, 467] on h1 "What can you expect from using the [MEDICAL_DATA] for 1 month?" at bounding box center [799, 497] width 395 height 60
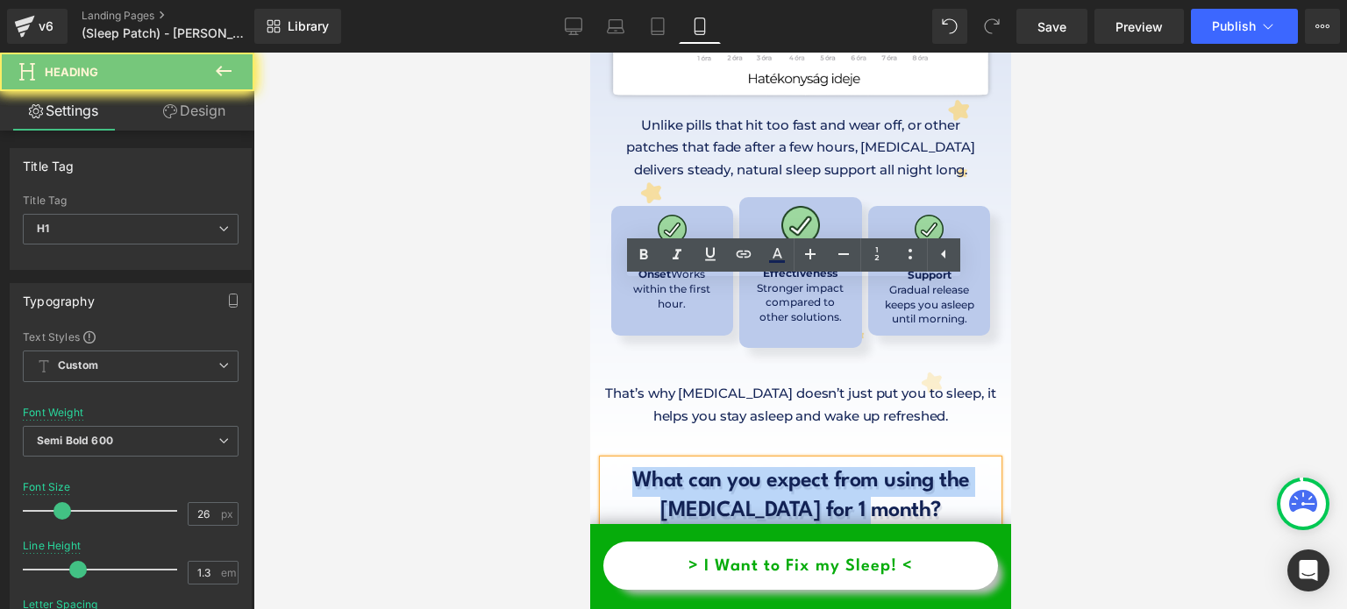
click at [685, 467] on h1 "What can you expect from using the [MEDICAL_DATA] for 1 month?" at bounding box center [799, 497] width 395 height 60
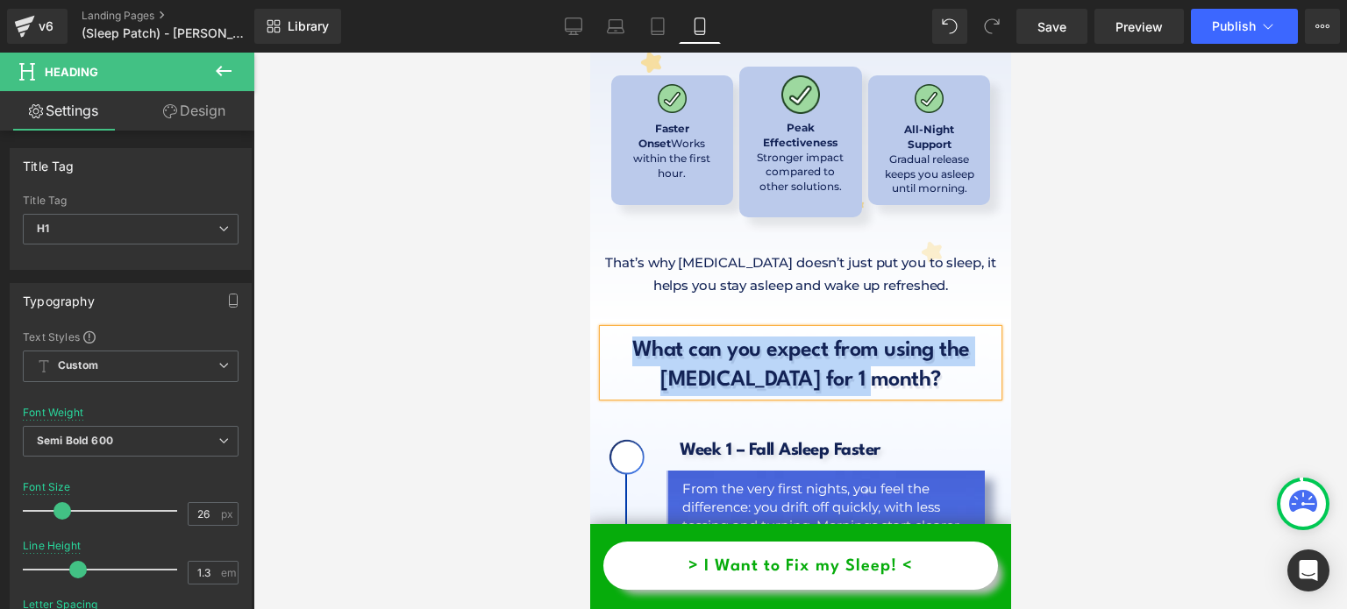
scroll to position [10892, 0]
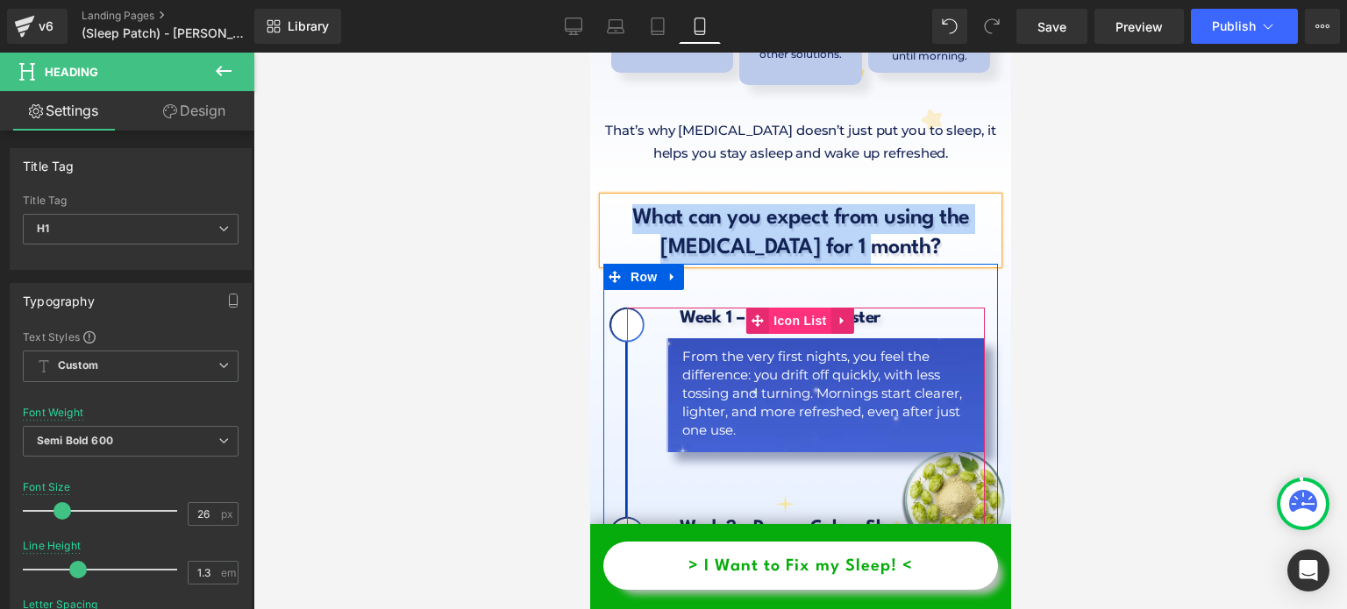
click at [788, 308] on span "Icon List" at bounding box center [798, 321] width 61 height 26
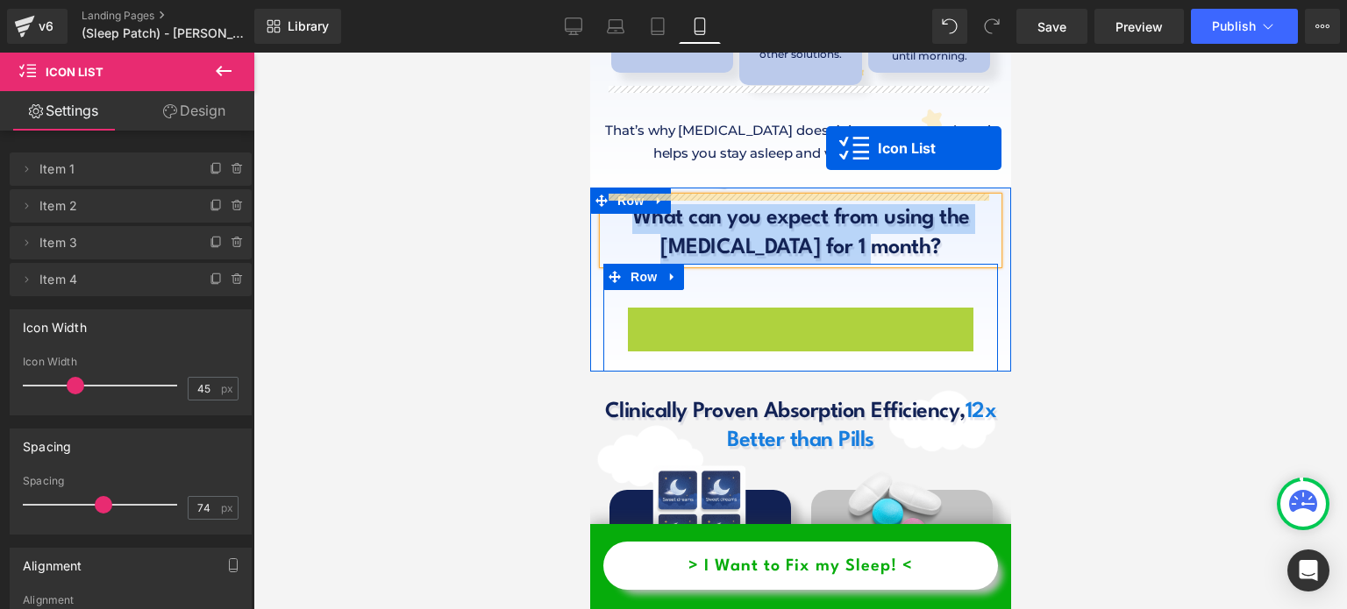
drag, startPoint x: 791, startPoint y: 146, endPoint x: 825, endPoint y: 148, distance: 34.2
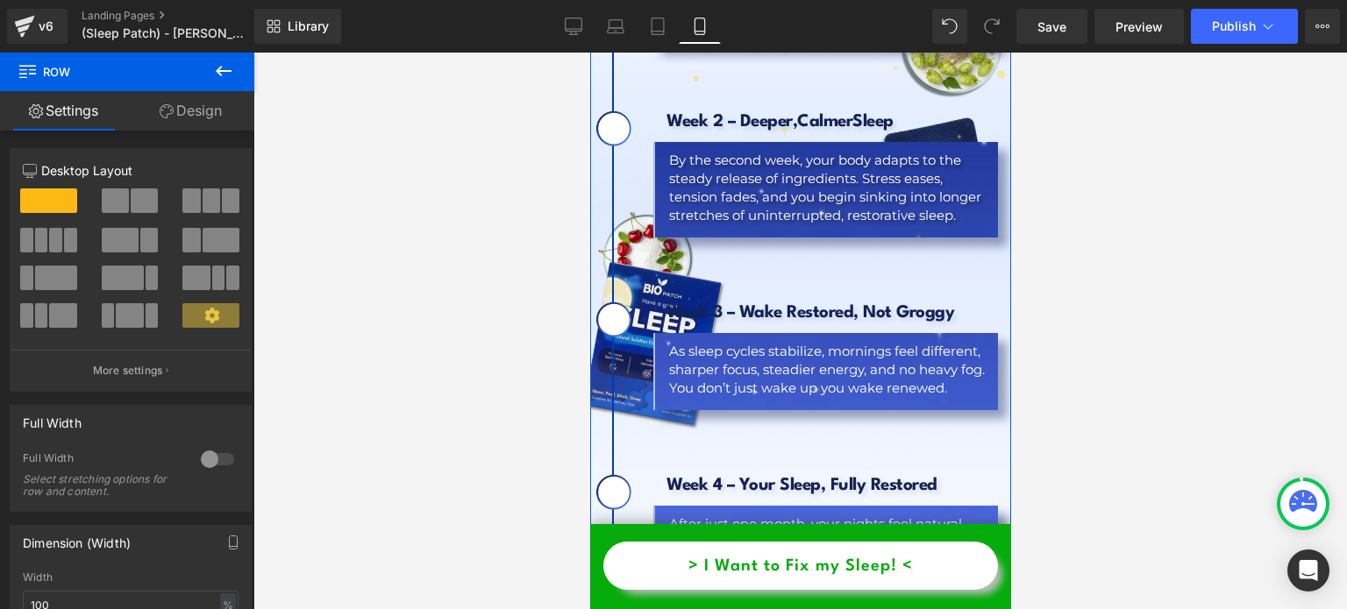
scroll to position [11243, 0]
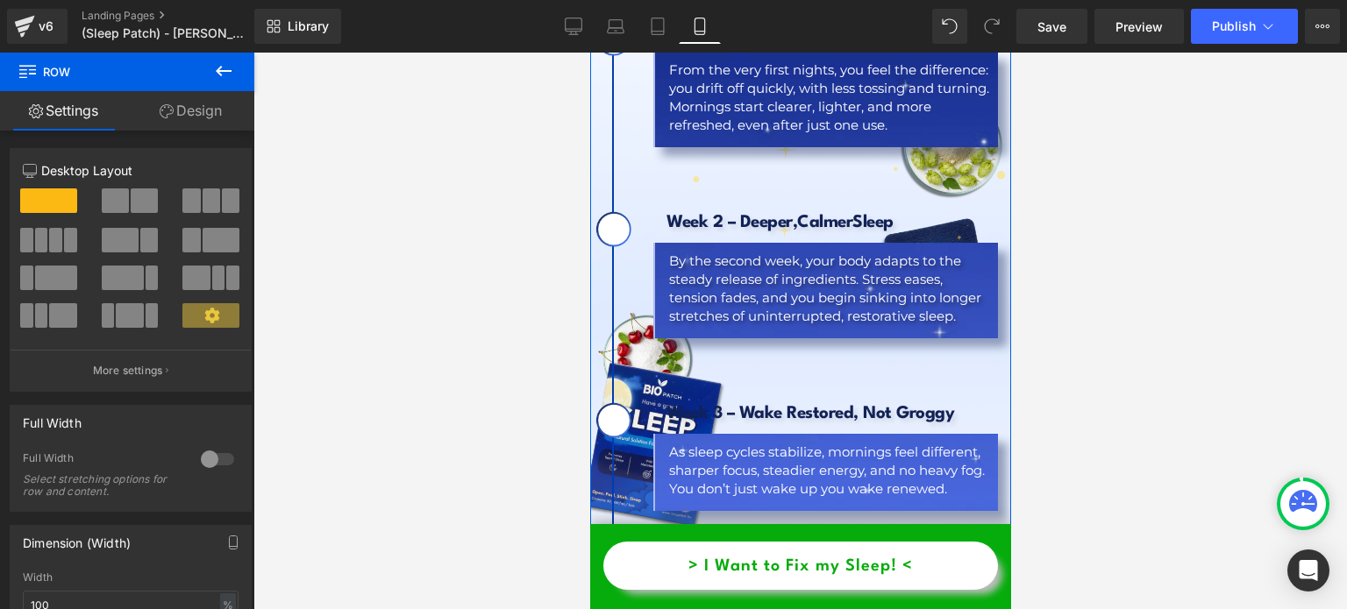
click at [207, 111] on link "Design" at bounding box center [190, 110] width 127 height 39
click at [0, 0] on div "Background" at bounding box center [0, 0] width 0 height 0
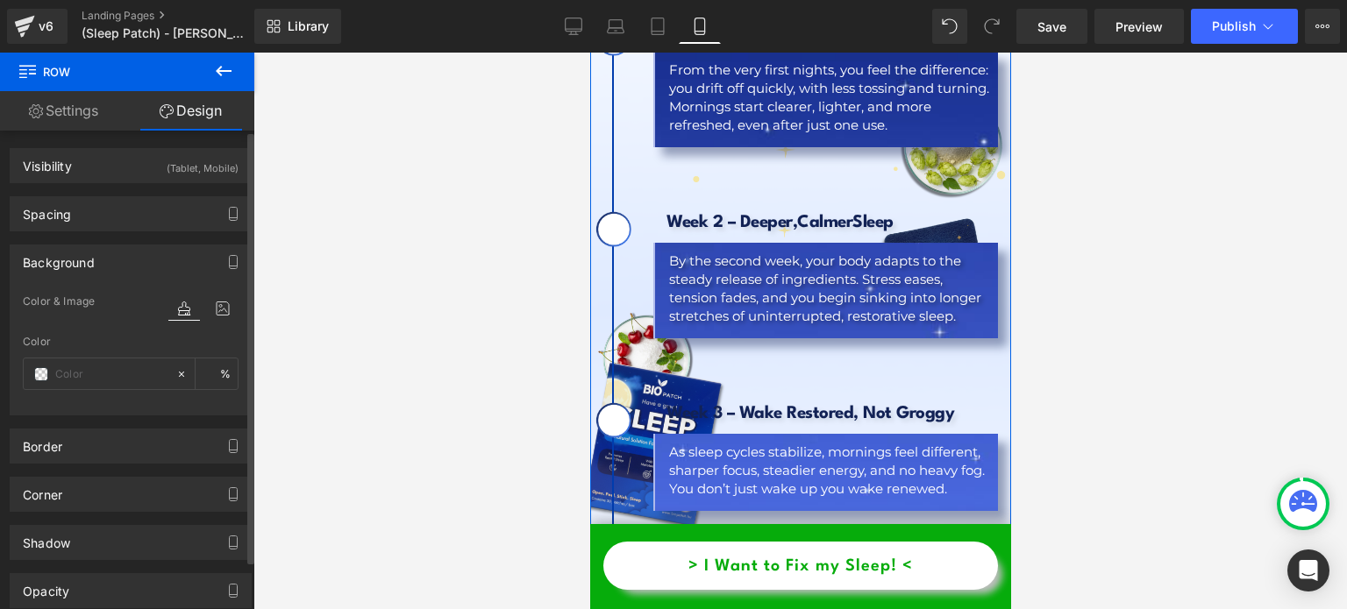
type input "transparent"
type input "0"
type input "[URL][DOMAIN_NAME]"
click at [210, 311] on icon at bounding box center [223, 308] width 32 height 23
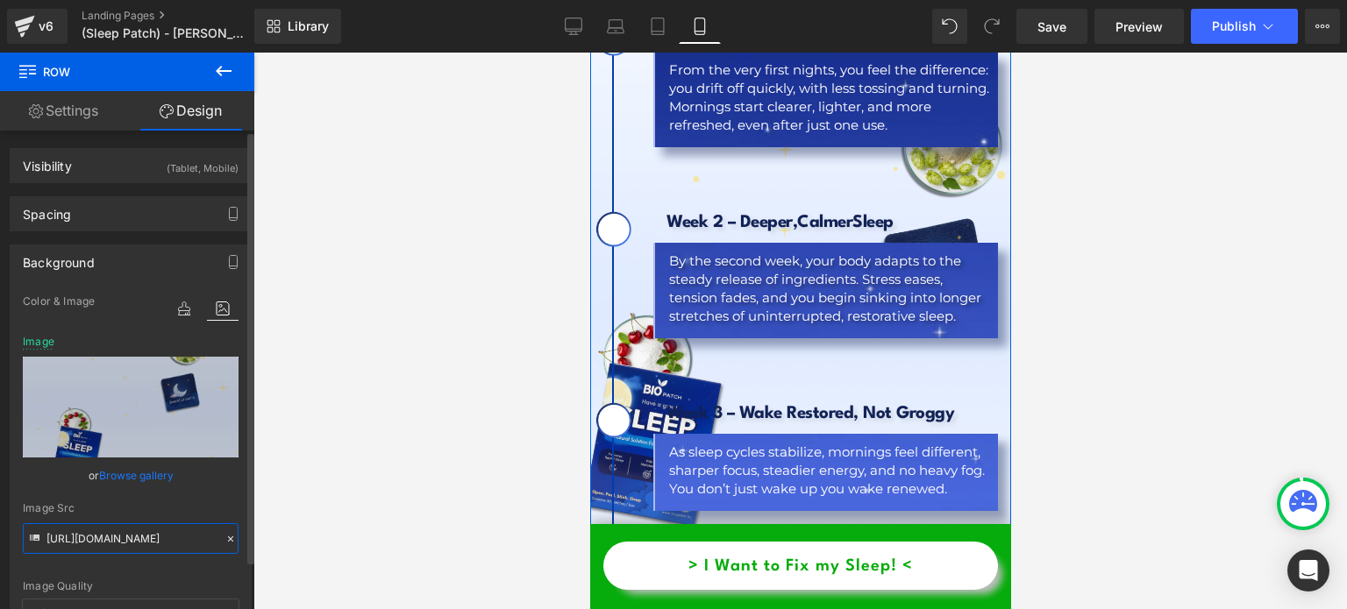
click at [130, 534] on input "[URL][DOMAIN_NAME]" at bounding box center [131, 539] width 216 height 31
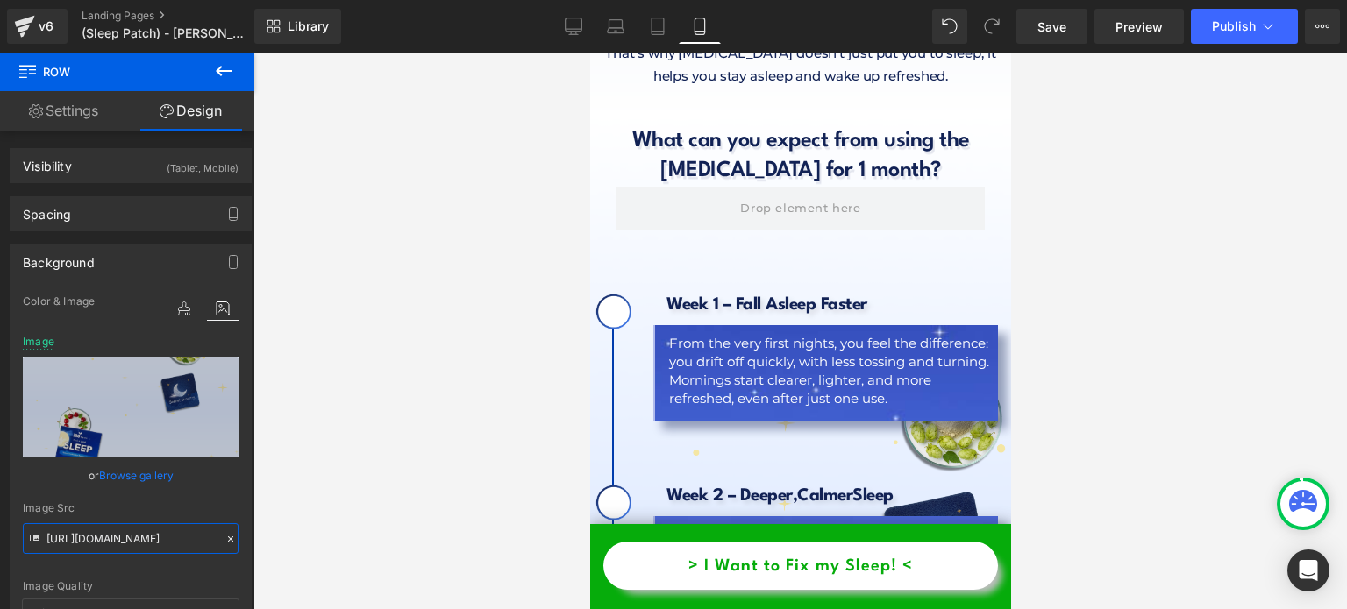
scroll to position [10892, 0]
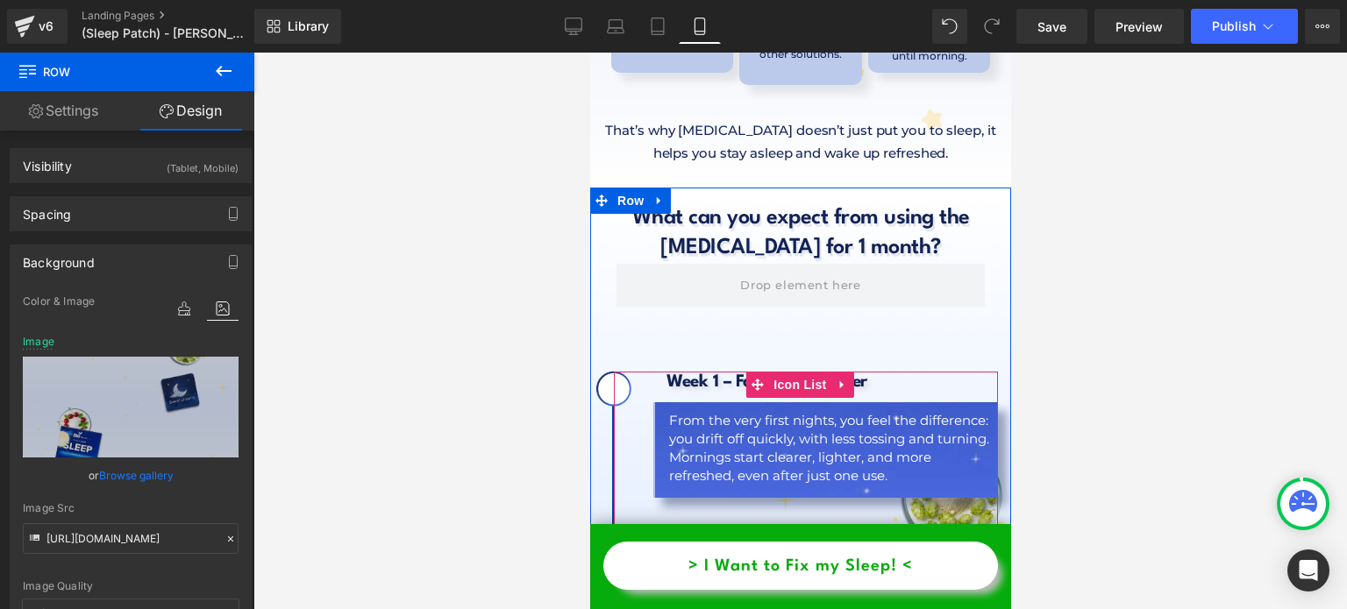
click at [690, 374] on b "Week 1 – Fall Asleep Faster" at bounding box center [766, 383] width 201 height 18
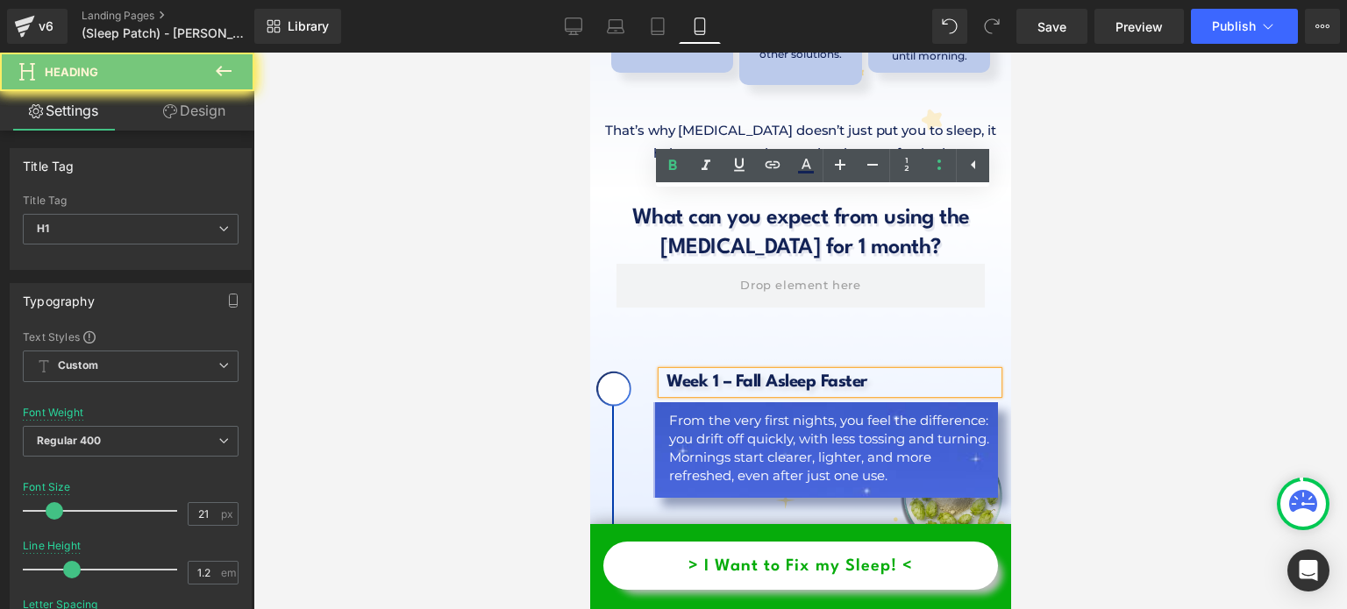
click at [690, 374] on b "Week 1 – Fall Asleep Faster" at bounding box center [766, 383] width 201 height 18
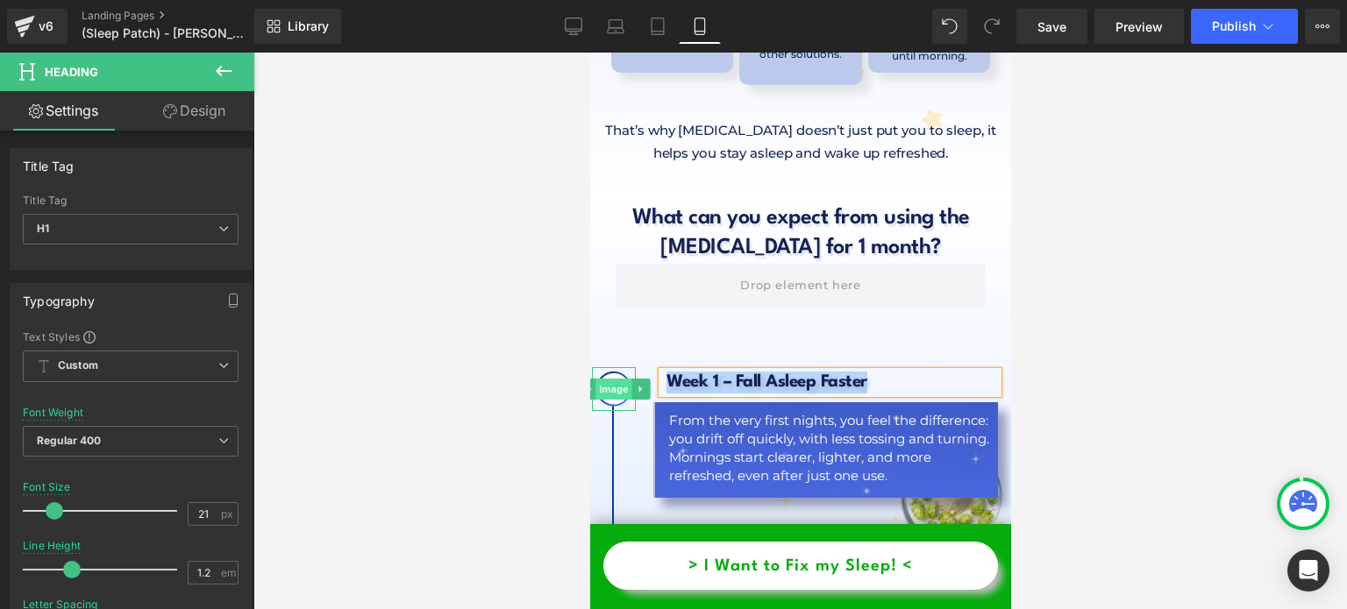
click at [615, 379] on span "Image" at bounding box center [613, 389] width 37 height 21
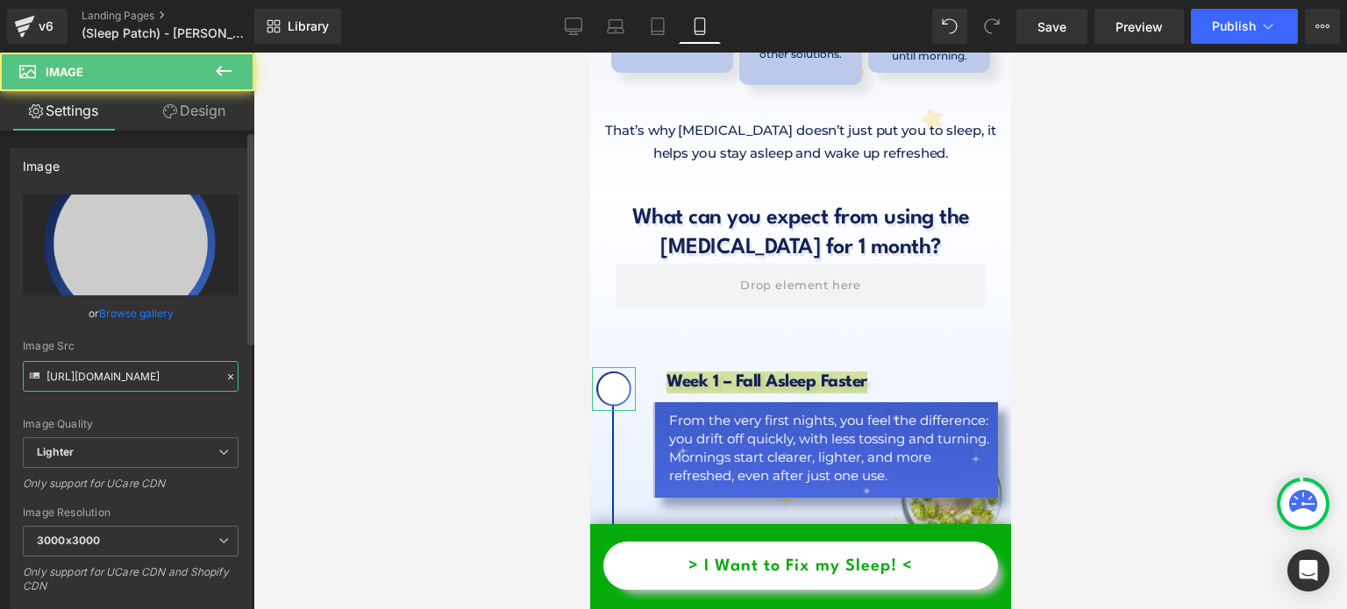
click at [123, 385] on input "[URL][DOMAIN_NAME]" at bounding box center [131, 376] width 216 height 31
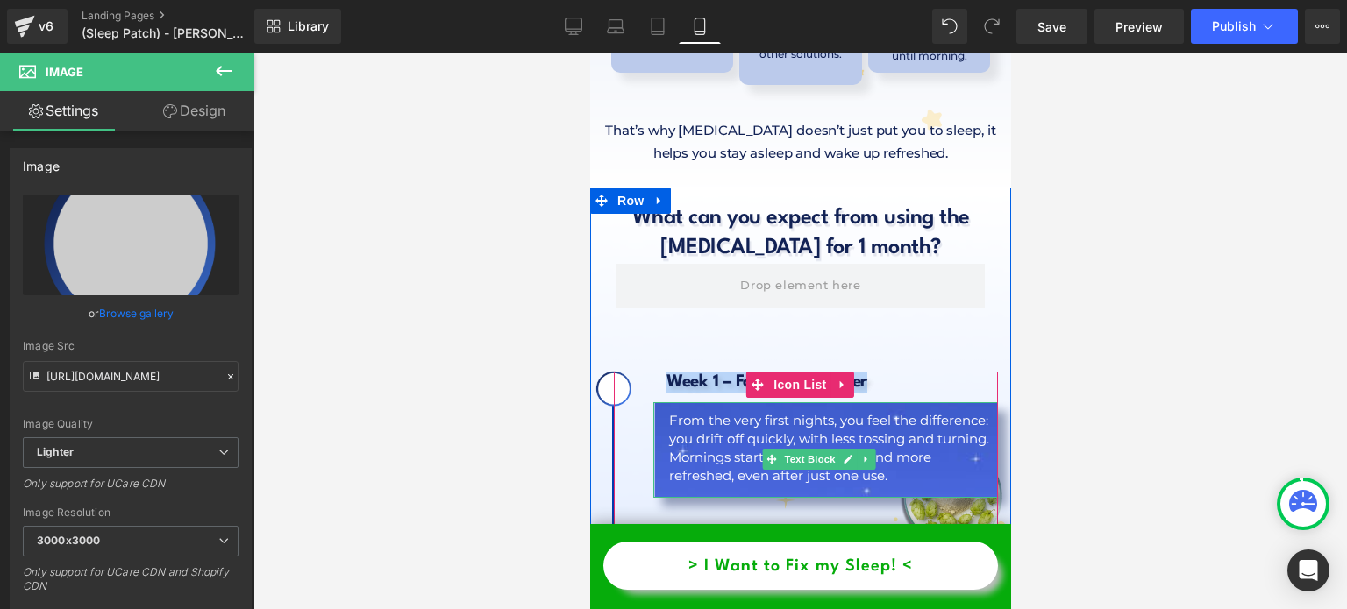
click at [714, 411] on div "From the very first nights, you feel the difference: you drift off quickly, wit…" at bounding box center [828, 448] width 320 height 74
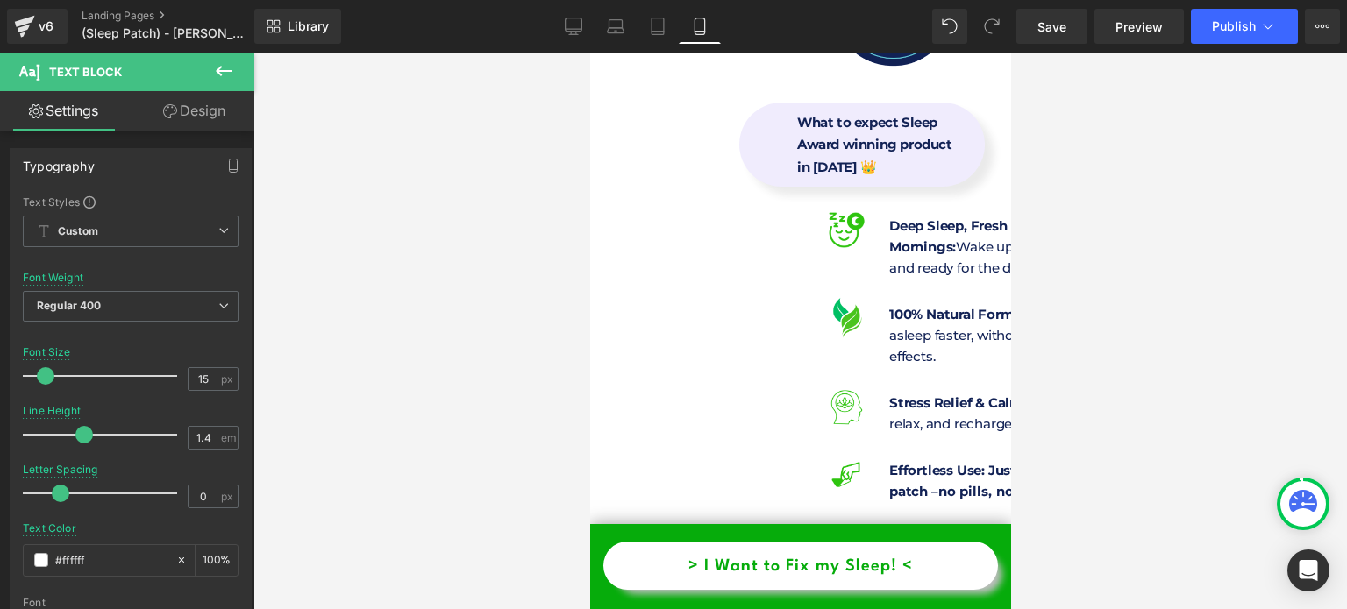
scroll to position [27917, 0]
